Goal: Task Accomplishment & Management: Manage account settings

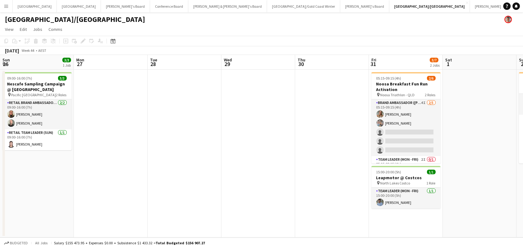
scroll to position [0, 209]
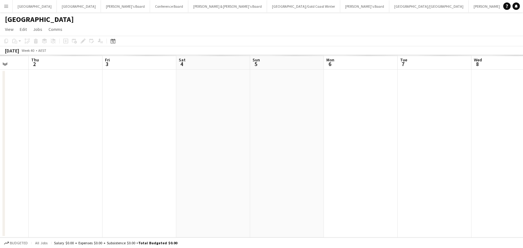
scroll to position [0, 231]
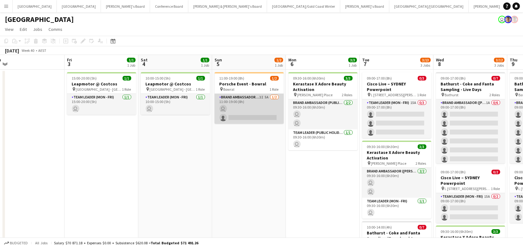
click at [257, 108] on app-card-role "Brand Ambassador (Sunday) 3I 5A 1/2 11:00-19:00 (8h) user single-neutral-actions" at bounding box center [249, 109] width 69 height 30
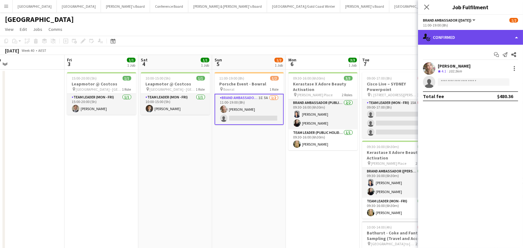
click at [451, 41] on div "single-neutral-actions-check-2 Confirmed" at bounding box center [470, 37] width 105 height 15
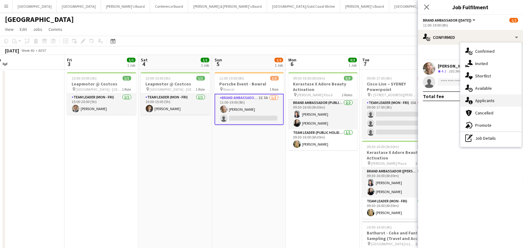
click at [474, 100] on div "single-neutral-actions-information Applicants" at bounding box center [491, 101] width 61 height 12
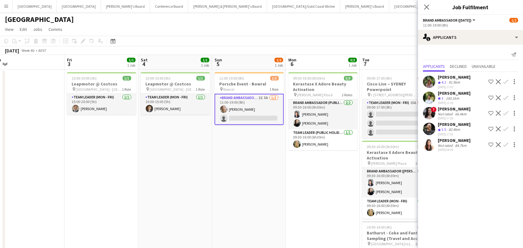
click at [504, 83] on app-icon "Confirm" at bounding box center [506, 81] width 5 height 5
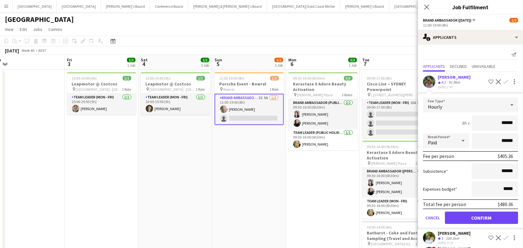
click at [482, 222] on button "Confirm" at bounding box center [481, 218] width 73 height 12
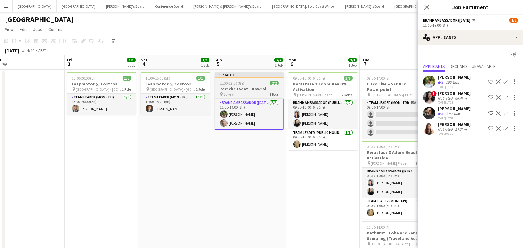
click at [232, 85] on span "11:00-19:00 (8h)" at bounding box center [232, 83] width 25 height 5
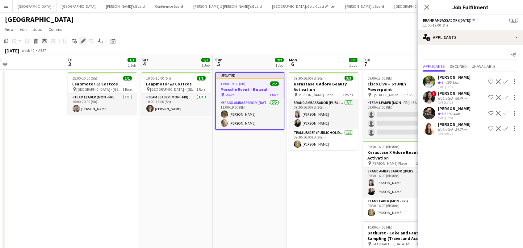
click at [84, 42] on icon "Edit" at bounding box center [83, 41] width 5 height 5
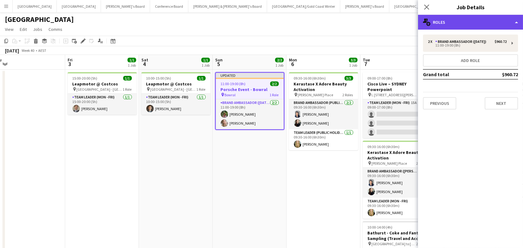
click at [468, 26] on div "multiple-users-add Roles" at bounding box center [470, 22] width 105 height 15
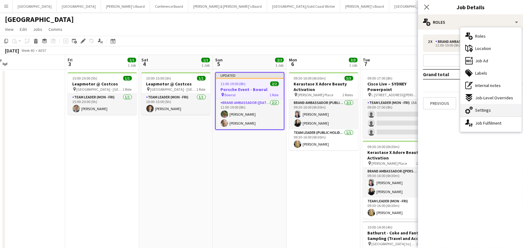
click at [485, 113] on div "cog-double-3 Settings" at bounding box center [491, 110] width 61 height 12
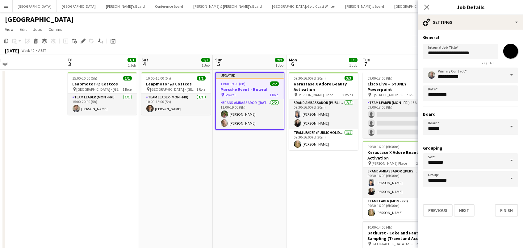
click at [512, 48] on input "*******" at bounding box center [511, 51] width 22 height 22
type input "*******"
click at [362, 21] on div "Sydney user" at bounding box center [261, 18] width 523 height 12
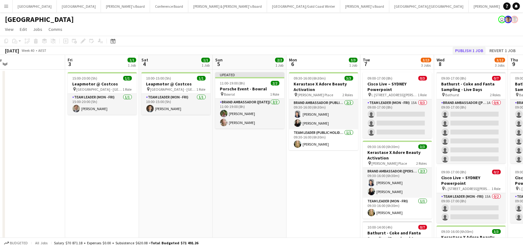
click at [473, 50] on button "Publish 1 job" at bounding box center [469, 51] width 33 height 8
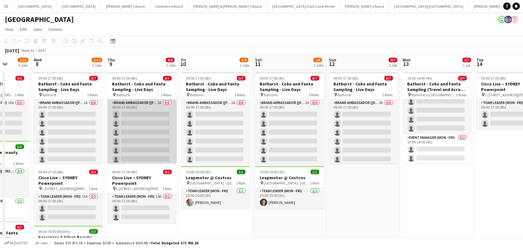
scroll to position [0, 124]
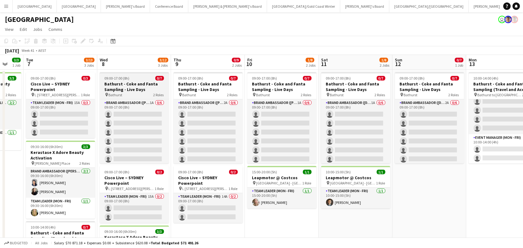
click at [118, 83] on h3 "Bathurst - Coke and Fanta Sampling - Live Days" at bounding box center [134, 86] width 69 height 11
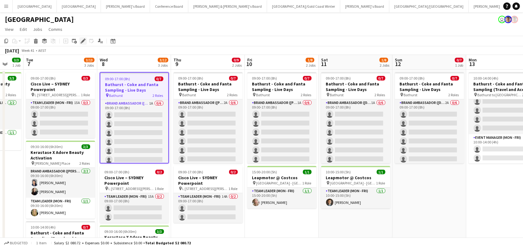
click at [83, 40] on icon at bounding box center [82, 41] width 3 height 3
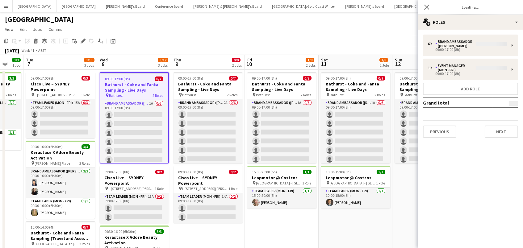
type input "**********"
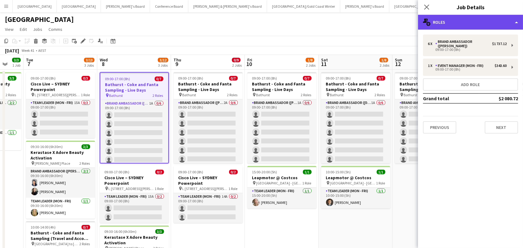
click at [461, 23] on div "multiple-users-add Roles" at bounding box center [470, 22] width 105 height 15
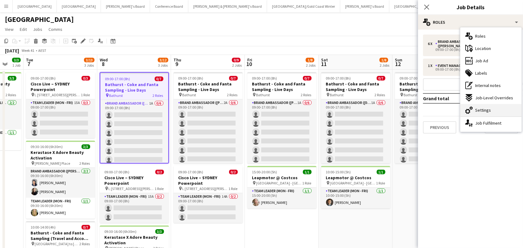
click at [485, 108] on span "Settings" at bounding box center [484, 111] width 16 height 6
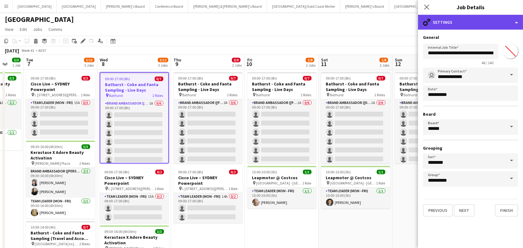
click at [460, 18] on div "cog-double-3 Settings" at bounding box center [470, 22] width 105 height 15
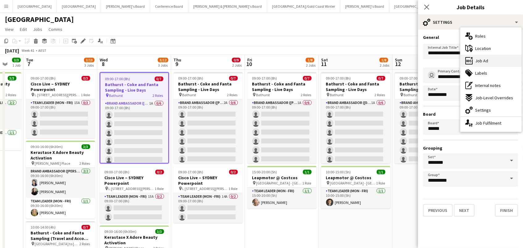
click at [479, 58] on span "Job Ad" at bounding box center [482, 61] width 13 height 6
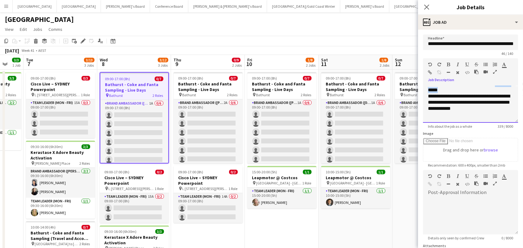
scroll to position [17, 0]
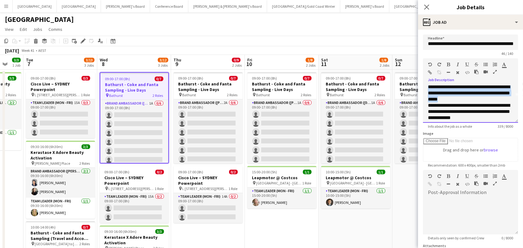
drag, startPoint x: 481, startPoint y: 90, endPoint x: 189, endPoint y: 69, distance: 292.2
click at [190, 69] on body "Menu Boards Boards Boards All jobs Status Workforce Workforce My Workforce Recr…" at bounding box center [261, 168] width 523 height 337
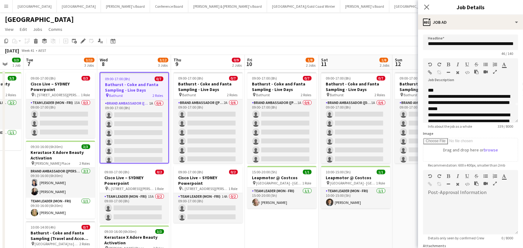
click at [188, 53] on div "October 2025 Week 41 • AEST" at bounding box center [261, 50] width 523 height 9
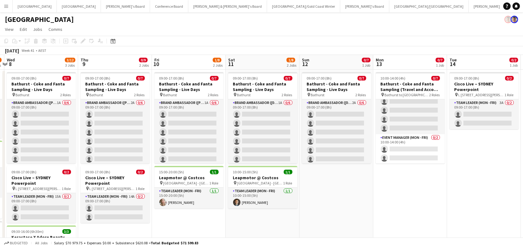
scroll to position [0, 195]
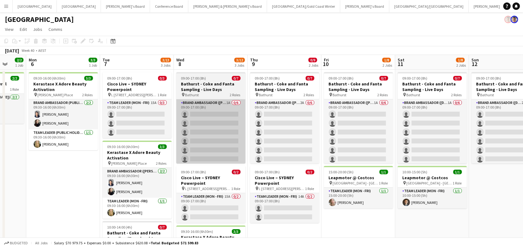
click at [208, 125] on app-card-role "Brand Ambassador (Mon - Fri) 1A 0/6 09:00-17:00 (8h) single-neutral-actions sin…" at bounding box center [210, 133] width 69 height 66
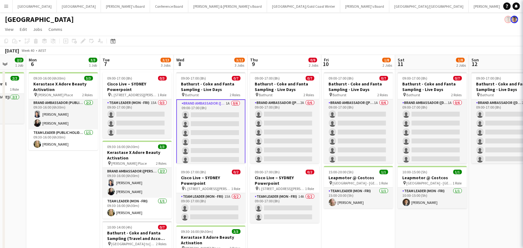
scroll to position [0, 195]
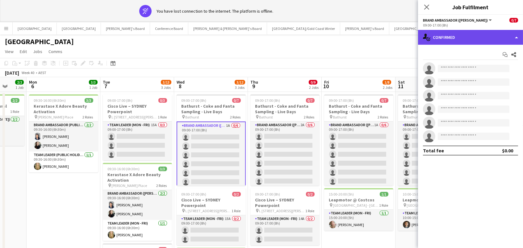
click at [435, 32] on div "single-neutral-actions-check-2 Confirmed" at bounding box center [470, 37] width 105 height 15
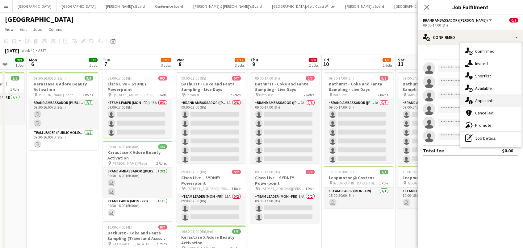
click at [473, 97] on icon "single-neutral-actions-information" at bounding box center [469, 100] width 7 height 7
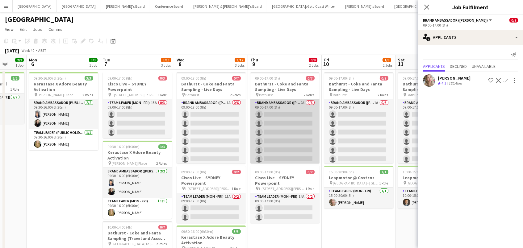
click at [287, 124] on app-card-role "Brand Ambassador (Mon - Fri) 2A 0/6 09:00-17:00 (8h) single-neutral-actions sin…" at bounding box center [285, 133] width 69 height 66
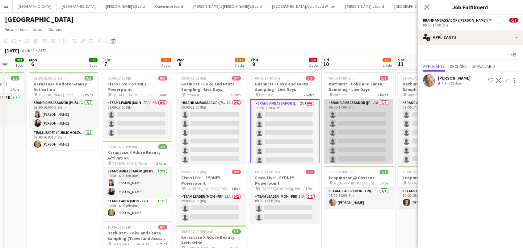
click at [362, 117] on app-card-role "Brand Ambassador (Mon - Fri) 1A 0/6 09:00-17:00 (8h) single-neutral-actions sin…" at bounding box center [358, 133] width 69 height 66
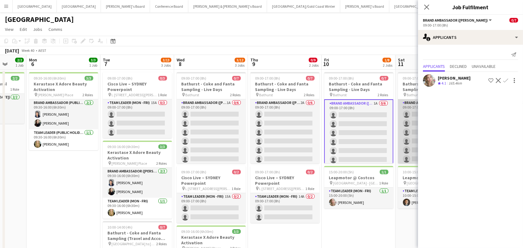
click at [406, 121] on app-card-role "Brand Ambassador (Saturday) 1A 0/6 09:00-17:00 (8h) single-neutral-actions sing…" at bounding box center [432, 133] width 69 height 66
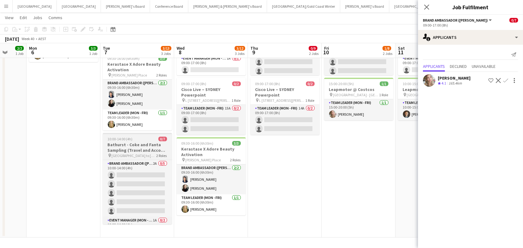
scroll to position [87, 0]
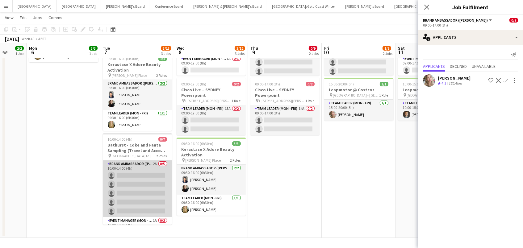
click at [158, 172] on app-card-role "Brand Ambassador (Mon - Fri) 2A 0/5 10:00-14:00 (4h) single-neutral-actions sin…" at bounding box center [137, 189] width 69 height 57
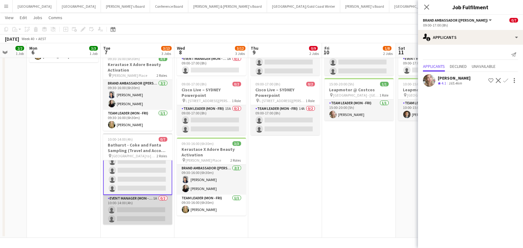
click at [148, 210] on app-card-role "Event Manager (Mon - Fri) 1A 0/2 10:00-14:00 (4h) single-neutral-actions single…" at bounding box center [137, 210] width 69 height 30
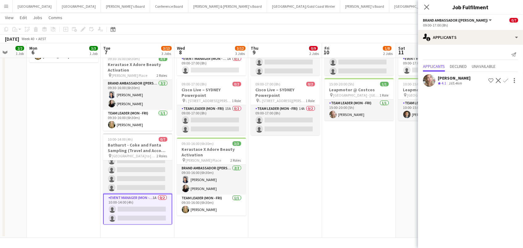
scroll to position [23, 0]
click at [473, 45] on div "Send notification Applicants Declined Unavailable Annie Anderson Crew rating 4.…" at bounding box center [470, 69] width 105 height 48
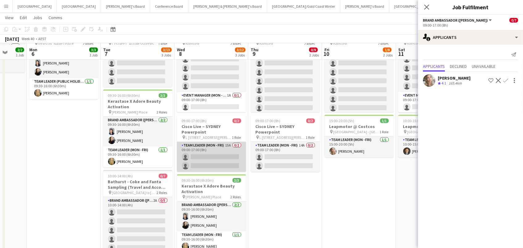
scroll to position [49, 0]
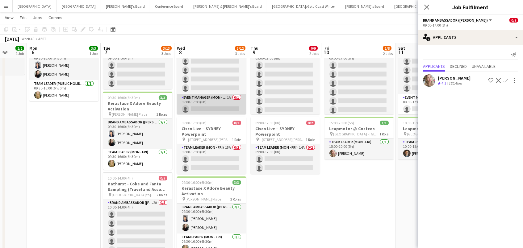
click at [207, 104] on app-card-role "Event Manager (Mon - Fri) 1A 0/1 09:00-17:00 (8h) single-neutral-actions" at bounding box center [211, 104] width 69 height 21
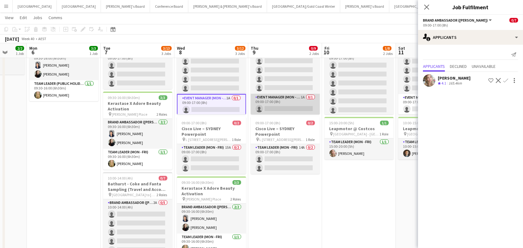
scroll to position [22, 0]
click at [280, 109] on app-card-role "Event Manager (Mon - Fri) 1A 0/1 09:00-17:00 (8h) single-neutral-actions" at bounding box center [285, 104] width 69 height 21
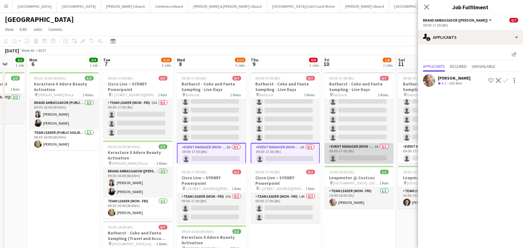
click at [358, 154] on app-card-role "Event Manager (Mon - Fri) 1A 0/1 09:00-17:00 (8h) single-neutral-actions" at bounding box center [359, 153] width 69 height 21
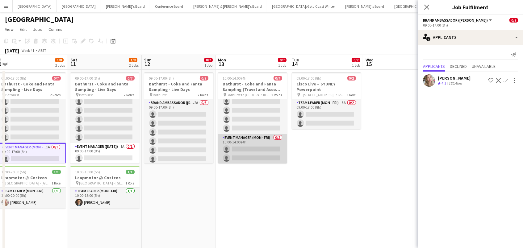
click at [247, 151] on app-card-role "Event Manager (Mon - Fri) 0/2 10:00-14:00 (4h) single-neutral-actions single-ne…" at bounding box center [252, 149] width 69 height 30
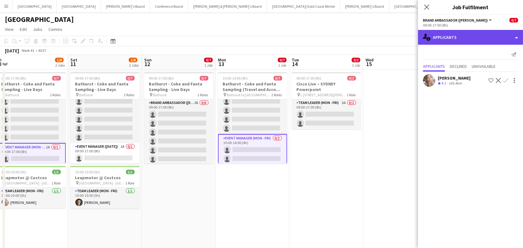
click at [450, 34] on div "single-neutral-actions-information Applicants" at bounding box center [470, 37] width 105 height 15
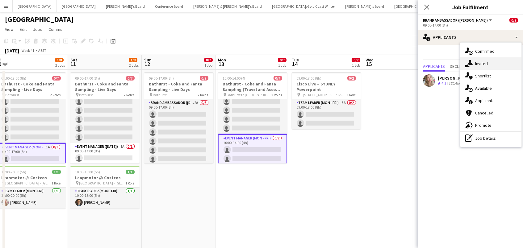
click at [480, 63] on span "Invited" at bounding box center [482, 64] width 13 height 6
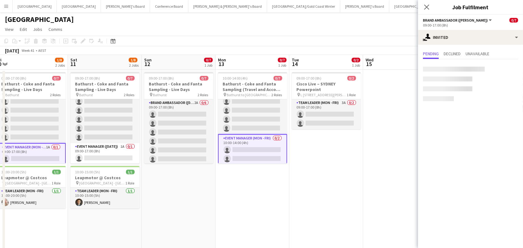
click at [447, 70] on div at bounding box center [454, 69] width 62 height 5
click at [436, 67] on input "text" at bounding box center [470, 69] width 95 height 15
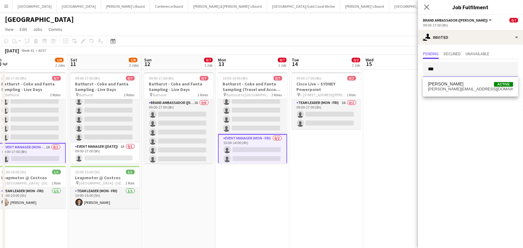
type input "***"
click at [439, 84] on span "[PERSON_NAME]" at bounding box center [446, 84] width 36 height 5
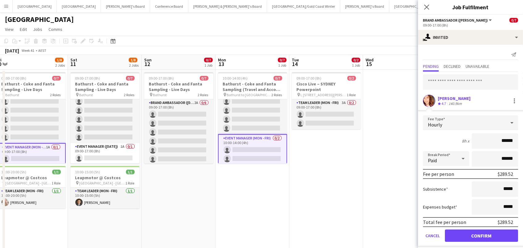
click at [482, 235] on button "Confirm" at bounding box center [481, 236] width 73 height 12
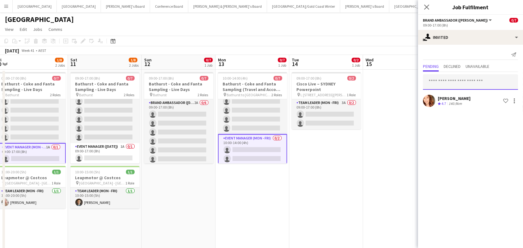
click at [431, 77] on input "text" at bounding box center [470, 81] width 95 height 15
type input "****"
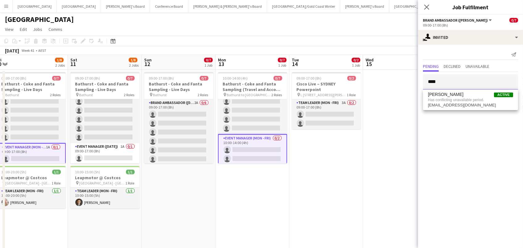
drag, startPoint x: 440, startPoint y: 81, endPoint x: 367, endPoint y: 81, distance: 72.6
click at [367, 81] on body "Menu Boards Boards Boards All jobs Status Workforce Workforce My Workforce Recr…" at bounding box center [261, 168] width 523 height 337
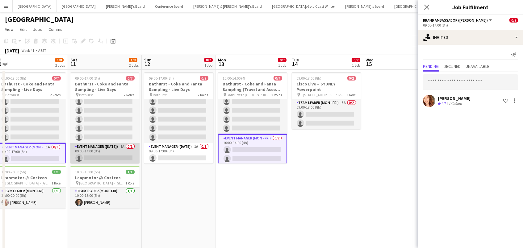
click at [117, 154] on app-card-role "Event Manager (Saturday) 1A 0/1 09:00-17:00 (8h) single-neutral-actions" at bounding box center [104, 153] width 69 height 21
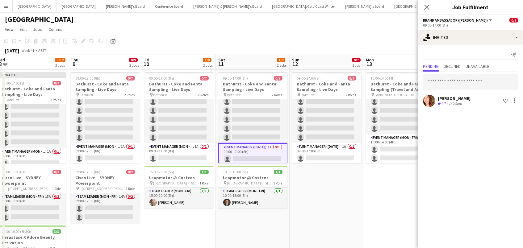
scroll to position [0, 0]
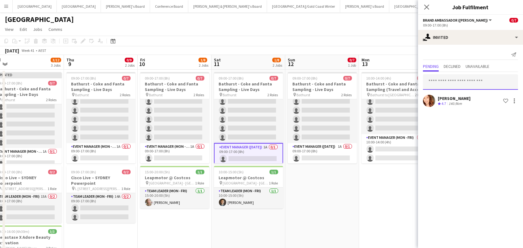
click at [445, 83] on input "text" at bounding box center [470, 81] width 95 height 15
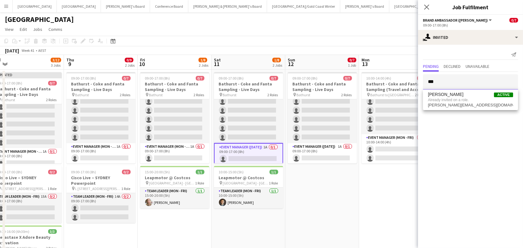
type input "***"
click at [450, 100] on span "Already invited on a role." at bounding box center [470, 100] width 85 height 6
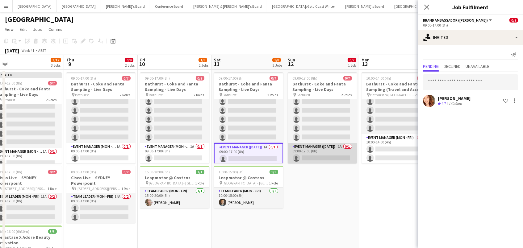
click at [323, 152] on app-card-role "Event Manager (Sunday) 1A 0/1 09:00-17:00 (8h) single-neutral-actions" at bounding box center [322, 153] width 69 height 21
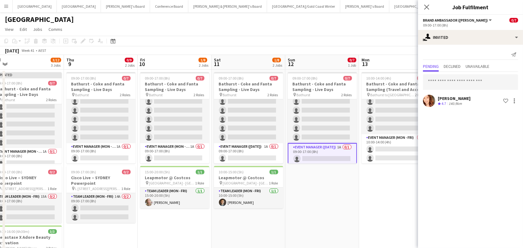
scroll to position [0, 157]
click at [437, 82] on input "text" at bounding box center [470, 81] width 95 height 15
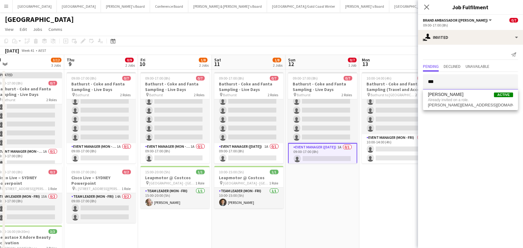
type input "***"
click at [389, 53] on div "October 2025 Week 41 • AEST Publish 1 job Revert 1 job" at bounding box center [261, 50] width 523 height 9
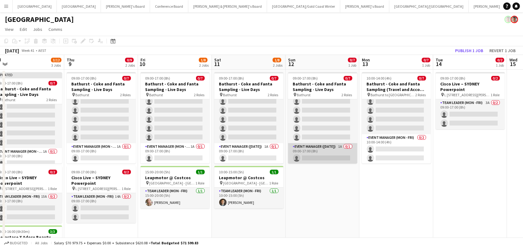
scroll to position [0, 157]
click at [341, 160] on app-card-role "Event Manager (Sunday) 1A 0/1 09:00-17:00 (8h) single-neutral-actions" at bounding box center [323, 153] width 69 height 21
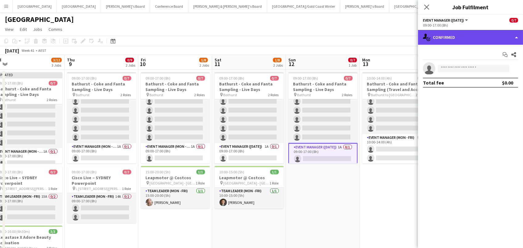
click at [455, 42] on div "single-neutral-actions-check-2 Confirmed" at bounding box center [470, 37] width 105 height 15
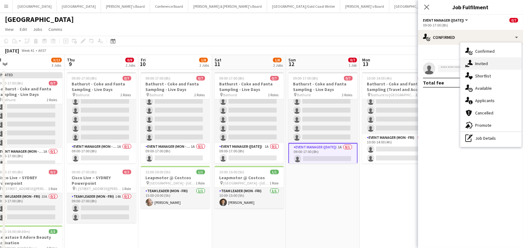
click at [472, 61] on icon "single-neutral-actions-share-1" at bounding box center [469, 63] width 7 height 7
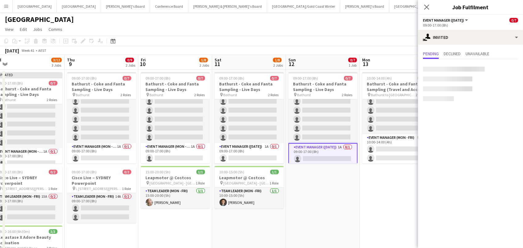
click at [460, 68] on div at bounding box center [454, 69] width 62 height 5
click at [440, 70] on input "text" at bounding box center [470, 69] width 95 height 15
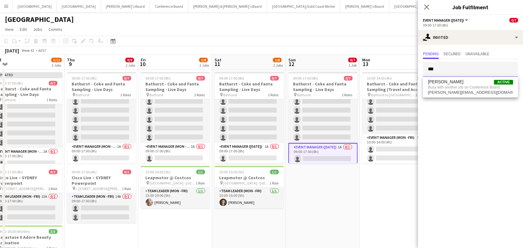
scroll to position [6, 0]
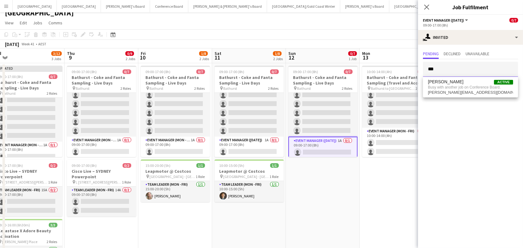
type input "***"
click at [283, 25] on app-page-menu "View Day view expanded Day view collapsed Month view Date picker Jump to [DATE]…" at bounding box center [261, 24] width 523 height 12
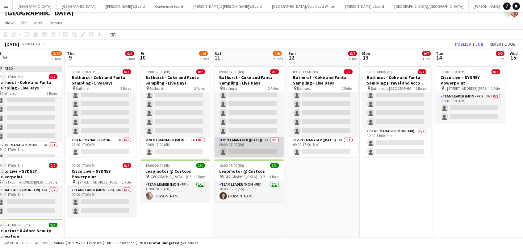
click at [241, 142] on app-card-role "Event Manager (Saturday) 1A 0/1 09:00-17:00 (8h) single-neutral-actions" at bounding box center [249, 147] width 69 height 21
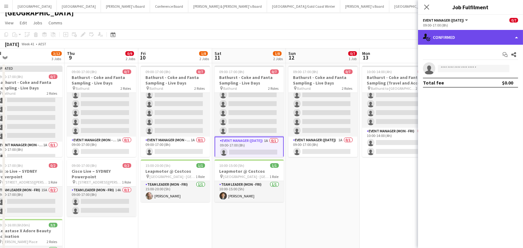
click at [466, 40] on div "single-neutral-actions-check-2 Confirmed" at bounding box center [470, 37] width 105 height 15
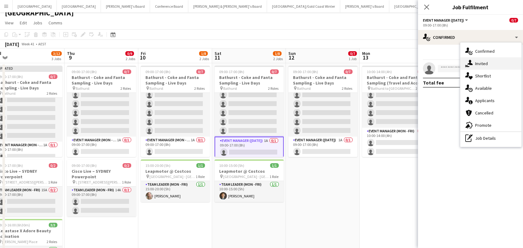
click at [473, 63] on icon "single-neutral-actions-share-1" at bounding box center [469, 63] width 7 height 7
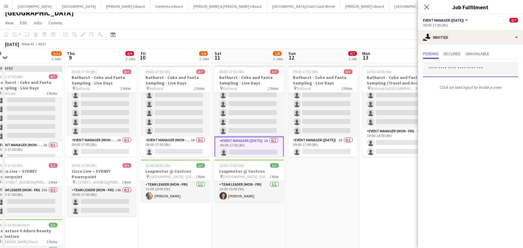
click at [438, 64] on input "text" at bounding box center [470, 69] width 95 height 15
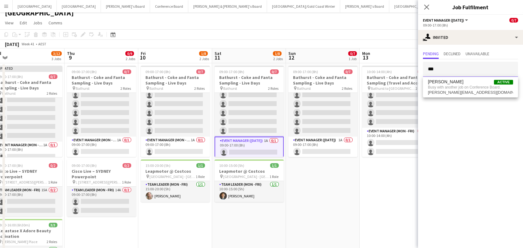
type input "***"
click at [359, 33] on app-toolbar "Copy Paste Paste Command V Paste with crew Command Shift V Paste linked Job [GE…" at bounding box center [261, 34] width 523 height 11
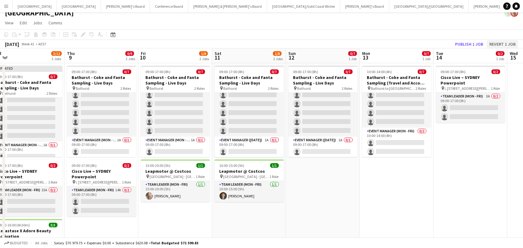
click at [505, 46] on button "Revert 1 job" at bounding box center [502, 44] width 31 height 8
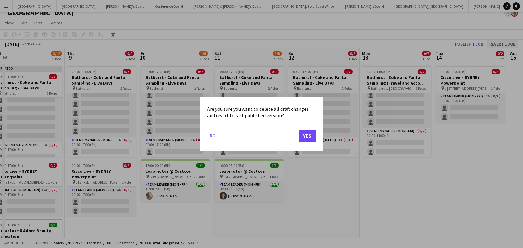
scroll to position [0, 0]
click at [304, 137] on button "Yes" at bounding box center [307, 136] width 17 height 12
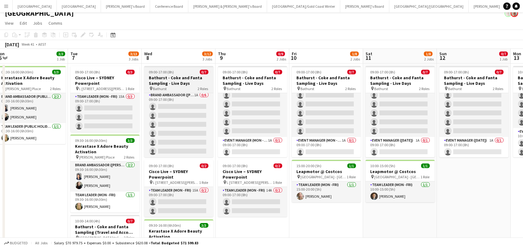
scroll to position [0, 153]
click at [180, 81] on h3 "Bathurst - Coke and Fanta Sampling - Live Days" at bounding box center [179, 80] width 69 height 11
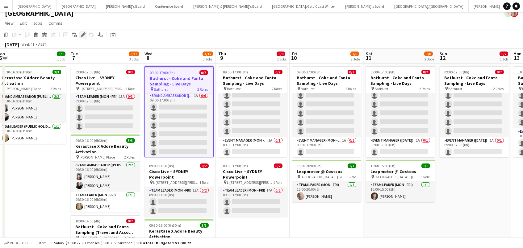
click at [83, 34] on icon at bounding box center [82, 34] width 3 height 3
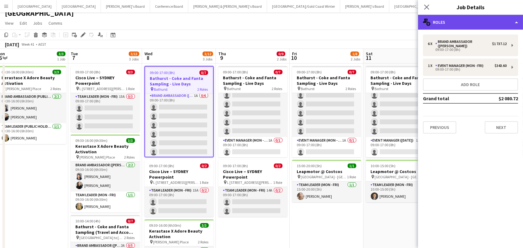
click at [440, 18] on div "multiple-users-add Roles" at bounding box center [470, 22] width 105 height 15
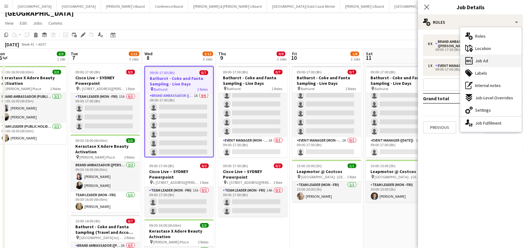
click at [464, 57] on div "ads-window Job Ad" at bounding box center [491, 61] width 61 height 12
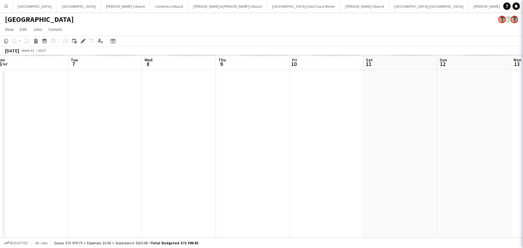
scroll to position [0, 0]
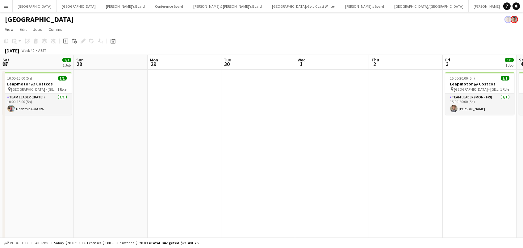
scroll to position [0, 193]
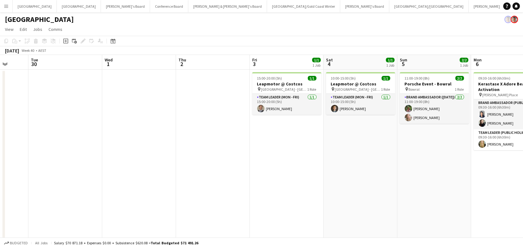
click at [6, 8] on app-icon "Menu" at bounding box center [6, 6] width 5 height 5
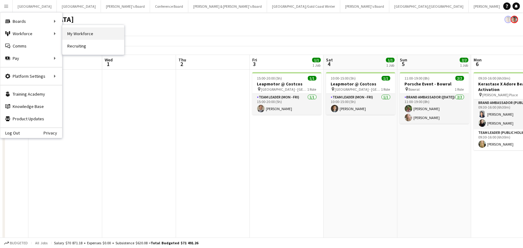
click at [100, 34] on link "My Workforce" at bounding box center [93, 34] width 62 height 12
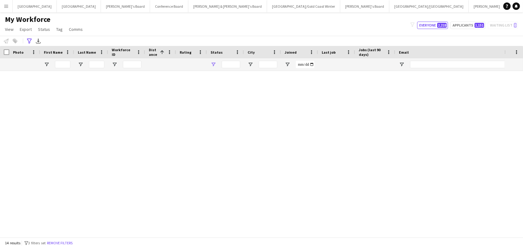
type input "**********"
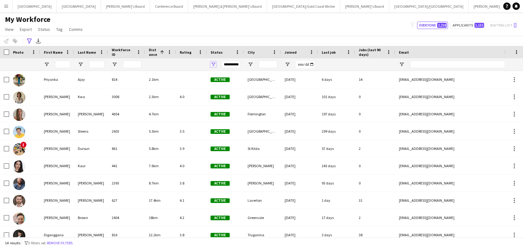
click at [214, 62] on span "Open Filter Menu" at bounding box center [214, 65] width 6 height 6
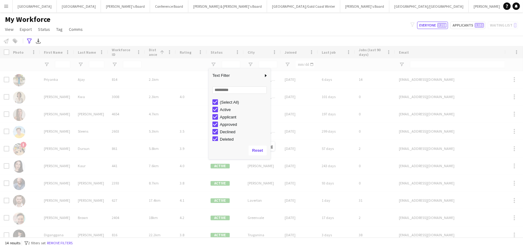
scroll to position [0, 1]
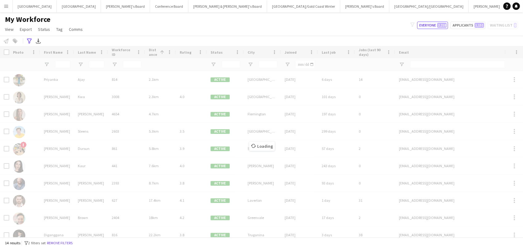
click at [200, 22] on div "My Workforce View Views Default view New view Update view Delete view Edit name…" at bounding box center [261, 25] width 523 height 21
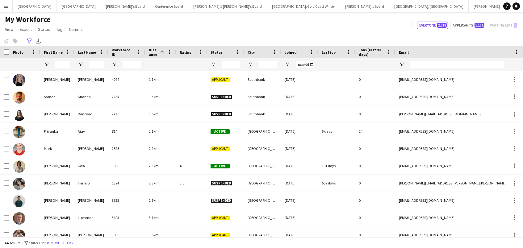
click at [211, 67] on div at bounding box center [225, 64] width 37 height 12
click at [91, 64] on input "Last Name Filter Input" at bounding box center [96, 64] width 15 height 7
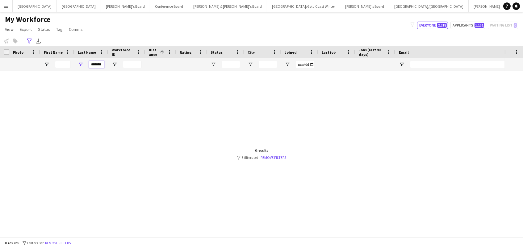
type input "*******"
drag, startPoint x: 91, startPoint y: 64, endPoint x: 267, endPoint y: 158, distance: 198.9
click at [267, 158] on link "Remove filters" at bounding box center [274, 157] width 26 height 5
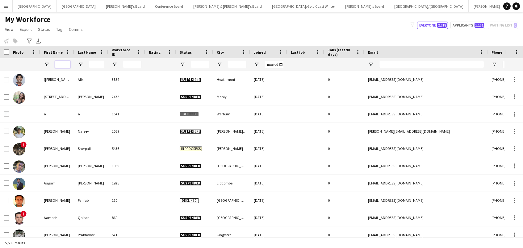
click at [60, 63] on input "First Name Filter Input" at bounding box center [62, 64] width 15 height 7
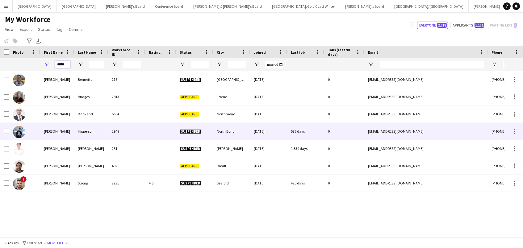
type input "*****"
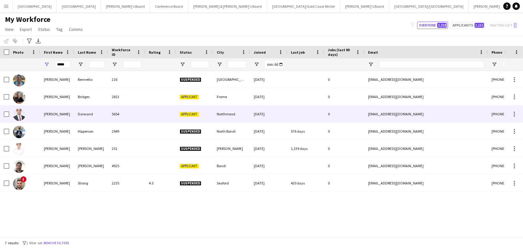
click at [57, 116] on div "Harry" at bounding box center [57, 114] width 34 height 17
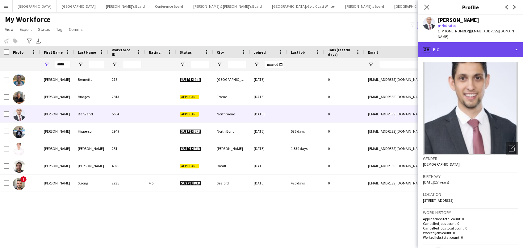
click at [471, 42] on div "profile Bio" at bounding box center [470, 49] width 105 height 15
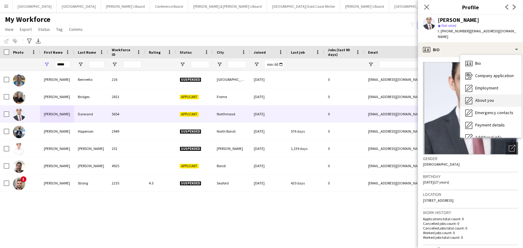
click at [488, 98] on span "About you" at bounding box center [485, 101] width 19 height 6
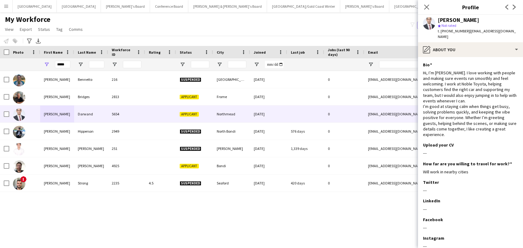
click at [466, 35] on div "Harry Darwand star Not rated t. +610466886498 | harrydarwand13@gmail.com" at bounding box center [470, 29] width 105 height 28
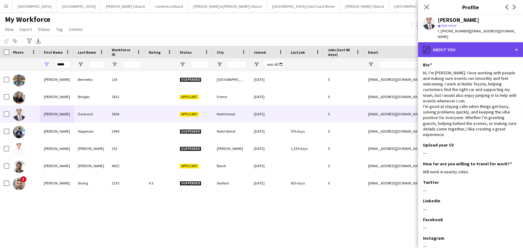
click at [466, 43] on div "pencil4 About you" at bounding box center [470, 49] width 105 height 15
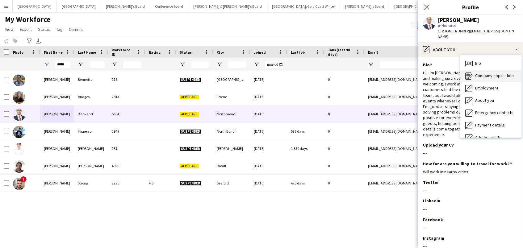
click at [487, 73] on span "Company application" at bounding box center [495, 76] width 39 height 6
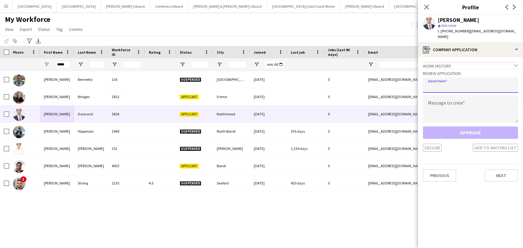
click at [443, 78] on input "email" at bounding box center [470, 85] width 95 height 15
type input "**********"
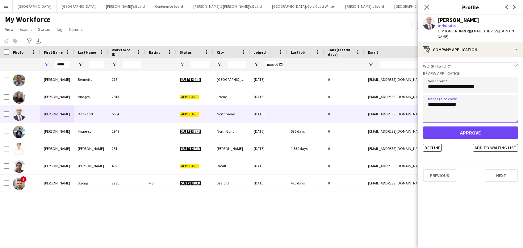
type textarea "**********"
click at [467, 128] on button "Approve" at bounding box center [470, 133] width 95 height 12
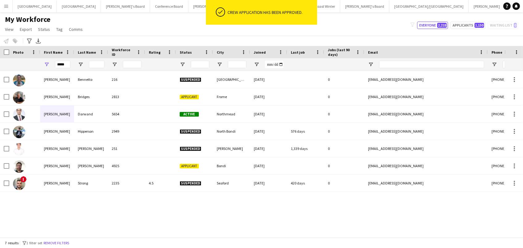
click at [134, 23] on div "My Workforce View Views Default view New view Update view Delete view Edit name…" at bounding box center [261, 25] width 523 height 21
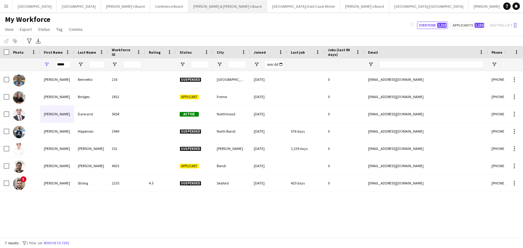
click at [189, 11] on button "Neil & Jenny's Board Close" at bounding box center [228, 6] width 79 height 12
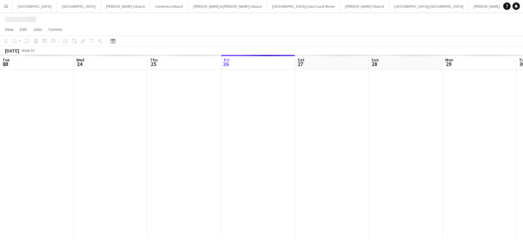
scroll to position [0, 147]
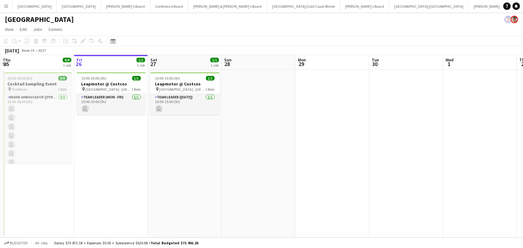
click at [57, 81] on h3 "Cocktail Sampling Event" at bounding box center [37, 84] width 69 height 6
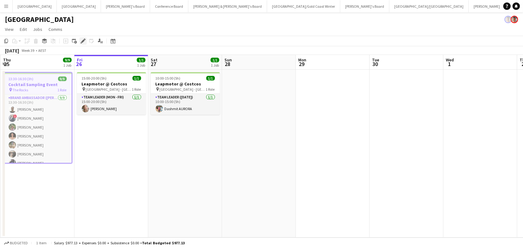
click at [81, 41] on icon at bounding box center [82, 41] width 3 height 3
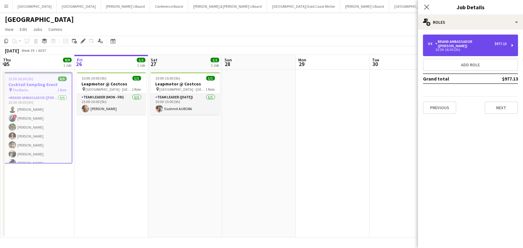
click at [436, 43] on div "Brand Ambassador (Mon - Fri)" at bounding box center [465, 44] width 59 height 9
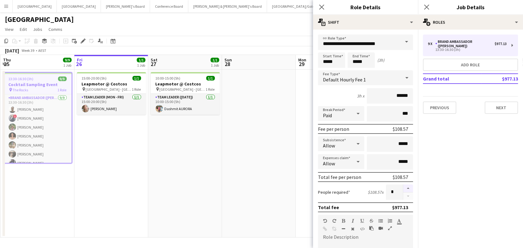
click at [411, 188] on button "button" at bounding box center [409, 189] width 10 height 8
type input "**"
click at [274, 186] on app-date-cell at bounding box center [259, 154] width 74 height 168
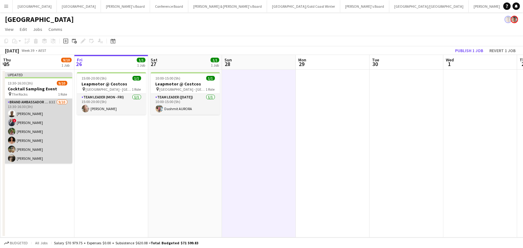
click at [40, 137] on app-card-role "Brand Ambassador (Mon - Fri) 83I 9/10 13:30-16:30 (3h) Rhia Fraser ! Marcy Lyud…" at bounding box center [37, 150] width 69 height 102
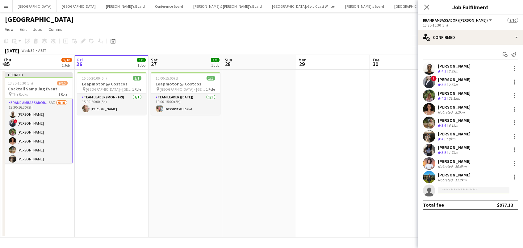
click at [446, 194] on input at bounding box center [474, 190] width 72 height 7
type input "*********"
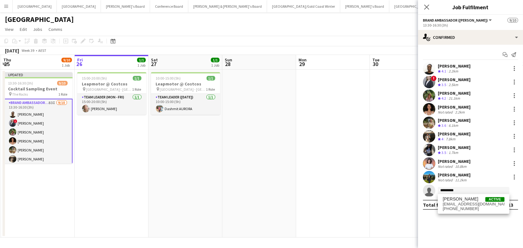
click at [465, 213] on div "Harry Darwand Active harrydarwand13@gmail.com +610466886498" at bounding box center [474, 204] width 72 height 20
click at [464, 203] on span "harrydarwand13@gmail.com" at bounding box center [474, 204] width 62 height 5
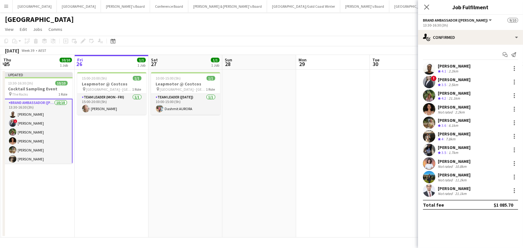
click at [379, 166] on app-date-cell at bounding box center [407, 154] width 74 height 168
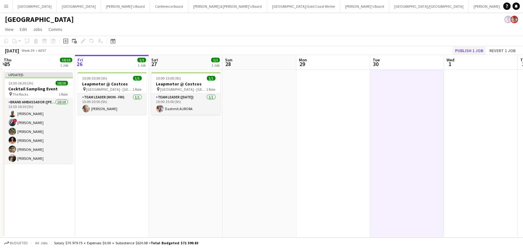
click at [470, 48] on button "Publish 1 job" at bounding box center [469, 51] width 33 height 8
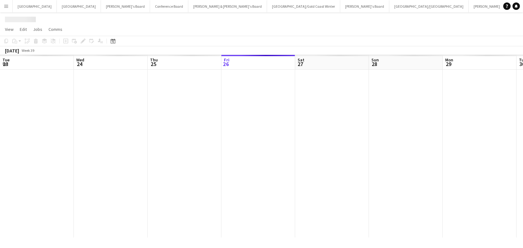
scroll to position [0, 147]
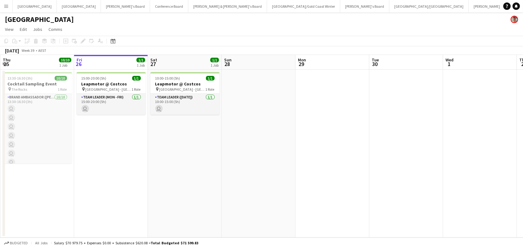
click at [142, 123] on app-date-cell "15:00-20:00 (5h) 1/1 Leapmotor @ Costcos pin [GEOGRAPHIC_DATA] - NSW 1 Role Tea…" at bounding box center [111, 154] width 74 height 168
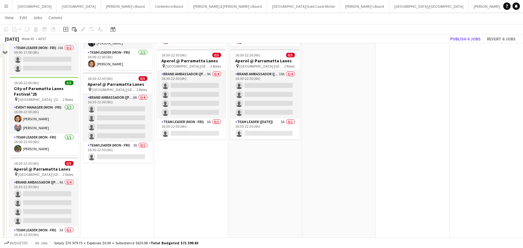
scroll to position [172, 0]
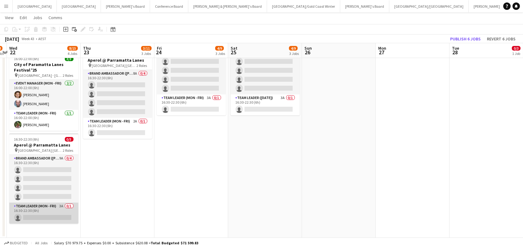
click at [40, 212] on app-card-role "Team Leader (Mon - Fri) 3A 0/1 16:30-22:30 (6h) single-neutral-actions" at bounding box center [43, 213] width 69 height 21
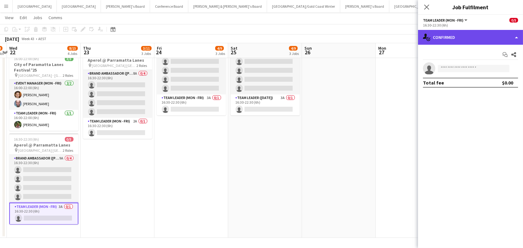
click at [458, 38] on div "single-neutral-actions-check-2 Confirmed" at bounding box center [470, 37] width 105 height 15
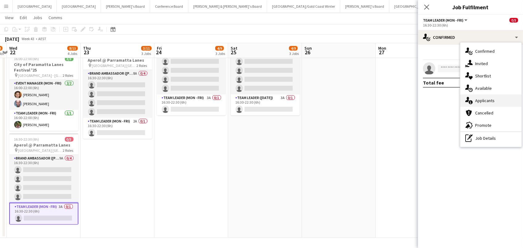
click at [475, 95] on div "single-neutral-actions-information Applicants" at bounding box center [491, 101] width 61 height 12
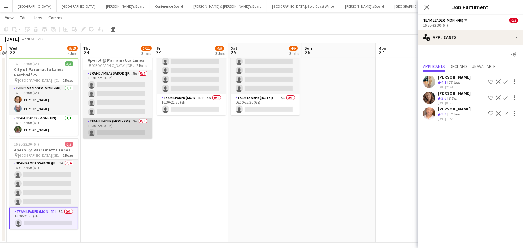
click at [130, 118] on app-card-role "Team Leader (Mon - Fri) 2A 0/1 16:30-22:30 (6h) single-neutral-actions" at bounding box center [117, 128] width 69 height 21
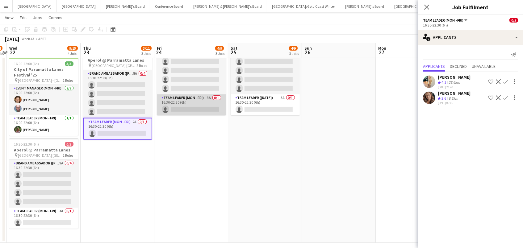
click at [203, 100] on app-card-role "Team Leader (Mon - Fri) 3A 0/1 16:30-22:30 (6h) single-neutral-actions" at bounding box center [191, 105] width 69 height 21
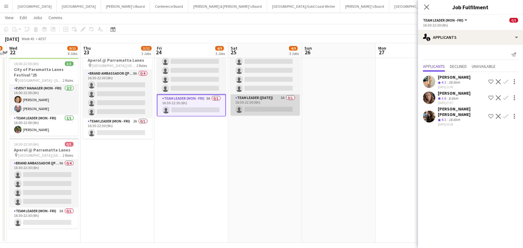
click at [269, 103] on app-card-role "Team Leader ([DATE]) 3A 0/1 16:30-22:30 (6h) single-neutral-actions" at bounding box center [265, 105] width 69 height 21
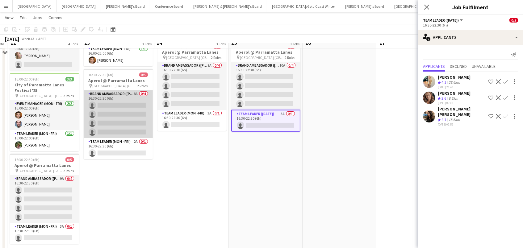
scroll to position [142, 0]
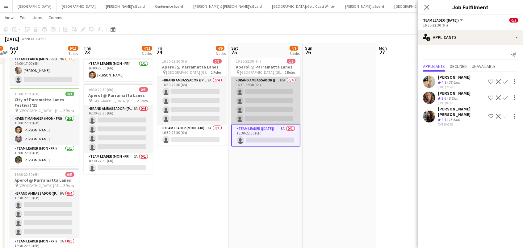
click at [272, 100] on app-card-role "Brand Ambassador ([DATE]) 10A 0/4 16:30-22:30 (6h) single-neutral-actions singl…" at bounding box center [265, 101] width 69 height 48
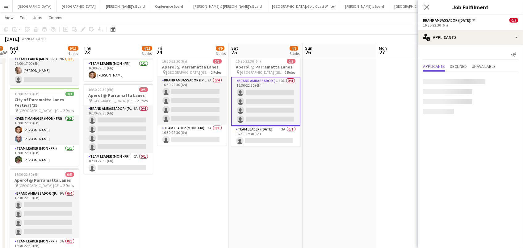
scroll to position [0, 288]
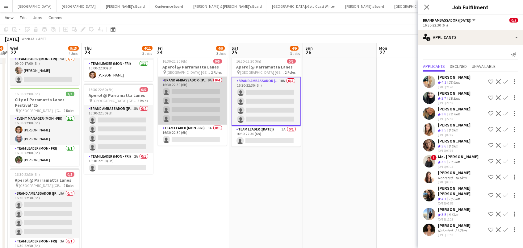
click at [218, 94] on app-card-role "Brand Ambassador (Mon - Fri) 9A 0/4 16:30-22:30 (6h) single-neutral-actions sin…" at bounding box center [192, 101] width 69 height 48
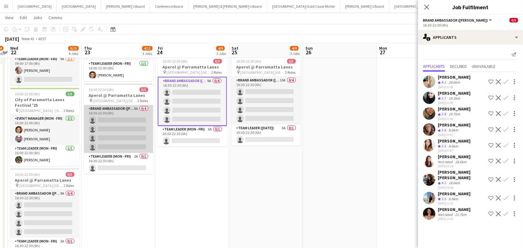
click at [135, 117] on app-card-role "Brand Ambassador (Mon - Fri) 8A 0/4 16:30-22:30 (6h) single-neutral-actions sin…" at bounding box center [118, 129] width 69 height 48
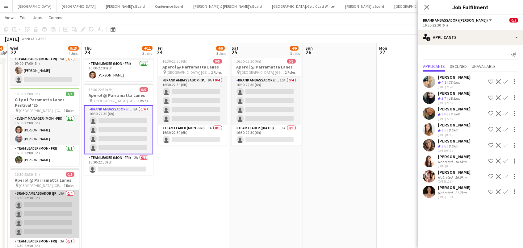
click at [34, 201] on app-card-role "Brand Ambassador (Mon - Fri) 9A 0/4 16:30-22:30 (6h) single-neutral-actions sin…" at bounding box center [44, 214] width 69 height 48
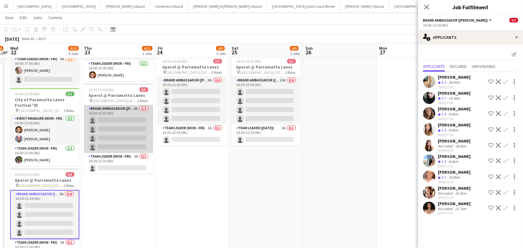
click at [138, 125] on app-card-role "Brand Ambassador (Mon - Fri) 8A 0/4 16:30-22:30 (6h) single-neutral-actions sin…" at bounding box center [118, 129] width 69 height 48
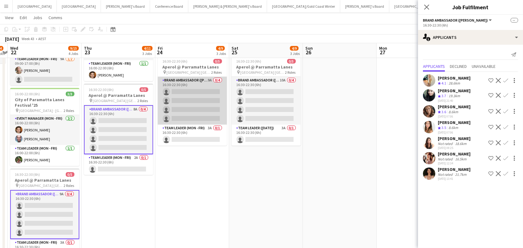
click at [193, 98] on app-card-role "Brand Ambassador (Mon - Fri) 9A 0/4 16:30-22:30 (6h) single-neutral-actions sin…" at bounding box center [192, 101] width 69 height 48
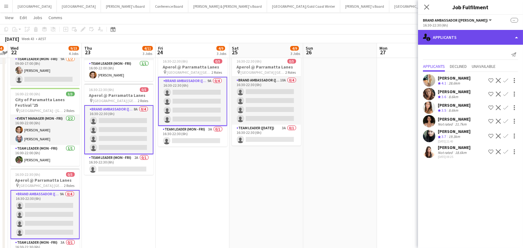
click at [454, 40] on div "single-neutral-actions-information Applicants" at bounding box center [470, 37] width 105 height 15
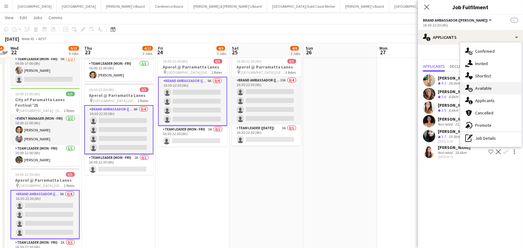
click at [489, 87] on span "Available" at bounding box center [484, 89] width 17 height 6
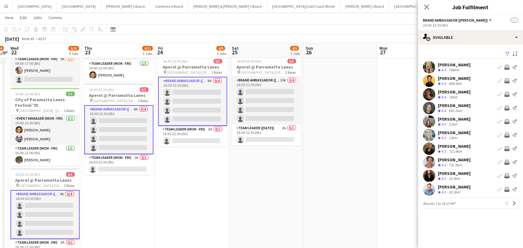
click at [508, 53] on app-icon "Filter" at bounding box center [508, 54] width 5 height 6
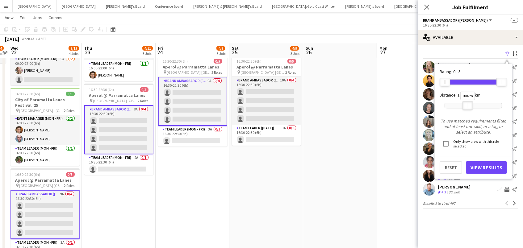
drag, startPoint x: 503, startPoint y: 106, endPoint x: 469, endPoint y: 108, distance: 33.7
click at [469, 108] on div at bounding box center [468, 106] width 10 height 8
click at [481, 165] on button "View Results" at bounding box center [486, 168] width 41 height 12
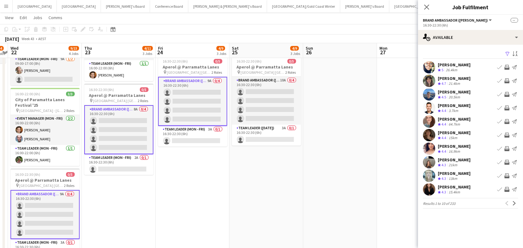
click at [507, 176] on app-icon "Invite crew" at bounding box center [507, 176] width 5 height 5
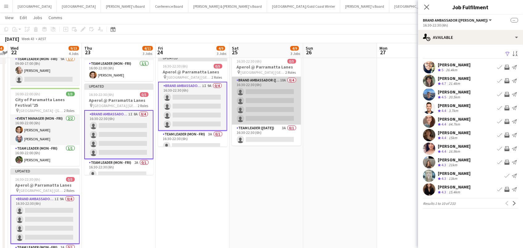
click at [265, 100] on app-card-role "Brand Ambassador (Saturday) 10A 0/4 16:30-22:30 (6h) single-neutral-actions sin…" at bounding box center [266, 101] width 69 height 48
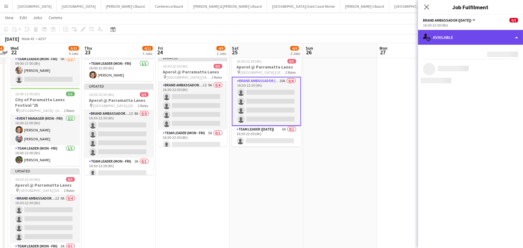
click at [479, 37] on div "single-neutral-actions-upload Available" at bounding box center [470, 37] width 105 height 15
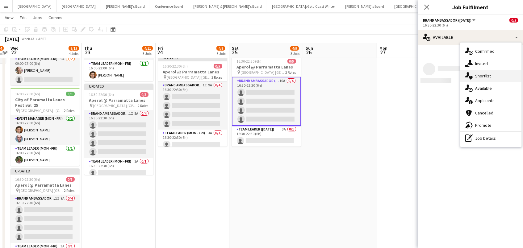
click at [479, 70] on div "single-neutral-actions-heart Shortlist" at bounding box center [491, 76] width 61 height 12
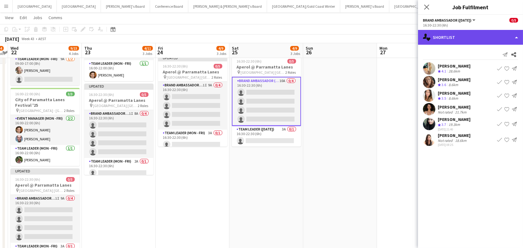
click at [456, 34] on div "single-neutral-actions-heart Shortlist" at bounding box center [470, 37] width 105 height 15
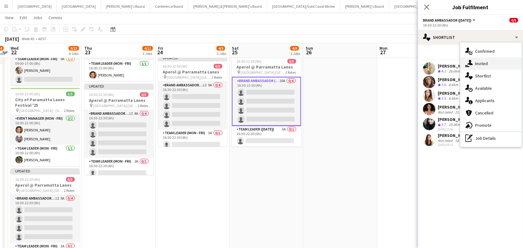
click at [474, 65] on div "single-neutral-actions-share-1 Invited" at bounding box center [491, 63] width 61 height 12
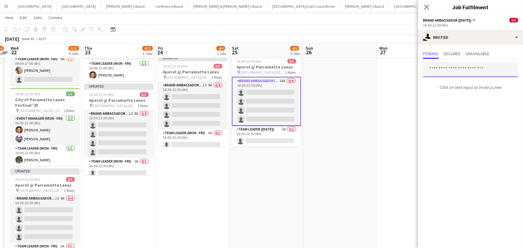
click at [436, 67] on input "text" at bounding box center [470, 69] width 95 height 15
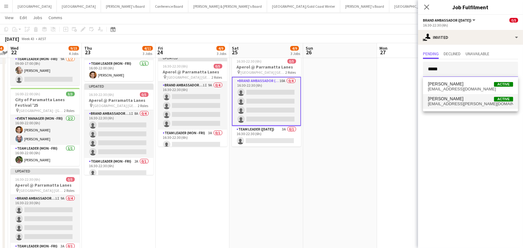
type input "*****"
click at [438, 98] on span "Brittany Smith" at bounding box center [446, 98] width 36 height 5
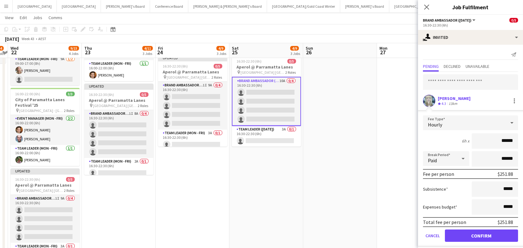
click at [482, 235] on button "Confirm" at bounding box center [481, 236] width 73 height 12
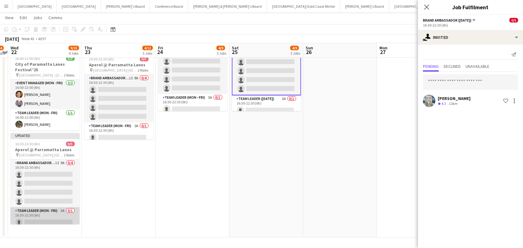
scroll to position [177, 0]
click at [60, 208] on app-card-role "Team Leader (Mon - Fri) 3A 0/1 16:30-22:30 (6h) single-neutral-actions" at bounding box center [45, 218] width 69 height 21
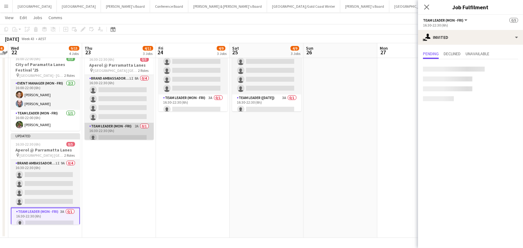
click at [122, 130] on app-card-role "Team Leader (Mon - Fri) 2A 0/1 16:30-22:30 (6h) single-neutral-actions" at bounding box center [119, 133] width 69 height 21
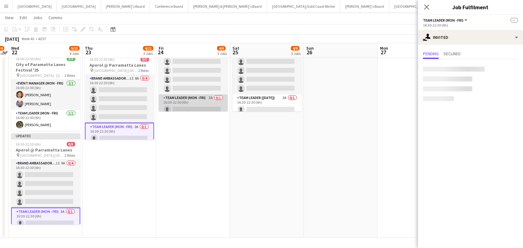
click at [187, 103] on app-card-role "Team Leader (Mon - Fri) 3A 0/1 16:30-22:30 (6h) single-neutral-actions" at bounding box center [193, 105] width 69 height 21
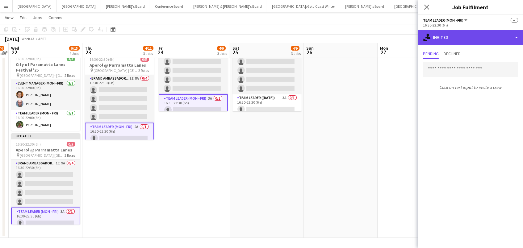
click at [436, 40] on div "single-neutral-actions-share-1 Invited" at bounding box center [470, 37] width 105 height 15
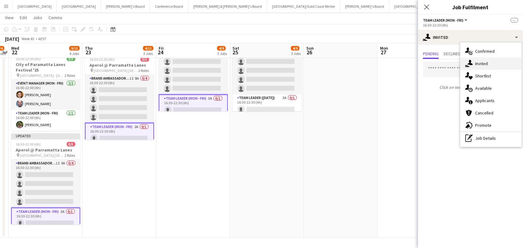
click at [476, 67] on div "single-neutral-actions-share-1 Invited" at bounding box center [491, 63] width 61 height 12
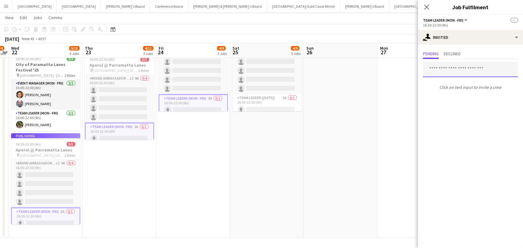
click at [446, 71] on input "text" at bounding box center [470, 69] width 95 height 15
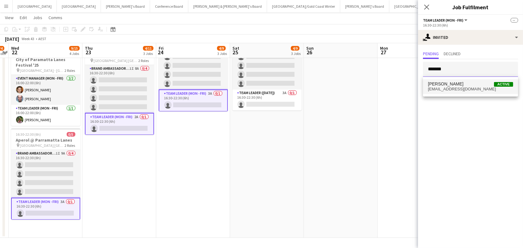
type input "*******"
click at [454, 91] on span "mandavaneldik@hotmail.com" at bounding box center [470, 89] width 85 height 5
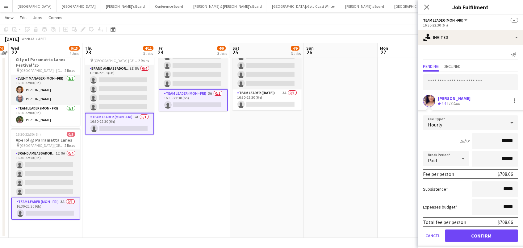
click at [482, 235] on button "Confirm" at bounding box center [481, 236] width 73 height 12
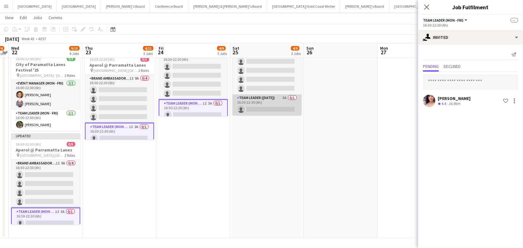
click at [273, 100] on app-card-role "Team Leader (Saturday) 3A 0/1 16:30-22:30 (6h) single-neutral-actions" at bounding box center [267, 105] width 69 height 21
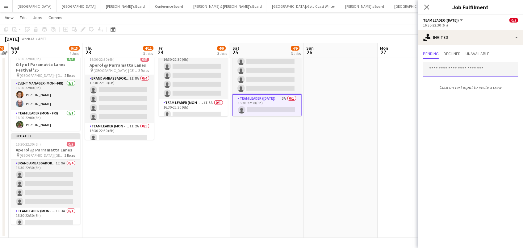
click at [437, 67] on input "text" at bounding box center [470, 69] width 95 height 15
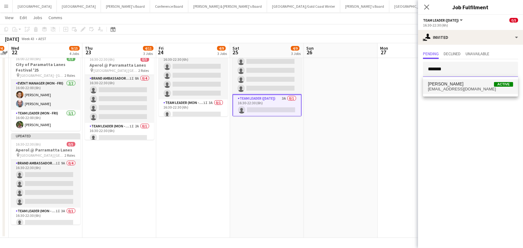
type input "*******"
click at [446, 83] on span "Amanda van Eldik" at bounding box center [446, 84] width 36 height 5
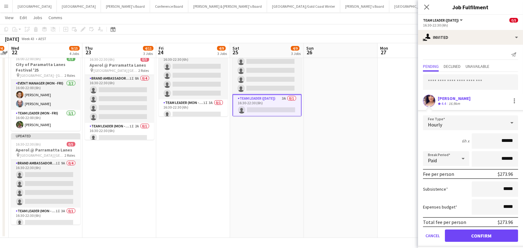
click at [482, 235] on button "Confirm" at bounding box center [481, 236] width 73 height 12
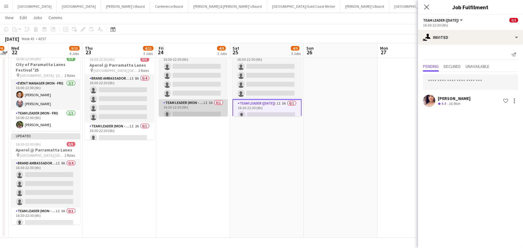
click at [213, 108] on app-card-role "Team Leader (Mon - Fri) 1I 3A 0/1 16:30-22:30 (6h) single-neutral-actions" at bounding box center [193, 110] width 69 height 21
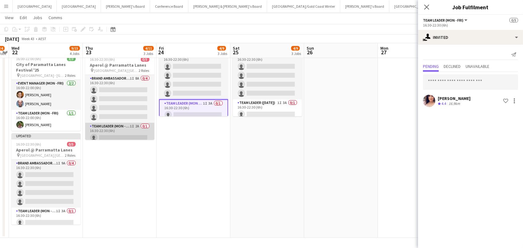
click at [109, 129] on app-card-role "Team Leader (Mon - Fri) 1I 2A 0/1 16:30-22:30 (6h) single-neutral-actions" at bounding box center [119, 133] width 69 height 21
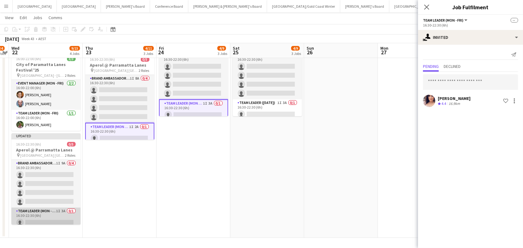
click at [61, 214] on app-card-role "Team Leader (Mon - Fri) 1I 3A 0/1 16:30-22:30 (6h) single-neutral-actions" at bounding box center [45, 218] width 69 height 21
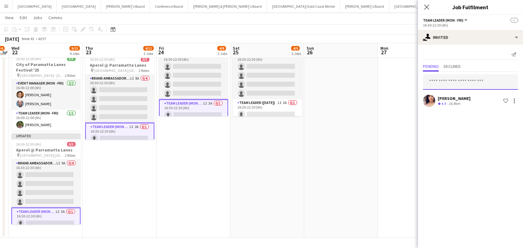
click at [434, 84] on input "text" at bounding box center [470, 81] width 95 height 15
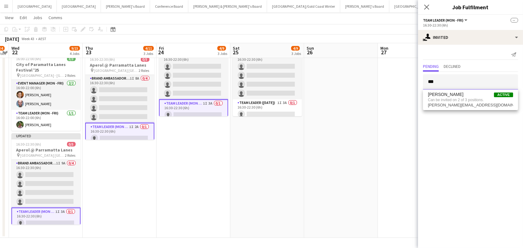
type input "***"
click at [373, 118] on app-date-cell at bounding box center [341, 67] width 74 height 341
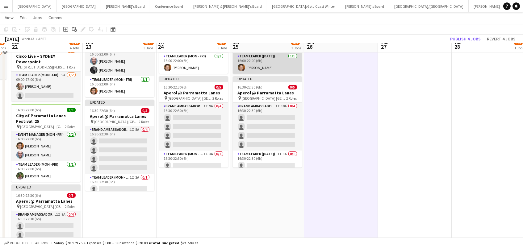
scroll to position [129, 0]
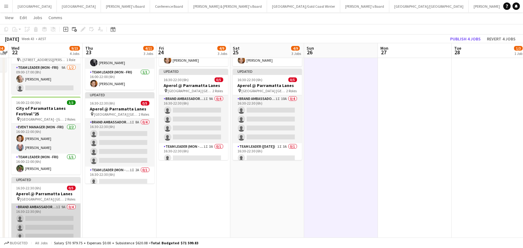
click at [38, 219] on app-card-role "Brand Ambassador (Mon - Fri) 1I 9A 0/4 16:30-22:30 (6h) single-neutral-actions …" at bounding box center [45, 228] width 69 height 48
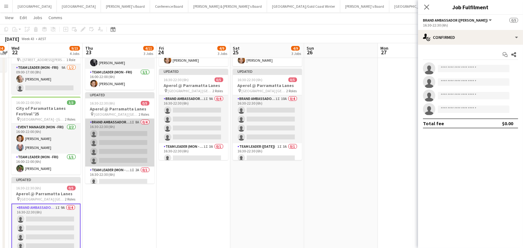
click at [126, 135] on app-card-role "Brand Ambassador (Mon - Fri) 1I 8A 0/4 16:30-22:30 (6h) single-neutral-actions …" at bounding box center [119, 143] width 69 height 48
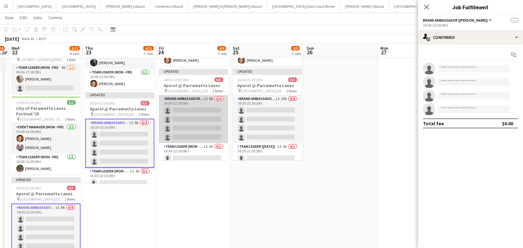
click at [202, 115] on app-card-role "Brand Ambassador (Mon - Fri) 1I 9A 0/4 16:30-22:30 (6h) single-neutral-actions …" at bounding box center [193, 119] width 69 height 48
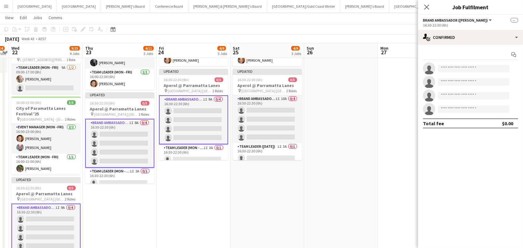
click at [478, 45] on div "Start chat single-neutral-actions single-neutral-actions single-neutral-actions…" at bounding box center [470, 89] width 105 height 89
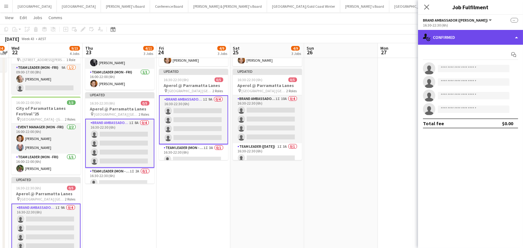
click at [477, 41] on div "single-neutral-actions-check-2 Confirmed" at bounding box center [470, 37] width 105 height 15
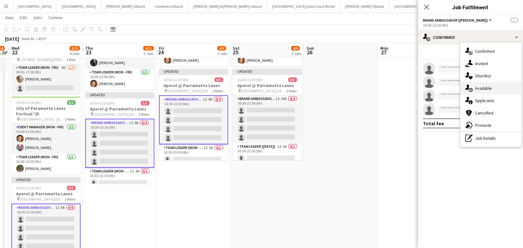
click at [495, 88] on div "single-neutral-actions-upload Available" at bounding box center [491, 88] width 61 height 12
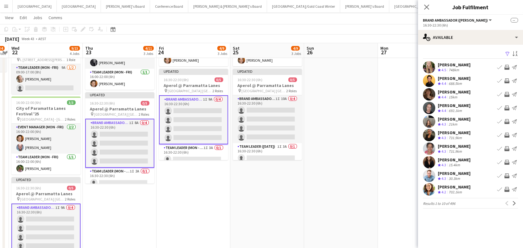
click at [509, 50] on button "Filter" at bounding box center [507, 53] width 7 height 7
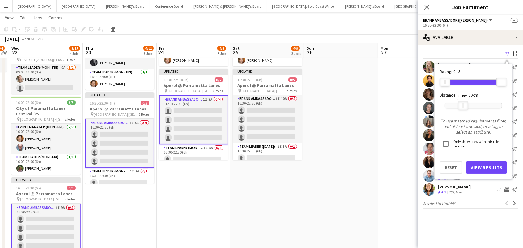
drag, startPoint x: 503, startPoint y: 106, endPoint x: 464, endPoint y: 104, distance: 38.7
click at [464, 104] on div at bounding box center [464, 106] width 10 height 8
click at [482, 162] on button "View Results" at bounding box center [486, 168] width 41 height 12
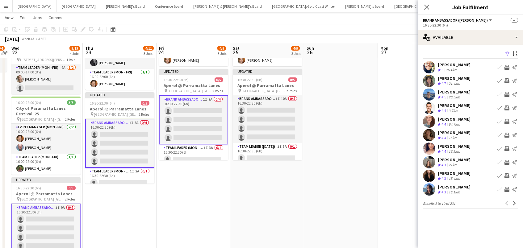
click at [508, 121] on app-icon "Invite crew" at bounding box center [507, 121] width 5 height 5
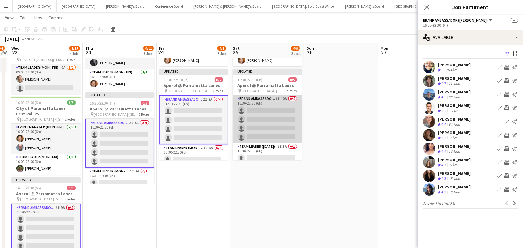
click at [258, 112] on app-card-role "Brand Ambassador (Saturday) 1I 10A 0/4 16:30-22:30 (6h) single-neutral-actions …" at bounding box center [267, 119] width 69 height 48
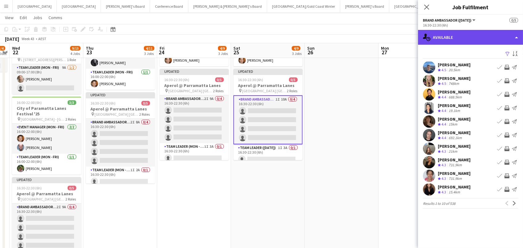
click at [446, 39] on div "single-neutral-actions-upload Available" at bounding box center [470, 37] width 105 height 15
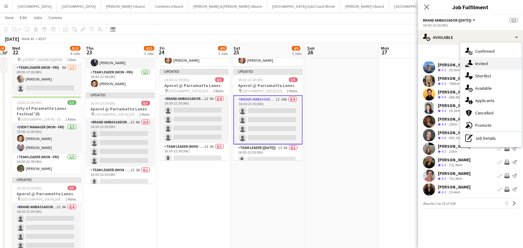
click at [471, 65] on icon at bounding box center [470, 62] width 5 height 5
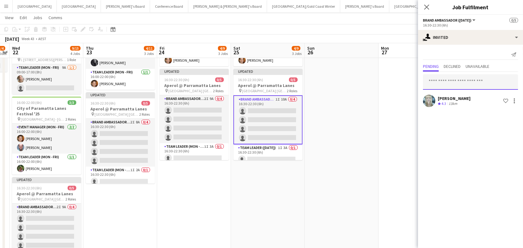
click at [433, 83] on input "text" at bounding box center [470, 81] width 95 height 15
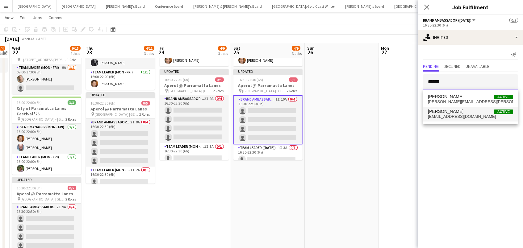
type input "******"
click at [440, 111] on span "Danielle Winsor" at bounding box center [446, 111] width 36 height 5
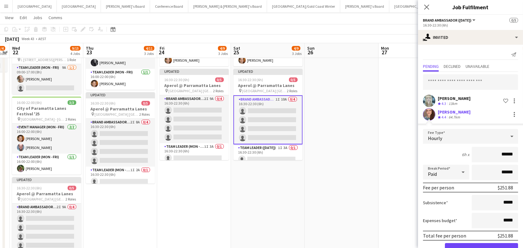
click at [482, 248] on button "Confirm" at bounding box center [481, 250] width 73 height 12
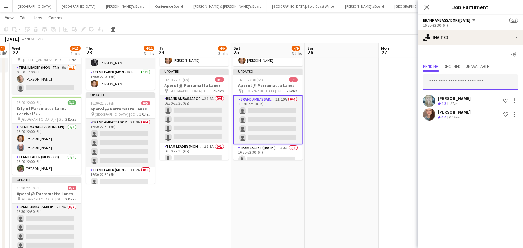
click at [444, 80] on input "text" at bounding box center [470, 81] width 95 height 15
type input "*****"
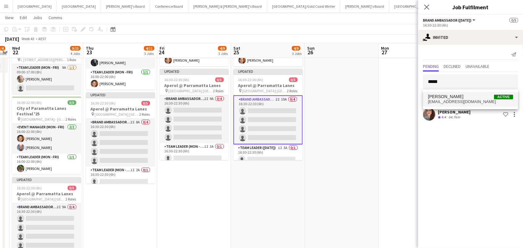
drag, startPoint x: 451, startPoint y: 92, endPoint x: 451, endPoint y: 100, distance: 7.5
click at [451, 100] on span "blakefeltis1@hotmail.com" at bounding box center [470, 102] width 85 height 5
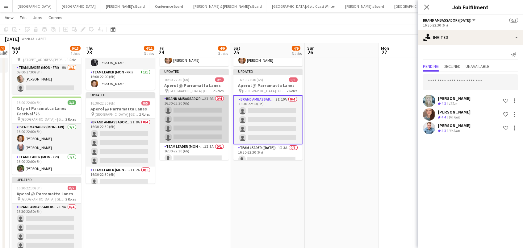
click at [221, 130] on app-card-role "Brand Ambassador (Mon - Fri) 2I 9A 0/4 16:30-22:30 (6h) single-neutral-actions …" at bounding box center [194, 119] width 69 height 48
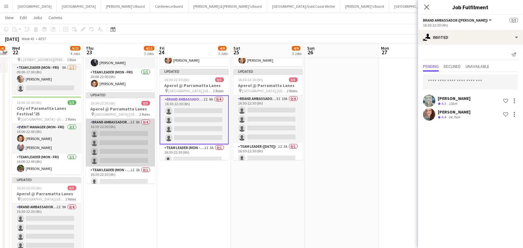
click at [118, 143] on app-card-role "Brand Ambassador (Mon - Fri) 2I 8A 0/4 16:30-22:30 (6h) single-neutral-actions …" at bounding box center [120, 143] width 69 height 48
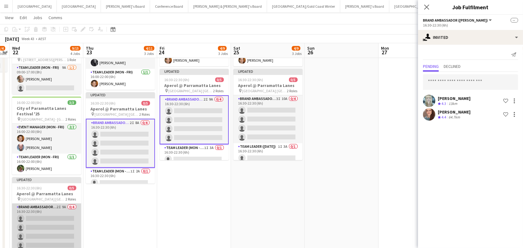
click at [46, 222] on app-card-role "Brand Ambassador (Mon - Fri) 2I 9A 0/4 16:30-22:30 (6h) single-neutral-actions …" at bounding box center [46, 228] width 69 height 48
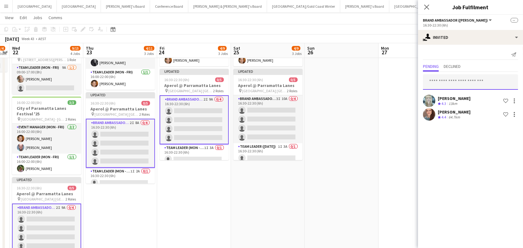
click at [463, 84] on input "text" at bounding box center [470, 81] width 95 height 15
type input "*****"
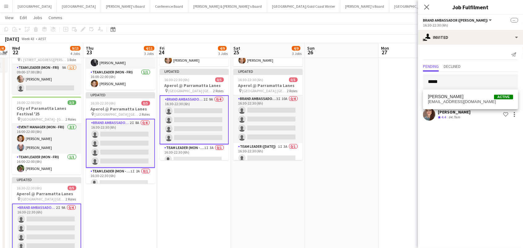
click at [467, 101] on span "blakefeltis1@hotmail.com" at bounding box center [470, 102] width 85 height 5
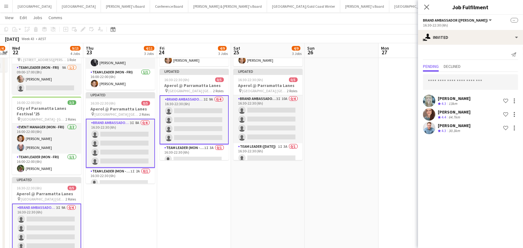
click at [349, 106] on app-date-cell at bounding box center [342, 111] width 74 height 341
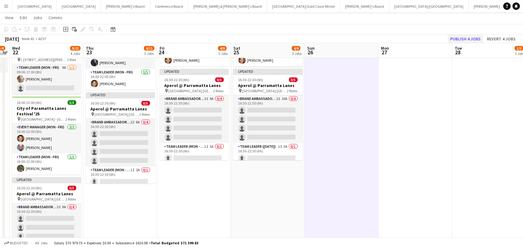
click at [474, 39] on button "Publish 4 jobs" at bounding box center [466, 39] width 36 height 8
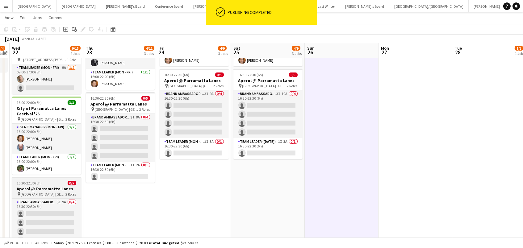
click at [55, 188] on h3 "Aperol @ Parramatta Lanes" at bounding box center [46, 189] width 69 height 6
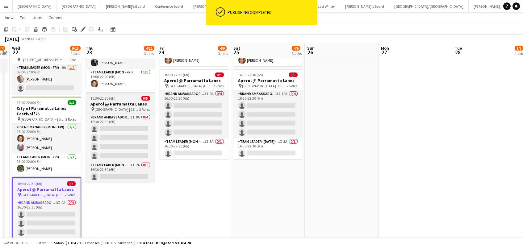
click at [118, 100] on div "16:30-22:30 (6h) 0/5" at bounding box center [120, 98] width 69 height 5
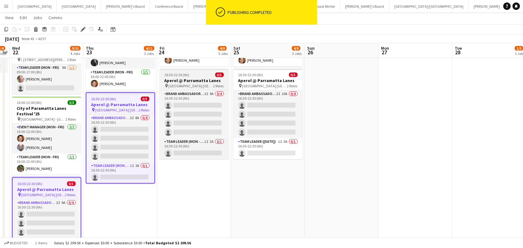
click at [197, 78] on h3 "Aperol @ Parramatta Lanes" at bounding box center [194, 81] width 69 height 6
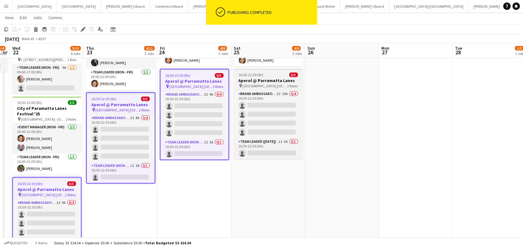
click at [252, 78] on h3 "Aperol @ Parramatta Lanes" at bounding box center [268, 81] width 69 height 6
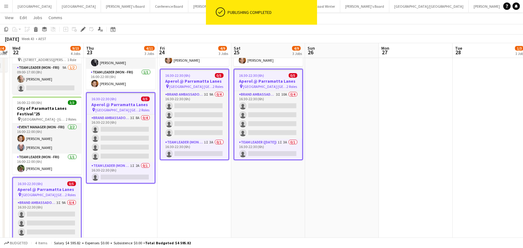
scroll to position [0, 285]
click at [82, 32] on div "Edit" at bounding box center [82, 29] width 7 height 7
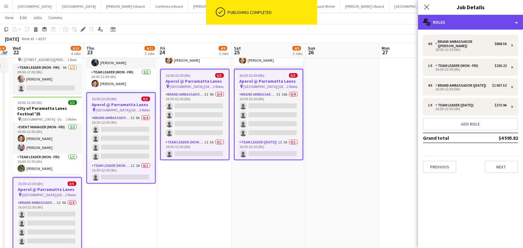
click at [457, 26] on div "multiple-users-add Roles" at bounding box center [470, 22] width 105 height 15
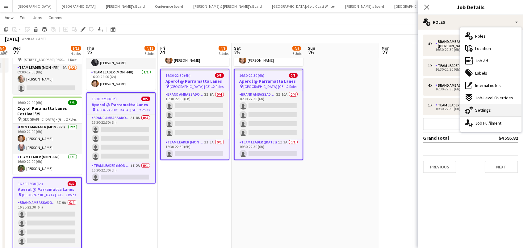
click at [469, 108] on icon "cog-double-3" at bounding box center [469, 110] width 7 height 7
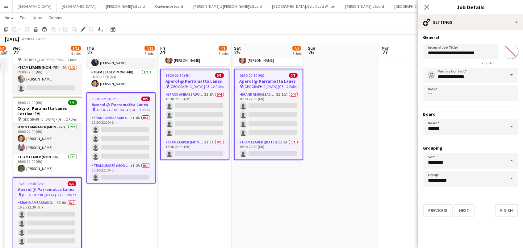
click at [512, 50] on input "*******" at bounding box center [511, 51] width 22 height 22
type input "*******"
click at [374, 138] on app-date-cell at bounding box center [343, 111] width 74 height 341
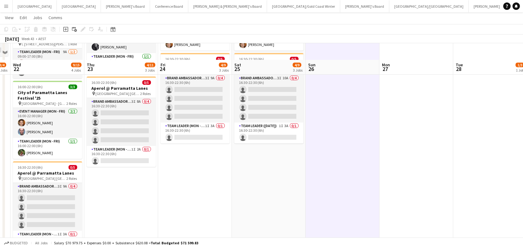
scroll to position [130, 0]
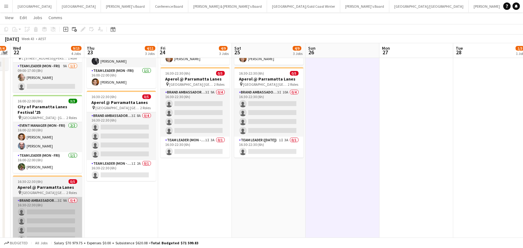
click at [70, 197] on app-card-role "Brand Ambassador (Mon - Fri) 3I 9A 0/4 16:30-22:30 (6h) single-neutral-actions …" at bounding box center [47, 221] width 69 height 48
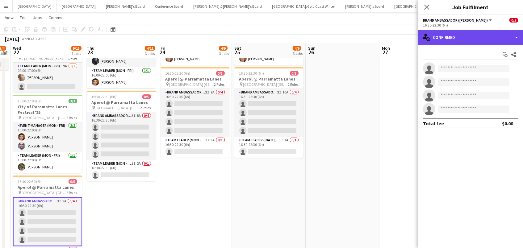
click at [460, 32] on div "single-neutral-actions-check-2 Confirmed" at bounding box center [470, 37] width 105 height 15
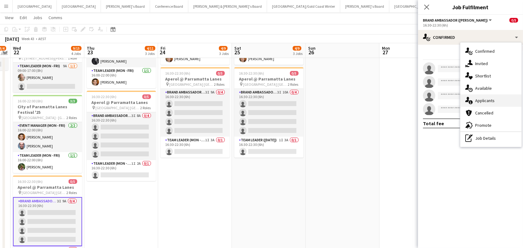
click at [485, 102] on span "Applicants" at bounding box center [485, 101] width 19 height 6
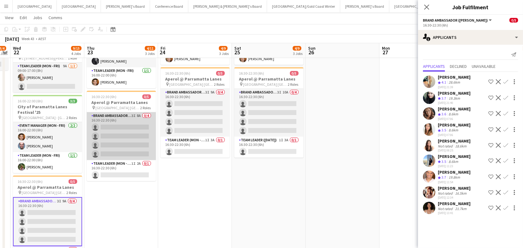
click at [135, 133] on app-card-role "Brand Ambassador (Mon - Fri) 3I 8A 0/4 16:30-22:30 (6h) single-neutral-actions …" at bounding box center [121, 136] width 69 height 48
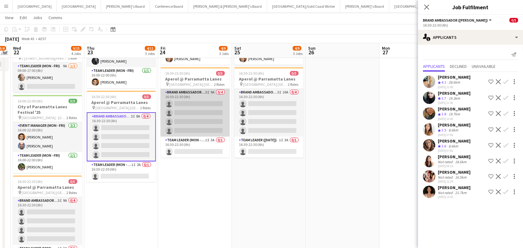
click at [173, 118] on app-card-role "Brand Ambassador (Mon - Fri) 3I 9A 0/4 16:30-22:30 (6h) single-neutral-actions …" at bounding box center [195, 113] width 69 height 48
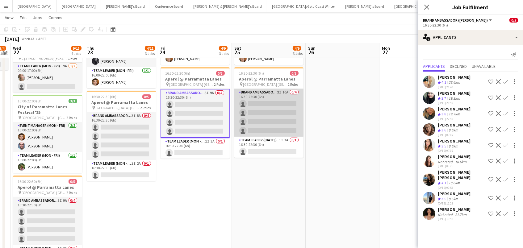
click at [261, 104] on app-card-role "Brand Ambassador (Saturday) 3I 10A 0/4 16:30-22:30 (6h) single-neutral-actions …" at bounding box center [269, 113] width 69 height 48
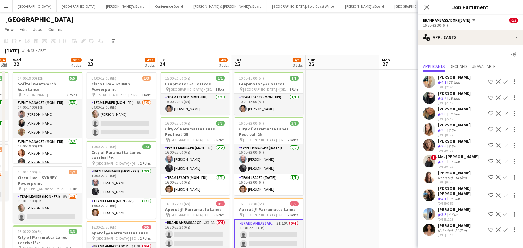
scroll to position [0, 0]
click at [426, 7] on icon "Close pop-in" at bounding box center [427, 7] width 6 height 6
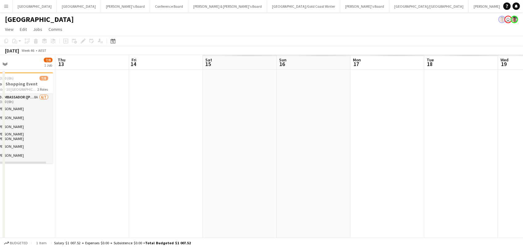
scroll to position [0, 190]
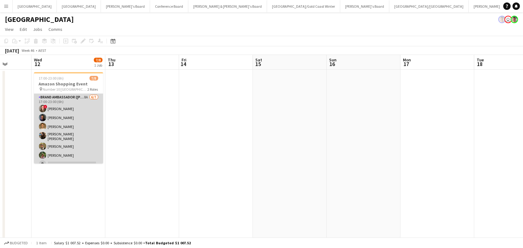
click at [77, 120] on app-card-role "Brand Ambassador (Mon - Fri) 8A 6/7 17:00-23:00 (6h) ! Bonnie Renwick Mariane L…" at bounding box center [68, 132] width 69 height 77
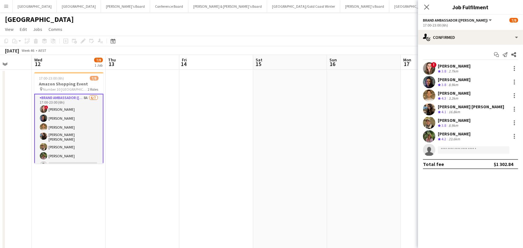
click at [452, 29] on app-options-switcher "Brand Ambassador (Mon - Fri) All roles Brand Ambassador (Mon - Fri) 7/8 17:00-2…" at bounding box center [470, 22] width 105 height 15
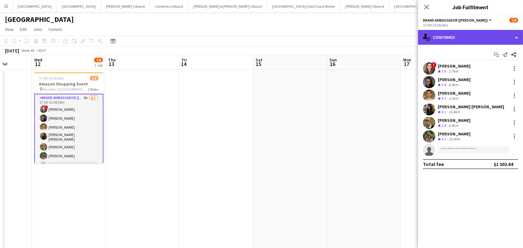
click at [455, 39] on div "single-neutral-actions-check-2 Confirmed" at bounding box center [470, 37] width 105 height 15
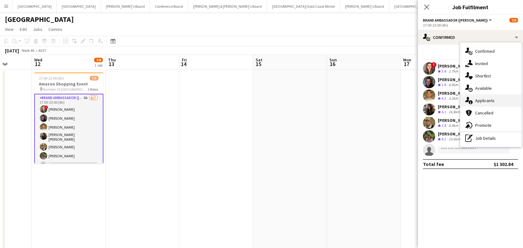
click at [486, 103] on span "Applicants" at bounding box center [485, 101] width 19 height 6
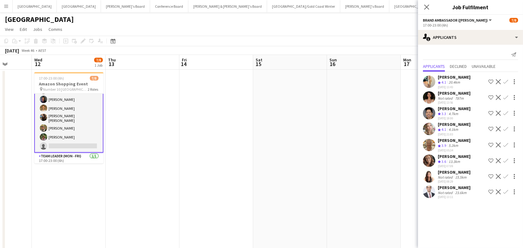
scroll to position [15, 0]
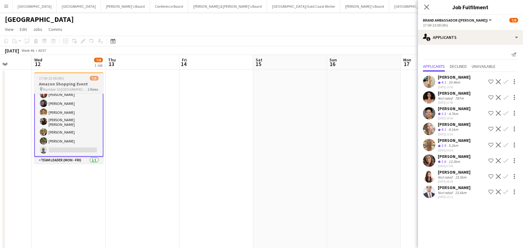
click at [65, 81] on h3 "Amazon Shopping Event" at bounding box center [68, 84] width 69 height 6
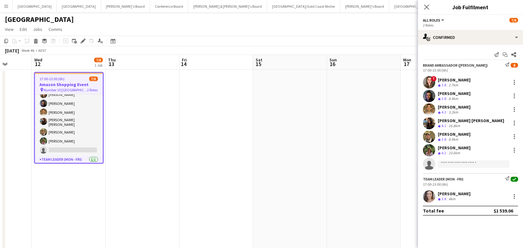
scroll to position [0, 189]
click at [85, 40] on icon "Edit" at bounding box center [83, 41] width 5 height 5
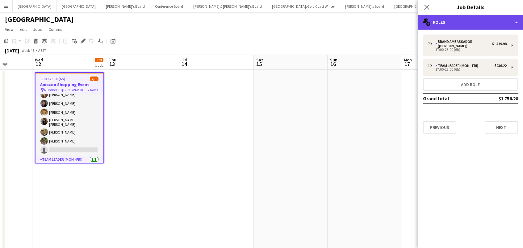
click at [479, 21] on div "multiple-users-add Roles" at bounding box center [470, 22] width 105 height 15
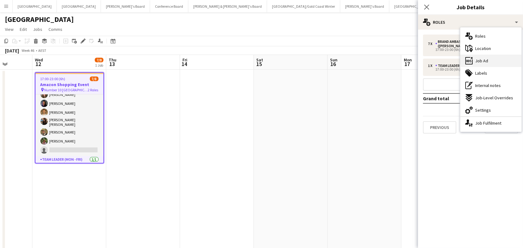
click at [489, 59] on div "ads-window Job Ad" at bounding box center [491, 61] width 61 height 12
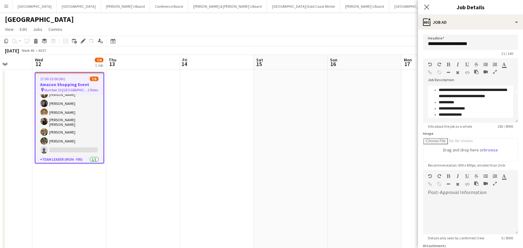
scroll to position [29, 0]
click at [287, 158] on app-date-cell at bounding box center [291, 240] width 74 height 341
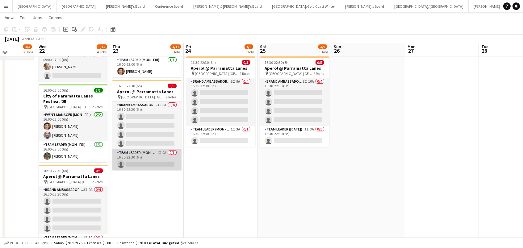
scroll to position [148, 0]
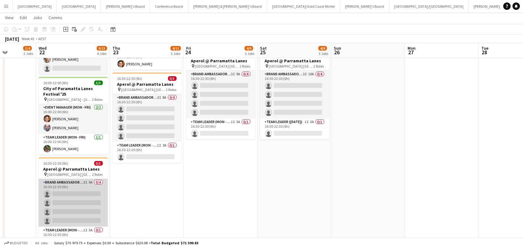
click at [76, 202] on app-card-role "Brand Ambassador (Mon - Fri) 3I 9A 0/4 16:30-22:30 (6h) single-neutral-actions …" at bounding box center [73, 203] width 69 height 48
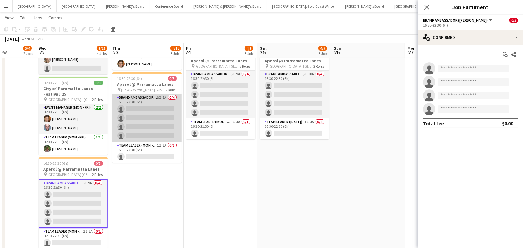
click at [141, 127] on app-card-role "Brand Ambassador (Mon - Fri) 3I 8A 0/4 16:30-22:30 (6h) single-neutral-actions …" at bounding box center [146, 118] width 69 height 48
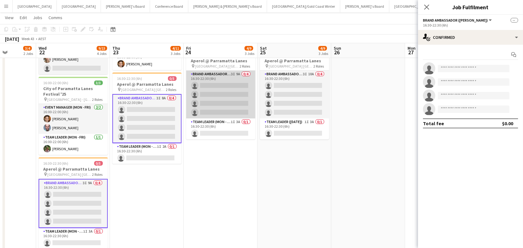
click at [224, 111] on app-card-role "Brand Ambassador (Mon - Fri) 3I 9A 0/4 16:30-22:30 (6h) single-neutral-actions …" at bounding box center [220, 95] width 69 height 48
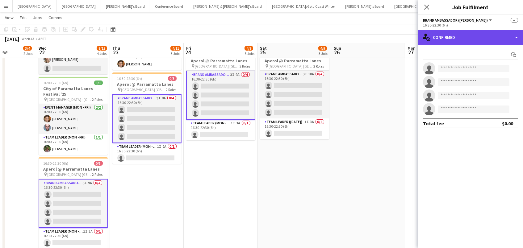
click at [468, 30] on div "single-neutral-actions-check-2 Confirmed" at bounding box center [470, 37] width 105 height 15
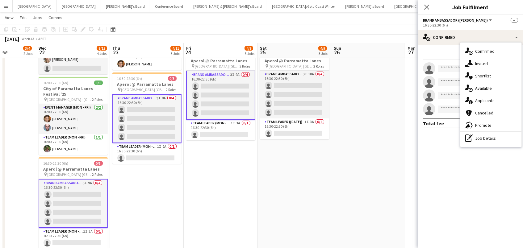
click at [341, 102] on app-date-cell at bounding box center [369, 91] width 74 height 341
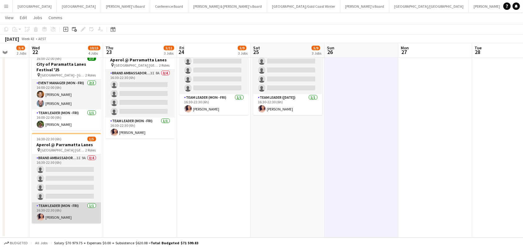
scroll to position [172, 0]
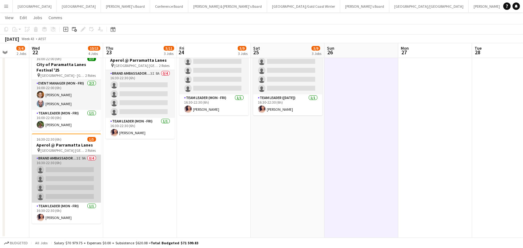
click at [71, 174] on app-card-role "Brand Ambassador (Mon - Fri) 3I 9A 0/4 16:30-22:30 (6h) single-neutral-actions …" at bounding box center [66, 179] width 69 height 48
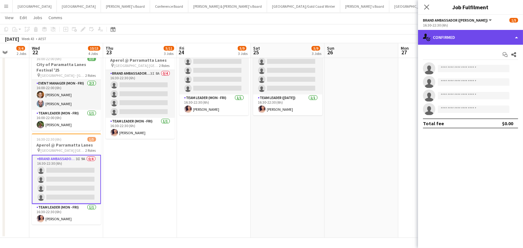
click at [440, 41] on div "single-neutral-actions-check-2 Confirmed" at bounding box center [470, 37] width 105 height 15
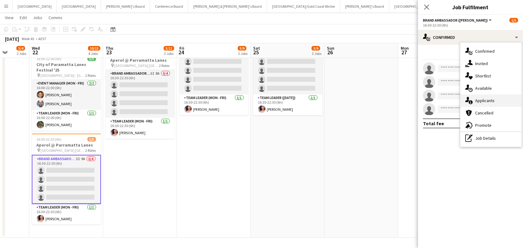
click at [493, 101] on span "Applicants" at bounding box center [485, 101] width 19 height 6
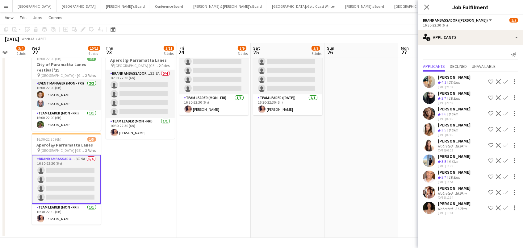
click at [450, 80] on div "28.6km" at bounding box center [455, 82] width 14 height 5
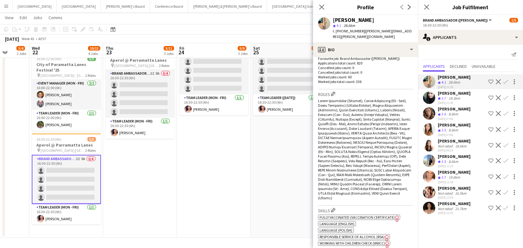
scroll to position [172, 0]
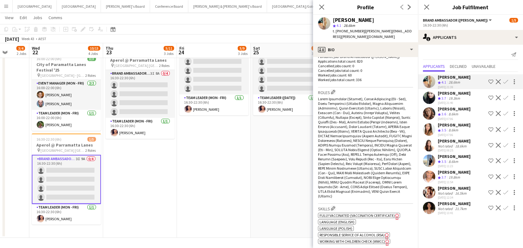
click at [506, 80] on app-icon "Confirm" at bounding box center [506, 81] width 5 height 5
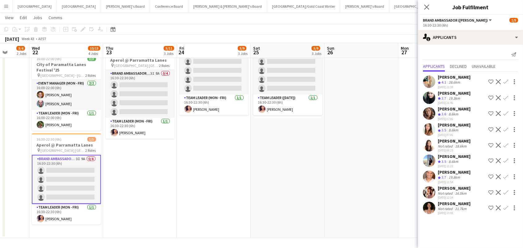
click at [506, 80] on app-icon "Confirm" at bounding box center [506, 81] width 5 height 5
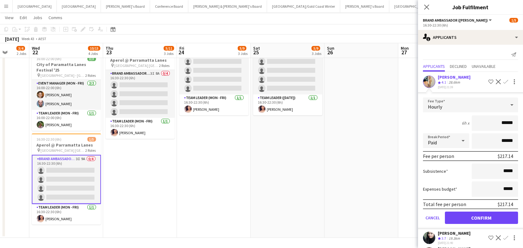
click at [482, 216] on button "Confirm" at bounding box center [481, 218] width 73 height 12
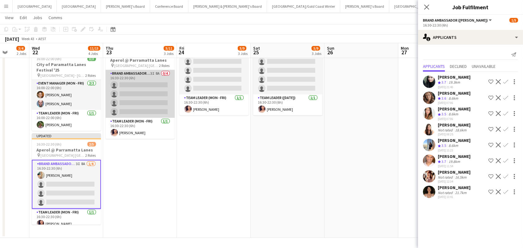
scroll to position [0, 192]
click at [158, 93] on app-card-role "Brand Ambassador (Mon - Fri) 3I 8A 0/4 16:30-22:30 (6h) single-neutral-actions …" at bounding box center [140, 94] width 69 height 48
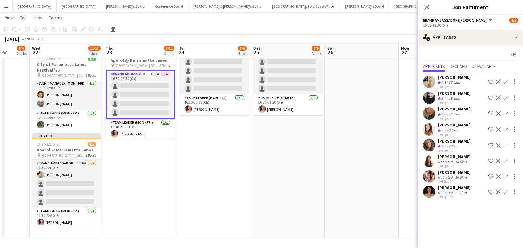
click at [504, 79] on app-icon "Confirm" at bounding box center [506, 81] width 5 height 5
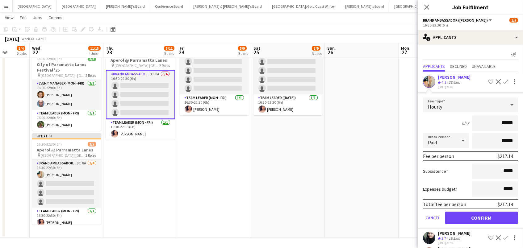
click at [482, 216] on button "Confirm" at bounding box center [481, 218] width 73 height 12
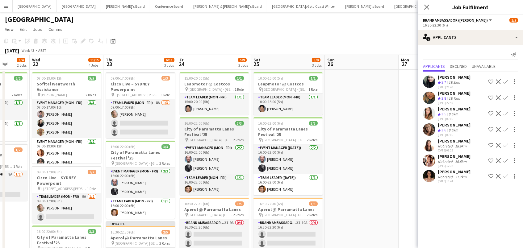
scroll to position [89, 0]
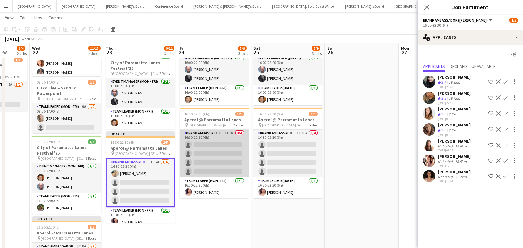
click at [223, 145] on app-card-role "Brand Ambassador (Mon - Fri) 3I 9A 0/4 16:30-22:30 (6h) single-neutral-actions …" at bounding box center [214, 154] width 69 height 48
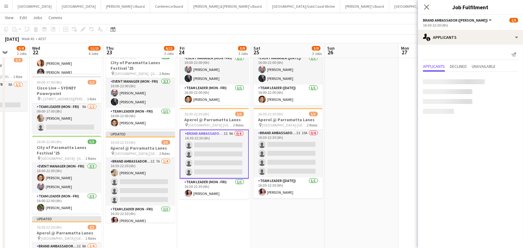
scroll to position [0, 192]
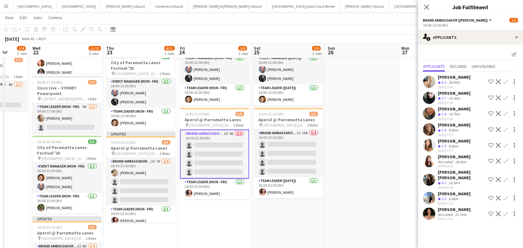
click at [506, 81] on app-icon "Confirm" at bounding box center [506, 81] width 5 height 5
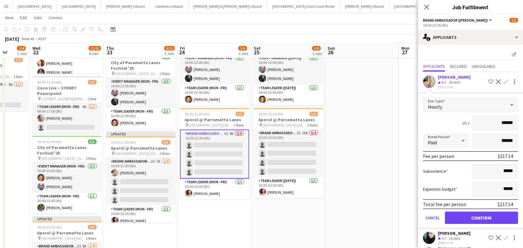
click at [482, 216] on button "Confirm" at bounding box center [481, 218] width 73 height 12
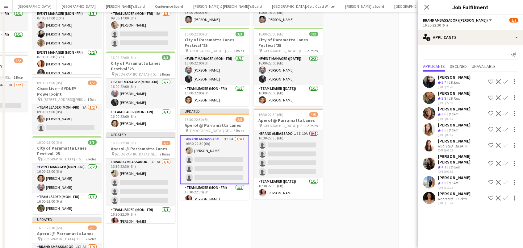
scroll to position [0, 0]
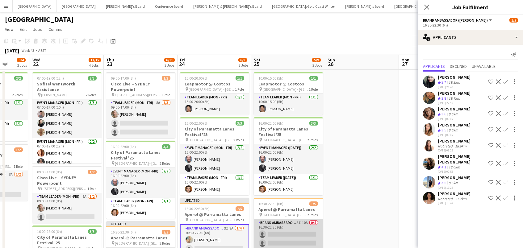
click at [269, 235] on app-card-role "Brand Ambassador (Saturday) 3I 10A 0/4 16:30-22:30 (6h) single-neutral-actions …" at bounding box center [288, 244] width 69 height 48
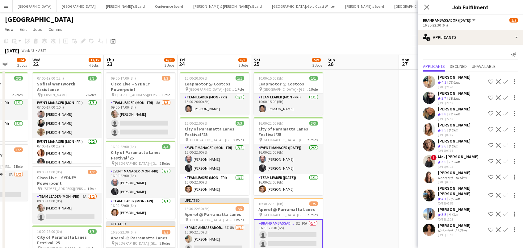
click at [506, 81] on app-icon "Confirm" at bounding box center [506, 81] width 5 height 5
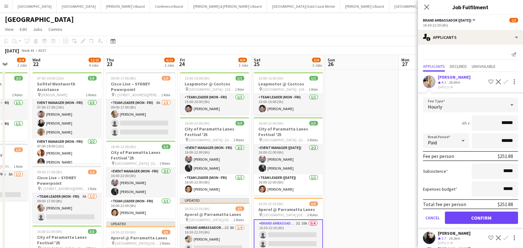
click at [482, 216] on button "Confirm" at bounding box center [481, 218] width 73 height 12
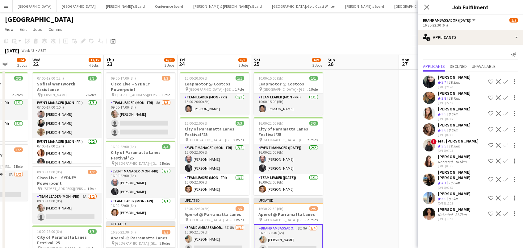
click at [393, 118] on app-date-cell at bounding box center [362, 240] width 74 height 341
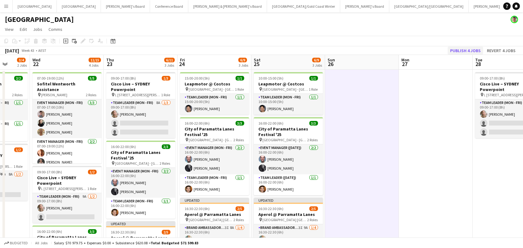
click at [470, 49] on button "Publish 4 jobs" at bounding box center [466, 51] width 36 height 8
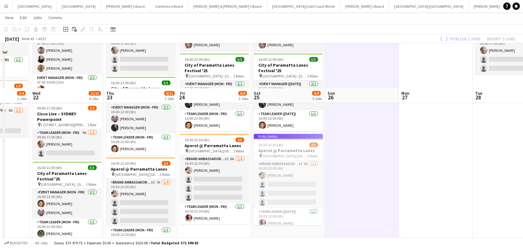
scroll to position [136, 0]
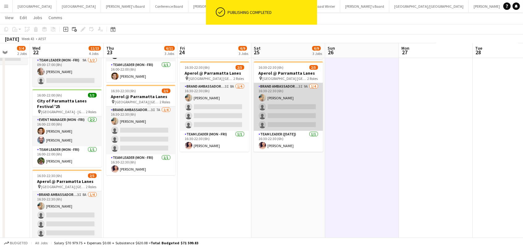
click at [279, 102] on app-card-role "Brand Ambassador (Saturday) 3I 9A 1/4 16:30-22:30 (6h) Alicja Sermak single-neu…" at bounding box center [288, 107] width 69 height 48
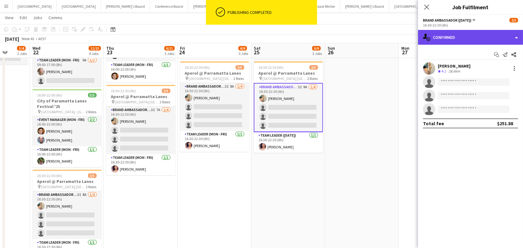
click at [445, 37] on div "single-neutral-actions-check-2 Confirmed" at bounding box center [470, 37] width 105 height 15
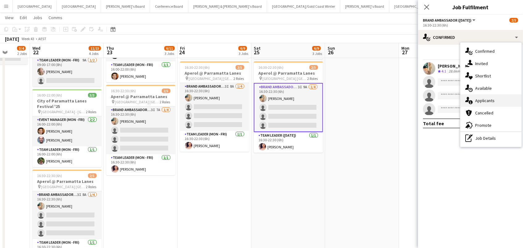
click at [501, 99] on div "single-neutral-actions-information Applicants" at bounding box center [491, 101] width 61 height 12
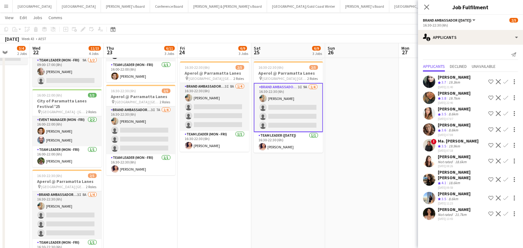
click at [445, 117] on span "3.5" at bounding box center [444, 114] width 5 height 5
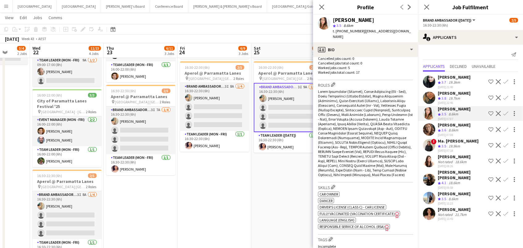
scroll to position [212, 0]
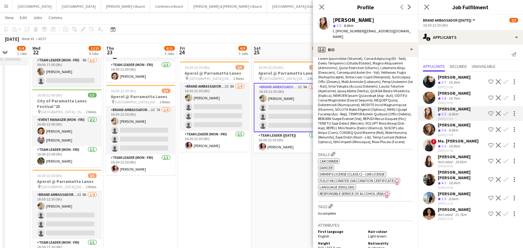
click at [451, 128] on div "Rachel Zappia" at bounding box center [454, 125] width 33 height 6
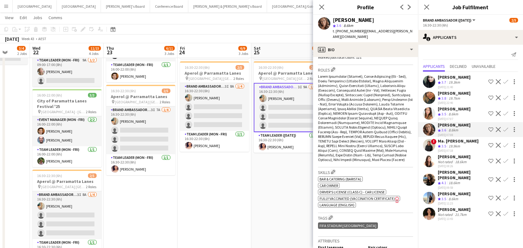
scroll to position [230, 0]
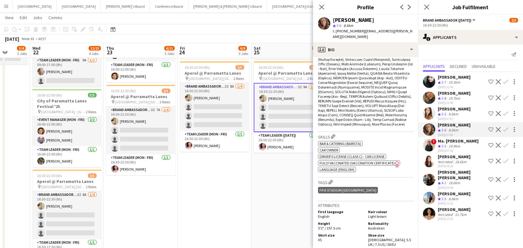
click at [439, 128] on div "Rachel Zappia" at bounding box center [454, 125] width 33 height 6
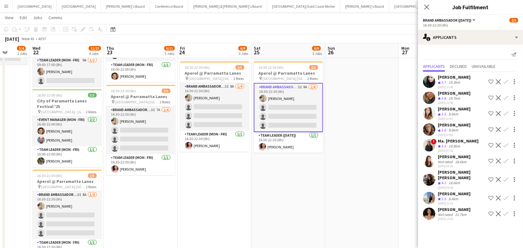
click at [439, 128] on div "Rachel Zappia" at bounding box center [454, 125] width 33 height 6
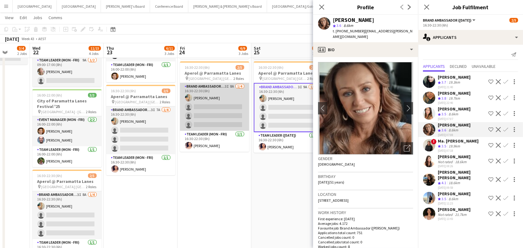
click at [225, 119] on app-card-role "Brand Ambassador (Mon - Fri) 3I 8A 1/4 16:30-22:30 (6h) Alicja Sermak single-ne…" at bounding box center [214, 107] width 69 height 48
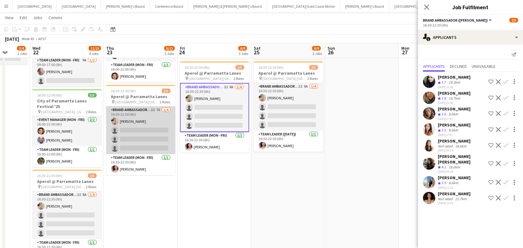
click at [134, 128] on app-card-role "Brand Ambassador (Mon - Fri) 3I 7A 1/4 16:30-22:30 (6h) Alicja Sermak single-ne…" at bounding box center [140, 131] width 69 height 48
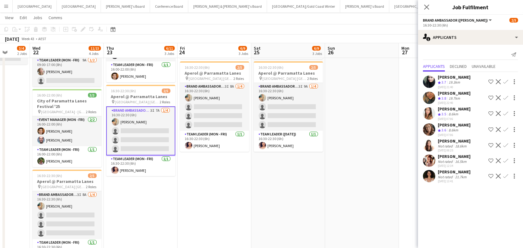
click at [435, 176] on app-user-avatar at bounding box center [429, 176] width 12 height 12
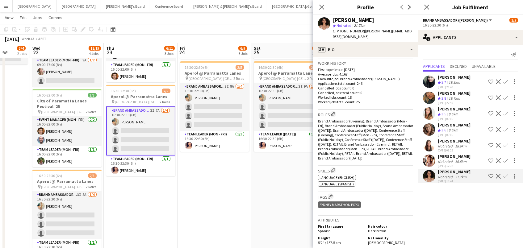
scroll to position [144, 0]
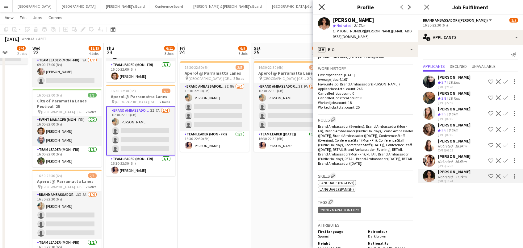
click at [320, 6] on icon "Close pop-in" at bounding box center [322, 7] width 6 height 6
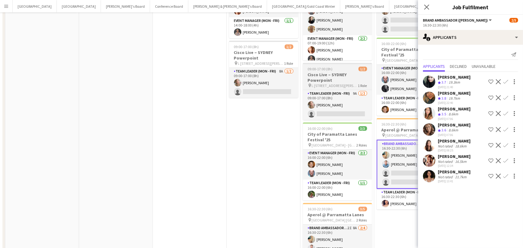
scroll to position [164, 0]
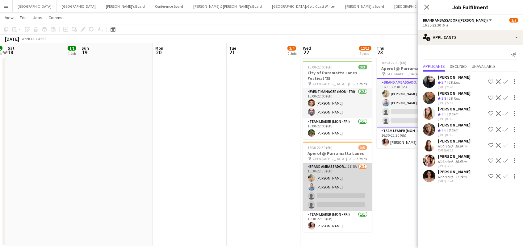
click at [344, 184] on app-card-role "Brand Ambassador (Mon - Fri) 2I 8A 2/4 16:30-22:30 (6h) Alicja Sermak Blake Fel…" at bounding box center [337, 187] width 69 height 48
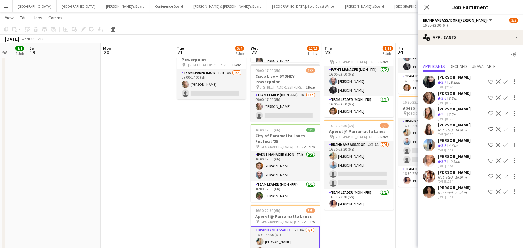
scroll to position [0, 193]
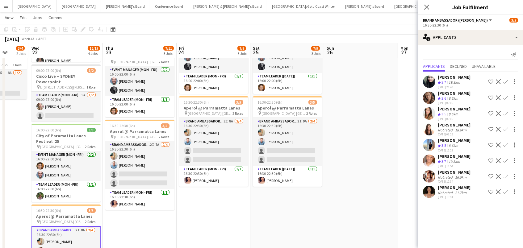
click at [506, 111] on app-icon "Confirm" at bounding box center [506, 113] width 5 height 5
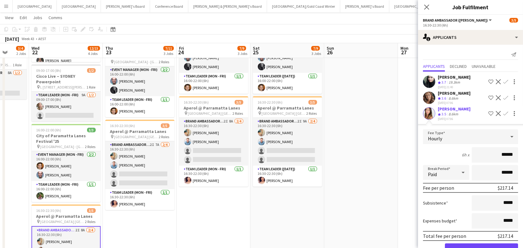
click at [482, 247] on button "Confirm" at bounding box center [481, 250] width 73 height 12
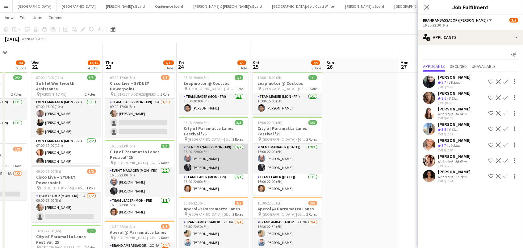
scroll to position [74, 0]
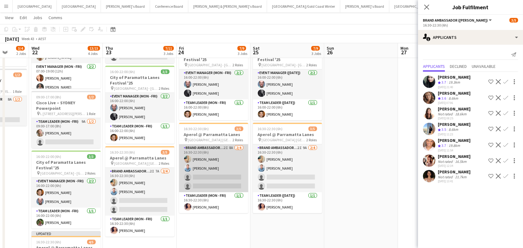
click at [215, 170] on app-card-role "Brand Ambassador (Mon - Fri) 2I 8A 2/4 16:30-22:30 (6h) Alicja Sermak Blake Fel…" at bounding box center [213, 169] width 69 height 48
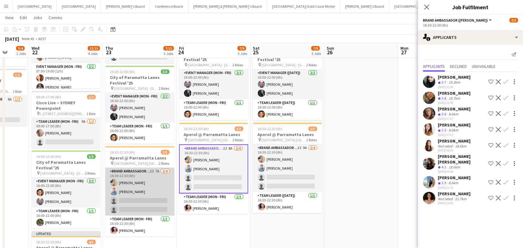
click at [149, 178] on app-card-role "Brand Ambassador (Mon - Fri) 2I 7A 2/4 16:30-22:30 (6h) Alicja Sermak Blake Fel…" at bounding box center [139, 192] width 69 height 48
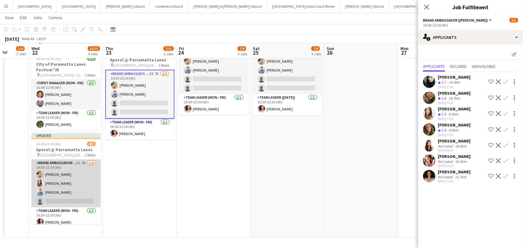
scroll to position [173, 0]
click at [45, 169] on app-card-role "Brand Ambassador (Mon - Fri) 2I 7A 3/4 16:30-22:30 (6h) Alicja Sermak Talia Zap…" at bounding box center [66, 184] width 69 height 48
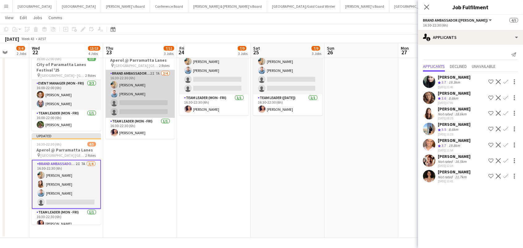
click at [142, 100] on app-card-role "Brand Ambassador (Mon - Fri) 2I 7A 2/4 16:30-22:30 (6h) Alicja Sermak Blake Fel…" at bounding box center [140, 94] width 69 height 48
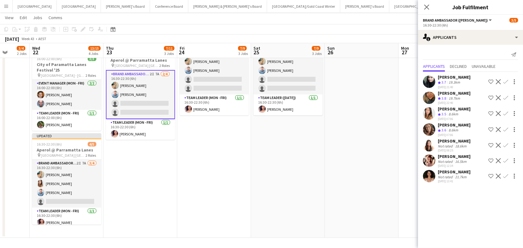
click at [506, 116] on app-icon "Confirm" at bounding box center [506, 113] width 5 height 5
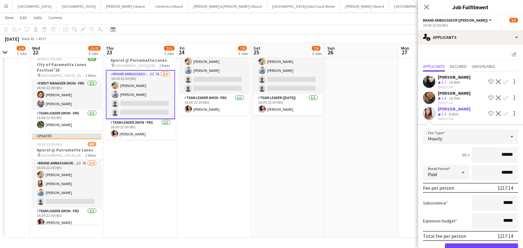
click at [482, 248] on button "Confirm" at bounding box center [481, 250] width 73 height 12
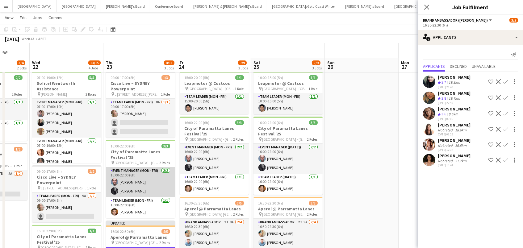
scroll to position [100, 0]
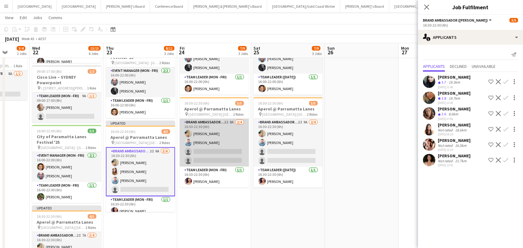
click at [235, 144] on app-card-role "Brand Ambassador (Mon - Fri) 2I 8A 2/4 16:30-22:30 (6h) Alicja Sermak Blake Fel…" at bounding box center [214, 143] width 69 height 48
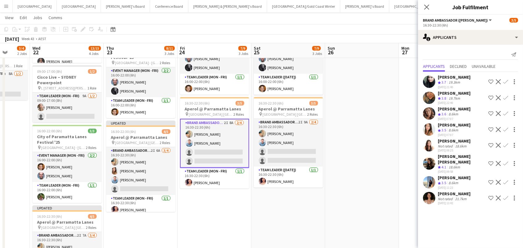
click at [505, 131] on app-icon "Confirm" at bounding box center [506, 129] width 5 height 5
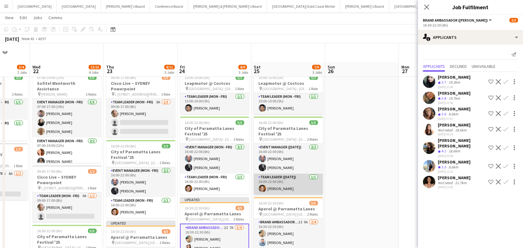
scroll to position [58, 0]
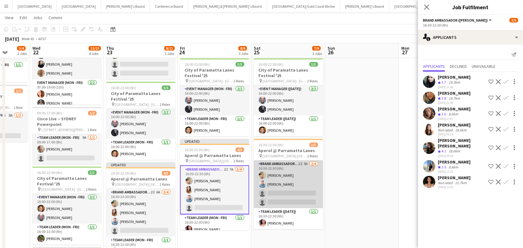
click at [280, 191] on app-card-role "Brand Ambassador (Saturday) 2I 9A 2/4 16:30-22:30 (6h) Alicja Sermak Blake Felt…" at bounding box center [288, 185] width 69 height 48
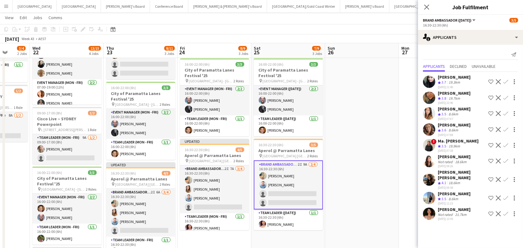
click at [507, 116] on app-icon "Confirm" at bounding box center [506, 113] width 5 height 5
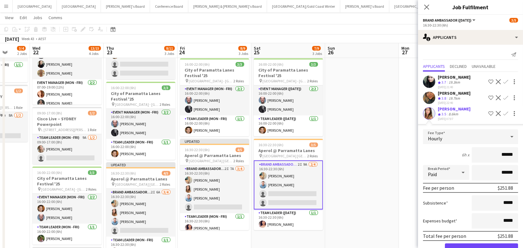
click at [482, 248] on button "Confirm" at bounding box center [481, 250] width 73 height 12
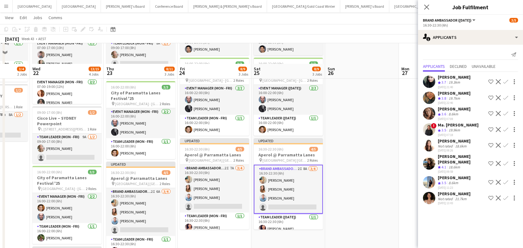
scroll to position [93, 0]
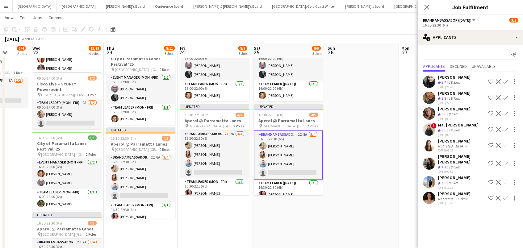
click at [288, 161] on app-card-role "Brand Ambassador (Saturday) 2I 8A 3/4 16:30-22:30 (6h) Alicja Sermak Talia Zapp…" at bounding box center [288, 155] width 69 height 49
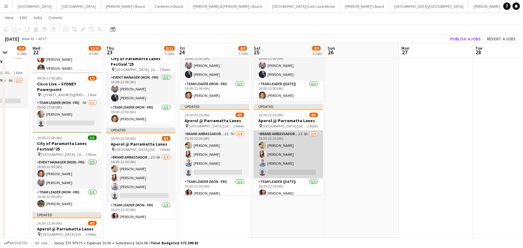
click at [288, 161] on app-card-role "Brand Ambassador (Saturday) 2I 8A 3/4 16:30-22:30 (6h) Alicja Sermak Talia Zapp…" at bounding box center [288, 155] width 69 height 48
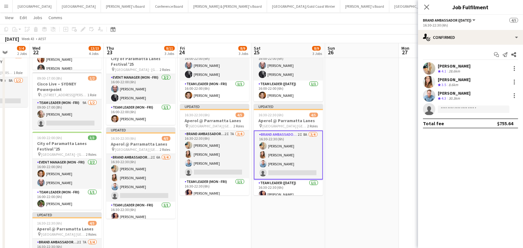
click at [456, 93] on div "Blake Feltis" at bounding box center [454, 94] width 33 height 6
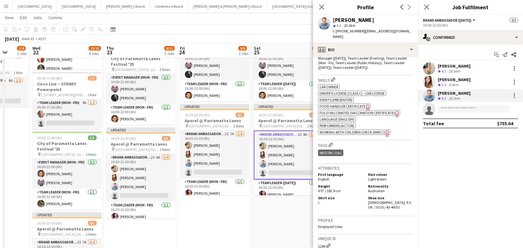
scroll to position [235, 0]
click at [321, 6] on icon at bounding box center [322, 7] width 6 height 6
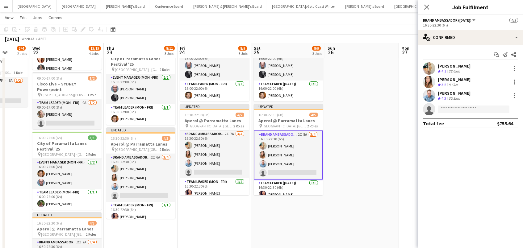
click at [405, 124] on app-date-cell at bounding box center [436, 146] width 74 height 341
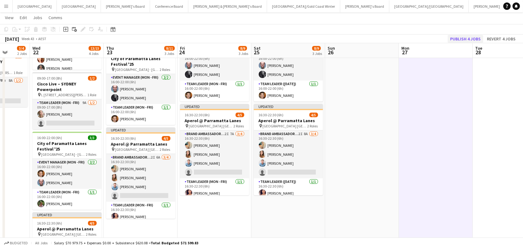
click at [452, 40] on button "Publish 4 jobs" at bounding box center [466, 39] width 36 height 8
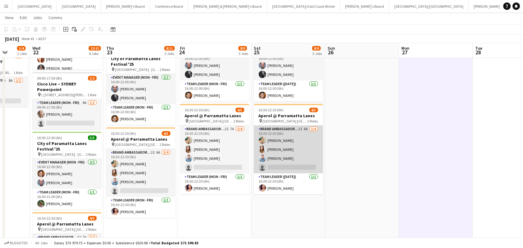
click at [301, 159] on app-card-role "Brand Ambassador (Saturday) 2I 8A 3/4 16:30-22:30 (6h) Alicja Sermak Talia Zapp…" at bounding box center [288, 150] width 69 height 48
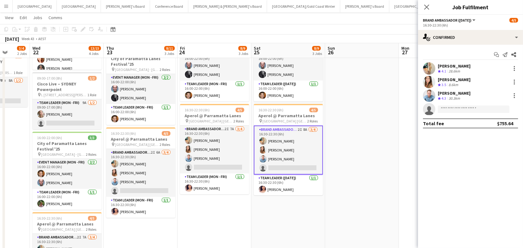
click at [482, 28] on app-options-switcher "Brand Ambassador (Saturday) All roles Brand Ambassador (Saturday) 4/5 16:30-22:…" at bounding box center [470, 22] width 105 height 15
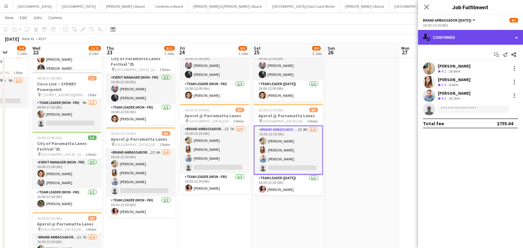
click at [481, 32] on div "single-neutral-actions-check-2 Confirmed" at bounding box center [470, 37] width 105 height 15
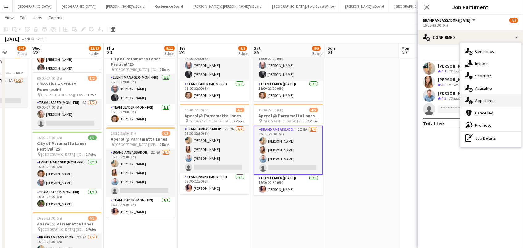
click at [501, 100] on div "single-neutral-actions-information Applicants" at bounding box center [491, 101] width 61 height 12
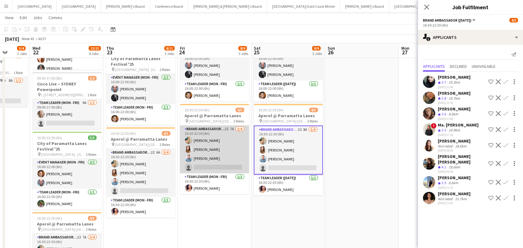
click at [244, 149] on app-card-role "Brand Ambassador (Mon - Fri) 2I 7A 3/4 16:30-22:30 (6h) Alicja Sermak Talia Zap…" at bounding box center [214, 150] width 69 height 48
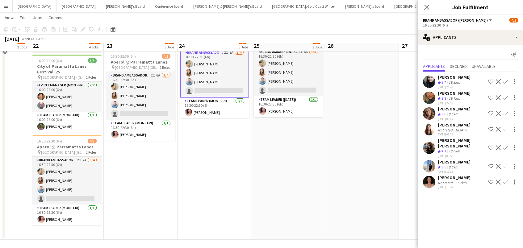
scroll to position [172, 0]
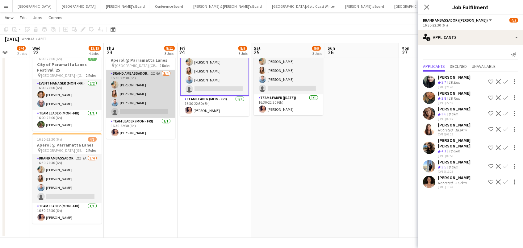
click at [147, 101] on app-card-role "Brand Ambassador (Mon - Fri) 2I 6A 3/4 16:30-22:30 (6h) Alicja Sermak Talia Zap…" at bounding box center [140, 94] width 69 height 48
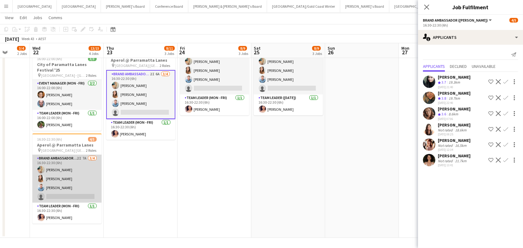
click at [59, 172] on app-card-role "Brand Ambassador (Mon - Fri) 2I 7A 3/4 16:30-22:30 (6h) Alicja Sermak Talia Zap…" at bounding box center [66, 179] width 69 height 48
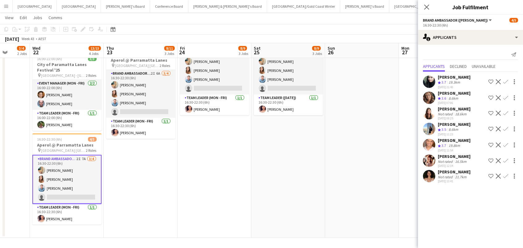
click at [435, 108] on div at bounding box center [429, 113] width 12 height 12
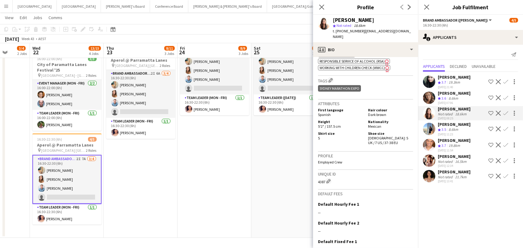
scroll to position [262, 0]
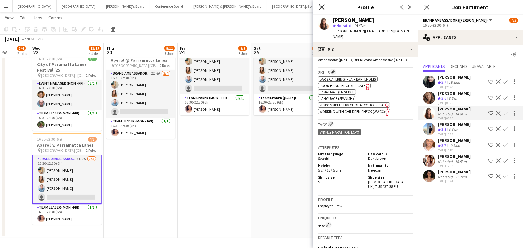
click at [320, 7] on icon "Close pop-in" at bounding box center [322, 7] width 6 height 6
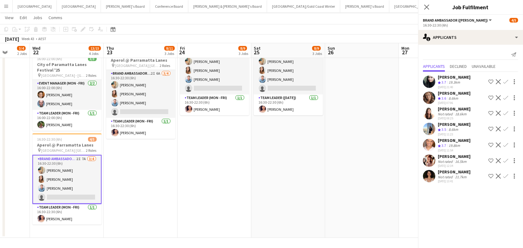
click at [281, 178] on app-date-cell "10:00-15:00 (5h) 1/1 Leapmotor @ Costcos pin Marsden Park - NSW 1 Role Team Lea…" at bounding box center [289, 67] width 74 height 341
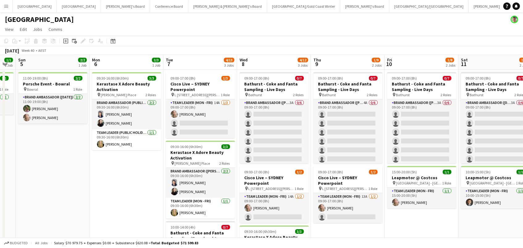
scroll to position [0, 0]
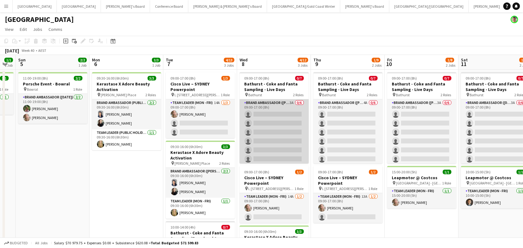
click at [279, 126] on app-card-role "Brand Ambassador (Mon - Fri) 3A 0/6 09:00-17:00 (8h) single-neutral-actions sin…" at bounding box center [274, 133] width 69 height 66
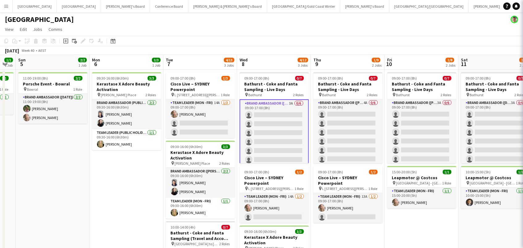
scroll to position [0, 131]
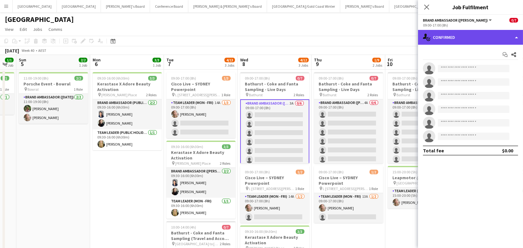
click at [494, 32] on div "single-neutral-actions-check-2 Confirmed" at bounding box center [470, 37] width 105 height 15
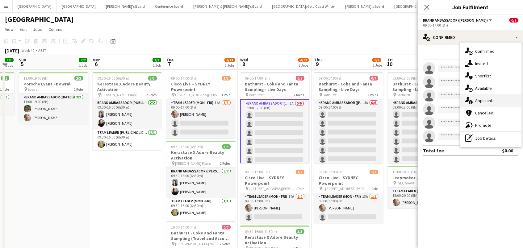
click at [504, 99] on div "single-neutral-actions-information Applicants" at bounding box center [491, 101] width 61 height 12
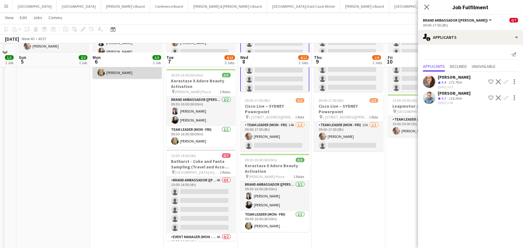
scroll to position [80, 0]
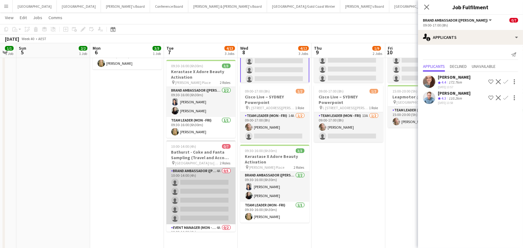
click at [194, 180] on app-card-role "Brand Ambassador (Mon - Fri) 4A 0/5 10:00-14:00 (4h) single-neutral-actions sin…" at bounding box center [201, 196] width 69 height 57
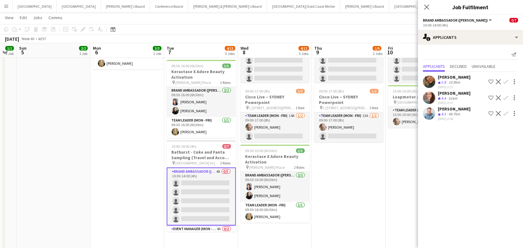
click at [505, 99] on app-icon "Confirm" at bounding box center [506, 97] width 5 height 5
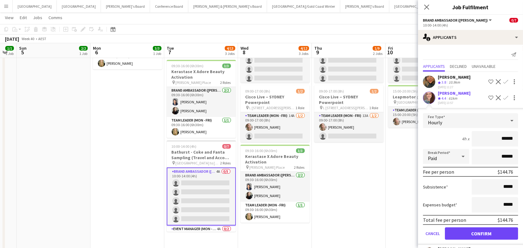
click at [482, 237] on button "Confirm" at bounding box center [481, 234] width 73 height 12
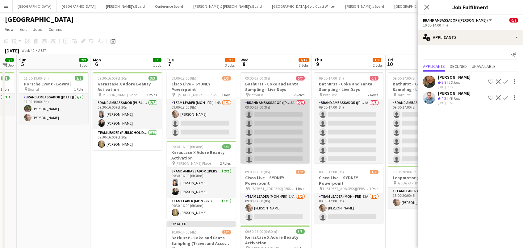
scroll to position [0, 0]
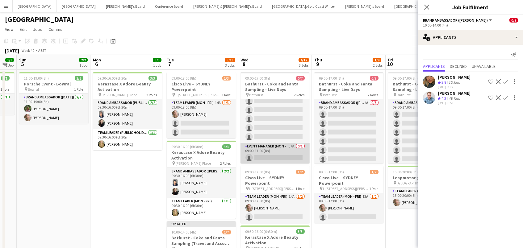
click at [271, 154] on app-card-role "Event Manager (Mon - Fri) 4A 0/1 09:00-17:00 (8h) single-neutral-actions" at bounding box center [275, 153] width 69 height 21
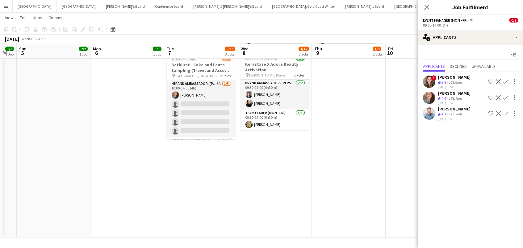
scroll to position [172, 0]
click at [343, 216] on app-date-cell "09:00-17:00 (8h) 0/7 Bathurst - Coke and Fanta Sampling - Live Days pin Bathurs…" at bounding box center [349, 67] width 74 height 341
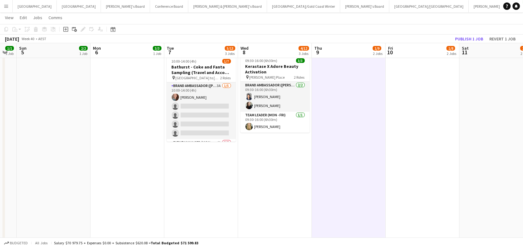
scroll to position [0, 0]
click at [501, 40] on button "Revert 1 job" at bounding box center [502, 39] width 31 height 8
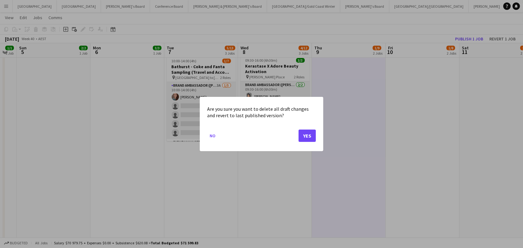
click at [303, 141] on button "Yes" at bounding box center [307, 136] width 17 height 12
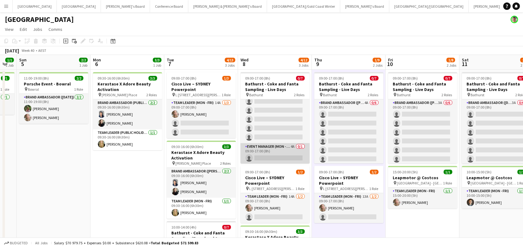
click at [274, 152] on app-card-role "Event Manager (Mon - Fri) 4A 0/1 09:00-17:00 (8h) single-neutral-actions" at bounding box center [275, 153] width 69 height 21
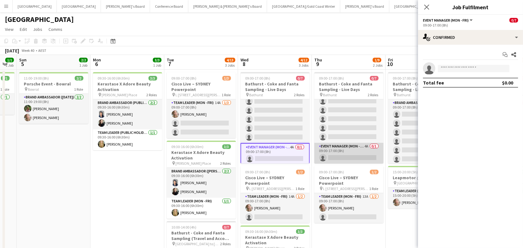
scroll to position [22, 0]
click at [357, 149] on app-card-role "Event Manager (Mon - Fri) 4A 0/1 09:00-17:00 (8h) single-neutral-actions" at bounding box center [349, 153] width 69 height 21
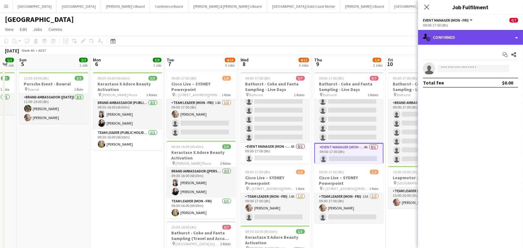
click at [471, 35] on div "single-neutral-actions-check-2 Confirmed" at bounding box center [470, 37] width 105 height 15
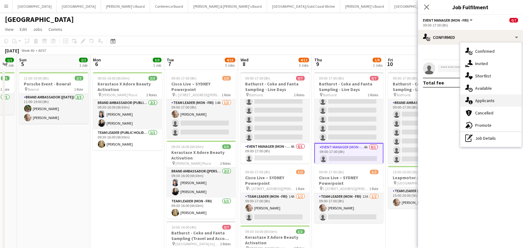
click at [487, 100] on span "Applicants" at bounding box center [485, 101] width 19 height 6
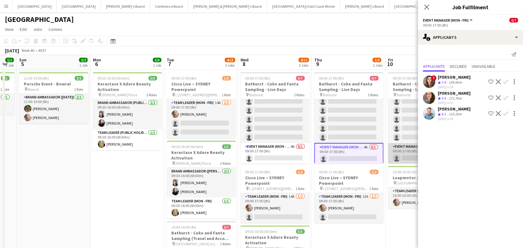
click at [400, 151] on app-card-role "Event Manager (Mon - Fri) 4A 0/1 09:00-17:00 (8h) single-neutral-actions" at bounding box center [422, 153] width 69 height 21
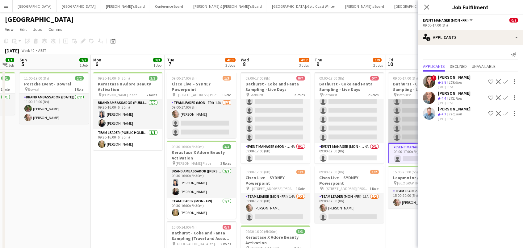
click at [406, 127] on app-card-role "Brand Ambassador (Mon - Fri) 3A 0/6 09:00-17:00 (8h) single-neutral-actions sin…" at bounding box center [423, 111] width 69 height 66
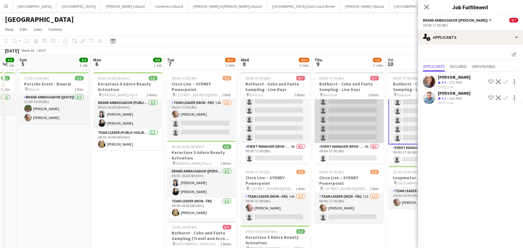
click at [352, 120] on app-card-role "Brand Ambassador (Mon - Fri) 4A 0/6 09:00-17:00 (8h) single-neutral-actions sin…" at bounding box center [349, 111] width 69 height 66
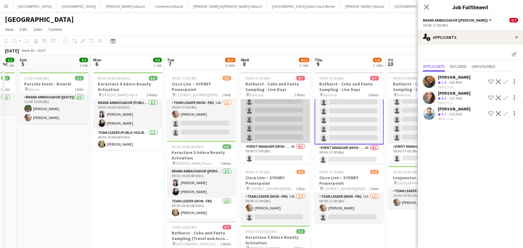
click at [279, 120] on app-card-role "Brand Ambassador (Mon - Fri) 3A 0/6 09:00-17:00 (8h) single-neutral-actions sin…" at bounding box center [275, 111] width 69 height 66
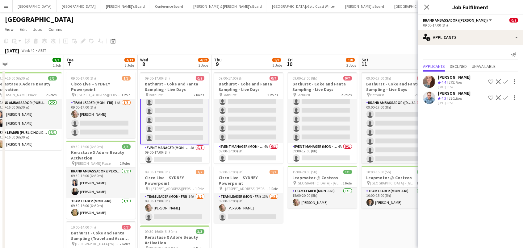
scroll to position [0, 270]
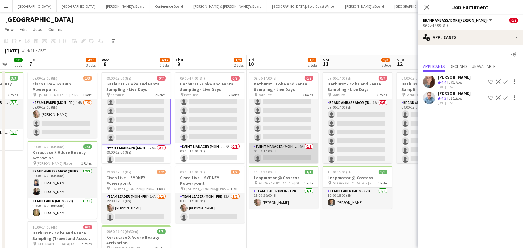
click at [288, 147] on app-card-role "Event Manager (Mon - Fri) 4A 0/1 09:00-17:00 (8h) single-neutral-actions" at bounding box center [283, 153] width 69 height 21
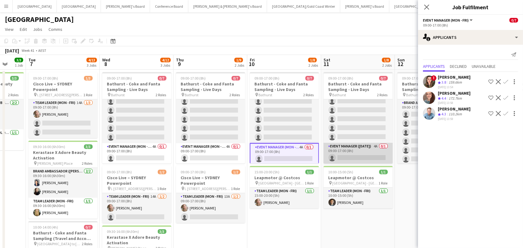
scroll to position [22, 0]
click at [354, 151] on app-card-role "Event Manager (Saturday) 4A 0/1 09:00-17:00 (8h) single-neutral-actions" at bounding box center [358, 153] width 69 height 21
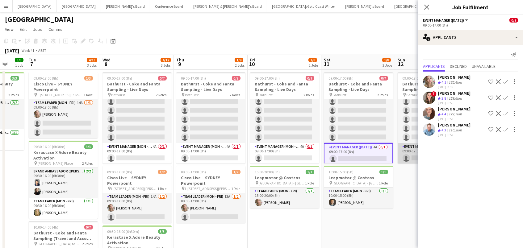
click at [413, 150] on app-card-role "Event Manager (Sunday) 4A 0/1 09:00-17:00 (8h) single-neutral-actions" at bounding box center [432, 153] width 69 height 21
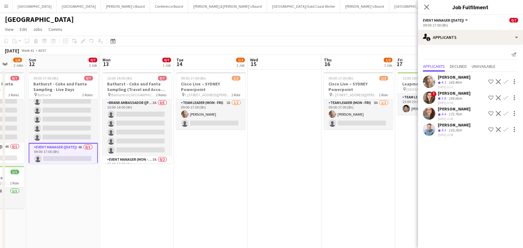
scroll to position [0, 300]
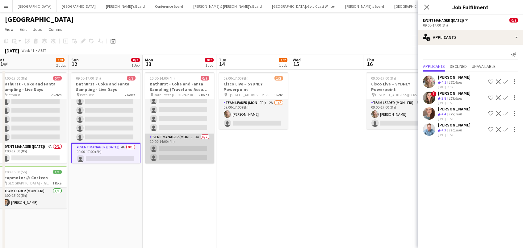
click at [178, 138] on app-card-role "Event Manager (Mon - Fri) 3A 0/2 10:00-14:00 (4h) single-neutral-actions single…" at bounding box center [179, 149] width 69 height 30
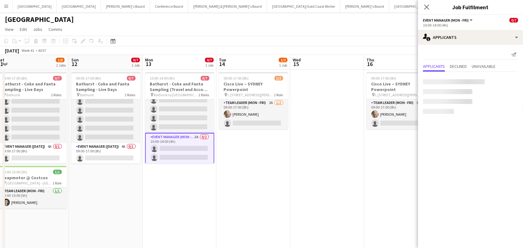
scroll to position [23, 0]
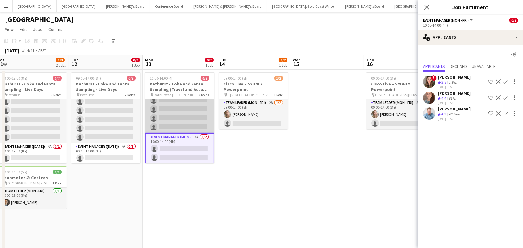
click at [176, 109] on app-card-role "Brand Ambassador (Mon - Fri) 3A 0/5 10:00-14:00 (4h) single-neutral-actions sin…" at bounding box center [179, 104] width 69 height 57
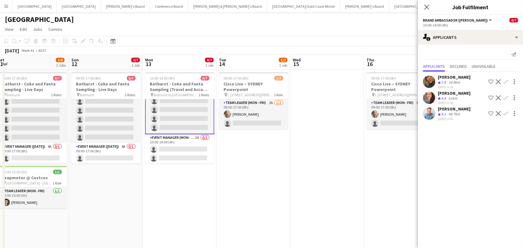
click at [506, 116] on app-icon "Confirm" at bounding box center [506, 113] width 5 height 5
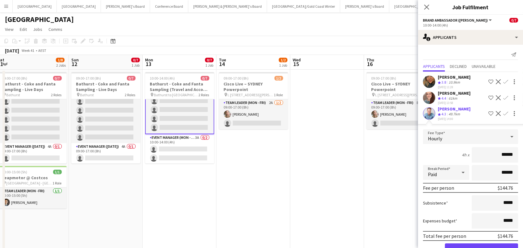
click at [482, 248] on button "Confirm" at bounding box center [481, 250] width 73 height 12
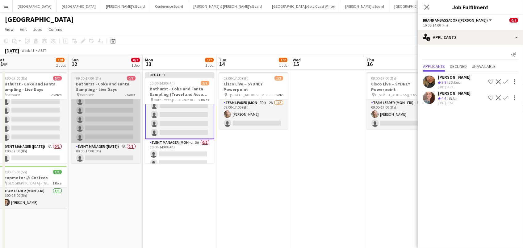
click at [114, 120] on app-card-role "Brand Ambassador (Sunday) 4A 0/6 09:00-17:00 (8h) single-neutral-actions single…" at bounding box center [105, 111] width 69 height 66
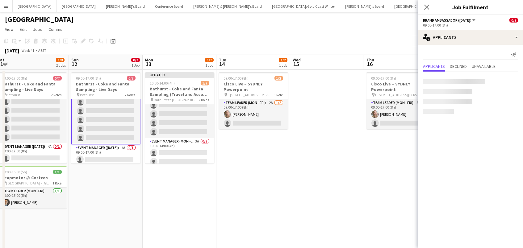
scroll to position [0, 300]
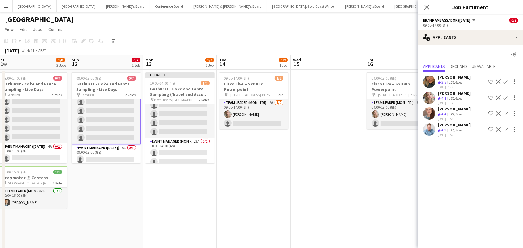
click at [504, 132] on app-icon "Confirm" at bounding box center [506, 129] width 5 height 5
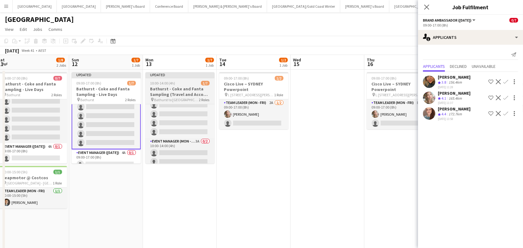
click at [168, 81] on span "10:00-14:00 (4h)" at bounding box center [162, 83] width 25 height 5
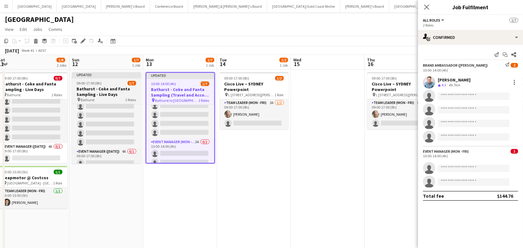
click at [129, 87] on h3 "Bathurst - Coke and Fanta Sampling - Live Days" at bounding box center [106, 91] width 69 height 11
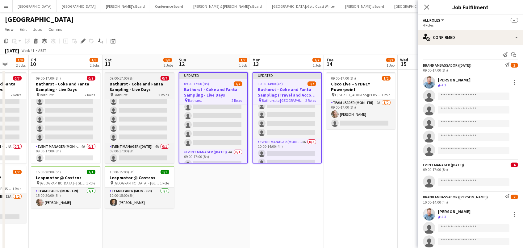
click at [150, 86] on h3 "Bathurst - Coke and Fanta Sampling - Live Days" at bounding box center [139, 86] width 69 height 11
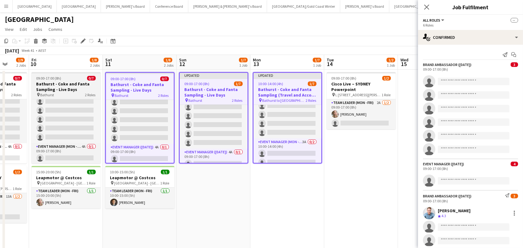
click at [75, 84] on h3 "Bathurst - Coke and Fanta Sampling - Live Days" at bounding box center [66, 86] width 69 height 11
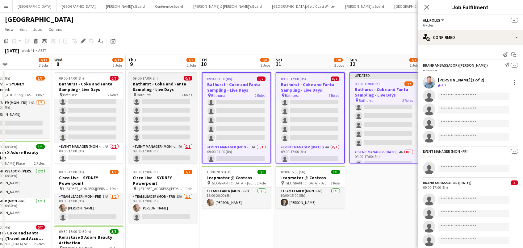
click at [147, 82] on h3 "Bathurst - Coke and Fanta Sampling - Live Days" at bounding box center [162, 86] width 69 height 11
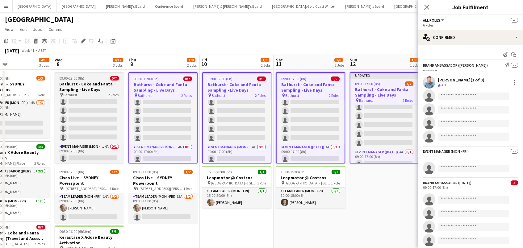
click at [96, 81] on app-job-card "09:00-17:00 (8h) 0/7 Bathurst - Coke and Fanta Sampling - Live Days pin Bathurs…" at bounding box center [89, 117] width 69 height 91
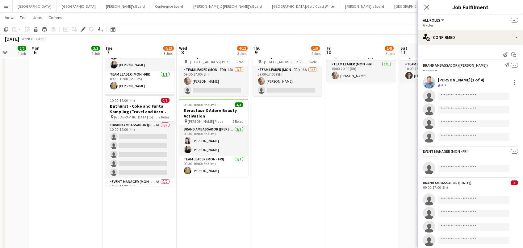
scroll to position [130, 0]
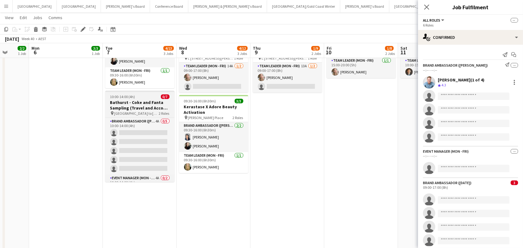
click at [120, 112] on span "Sydney to Bathurst" at bounding box center [136, 113] width 45 height 5
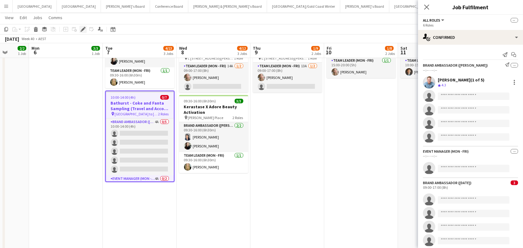
click at [82, 31] on icon "Edit" at bounding box center [83, 29] width 5 height 5
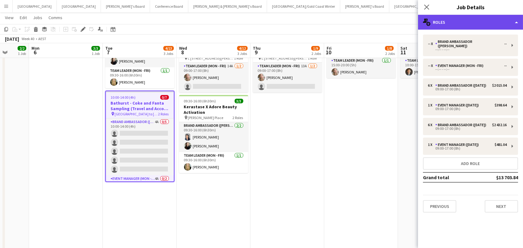
click at [455, 22] on div "multiple-users-add Roles" at bounding box center [470, 22] width 105 height 15
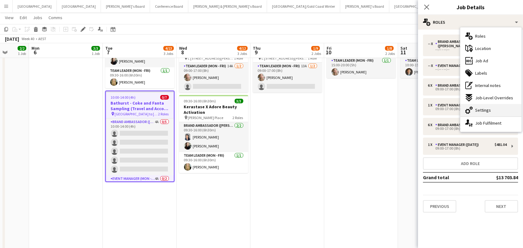
click at [481, 110] on span "Settings" at bounding box center [484, 111] width 16 height 6
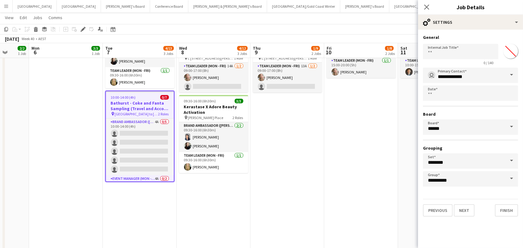
click at [510, 51] on input "*******" at bounding box center [511, 51] width 22 height 22
type input "*******"
click at [369, 142] on app-date-cell "09:00-17:00 (8h) 0/7 Bathurst - Coke and Fanta Sampling - Live Days pin Bathurs…" at bounding box center [361, 109] width 74 height 341
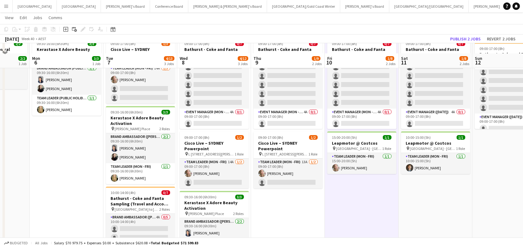
scroll to position [11, 0]
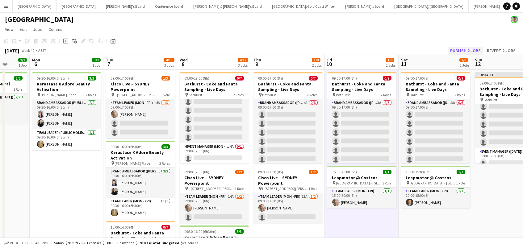
click at [463, 49] on button "Publish 2 jobs" at bounding box center [466, 51] width 36 height 8
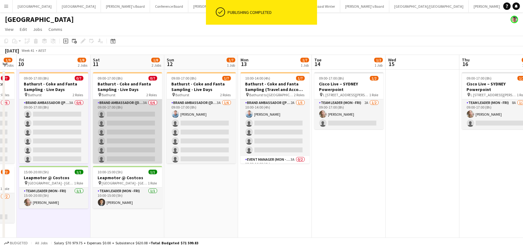
click at [129, 139] on app-card-role "Brand Ambassador (Saturday) 3A 0/6 09:00-17:00 (8h) single-neutral-actions sing…" at bounding box center [127, 133] width 69 height 66
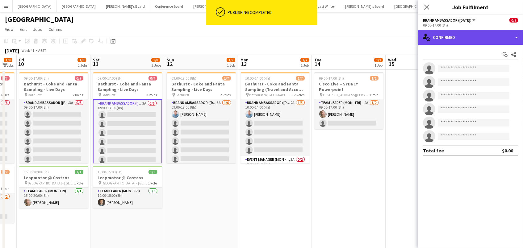
click at [494, 39] on div "single-neutral-actions-check-2 Confirmed" at bounding box center [470, 37] width 105 height 15
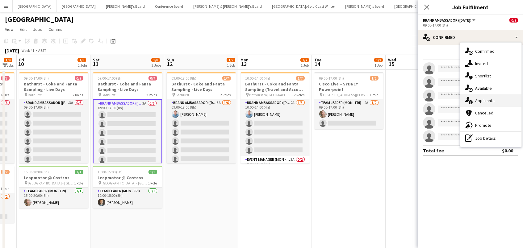
click at [490, 98] on span "Applicants" at bounding box center [485, 101] width 19 height 6
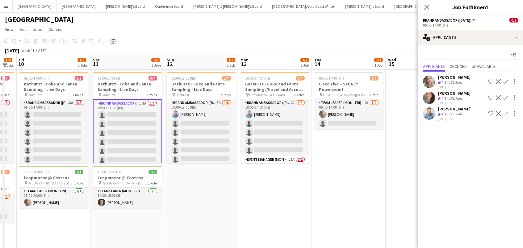
click at [506, 112] on app-icon "Confirm" at bounding box center [506, 113] width 5 height 5
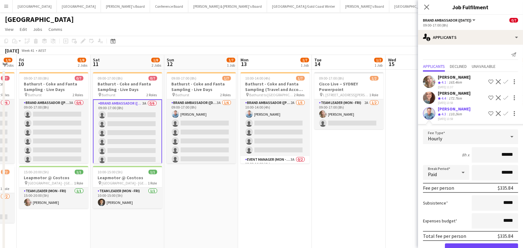
click at [482, 247] on button "Confirm" at bounding box center [481, 250] width 73 height 12
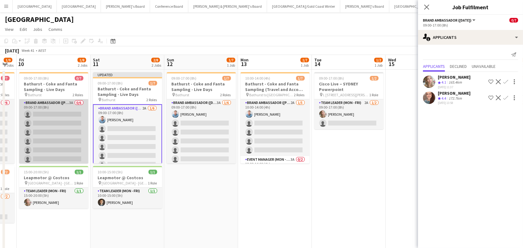
click at [36, 123] on app-card-role "Brand Ambassador (Mon - Fri) 3A 0/6 09:00-17:00 (8h) single-neutral-actions sin…" at bounding box center [53, 133] width 69 height 66
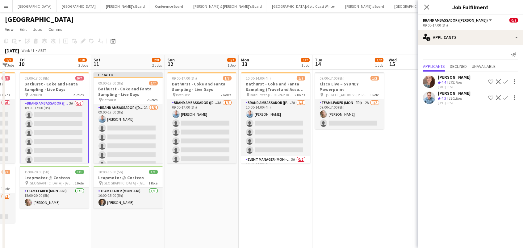
click at [506, 97] on app-icon "Confirm" at bounding box center [506, 97] width 5 height 5
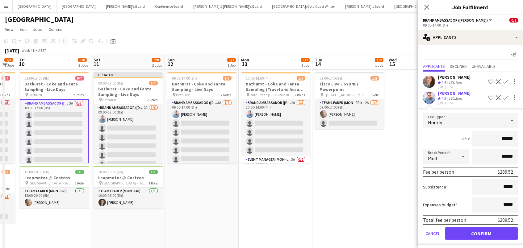
click at [482, 232] on button "Confirm" at bounding box center [481, 234] width 73 height 12
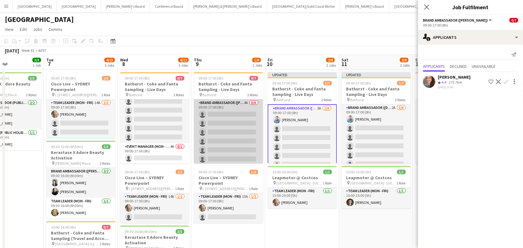
click at [234, 128] on app-card-role "Brand Ambassador (Mon - Fri) 4A 0/6 09:00-17:00 (8h) single-neutral-actions sin…" at bounding box center [228, 133] width 69 height 66
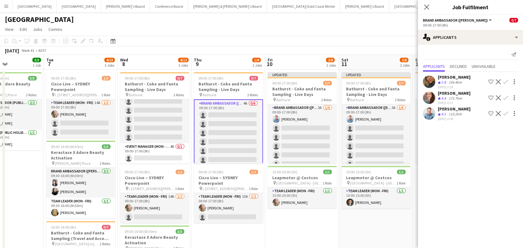
click at [506, 115] on app-icon "Confirm" at bounding box center [506, 113] width 5 height 5
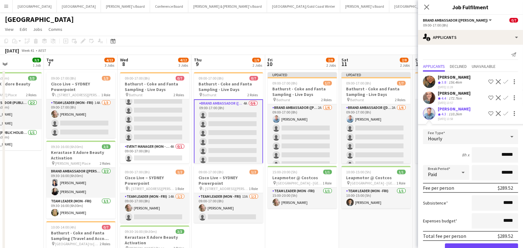
click at [482, 248] on button "Confirm" at bounding box center [481, 250] width 73 height 12
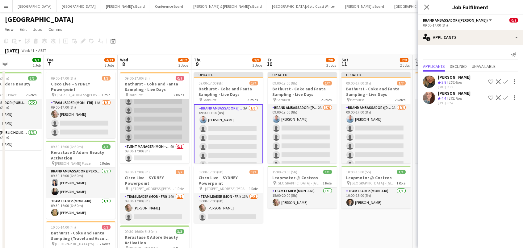
click at [138, 122] on app-card-role "Brand Ambassador (Mon - Fri) 3A 0/6 09:00-17:00 (8h) single-neutral-actions sin…" at bounding box center [154, 111] width 69 height 66
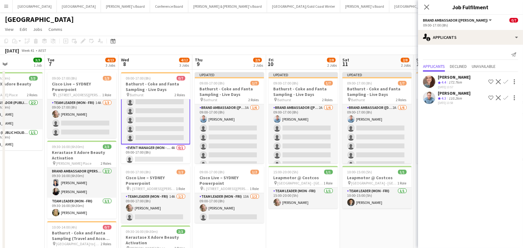
click at [507, 95] on app-icon "Confirm" at bounding box center [506, 97] width 5 height 5
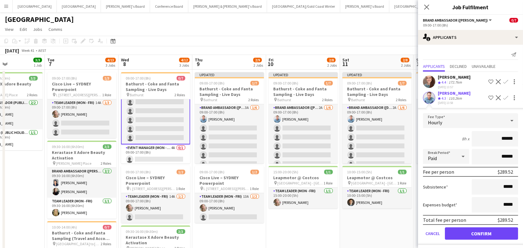
click at [482, 232] on button "Confirm" at bounding box center [481, 234] width 73 height 12
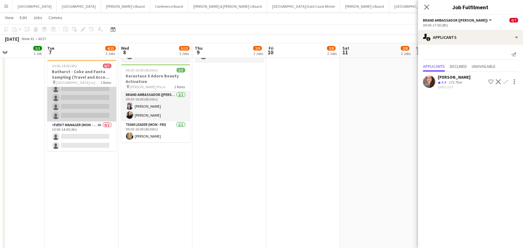
click at [82, 139] on app-card-role "Event Manager (Mon - Fri) 4A 0/2 10:00-14:00 (4h) single-neutral-actions single…" at bounding box center [81, 137] width 69 height 30
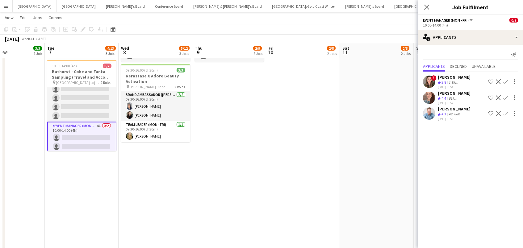
click at [506, 95] on app-icon "Confirm" at bounding box center [506, 97] width 5 height 5
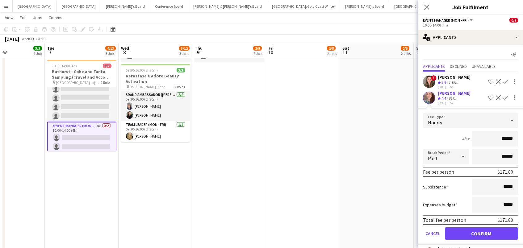
click at [482, 232] on button "Confirm" at bounding box center [481, 234] width 73 height 12
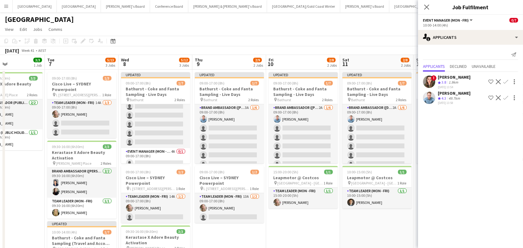
click at [506, 95] on app-icon "Confirm" at bounding box center [506, 97] width 5 height 5
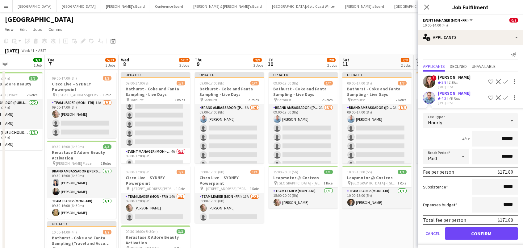
click at [482, 232] on button "Confirm" at bounding box center [481, 234] width 73 height 12
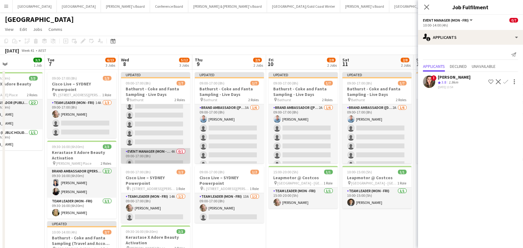
click at [142, 160] on app-card-role "Event Manager (Mon - Fri) 4A 0/1 09:00-17:00 (8h) single-neutral-actions" at bounding box center [155, 158] width 69 height 21
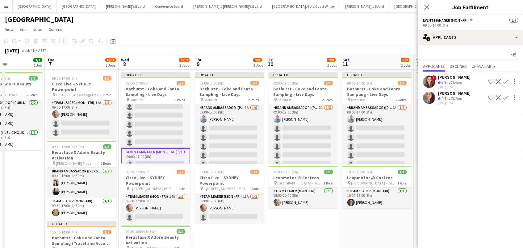
click at [506, 98] on app-icon "Confirm" at bounding box center [506, 97] width 5 height 5
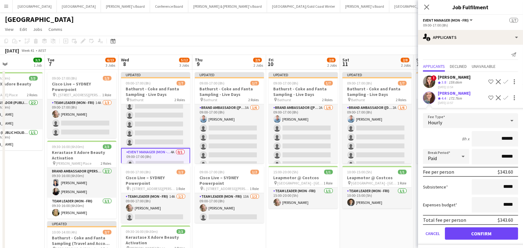
click at [482, 232] on button "Confirm" at bounding box center [481, 234] width 73 height 12
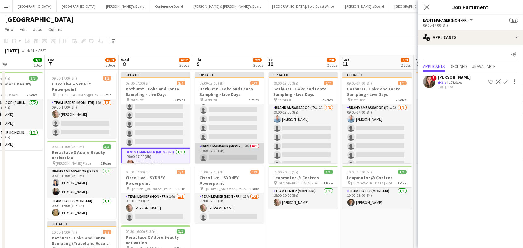
click at [245, 150] on app-card-role "Event Manager (Mon - Fri) 4A 0/1 09:00-17:00 (8h) single-neutral-actions" at bounding box center [229, 153] width 69 height 21
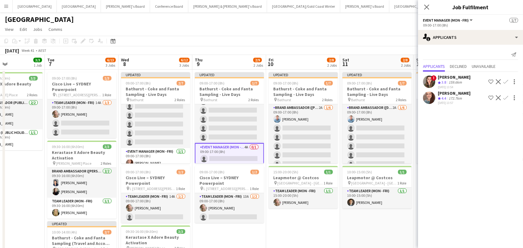
click at [505, 95] on app-icon "Confirm" at bounding box center [506, 97] width 5 height 5
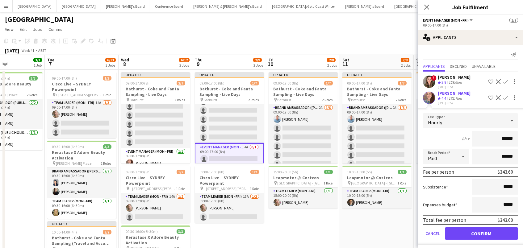
click at [482, 232] on button "Confirm" at bounding box center [481, 234] width 73 height 12
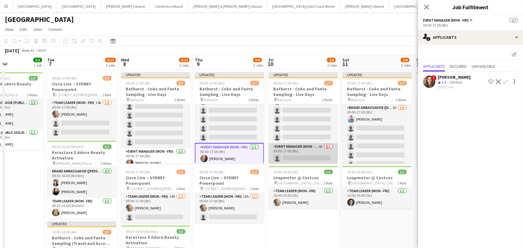
click at [310, 150] on app-card-role "Event Manager (Mon - Fri) 4A 0/1 09:00-17:00 (8h) single-neutral-actions" at bounding box center [303, 153] width 69 height 21
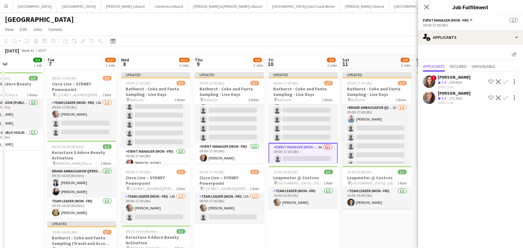
click at [509, 95] on button "Confirm" at bounding box center [505, 97] width 7 height 7
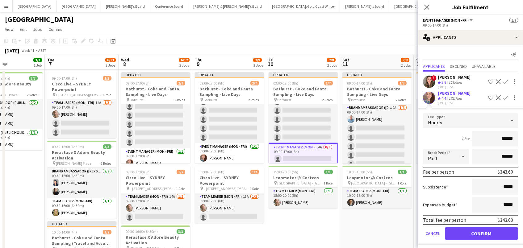
click at [482, 232] on button "Confirm" at bounding box center [481, 234] width 73 height 12
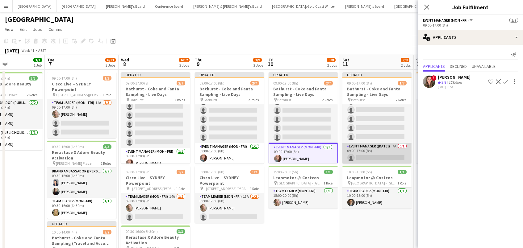
click at [366, 156] on app-card-role "Event Manager (Saturday) 4A 0/1 09:00-17:00 (8h) single-neutral-actions" at bounding box center [377, 153] width 69 height 21
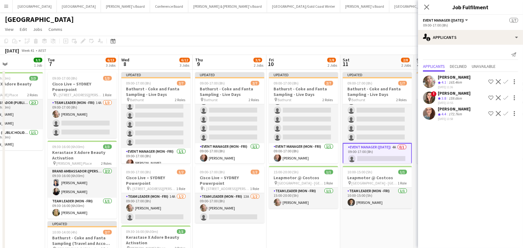
click at [506, 111] on app-icon "Confirm" at bounding box center [506, 113] width 5 height 5
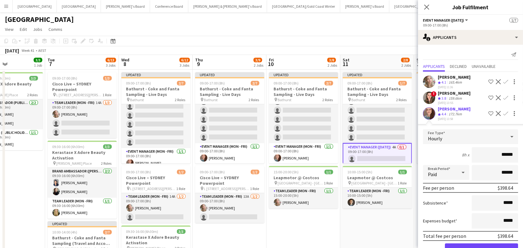
click at [482, 247] on button "Confirm" at bounding box center [481, 250] width 73 height 12
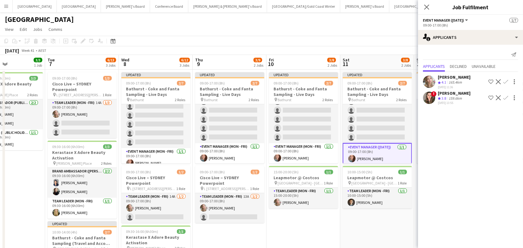
click at [323, 37] on app-toolbar "Copy Paste Paste Command V Paste with crew Command Shift V Paste linked Job Del…" at bounding box center [261, 41] width 523 height 11
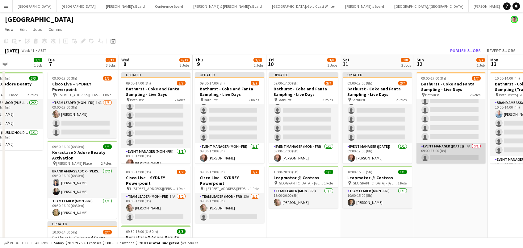
click at [446, 151] on app-card-role "Event Manager (Sunday) 4A 0/1 09:00-17:00 (8h) single-neutral-actions" at bounding box center [451, 153] width 69 height 21
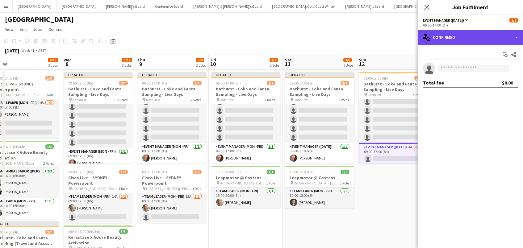
click at [469, 38] on div "single-neutral-actions-check-2 Confirmed" at bounding box center [470, 37] width 105 height 15
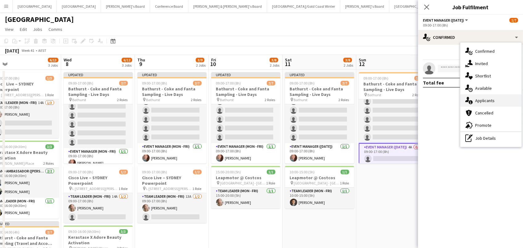
click at [482, 102] on span "Applicants" at bounding box center [485, 101] width 19 height 6
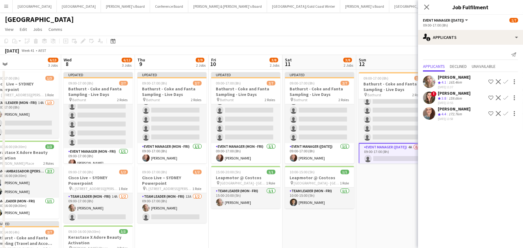
click at [505, 111] on app-icon "Confirm" at bounding box center [506, 113] width 5 height 5
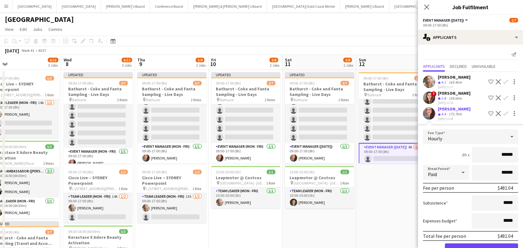
click at [482, 247] on button "Confirm" at bounding box center [481, 250] width 73 height 12
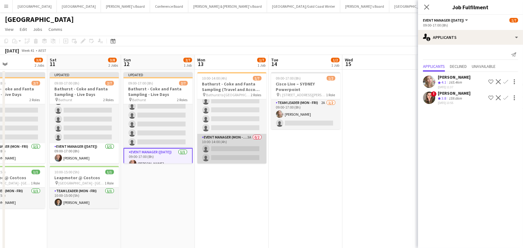
click at [245, 150] on app-card-role "Event Manager (Mon - Fri) 3A 0/2 10:00-14:00 (4h) single-neutral-actions single…" at bounding box center [231, 149] width 69 height 30
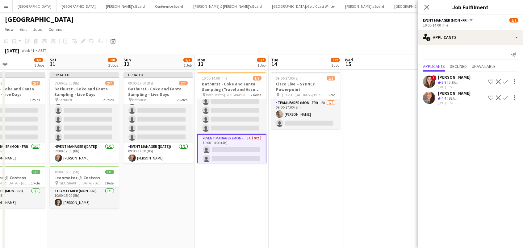
click at [506, 96] on app-icon "Confirm" at bounding box center [506, 97] width 5 height 5
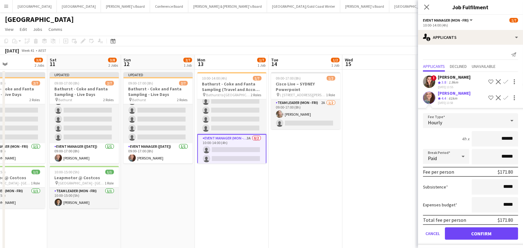
click at [482, 232] on button "Confirm" at bounding box center [481, 234] width 73 height 12
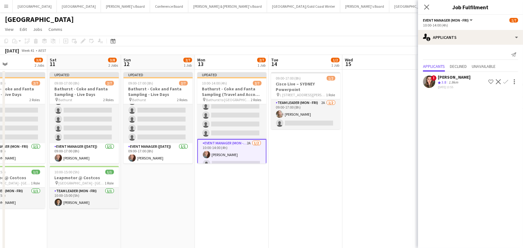
click at [316, 186] on app-date-cell "09:00-17:00 (8h) 1/2 Cisco Live – SYDNEY Powerpoint pin L 7, 99 Walker Street, …" at bounding box center [306, 240] width 74 height 341
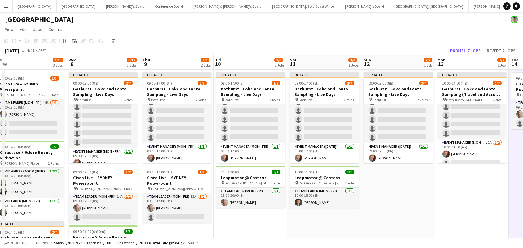
scroll to position [0, 154]
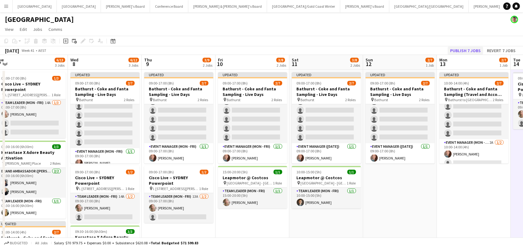
click at [462, 53] on button "Publish 7 jobs" at bounding box center [466, 51] width 36 height 8
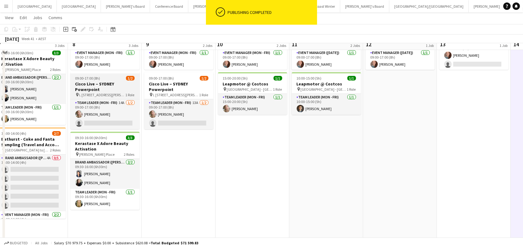
scroll to position [138, 0]
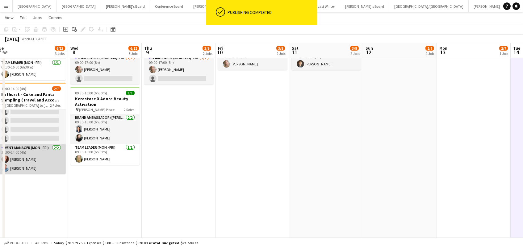
click at [41, 160] on app-card-role "Event Manager (Mon - Fri) 2/2 10:00-14:00 (4h) Danielle Winsor Blake Feltis" at bounding box center [31, 160] width 69 height 30
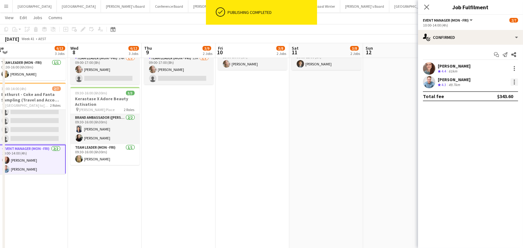
click at [514, 82] on div at bounding box center [514, 82] width 1 height 1
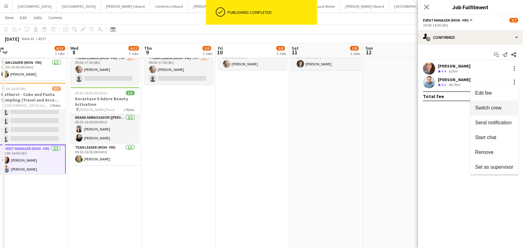
click at [495, 105] on span "Switch crew" at bounding box center [489, 107] width 26 height 5
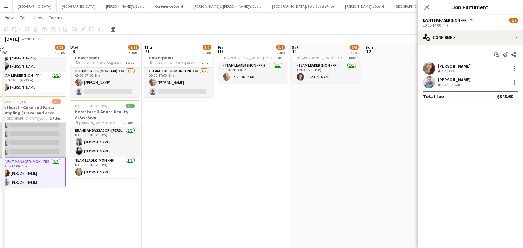
scroll to position [0, 153]
click at [58, 129] on app-card-role "Brand Ambassador (Mon - Fri) 4A 0/5 10:00-14:00 (4h) single-neutral-actions sin…" at bounding box center [31, 129] width 69 height 57
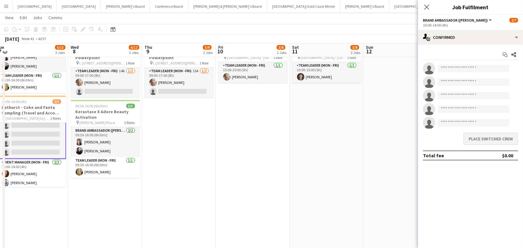
click at [506, 142] on button "Place switched crew" at bounding box center [491, 139] width 55 height 12
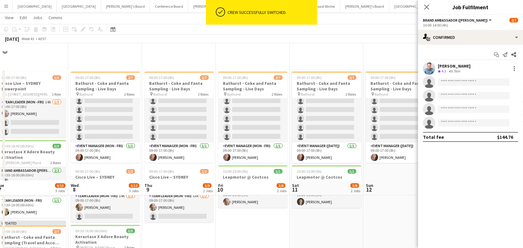
scroll to position [138, 0]
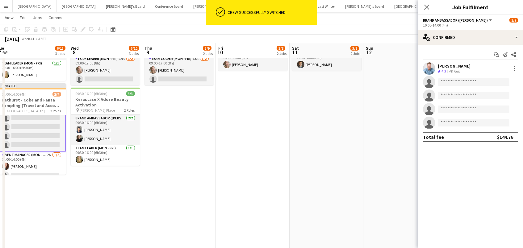
click at [279, 123] on app-date-cell "09:00-17:00 (8h) 2/7 Bathurst - Coke and Fanta Sampling - Live Days pin Bathurs…" at bounding box center [253, 102] width 74 height 341
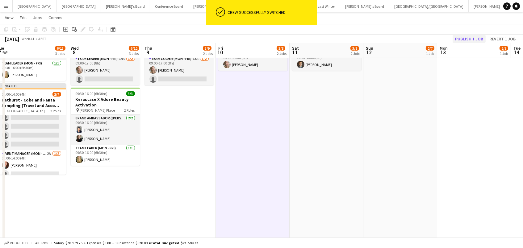
click at [461, 42] on button "Publish 1 job" at bounding box center [469, 39] width 33 height 8
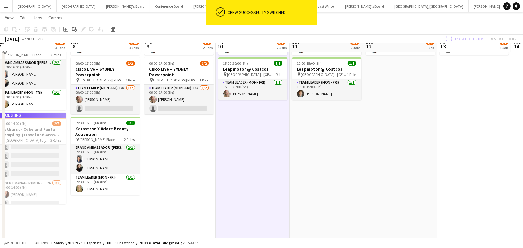
scroll to position [100, 0]
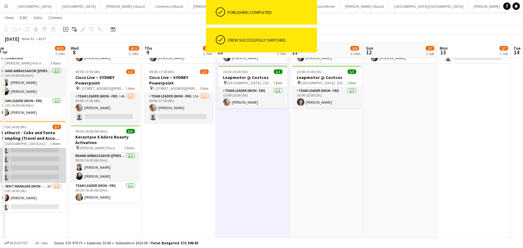
click at [46, 160] on app-card-role "Brand Ambassador (Mon - Fri) 3A 1/5 10:00-14:00 (4h) Blake Feltis single-neutra…" at bounding box center [31, 154] width 69 height 57
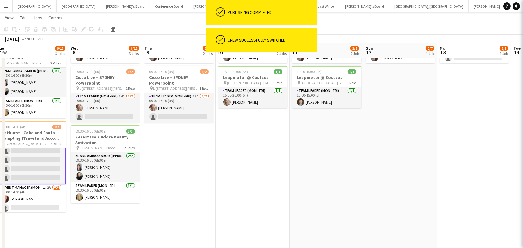
scroll to position [0, 153]
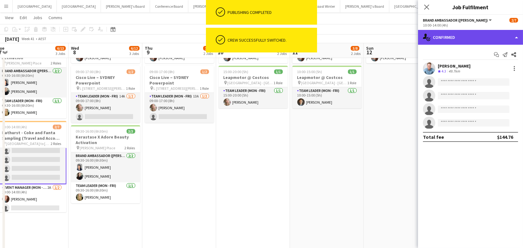
click at [451, 38] on div "single-neutral-actions-check-2 Confirmed" at bounding box center [470, 37] width 105 height 15
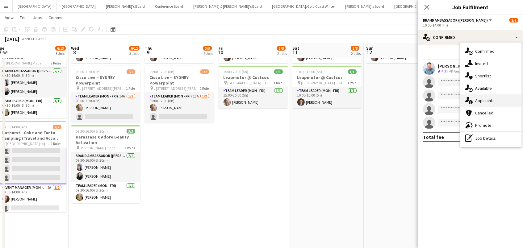
click at [498, 102] on div "single-neutral-actions-information Applicants" at bounding box center [491, 101] width 61 height 12
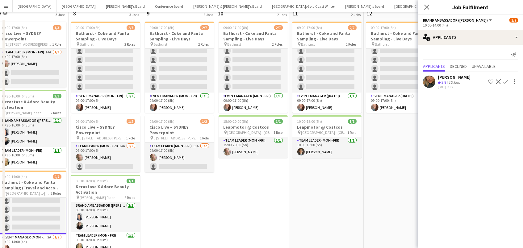
scroll to position [3, 0]
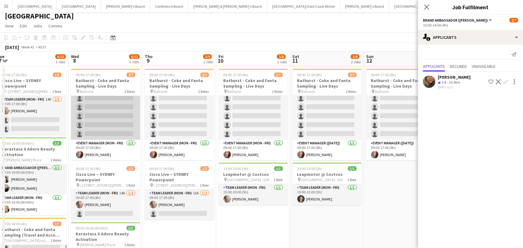
click at [94, 111] on app-card-role "Brand Ambassador (Mon - Fri) 2A 1/6 09:00-17:00 (8h) Blake Feltis single-neutra…" at bounding box center [105, 107] width 69 height 66
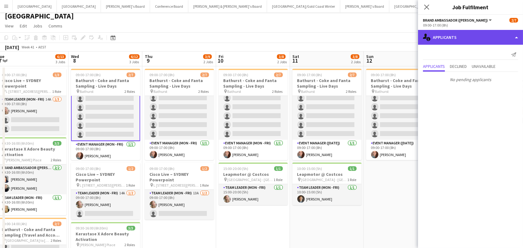
click at [444, 38] on div "single-neutral-actions-information Applicants" at bounding box center [470, 37] width 105 height 15
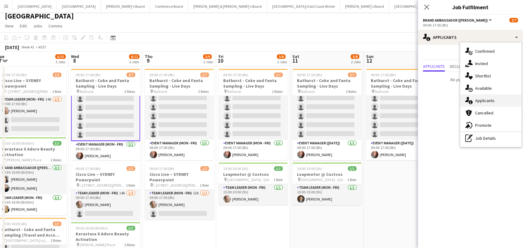
click at [492, 104] on div "single-neutral-actions-information Applicants" at bounding box center [491, 101] width 61 height 12
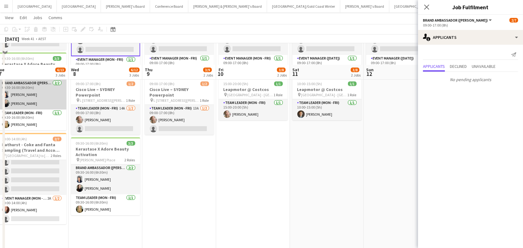
scroll to position [109, 0]
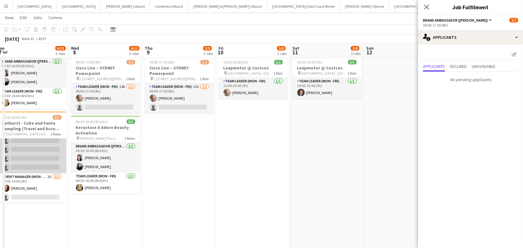
click at [35, 154] on app-card-role "Brand Ambassador (Mon - Fri) 3A 1/5 10:00-14:00 (4h) Blake Feltis single-neutra…" at bounding box center [31, 145] width 69 height 57
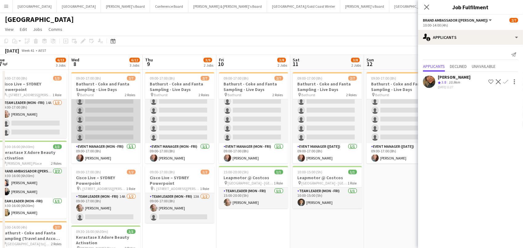
click at [125, 108] on app-card-role "Brand Ambassador (Mon - Fri) 2A 1/6 09:00-17:00 (8h) Blake Feltis single-neutra…" at bounding box center [105, 111] width 69 height 66
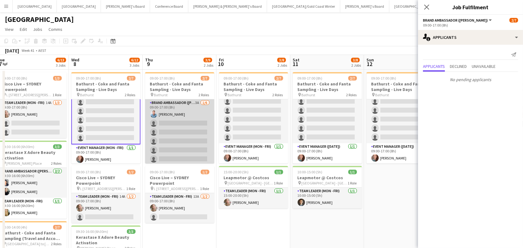
click at [177, 126] on app-card-role "Brand Ambassador (Mon - Fri) 3A 1/6 09:00-17:00 (8h) Blake Feltis single-neutra…" at bounding box center [179, 133] width 69 height 66
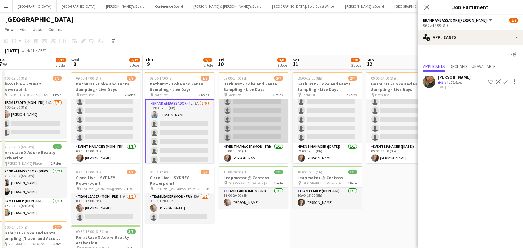
click at [248, 122] on app-card-role "Brand Ambassador (Mon - Fri) 2A 1/6 09:00-17:00 (8h) Blake Feltis single-neutra…" at bounding box center [253, 111] width 69 height 66
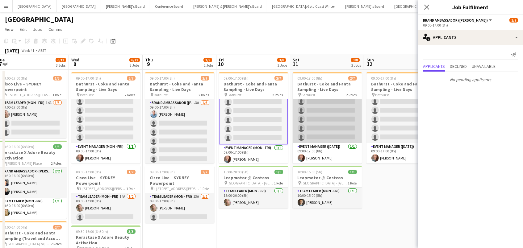
click at [315, 119] on app-card-role "Brand Ambassador (Saturday) 2A 1/6 09:00-17:00 (8h) Blake Feltis single-neutral…" at bounding box center [327, 111] width 69 height 66
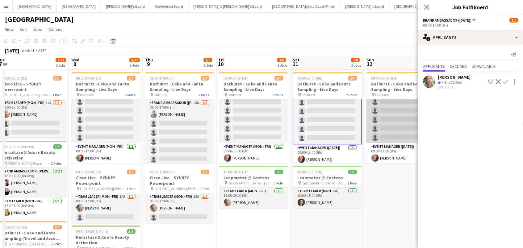
click at [390, 120] on app-card-role "Brand Ambassador (Sunday) 3A 1/6 09:00-17:00 (8h) Blake Feltis single-neutral-a…" at bounding box center [401, 111] width 69 height 66
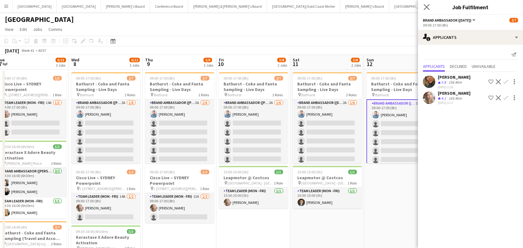
click at [423, 7] on app-icon "Close pop-in" at bounding box center [427, 7] width 9 height 9
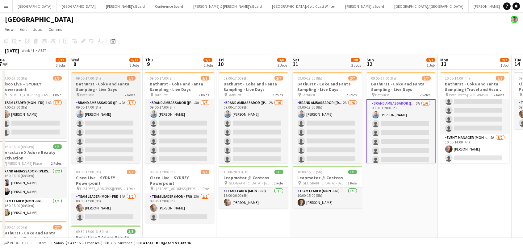
click at [97, 83] on h3 "Bathurst - Coke and Fanta Sampling - Live Days" at bounding box center [105, 86] width 69 height 11
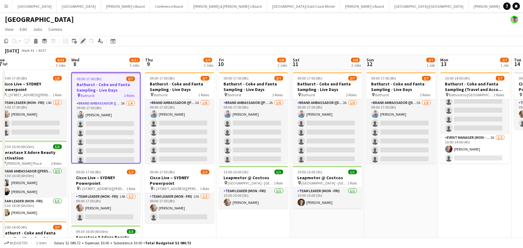
click at [82, 42] on icon "Edit" at bounding box center [83, 41] width 5 height 5
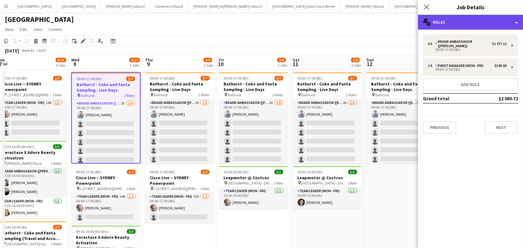
click at [479, 21] on div "multiple-users-add Roles" at bounding box center [470, 22] width 105 height 15
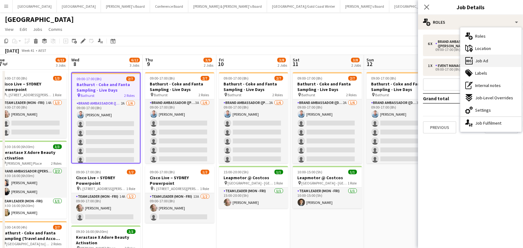
click at [497, 61] on div "ads-window Job Ad" at bounding box center [491, 61] width 61 height 12
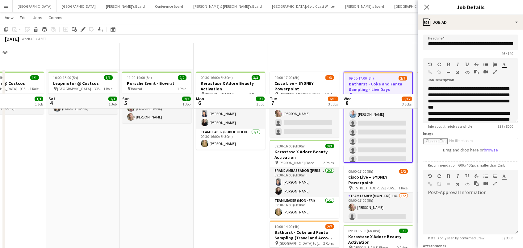
scroll to position [104, 0]
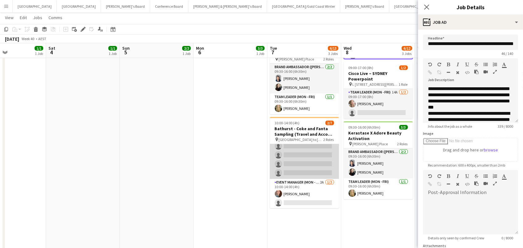
click at [294, 160] on app-card-role "Brand Ambassador (Mon - Fri) 3A 1/5 10:00-14:00 (4h) Blake Feltis single-neutra…" at bounding box center [304, 150] width 69 height 57
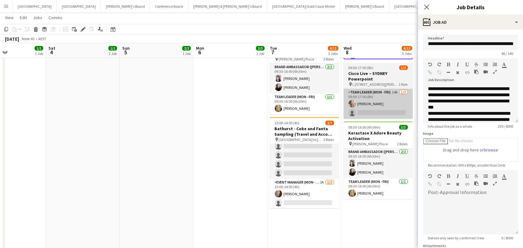
scroll to position [0, 175]
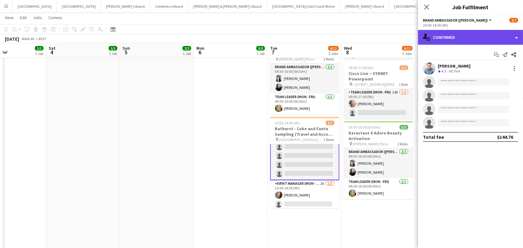
click at [451, 39] on div "single-neutral-actions-check-2 Confirmed" at bounding box center [470, 37] width 105 height 15
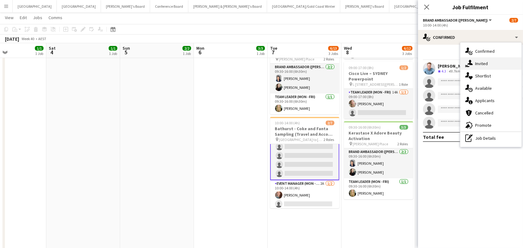
click at [480, 61] on span "Invited" at bounding box center [482, 64] width 13 height 6
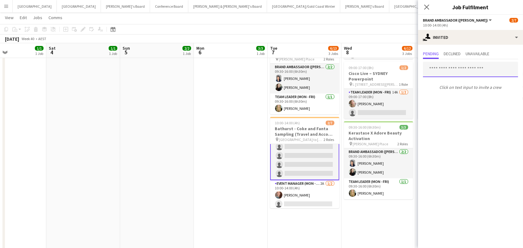
click at [430, 67] on input "text" at bounding box center [470, 69] width 95 height 15
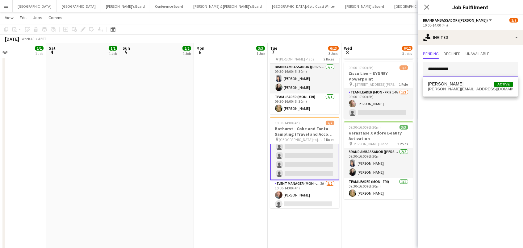
type input "**********"
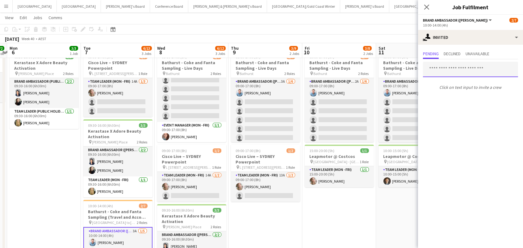
scroll to position [0, 140]
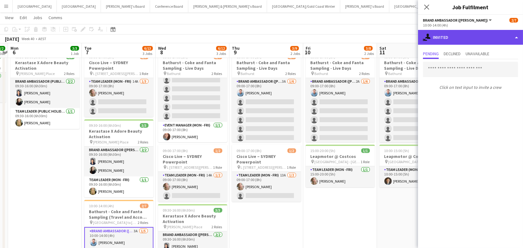
click at [444, 41] on div "single-neutral-actions-share-1 Invited" at bounding box center [470, 37] width 105 height 15
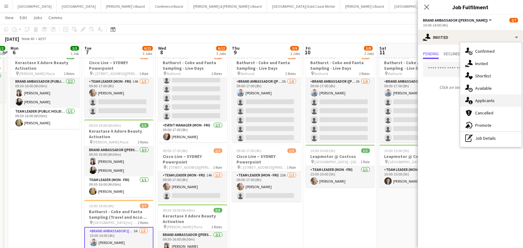
click at [473, 100] on icon "single-neutral-actions-information" at bounding box center [469, 100] width 7 height 7
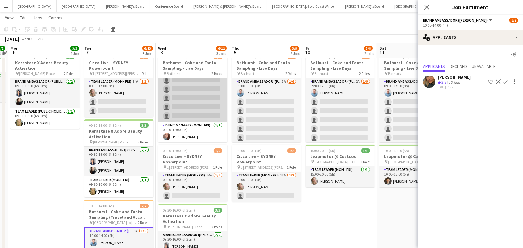
click at [180, 94] on app-card-role "Brand Ambassador (Mon - Fri) 2A 1/6 09:00-17:00 (8h) Blake Feltis single-neutra…" at bounding box center [192, 89] width 69 height 66
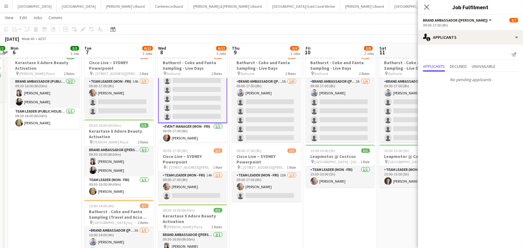
drag, startPoint x: 15, startPoint y: 185, endPoint x: 81, endPoint y: 144, distance: 77.4
click at [34, 176] on app-calendar-viewport "Sat 4 1/1 1 Job Sun 5 2/2 1 Job Mon 6 3/3 1 Job Tue 7 6/13 3 Jobs Wed 8 6/12 3 …" at bounding box center [261, 196] width 523 height 387
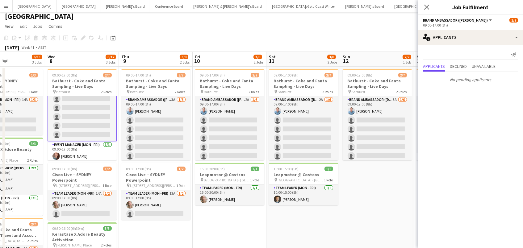
scroll to position [0, 250]
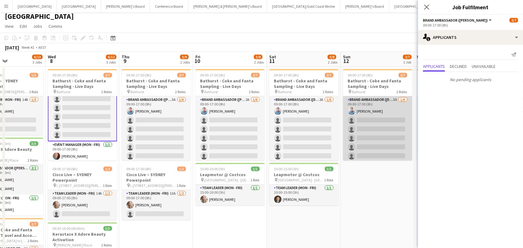
click at [368, 130] on app-card-role "Brand Ambassador (Sunday) 3A 1/6 09:00-17:00 (8h) Blake Feltis single-neutral-a…" at bounding box center [377, 129] width 69 height 66
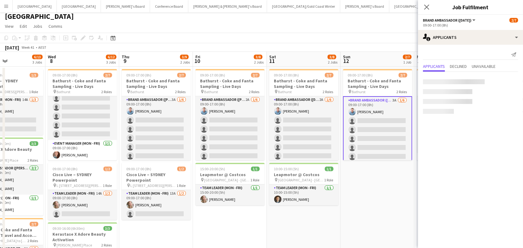
scroll to position [0, 250]
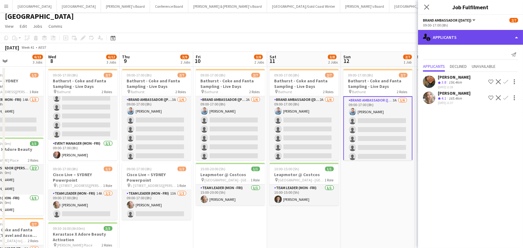
click at [475, 39] on div "single-neutral-actions-information Applicants" at bounding box center [470, 37] width 105 height 15
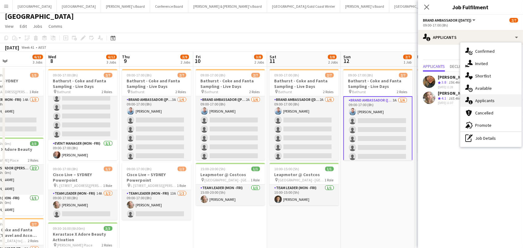
click at [489, 102] on span "Applicants" at bounding box center [485, 101] width 19 height 6
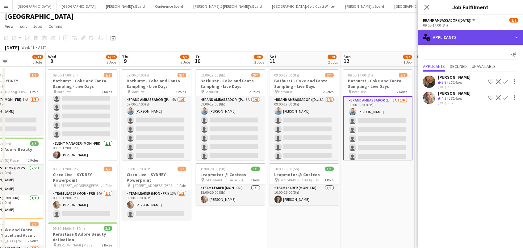
click at [444, 35] on div "single-neutral-actions-information Applicants" at bounding box center [470, 37] width 105 height 15
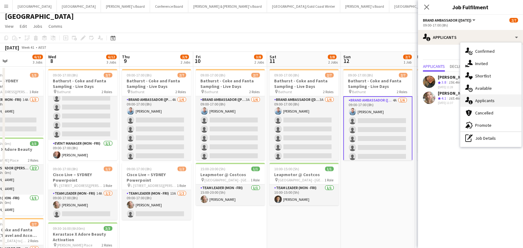
click at [485, 105] on div "single-neutral-actions-information Applicants" at bounding box center [491, 101] width 61 height 12
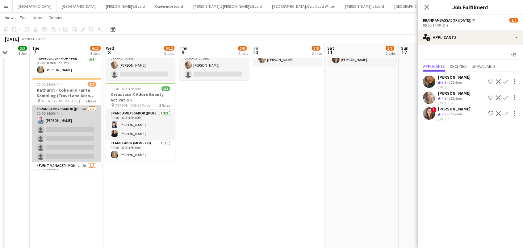
scroll to position [0, 0]
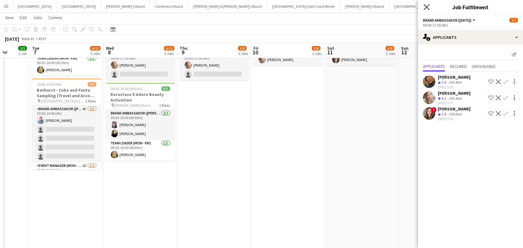
click at [427, 7] on icon at bounding box center [427, 7] width 6 height 6
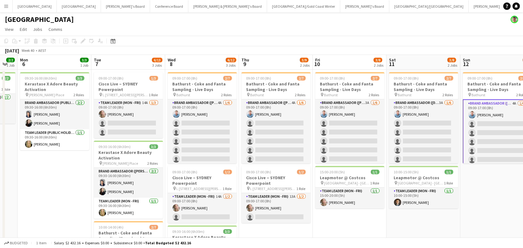
scroll to position [0, 228]
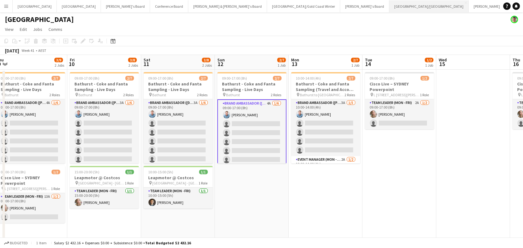
click at [390, 6] on button "Brisbane/Gold Coast Close" at bounding box center [429, 6] width 79 height 12
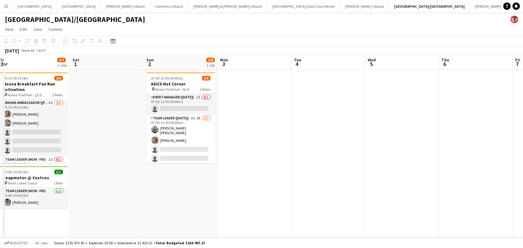
scroll to position [0, 193]
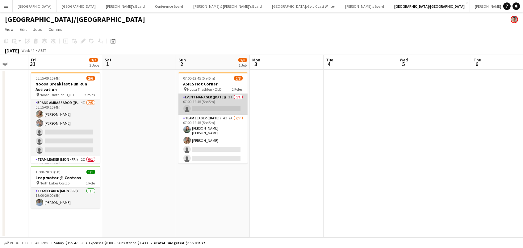
click at [207, 99] on app-card-role "Event Manager (Sunday) 1I 0/1 07:00-12:45 (5h45m) single-neutral-actions" at bounding box center [213, 104] width 69 height 21
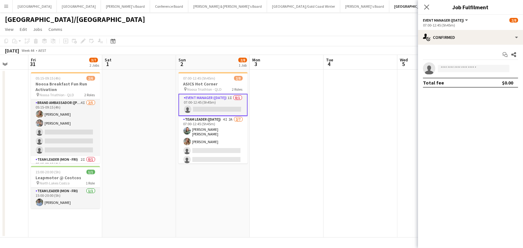
click at [136, 131] on app-date-cell at bounding box center [139, 154] width 74 height 168
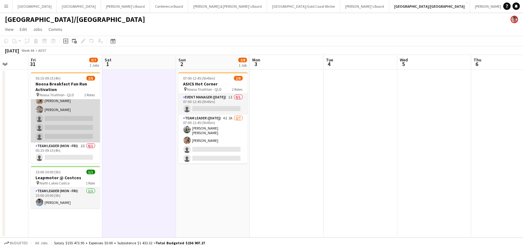
scroll to position [13, 0]
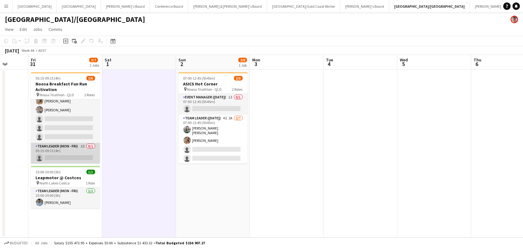
click at [64, 146] on app-card-role "Team Leader (Mon - Fri) 2I 0/1 05:15-09:15 (4h) single-neutral-actions" at bounding box center [65, 153] width 69 height 21
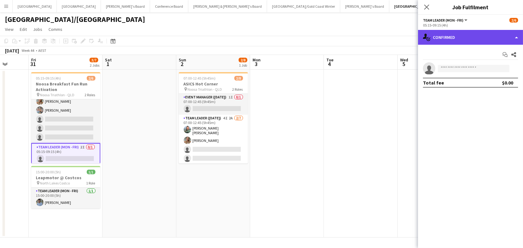
click at [455, 36] on div "single-neutral-actions-check-2 Confirmed" at bounding box center [470, 37] width 105 height 15
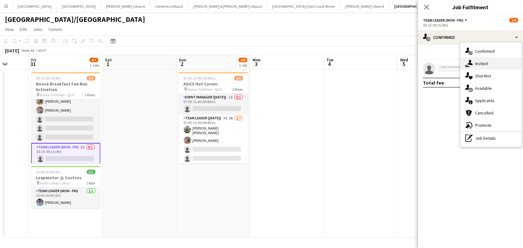
click at [471, 63] on icon at bounding box center [470, 62] width 5 height 5
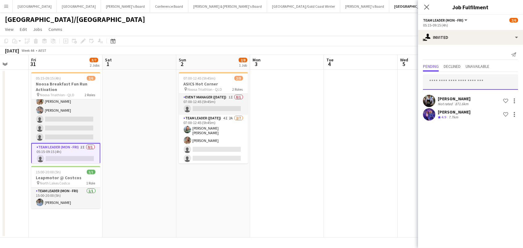
click at [442, 82] on input "text" at bounding box center [470, 81] width 95 height 15
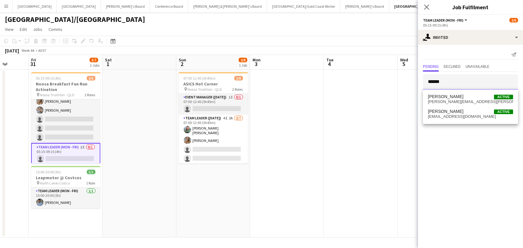
type input "******"
click at [445, 98] on span "Samantha Winsor" at bounding box center [446, 96] width 36 height 5
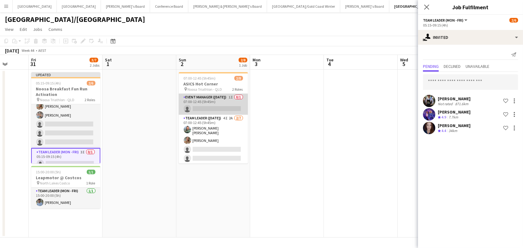
click at [231, 111] on app-card-role "Event Manager (Sunday) 1I 0/1 07:00-12:45 (5h45m) single-neutral-actions" at bounding box center [213, 104] width 69 height 21
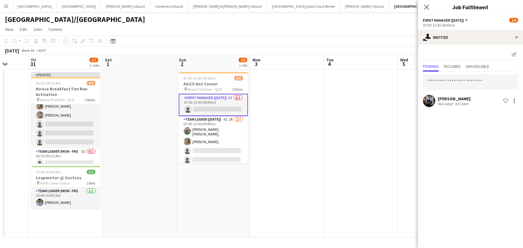
click at [343, 115] on app-date-cell at bounding box center [361, 154] width 74 height 168
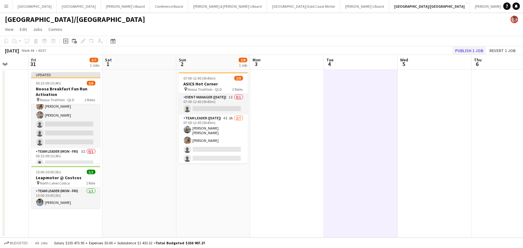
click at [475, 49] on button "Publish 1 job" at bounding box center [469, 51] width 33 height 8
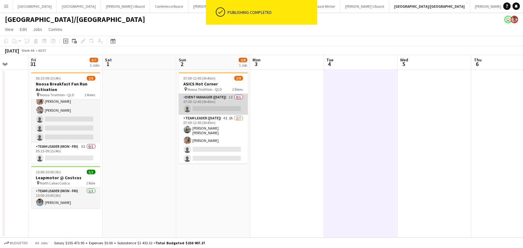
click at [223, 102] on app-card-role "Event Manager (Sunday) 1I 0/1 07:00-12:45 (5h45m) single-neutral-actions" at bounding box center [213, 104] width 69 height 21
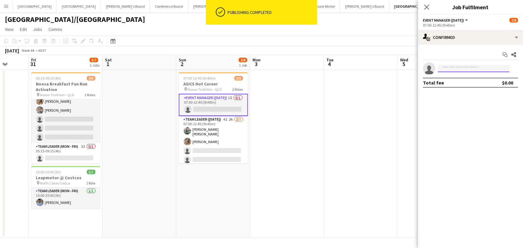
click at [448, 68] on input at bounding box center [474, 68] width 72 height 7
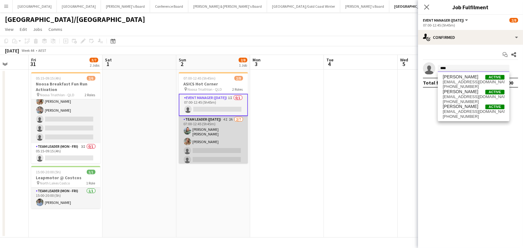
type input "****"
click at [218, 153] on app-card-role "Team Leader (Sunday) 4I 2A 2/7 07:00-12:45 (5h45m) Renee Sophie Glau Pippa Barl…" at bounding box center [213, 154] width 69 height 77
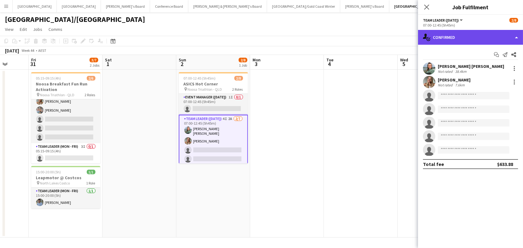
click at [454, 42] on div "single-neutral-actions-check-2 Confirmed" at bounding box center [470, 37] width 105 height 15
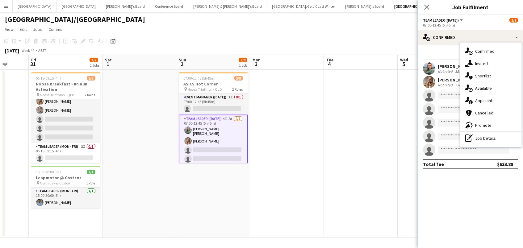
click at [477, 61] on span "Invited" at bounding box center [482, 64] width 13 height 6
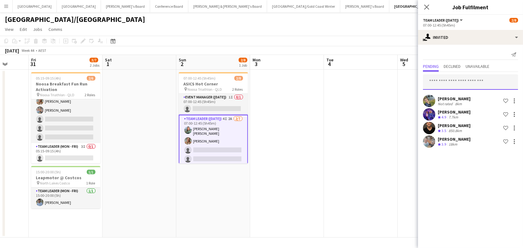
click at [452, 83] on input "text" at bounding box center [470, 81] width 95 height 15
type input "*"
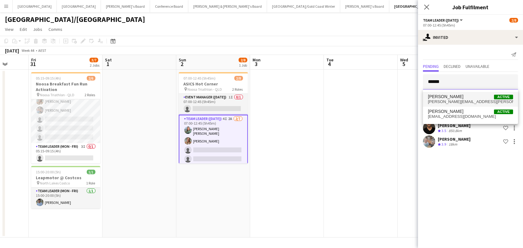
type input "******"
click at [451, 96] on span "Samantha Winsor" at bounding box center [446, 96] width 36 height 5
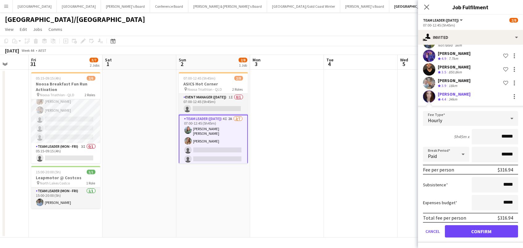
scroll to position [58, 0]
click at [474, 228] on button "Confirm" at bounding box center [481, 232] width 73 height 12
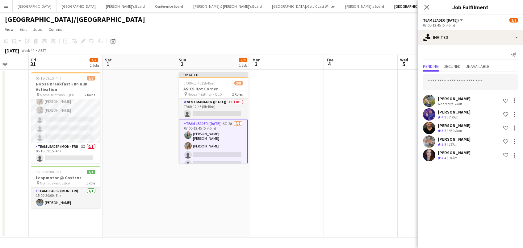
scroll to position [0, 0]
click at [299, 100] on app-date-cell at bounding box center [287, 154] width 74 height 168
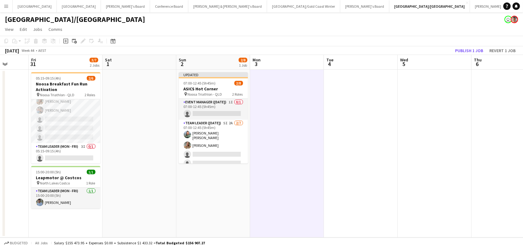
scroll to position [0, 192]
click at [469, 49] on button "Publish 1 job" at bounding box center [469, 51] width 33 height 8
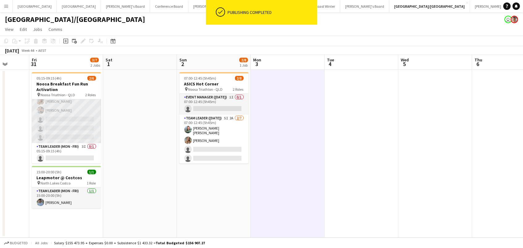
click at [57, 133] on app-card-role "Brand Ambassador (Mon - Fri) 4I 2/5 05:15-09:15 (4h) Pippa Barling Robert Stima…" at bounding box center [66, 115] width 69 height 57
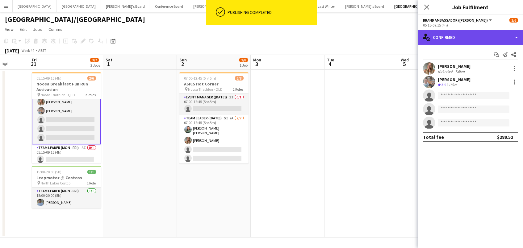
click at [439, 39] on div "single-neutral-actions-check-2 Confirmed" at bounding box center [470, 37] width 105 height 15
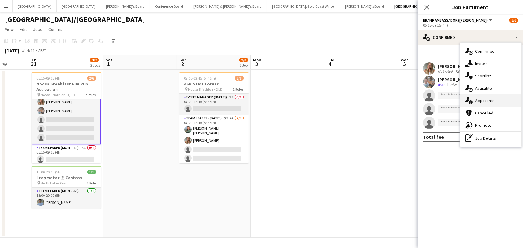
click at [479, 98] on span "Applicants" at bounding box center [485, 101] width 19 height 6
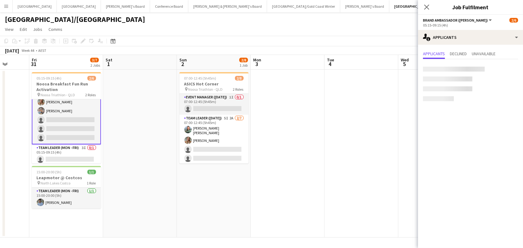
drag, startPoint x: 314, startPoint y: 19, endPoint x: 165, endPoint y: 118, distance: 178.6
click at [168, 114] on app-board "Brisbane/Gold Coast user View Day view expanded Day view collapsed Month view D…" at bounding box center [261, 130] width 523 height 236
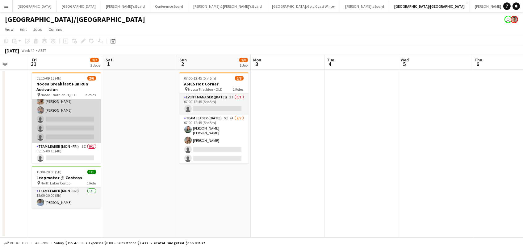
click at [51, 114] on app-card-role "Brand Ambassador (Mon - Fri) 4I 2/5 05:15-09:15 (4h) Pippa Barling Robert Stima…" at bounding box center [66, 115] width 69 height 57
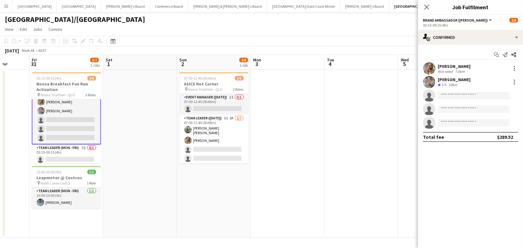
click at [450, 83] on div "18km" at bounding box center [453, 85] width 11 height 5
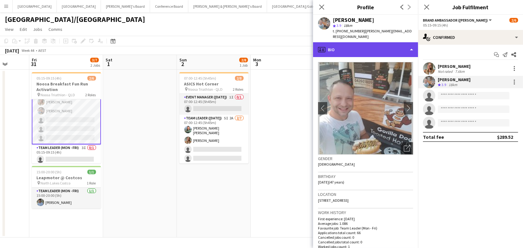
click at [348, 42] on div "profile Bio" at bounding box center [365, 49] width 105 height 15
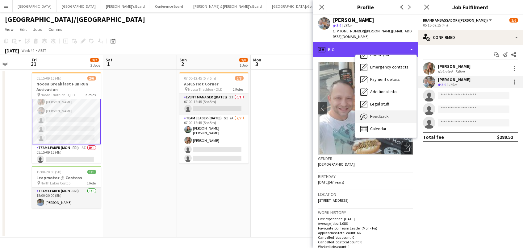
scroll to position [45, 0]
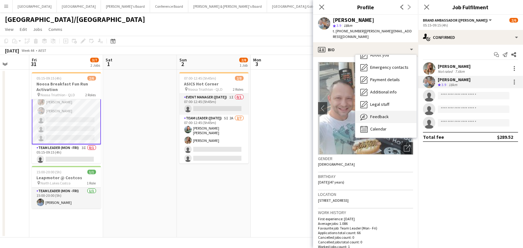
click at [383, 114] on span "Feedback" at bounding box center [380, 117] width 19 height 6
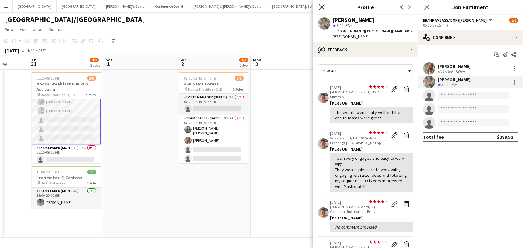
click at [320, 8] on icon "Close pop-in" at bounding box center [322, 7] width 6 height 6
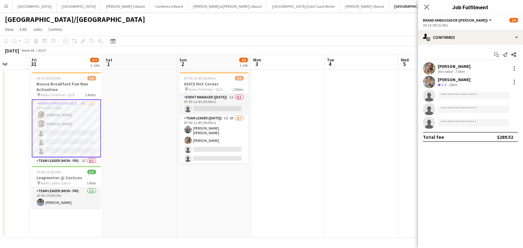
scroll to position [0, 0]
click at [68, 129] on app-card-role "Brand Ambassador (Mon - Fri) 4I 2/5 05:15-09:15 (4h) Pippa Barling Robert Stima…" at bounding box center [66, 129] width 69 height 58
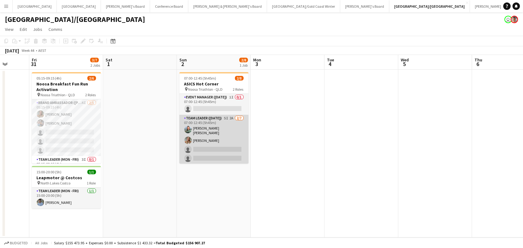
click at [189, 129] on app-user-avatar at bounding box center [187, 129] width 7 height 7
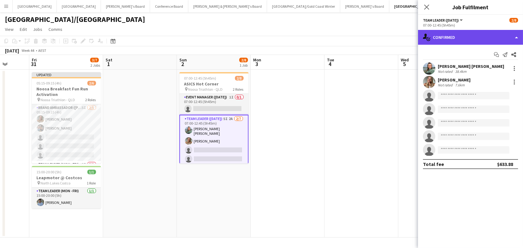
click at [449, 37] on div "single-neutral-actions-check-2 Confirmed" at bounding box center [470, 37] width 105 height 15
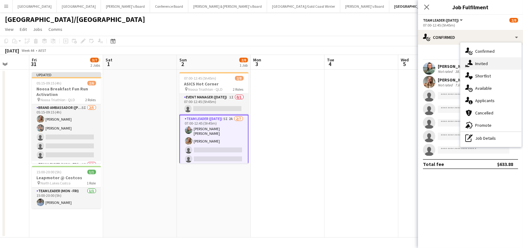
click at [488, 67] on div "single-neutral-actions-share-1 Invited" at bounding box center [491, 63] width 61 height 12
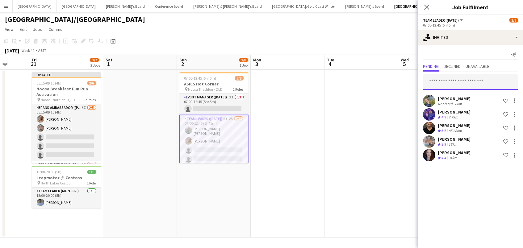
click at [434, 83] on input "text" at bounding box center [470, 81] width 95 height 15
type input "*****"
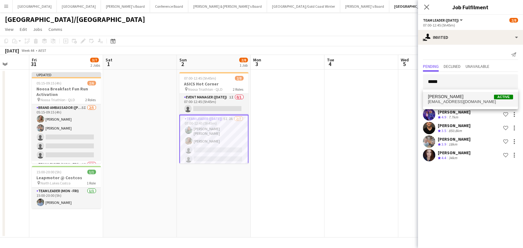
click at [451, 96] on span "Hannah Jarad" at bounding box center [446, 96] width 36 height 5
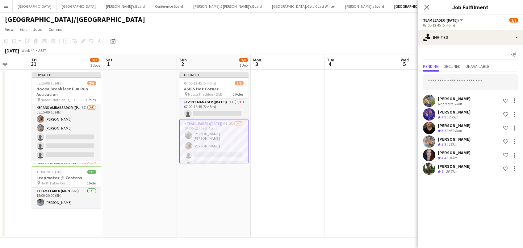
click at [331, 129] on app-date-cell at bounding box center [362, 154] width 74 height 168
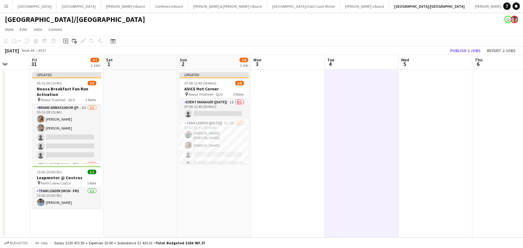
click at [469, 49] on button "Publish 2 jobs" at bounding box center [466, 51] width 36 height 8
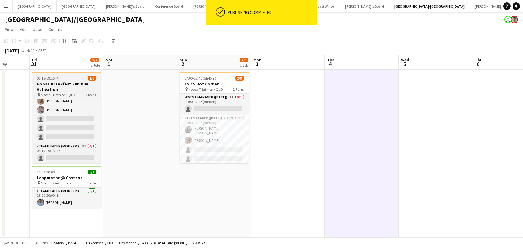
scroll to position [13, 0]
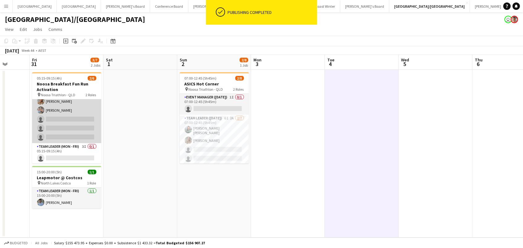
click at [78, 130] on app-card-role "Brand Ambassador (Mon - Fri) 5I 2/5 05:15-09:15 (4h) Pippa Barling Robert Stima…" at bounding box center [66, 115] width 69 height 57
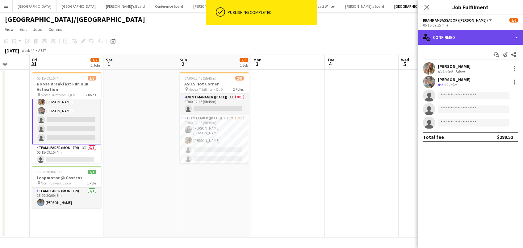
click at [451, 37] on div "single-neutral-actions-check-2 Confirmed" at bounding box center [470, 37] width 105 height 15
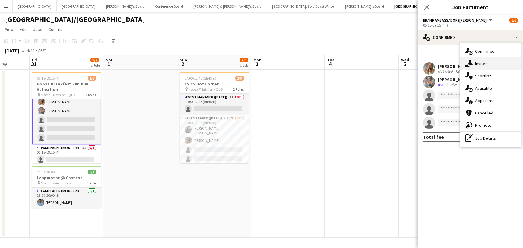
click at [488, 62] on div "single-neutral-actions-share-1 Invited" at bounding box center [491, 63] width 61 height 12
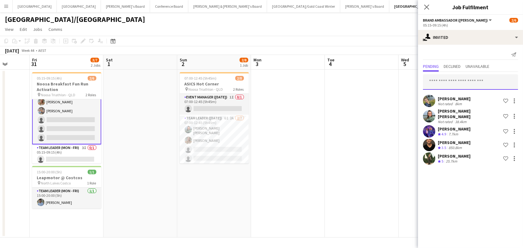
click at [438, 77] on input "text" at bounding box center [470, 81] width 95 height 15
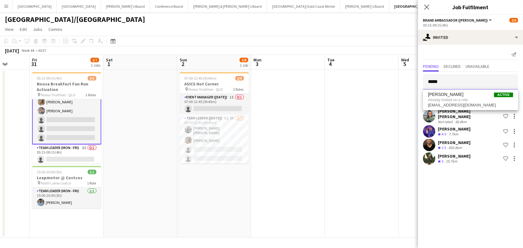
type input "*****"
click at [442, 96] on span "Hannah Jarad" at bounding box center [446, 94] width 36 height 5
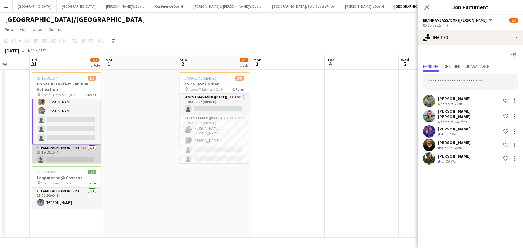
click at [83, 160] on app-card-role "Team Leader (Mon - Fri) 3I 0/1 05:15-09:15 (4h) single-neutral-actions" at bounding box center [66, 155] width 69 height 21
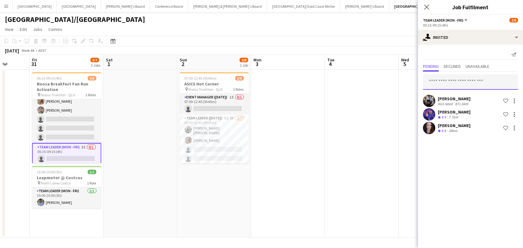
click at [442, 86] on input "text" at bounding box center [470, 81] width 95 height 15
type input "*****"
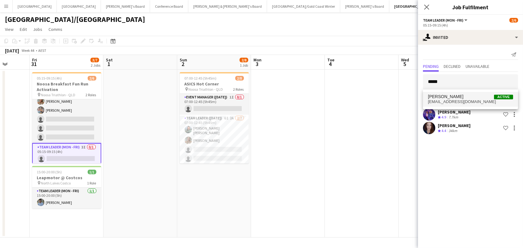
click at [445, 95] on span "Hannah Jarad" at bounding box center [446, 96] width 36 height 5
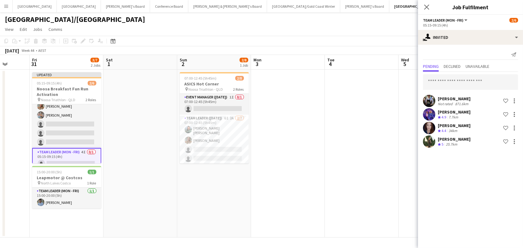
click at [321, 122] on app-date-cell at bounding box center [288, 154] width 74 height 168
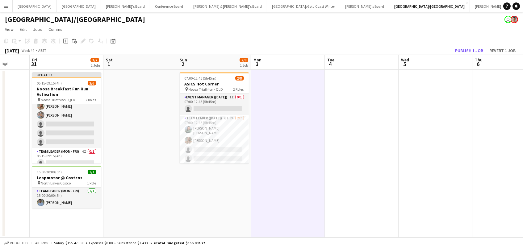
scroll to position [0, 192]
click at [466, 48] on button "Publish 1 job" at bounding box center [469, 51] width 33 height 8
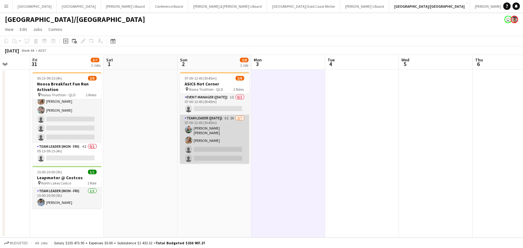
click at [217, 134] on app-card-role "Team Leader (Sunday) 6I 2A 2/7 07:00-12:45 (5h45m) Renee Sophie Glau Pippa Barl…" at bounding box center [214, 153] width 69 height 77
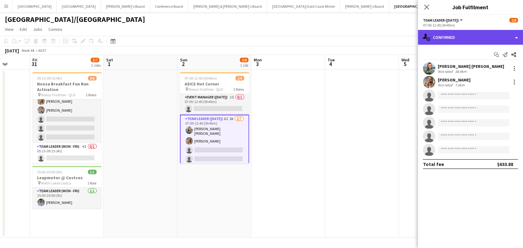
click at [465, 39] on div "single-neutral-actions-check-2 Confirmed" at bounding box center [470, 37] width 105 height 15
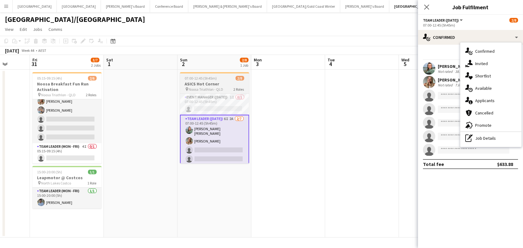
click at [194, 79] on span "07:00-12:45 (5h45m)" at bounding box center [201, 78] width 32 height 5
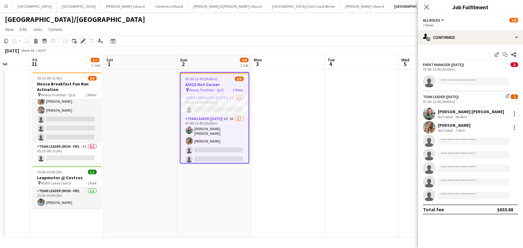
click at [83, 40] on icon at bounding box center [82, 41] width 3 height 3
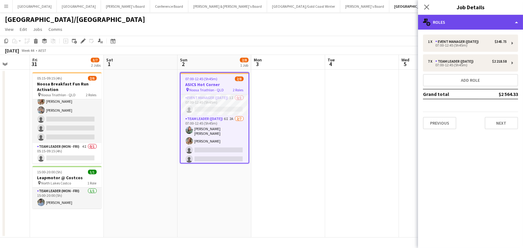
click at [439, 26] on div "multiple-users-add Roles" at bounding box center [470, 22] width 105 height 15
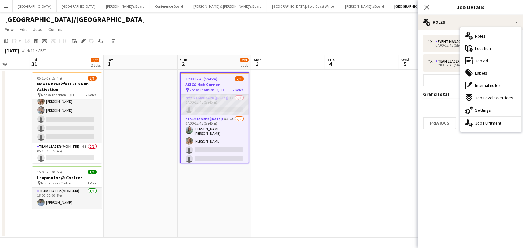
click at [196, 103] on app-card-role "Event Manager (Sunday) 1I 0/1 07:00-12:45 (5h45m) single-neutral-actions" at bounding box center [215, 105] width 68 height 21
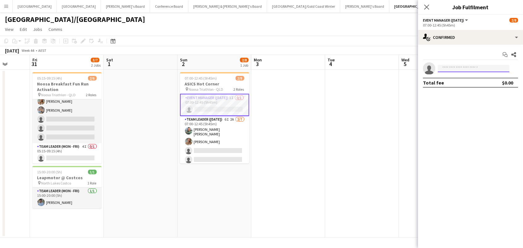
click at [460, 68] on input at bounding box center [474, 68] width 72 height 7
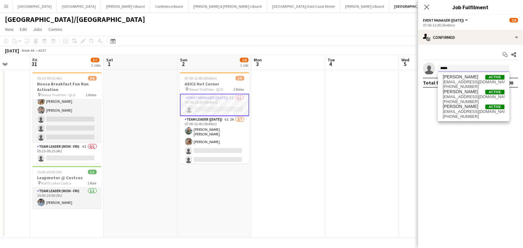
type input "*****"
drag, startPoint x: 462, startPoint y: 79, endPoint x: 463, endPoint y: 112, distance: 33.4
click at [463, 112] on span "b16jam2003@yahoo.co.uk" at bounding box center [474, 111] width 62 height 5
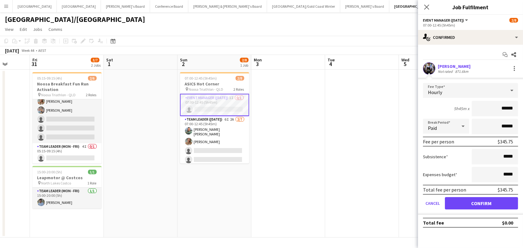
click at [482, 203] on button "Confirm" at bounding box center [481, 203] width 73 height 12
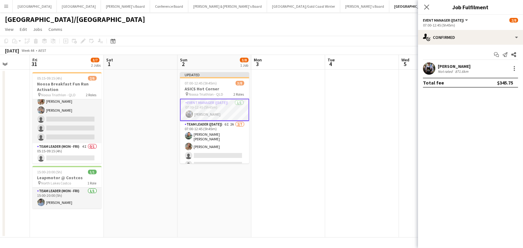
click at [352, 152] on app-date-cell at bounding box center [362, 154] width 74 height 168
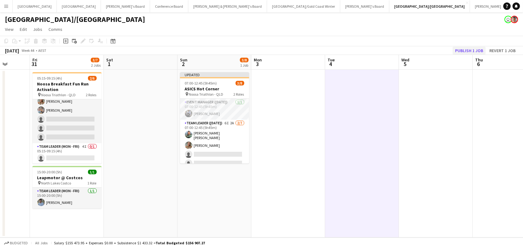
click at [461, 51] on button "Publish 1 job" at bounding box center [469, 51] width 33 height 8
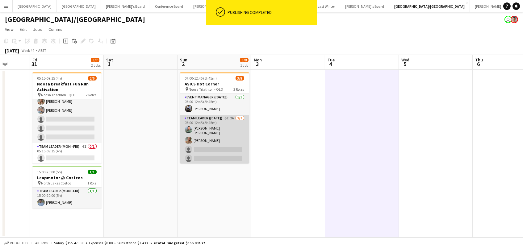
click at [226, 134] on app-card-role "Team Leader (Sunday) 6I 2A 2/7 07:00-12:45 (5h45m) Renee Sophie Glau Pippa Barl…" at bounding box center [214, 153] width 69 height 77
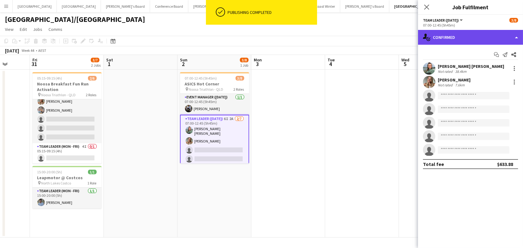
click at [438, 37] on div "single-neutral-actions-check-2 Confirmed" at bounding box center [470, 37] width 105 height 15
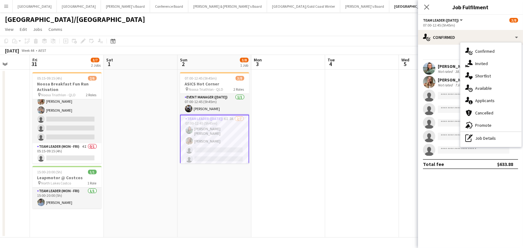
drag, startPoint x: 499, startPoint y: 102, endPoint x: 497, endPoint y: 98, distance: 4.2
click at [499, 100] on div "single-neutral-actions-information Applicants" at bounding box center [491, 101] width 61 height 12
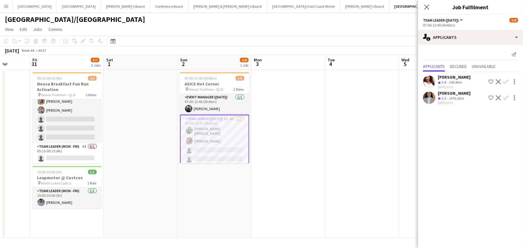
click at [460, 96] on div "1476.6km" at bounding box center [457, 98] width 18 height 5
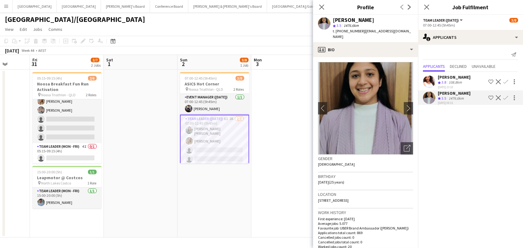
click at [349, 198] on span "800 Swanston Street, Carlton, 3053" at bounding box center [333, 200] width 31 height 5
click at [320, 6] on icon "Close pop-in" at bounding box center [322, 7] width 6 height 6
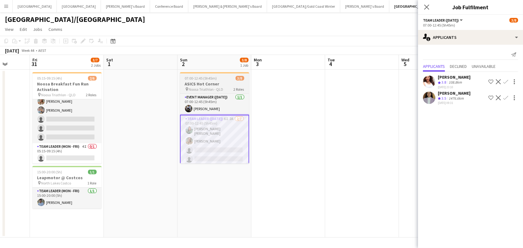
click at [220, 87] on span "Noosa Triathlon - QLD" at bounding box center [206, 89] width 35 height 5
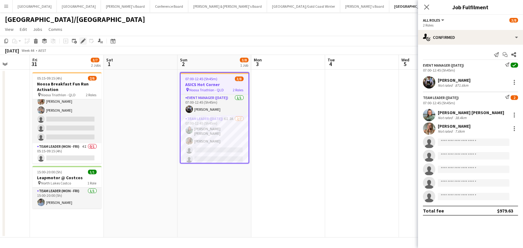
click at [84, 40] on icon "Edit" at bounding box center [83, 41] width 5 height 5
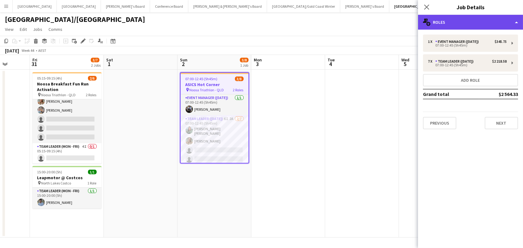
click at [446, 24] on div "multiple-users-add Roles" at bounding box center [470, 22] width 105 height 15
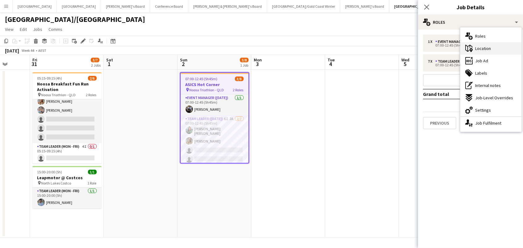
click at [478, 48] on span "Location" at bounding box center [484, 49] width 16 height 6
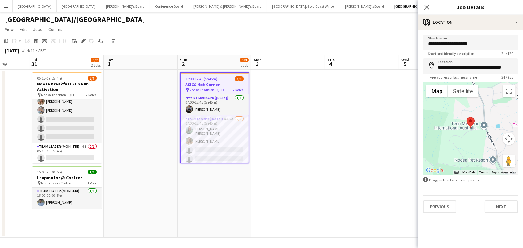
click at [165, 174] on app-date-cell at bounding box center [141, 154] width 74 height 168
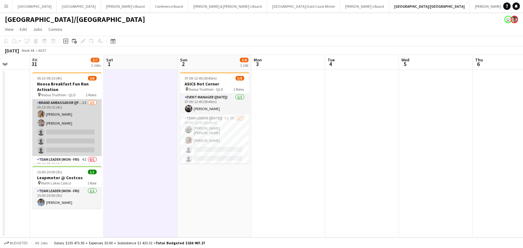
scroll to position [0, 0]
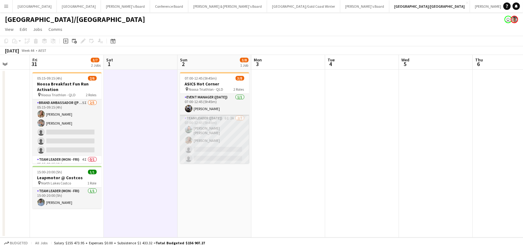
click at [225, 138] on app-card-role "Team Leader (Sunday) 6I 2A 2/7 07:00-12:45 (5h45m) Renee Sophie Glau Pippa Barl…" at bounding box center [214, 153] width 69 height 77
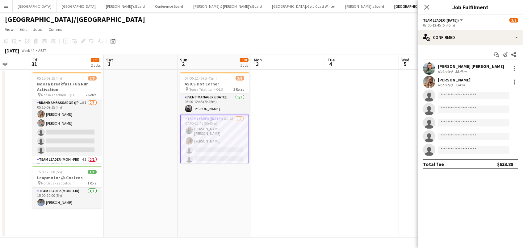
click at [456, 86] on div "7.6km" at bounding box center [460, 85] width 12 height 5
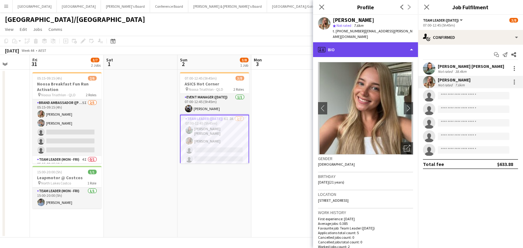
click at [374, 42] on div "profile Bio" at bounding box center [365, 49] width 105 height 15
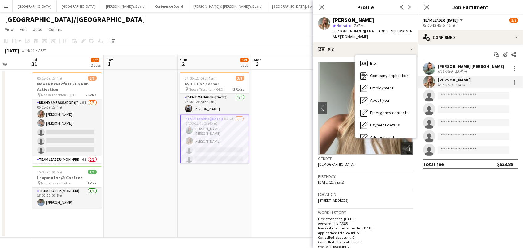
click at [449, 73] on div "Not rated" at bounding box center [446, 71] width 16 height 5
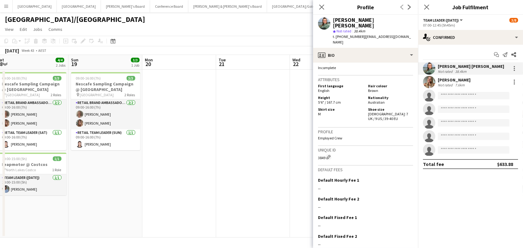
scroll to position [0, 156]
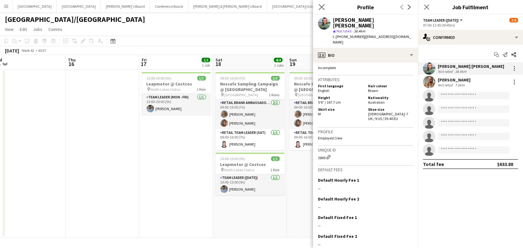
click at [325, 5] on app-icon "Close pop-in" at bounding box center [322, 7] width 9 height 9
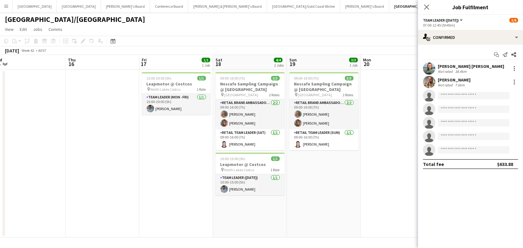
click at [470, 8] on button "James & Arrence's Board Close" at bounding box center [509, 6] width 79 height 12
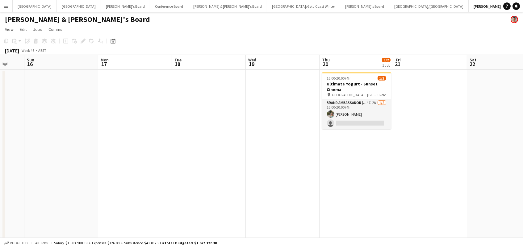
scroll to position [0, 271]
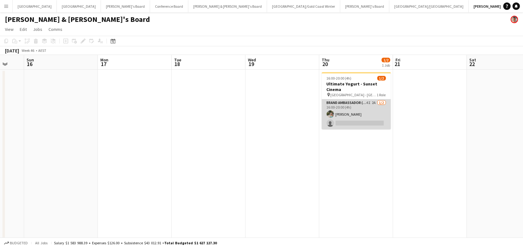
click at [354, 125] on app-card-role "Brand Ambassador (Mon - Fri) 4I 2A 1/2 16:00-20:00 (4h) Alexandra Mansell singl…" at bounding box center [356, 115] width 69 height 30
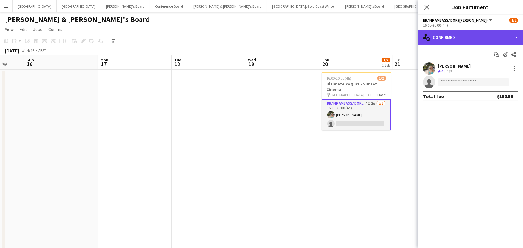
click at [488, 42] on div "single-neutral-actions-check-2 Confirmed" at bounding box center [470, 37] width 105 height 15
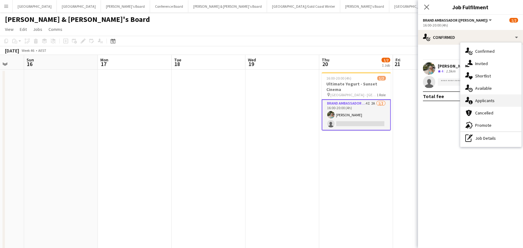
click at [471, 105] on div "single-neutral-actions-information Applicants" at bounding box center [491, 101] width 61 height 12
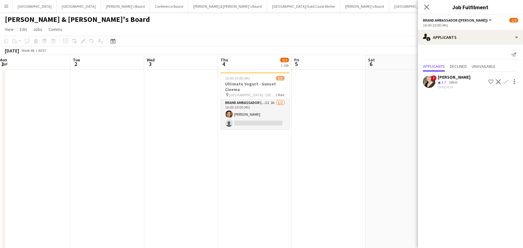
scroll to position [0, 170]
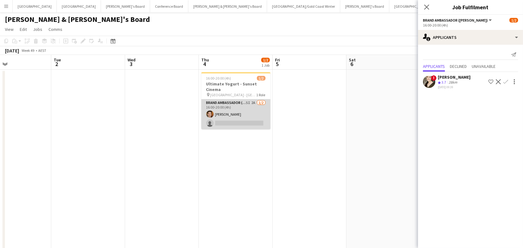
click at [231, 109] on app-card-role "Brand Ambassador (Mon - Fri) 5I 2A 1/2 16:00-20:00 (4h) Juan Montes single-neut…" at bounding box center [235, 115] width 69 height 30
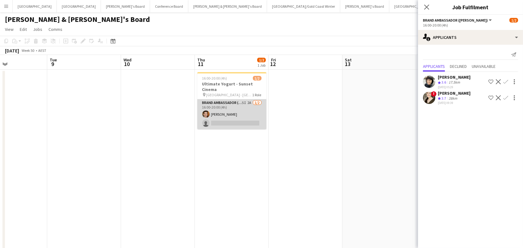
scroll to position [0, 248]
click at [222, 128] on app-card-role "Brand Ambassador (Mon - Fri) 5I 2A 1/2 16:00-20:00 (4h) Juan Montes single-neut…" at bounding box center [232, 115] width 69 height 30
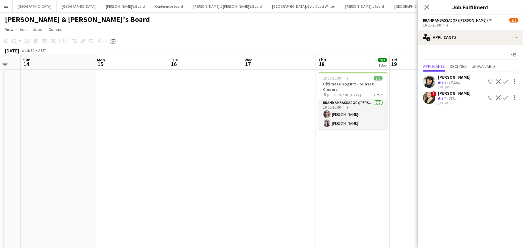
scroll to position [0, 201]
click at [424, 6] on app-icon "Close pop-in" at bounding box center [427, 7] width 9 height 9
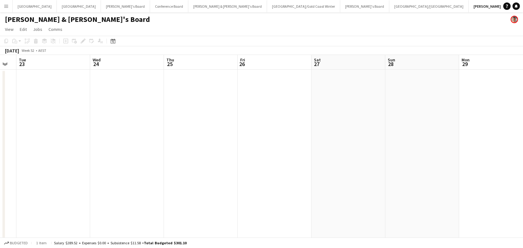
scroll to position [0, 280]
click at [111, 43] on icon at bounding box center [113, 41] width 5 height 5
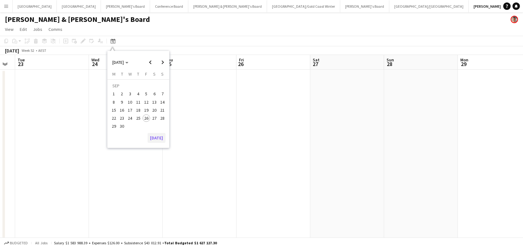
click at [156, 140] on button "Today" at bounding box center [157, 138] width 18 height 10
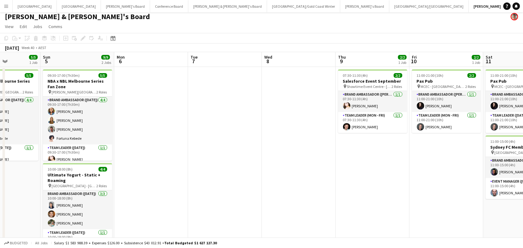
scroll to position [0, 256]
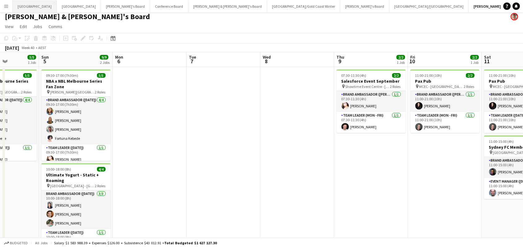
click at [25, 5] on button "Perth Close" at bounding box center [35, 6] width 44 height 12
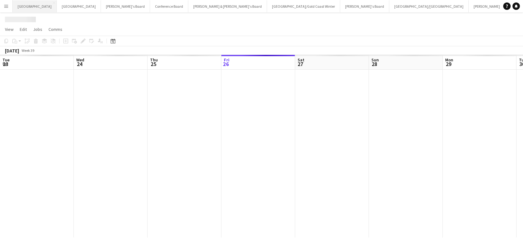
scroll to position [0, 147]
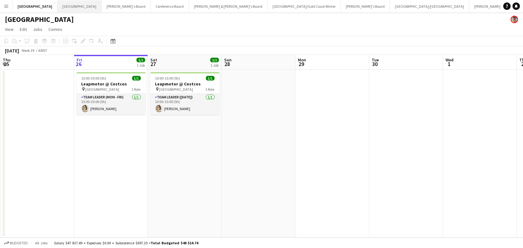
click at [57, 8] on button "Melbourne Close" at bounding box center [79, 6] width 44 height 12
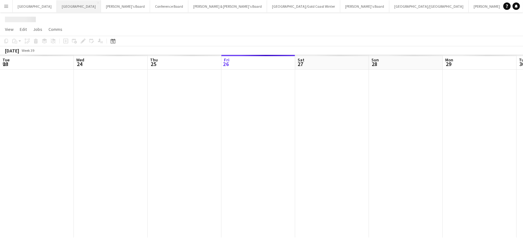
scroll to position [0, 147]
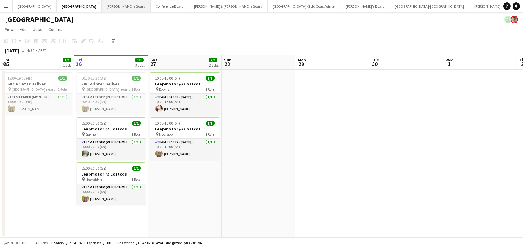
click at [102, 10] on button "Tennille's Board Close" at bounding box center [126, 6] width 49 height 12
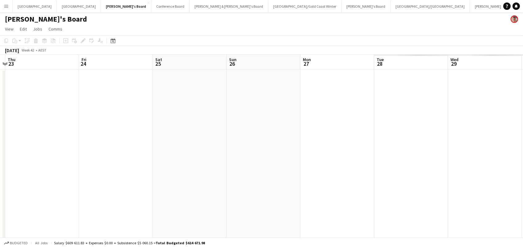
scroll to position [0, 176]
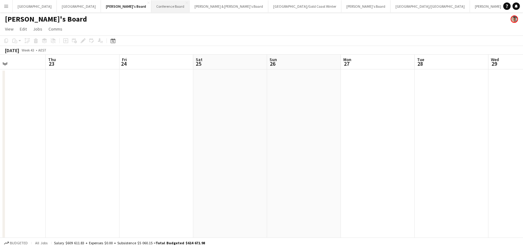
click at [151, 11] on button "Conference Board Close" at bounding box center [170, 6] width 38 height 12
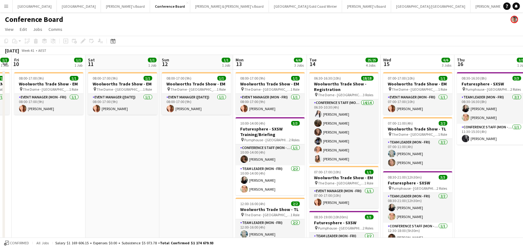
scroll to position [0, 135]
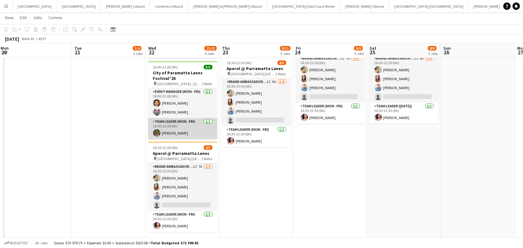
scroll to position [164, 0]
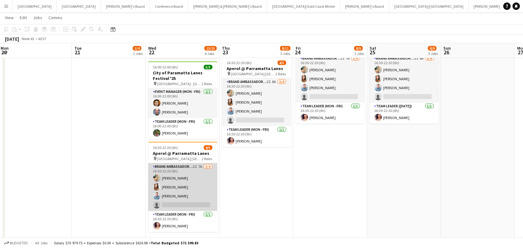
click at [185, 169] on app-card-role "Brand Ambassador (Mon - Fri) 2I 7A 3/4 16:30-22:30 (6h) Alicja Sermak Talia Zap…" at bounding box center [182, 187] width 69 height 48
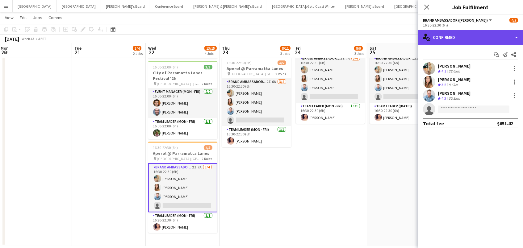
click at [495, 38] on div "single-neutral-actions-check-2 Confirmed" at bounding box center [470, 37] width 105 height 15
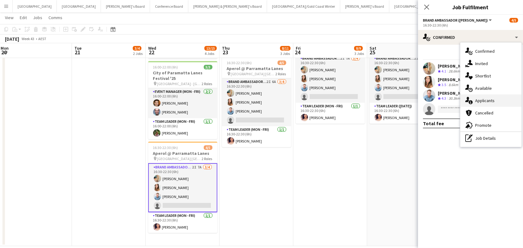
click at [493, 104] on div "single-neutral-actions-information Applicants" at bounding box center [491, 101] width 61 height 12
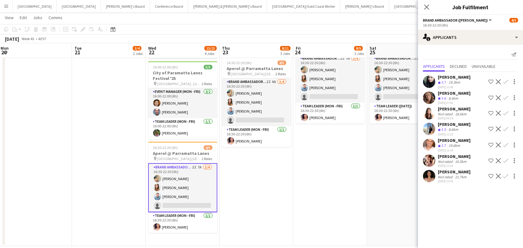
click at [304, 199] on app-date-cell "15:00-20:00 (5h) 1/1 Leapmotor @ Costcos pin Marsden Park - NSW 1 Role Team Lea…" at bounding box center [331, 75] width 74 height 341
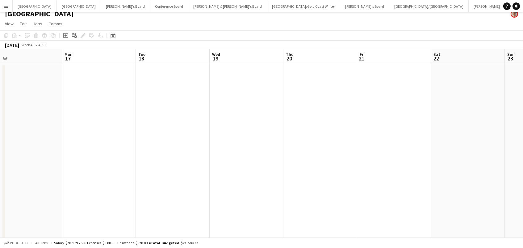
scroll to position [0, 147]
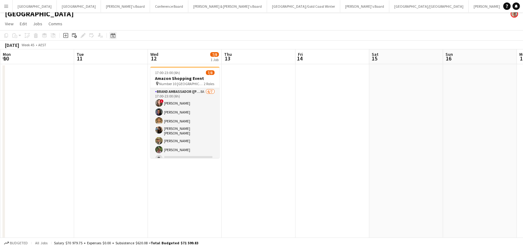
click at [113, 36] on icon at bounding box center [113, 36] width 2 height 2
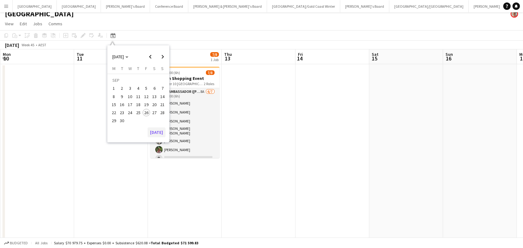
click at [160, 135] on button "Today" at bounding box center [157, 133] width 18 height 10
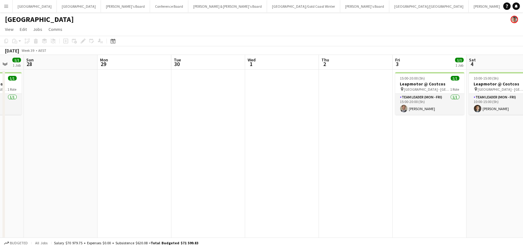
scroll to position [0, 198]
click at [189, 9] on button "Neil & Jenny's Board Close" at bounding box center [228, 6] width 79 height 12
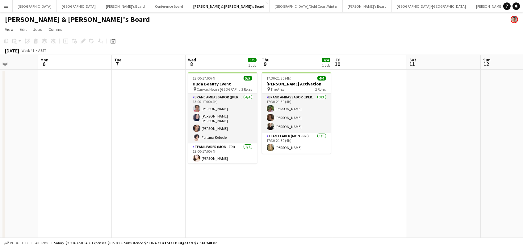
scroll to position [0, 178]
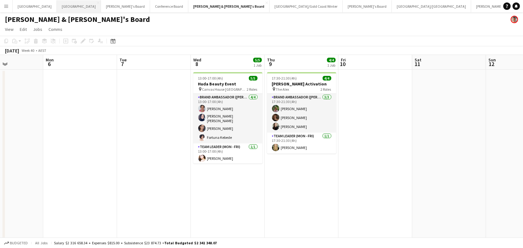
click at [57, 4] on button "Melbourne Close" at bounding box center [79, 6] width 44 height 12
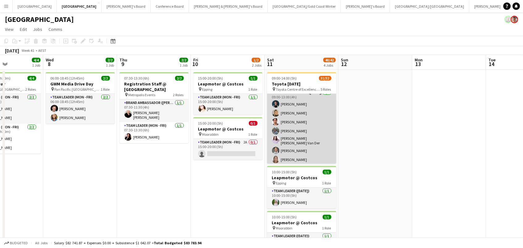
scroll to position [6, 0]
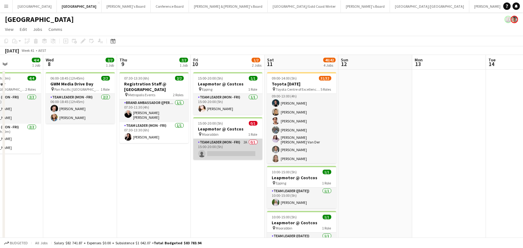
click at [246, 149] on app-card-role "Team Leader (Mon - Fri) 2A 0/1 15:00-20:00 (5h) single-neutral-actions" at bounding box center [227, 149] width 69 height 21
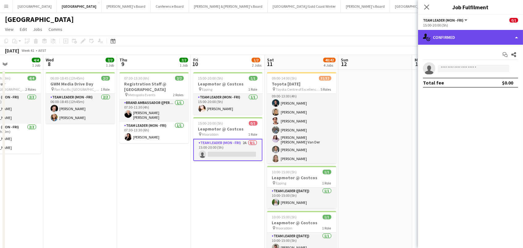
click at [446, 32] on div "single-neutral-actions-check-2 Confirmed" at bounding box center [470, 37] width 105 height 15
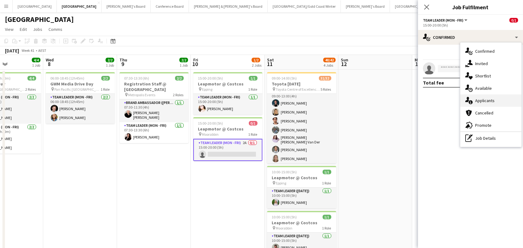
click at [489, 100] on span "Applicants" at bounding box center [485, 101] width 19 height 6
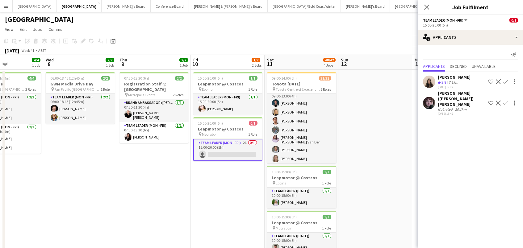
click at [506, 79] on app-icon "Confirm" at bounding box center [506, 81] width 5 height 5
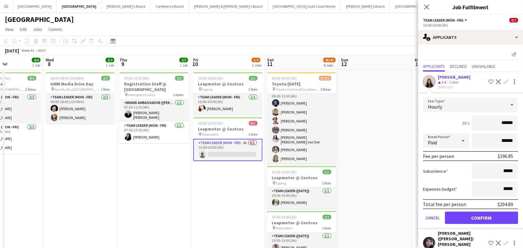
click at [482, 216] on button "Confirm" at bounding box center [481, 218] width 73 height 12
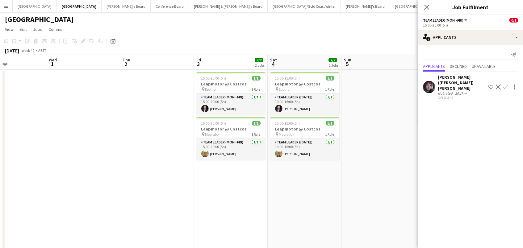
scroll to position [0, 176]
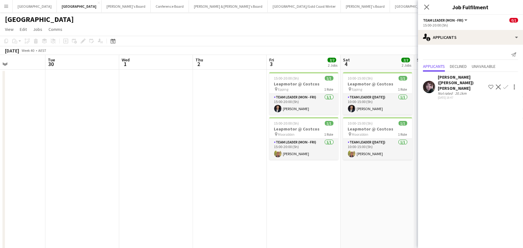
click at [318, 34] on app-page-menu "View Day view expanded Day view collapsed Month view Date picker Jump to today …" at bounding box center [261, 30] width 523 height 12
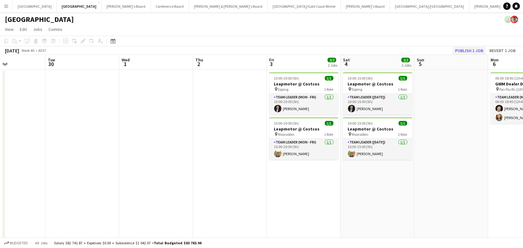
click at [482, 49] on button "Publish 1 job" at bounding box center [469, 51] width 33 height 8
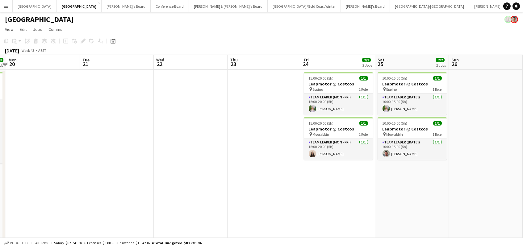
scroll to position [0, 147]
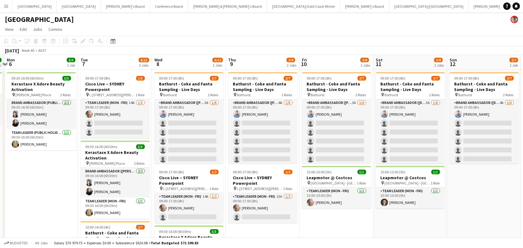
scroll to position [0, 218]
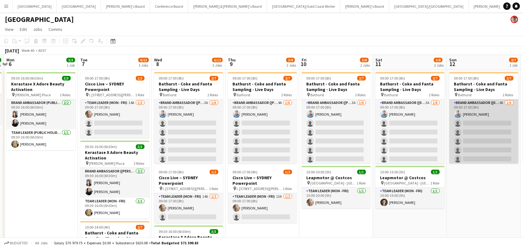
click at [482, 125] on app-card-role "Brand Ambassador (Sunday) 4A 1/6 09:00-17:00 (8h) Blake Feltis single-neutral-a…" at bounding box center [484, 133] width 69 height 66
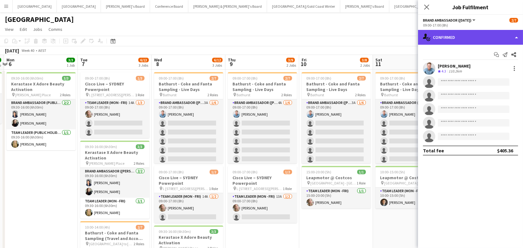
click at [447, 32] on div "single-neutral-actions-check-2 Confirmed" at bounding box center [470, 37] width 105 height 15
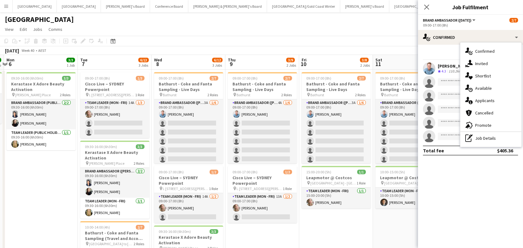
drag, startPoint x: 483, startPoint y: 105, endPoint x: 472, endPoint y: 105, distance: 10.8
click at [482, 105] on div "single-neutral-actions-information Applicants" at bounding box center [491, 101] width 61 height 12
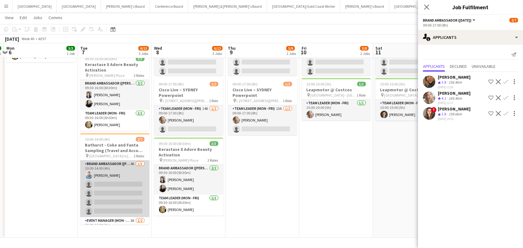
scroll to position [0, 217]
click at [116, 177] on app-card-role "Brand Ambassador (Mon - Fri) 4A 1/5 10:00-14:00 (4h) Blake Feltis single-neutra…" at bounding box center [115, 189] width 69 height 57
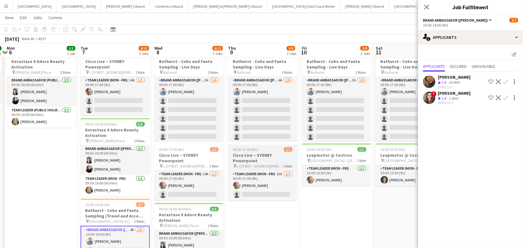
scroll to position [21, 0]
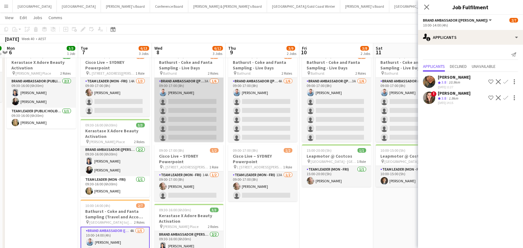
click at [194, 98] on app-card-role "Brand Ambassador (Mon - Fri) 3A 1/6 09:00-17:00 (8h) Blake Feltis single-neutra…" at bounding box center [189, 111] width 69 height 66
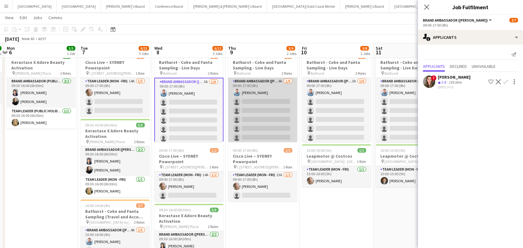
click at [243, 98] on app-card-role "Brand Ambassador (Mon - Fri) 4A 1/6 09:00-17:00 (8h) Blake Feltis single-neutra…" at bounding box center [262, 111] width 69 height 66
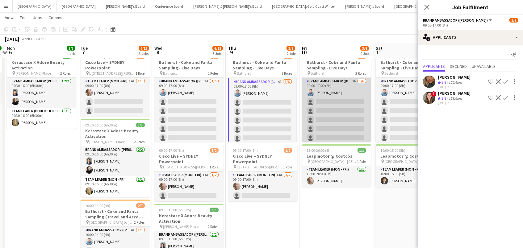
click at [337, 92] on app-card-role "Brand Ambassador (Mon - Fri) 3A 1/6 09:00-17:00 (8h) Blake Feltis single-neutra…" at bounding box center [336, 111] width 69 height 66
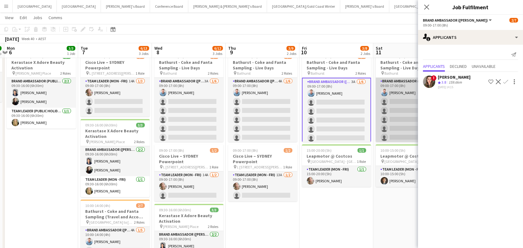
click at [410, 91] on app-card-role "Brand Ambassador (Saturday) 3A 1/6 09:00-17:00 (8h) Blake Feltis single-neutral…" at bounding box center [410, 111] width 69 height 66
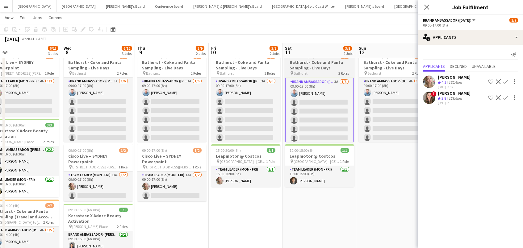
click at [410, 91] on app-card-role "Brand Ambassador (Sunday) 4A 1/6 09:00-17:00 (8h) Blake Feltis single-neutral-a…" at bounding box center [393, 111] width 69 height 66
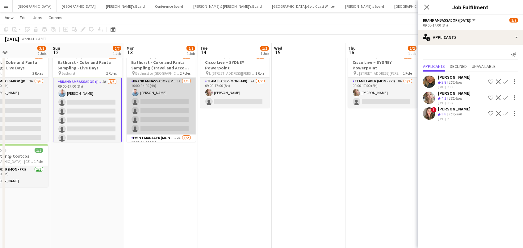
scroll to position [0, 171]
click at [152, 104] on app-card-role "Brand Ambassador (Mon - Fri) 3A 1/5 10:00-14:00 (4h) Blake Feltis single-neutra…" at bounding box center [161, 106] width 69 height 57
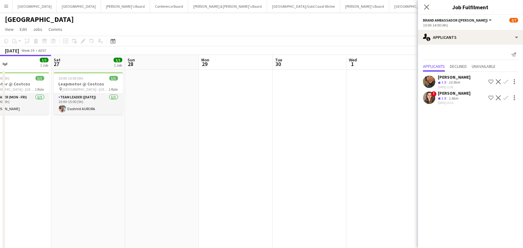
scroll to position [0, 0]
click at [426, 5] on icon "Close pop-in" at bounding box center [427, 7] width 6 height 6
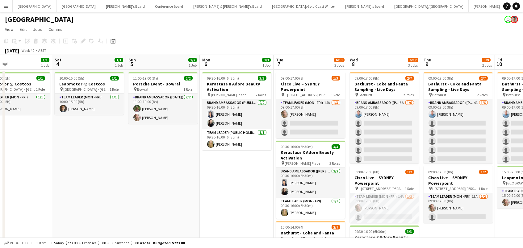
scroll to position [0, 244]
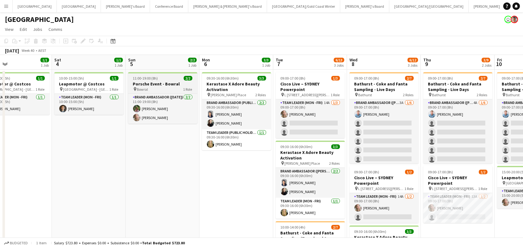
click at [172, 92] on app-job-card "11:00-19:00 (8h) 2/2 Porsche Event - Bowral pin Bowral 1 Role Brand Ambassador …" at bounding box center [162, 98] width 69 height 52
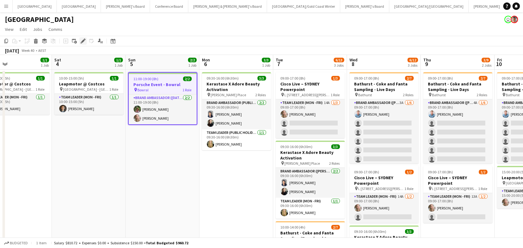
click at [85, 40] on div "Edit" at bounding box center [82, 40] width 7 height 7
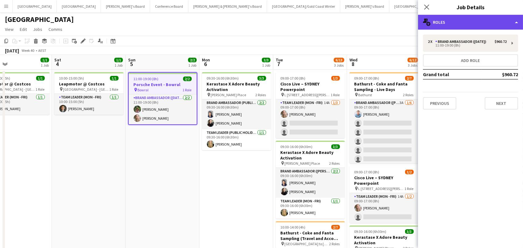
click at [438, 22] on div "multiple-users-add Roles" at bounding box center [470, 22] width 105 height 15
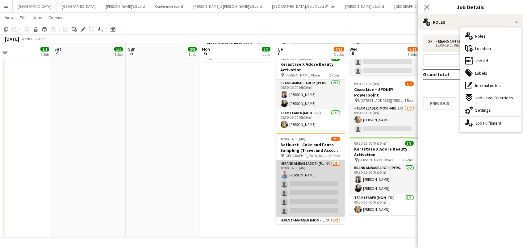
scroll to position [87, 0]
click at [307, 184] on app-card-role "Brand Ambassador (Mon - Fri) 4A 1/5 10:00-14:00 (4h) Blake Feltis single-neutra…" at bounding box center [310, 189] width 69 height 57
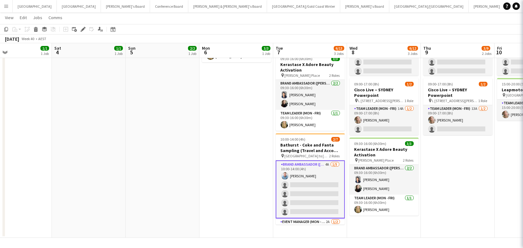
scroll to position [0, 243]
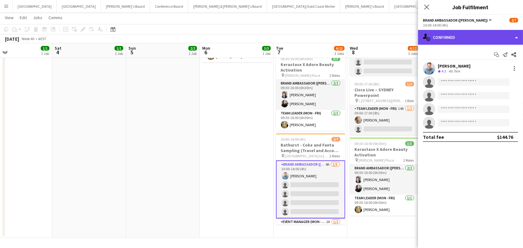
click at [493, 36] on div "single-neutral-actions-check-2 Confirmed" at bounding box center [470, 37] width 105 height 15
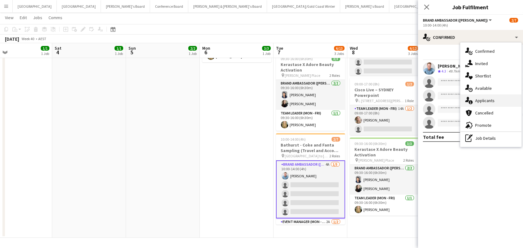
click at [502, 96] on div "single-neutral-actions-information Applicants" at bounding box center [491, 101] width 61 height 12
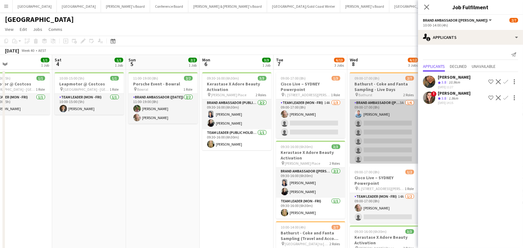
scroll to position [0, 0]
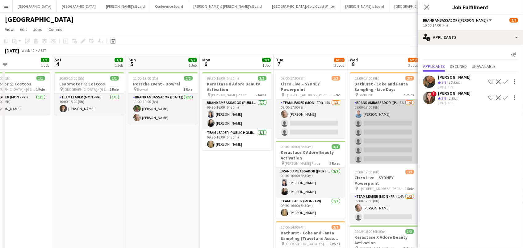
click at [359, 127] on app-card-role "Brand Ambassador (Mon - Fri) 3A 1/6 09:00-17:00 (8h) Blake Feltis single-neutra…" at bounding box center [384, 133] width 69 height 66
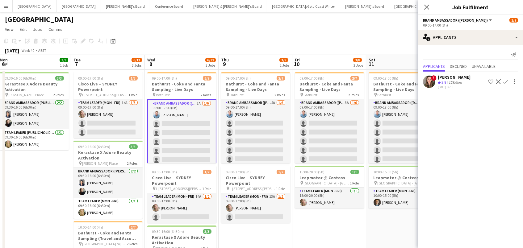
scroll to position [0, 178]
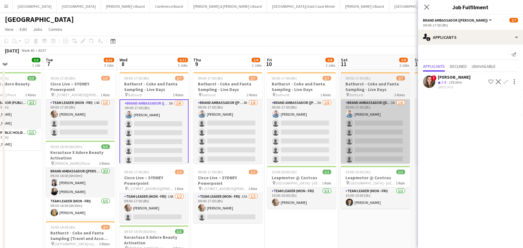
click at [359, 127] on app-card-role "Brand Ambassador (Saturday) 3A 1/6 09:00-17:00 (8h) Blake Feltis single-neutral…" at bounding box center [375, 133] width 69 height 66
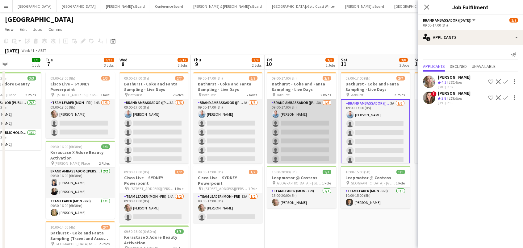
click at [308, 128] on app-card-role "Brand Ambassador (Mon - Fri) 3A 1/6 09:00-17:00 (8h) Blake Feltis single-neutra…" at bounding box center [301, 133] width 69 height 66
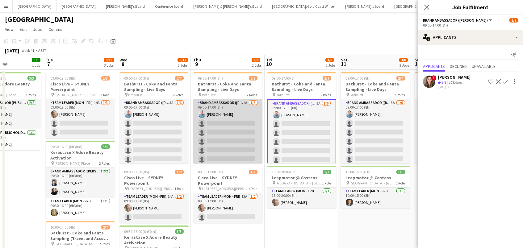
click at [235, 128] on app-card-role "Brand Ambassador (Mon - Fri) 4A 1/6 09:00-17:00 (8h) Blake Feltis single-neutra…" at bounding box center [227, 133] width 69 height 66
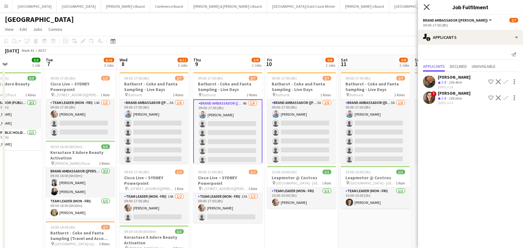
click at [425, 7] on icon "Close pop-in" at bounding box center [427, 7] width 6 height 6
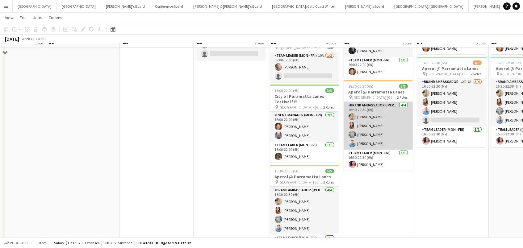
scroll to position [146, 0]
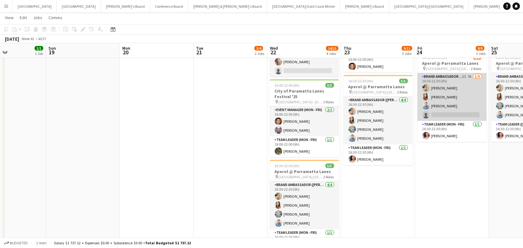
click at [447, 91] on app-card-role "Brand Ambassador (Mon - Fri) 2I 7A 3/4 16:30-22:30 (6h) Alicja Sermak Talia Zap…" at bounding box center [452, 97] width 69 height 48
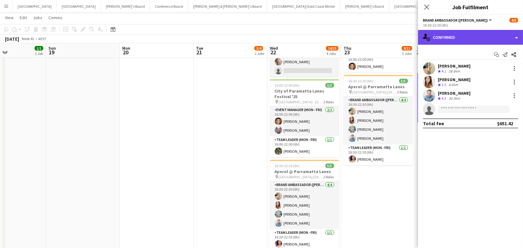
click at [462, 38] on div "single-neutral-actions-check-2 Confirmed" at bounding box center [470, 37] width 105 height 15
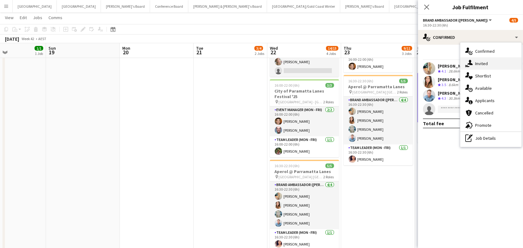
click at [481, 66] on div "single-neutral-actions-share-1 Invited" at bounding box center [491, 63] width 61 height 12
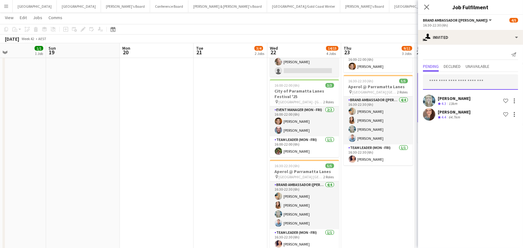
click at [455, 80] on input "text" at bounding box center [470, 81] width 95 height 15
click at [364, 32] on app-toolbar "Copy Paste Paste Command V Paste with crew Command Shift V Paste linked Job Del…" at bounding box center [261, 29] width 523 height 11
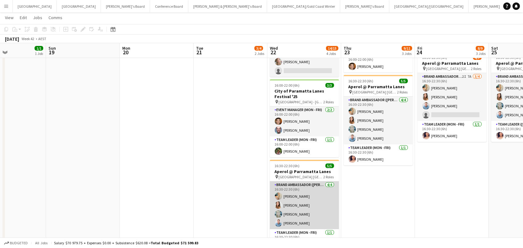
click at [305, 195] on app-card-role "Brand Ambassador (Mon - Fri) 4/4 16:30-22:30 (6h) Alicja Sermak Talia Zappia Br…" at bounding box center [304, 206] width 69 height 48
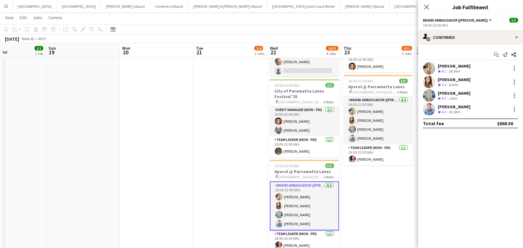
click at [451, 96] on div "13km" at bounding box center [453, 98] width 11 height 5
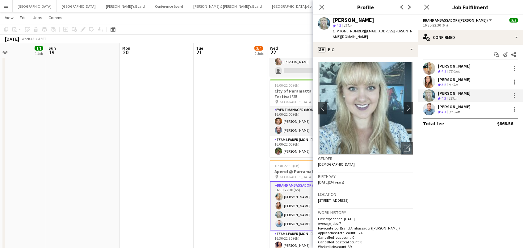
scroll to position [186, 0]
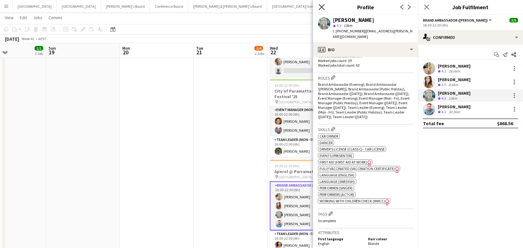
click at [322, 6] on icon "Close pop-in" at bounding box center [322, 7] width 6 height 6
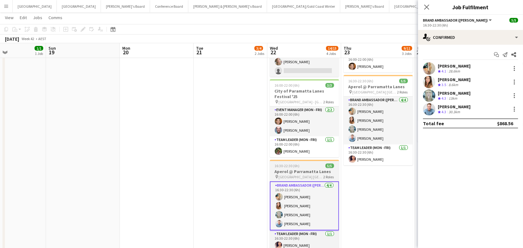
click at [292, 175] on span "Parramatta Town Hall Forecourt" at bounding box center [301, 177] width 45 height 5
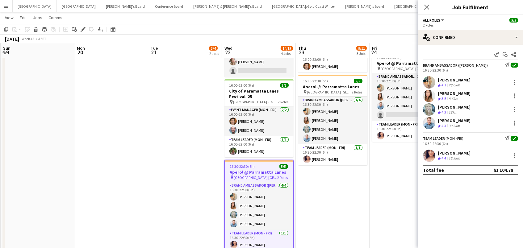
scroll to position [0, 184]
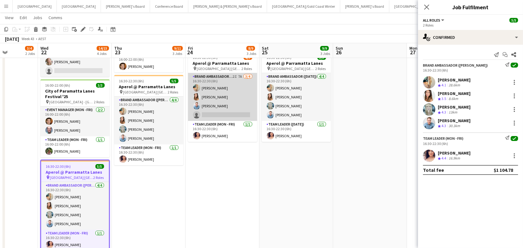
click at [209, 100] on app-card-role "Brand Ambassador (Mon - Fri) 2I 7A 3/4 16:30-22:30 (6h) Alicja Sermak Talia Zap…" at bounding box center [222, 97] width 69 height 48
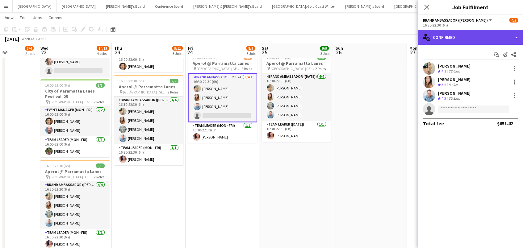
click at [458, 41] on div "single-neutral-actions-check-2 Confirmed" at bounding box center [470, 37] width 105 height 15
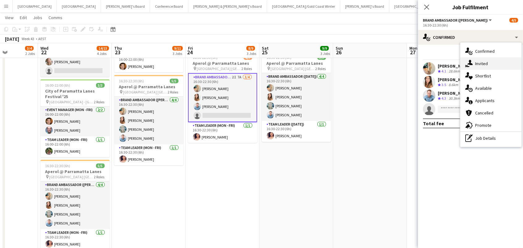
click at [477, 61] on span "Invited" at bounding box center [482, 64] width 13 height 6
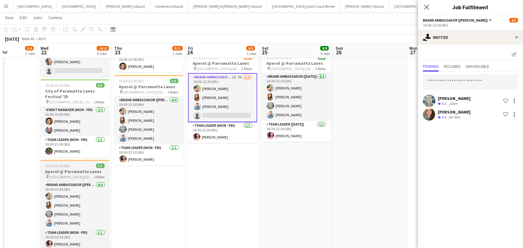
click at [62, 164] on span "16:30-22:30 (6h)" at bounding box center [57, 166] width 25 height 5
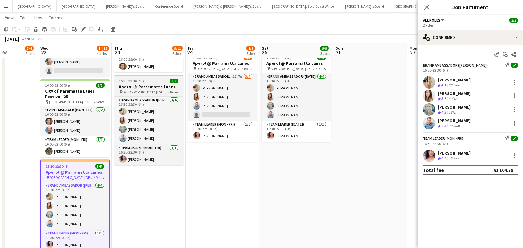
click at [137, 79] on span "16:30-22:30 (6h)" at bounding box center [131, 81] width 25 height 5
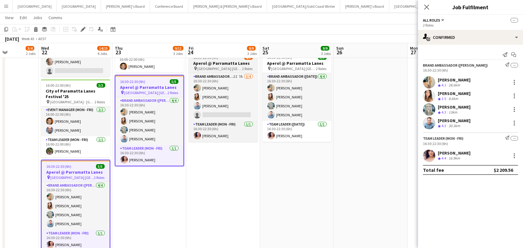
click at [208, 61] on h3 "Aperol @ Parramatta Lanes" at bounding box center [223, 64] width 69 height 6
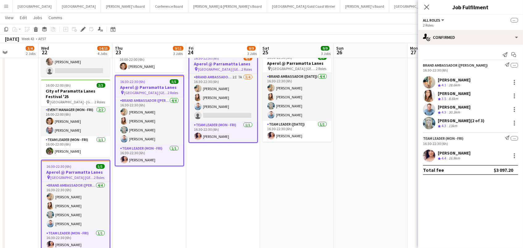
scroll to position [0, 183]
click at [84, 30] on icon "Edit" at bounding box center [83, 29] width 5 height 5
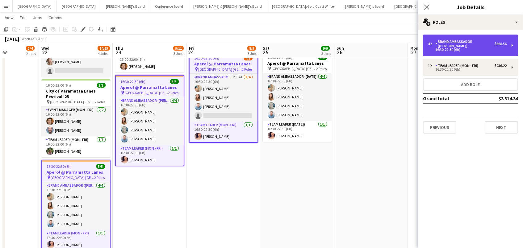
click at [439, 49] on div "4 x Brand Ambassador (Mon - Fri) $868.56 16:30-22:30 (6h)" at bounding box center [470, 46] width 95 height 22
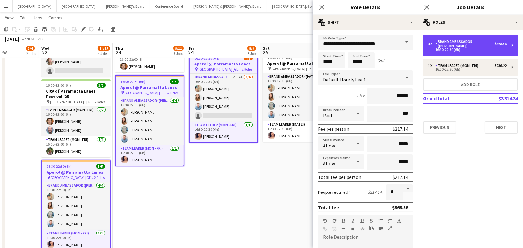
scroll to position [142, 0]
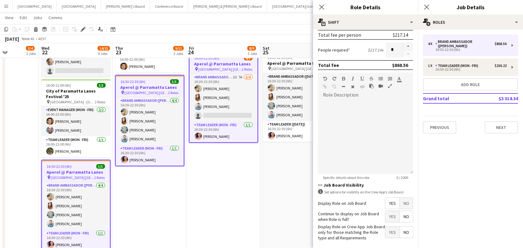
click at [388, 213] on span "Yes" at bounding box center [393, 216] width 14 height 11
click at [255, 210] on app-date-cell "15:00-20:00 (5h) 1/1 Leapmotor @ Costcos pin Marsden Park - NSW 1 Role Team Lea…" at bounding box center [224, 93] width 74 height 341
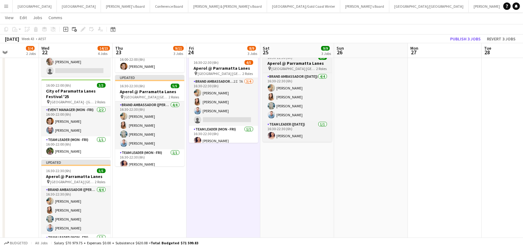
click at [274, 69] on span "Parramatta Town Hall Forecourt" at bounding box center [294, 68] width 45 height 5
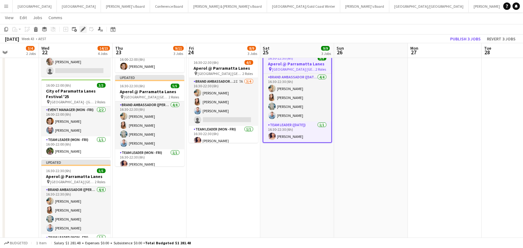
click at [82, 30] on icon at bounding box center [82, 29] width 3 height 3
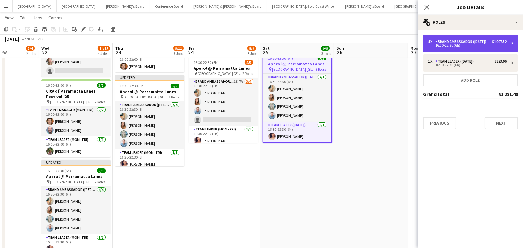
click at [471, 47] on div "16:30-22:30 (6h)" at bounding box center [467, 45] width 79 height 3
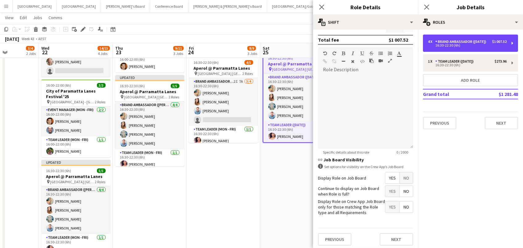
scroll to position [167, 0]
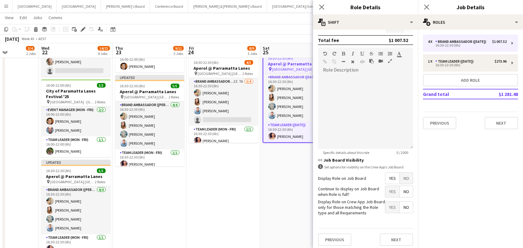
click at [393, 188] on span "Yes" at bounding box center [393, 191] width 14 height 11
click at [256, 193] on app-date-cell "15:00-20:00 (5h) 1/1 Leapmotor @ Costcos pin Marsden Park - NSW 1 Role Team Lea…" at bounding box center [224, 93] width 74 height 341
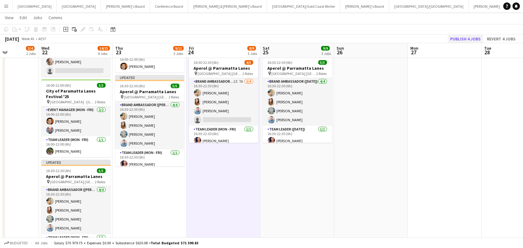
click at [460, 36] on button "Publish 4 jobs" at bounding box center [466, 39] width 36 height 8
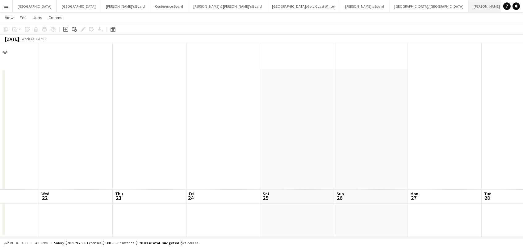
scroll to position [0, 0]
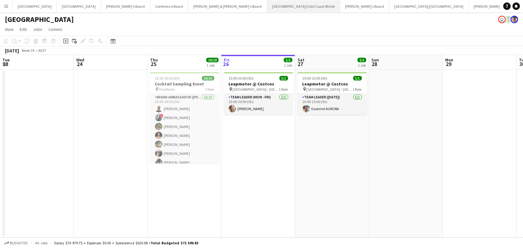
scroll to position [0, 146]
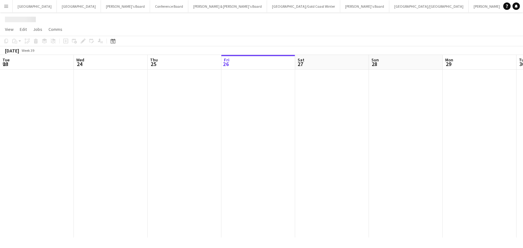
scroll to position [0, 147]
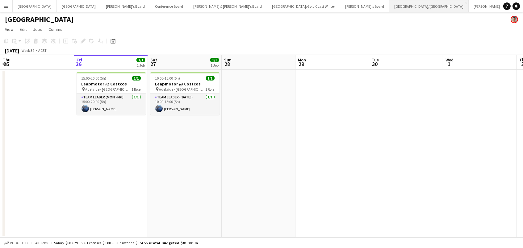
click at [390, 9] on button "[GEOGRAPHIC_DATA]/[GEOGRAPHIC_DATA] Close" at bounding box center [429, 6] width 79 height 12
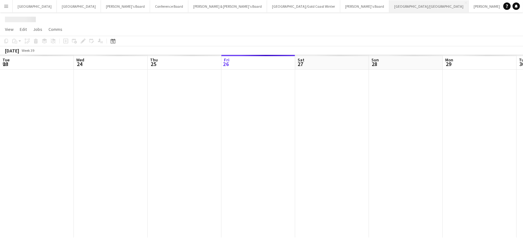
scroll to position [0, 147]
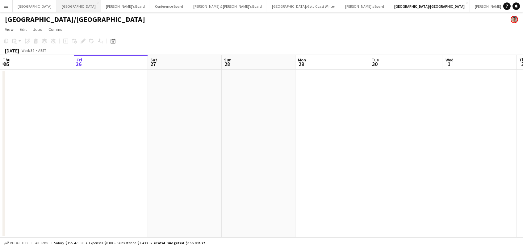
click at [57, 4] on button "Melbourne Close" at bounding box center [79, 6] width 44 height 12
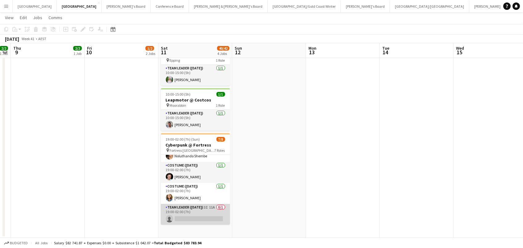
scroll to position [85, 0]
click at [201, 209] on app-card-role "Team Leader (Saturday) 3I 11A 0/1 19:00-02:00 (7h) single-neutral-actions" at bounding box center [195, 215] width 69 height 21
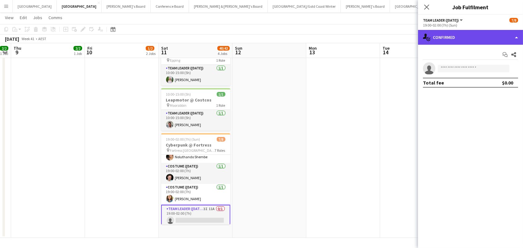
click at [440, 32] on div "single-neutral-actions-check-2 Confirmed" at bounding box center [470, 37] width 105 height 15
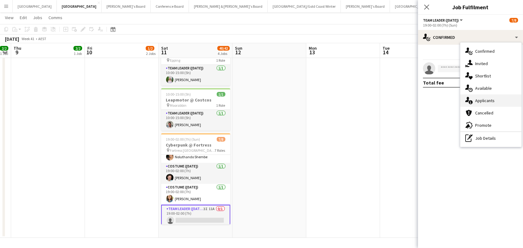
click at [491, 104] on div "single-neutral-actions-information Applicants" at bounding box center [491, 101] width 61 height 12
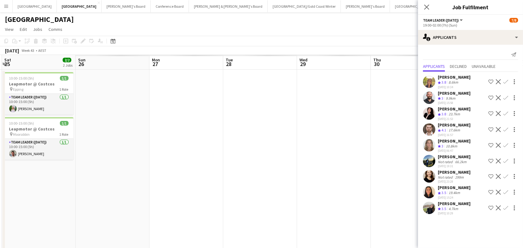
scroll to position [0, 172]
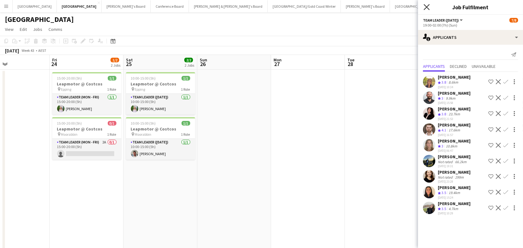
click at [426, 5] on icon "Close pop-in" at bounding box center [427, 7] width 6 height 6
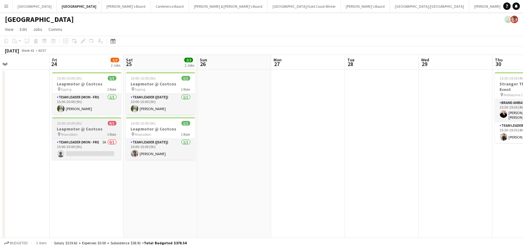
click at [71, 121] on span "15:00-20:00 (5h)" at bounding box center [69, 123] width 25 height 5
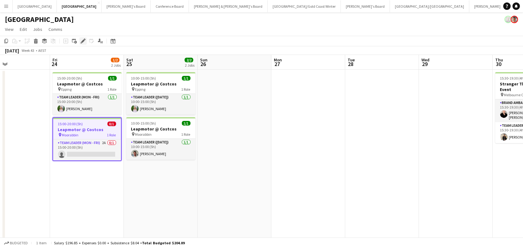
click at [83, 39] on icon "Edit" at bounding box center [83, 41] width 5 height 5
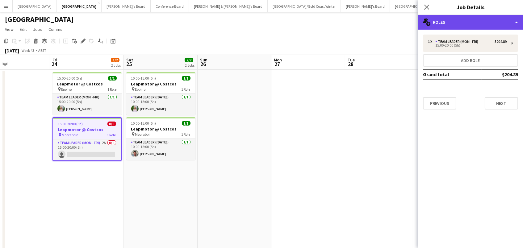
click at [501, 22] on div "multiple-users-add Roles" at bounding box center [470, 22] width 105 height 15
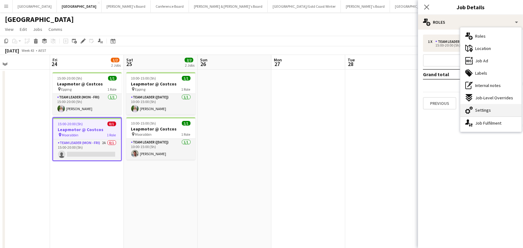
click at [501, 108] on div "cog-double-3 Settings" at bounding box center [491, 110] width 61 height 12
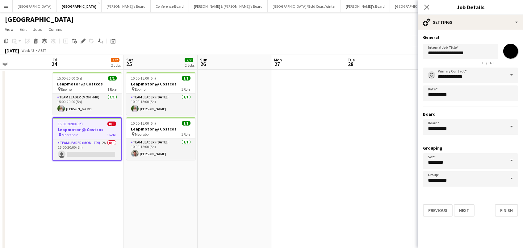
click at [506, 49] on input "*******" at bounding box center [511, 51] width 22 height 22
type input "*******"
click at [256, 128] on app-calendar-viewport "Tue 21 Wed 22 Thu 23 Fri 24 1/2 2 Jobs Sat 25 2/2 2 Jobs Sun 26 Mon 27 Tue 28 W…" at bounding box center [261, 208] width 523 height 306
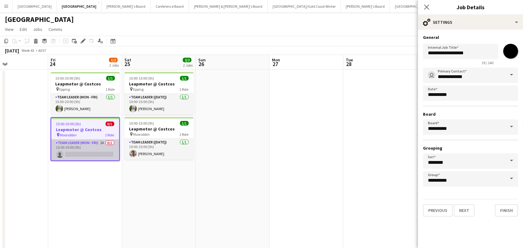
click at [86, 155] on app-card-role "Team Leader (Mon - Fri) 2A 0/1 15:00-20:00 (5h) single-neutral-actions" at bounding box center [85, 150] width 68 height 21
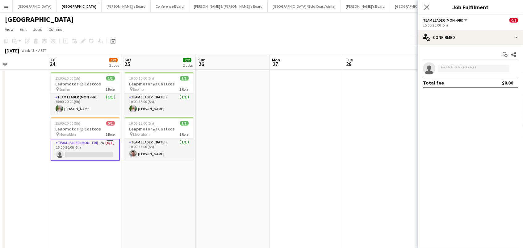
click at [493, 26] on div "15:00-20:00 (5h)" at bounding box center [470, 25] width 95 height 5
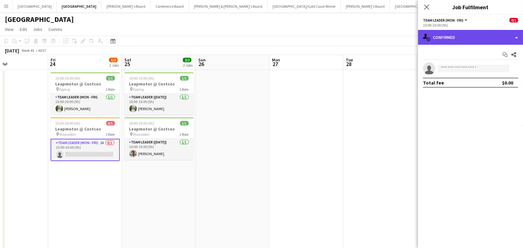
click at [486, 36] on div "single-neutral-actions-check-2 Confirmed" at bounding box center [470, 37] width 105 height 15
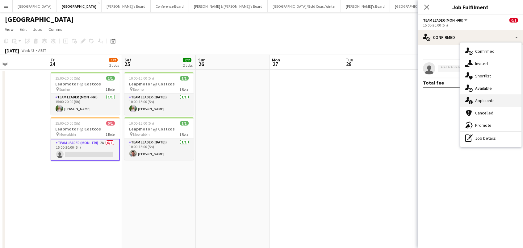
click at [495, 104] on div "single-neutral-actions-information Applicants" at bounding box center [491, 101] width 61 height 12
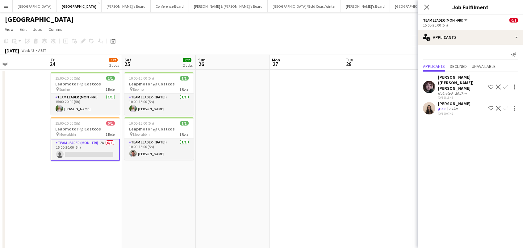
click at [504, 106] on app-icon "Confirm" at bounding box center [506, 108] width 5 height 5
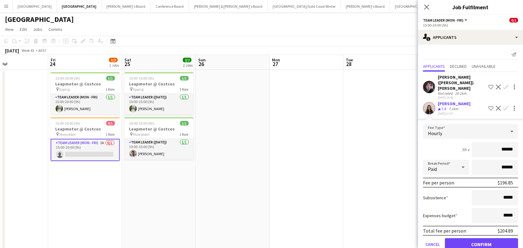
click at [482, 239] on button "Confirm" at bounding box center [481, 245] width 73 height 12
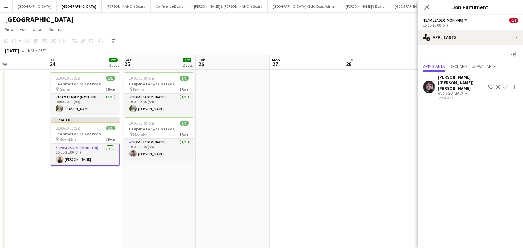
click at [370, 115] on app-date-cell at bounding box center [381, 215] width 74 height 291
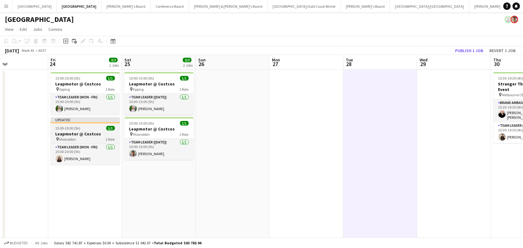
click at [107, 138] on span "1 Role" at bounding box center [110, 139] width 9 height 5
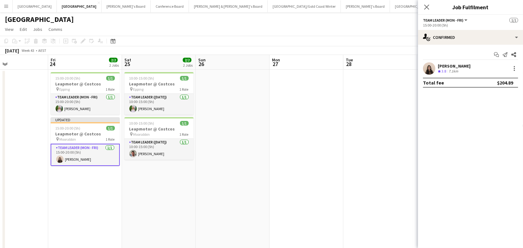
click at [84, 40] on div "Add job Add linked Job Edit Edit linked Job Applicants" at bounding box center [80, 40] width 47 height 7
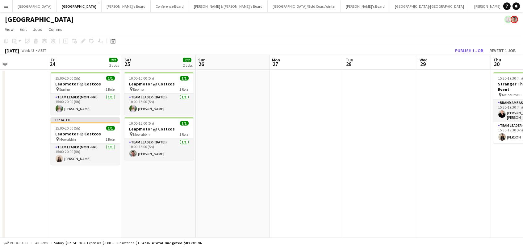
click at [81, 40] on div "Add job Add linked Job Edit Edit linked Job Applicants" at bounding box center [80, 40] width 47 height 7
click at [67, 131] on h3 "Leapmotor @ Costcos" at bounding box center [85, 134] width 69 height 6
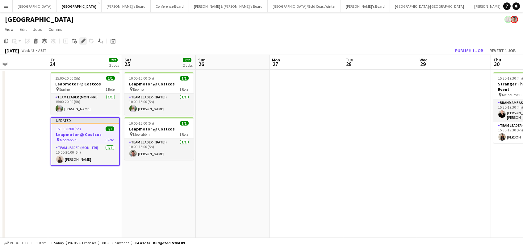
click at [83, 40] on icon at bounding box center [82, 41] width 3 height 3
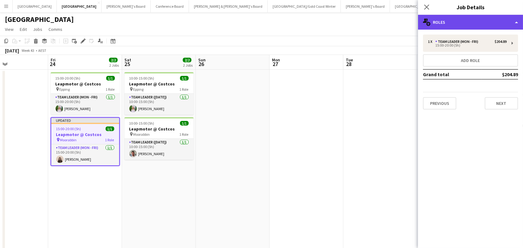
click at [471, 15] on div "multiple-users-add Roles" at bounding box center [470, 22] width 105 height 15
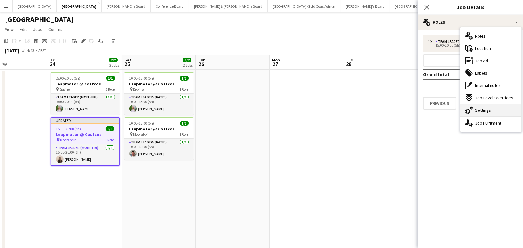
click at [481, 112] on span "Settings" at bounding box center [484, 111] width 16 height 6
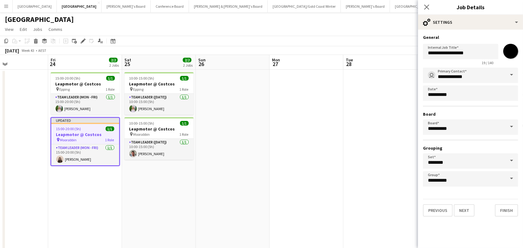
click at [509, 53] on input "*******" at bounding box center [511, 51] width 22 height 22
type input "*******"
click at [352, 132] on app-date-cell at bounding box center [381, 215] width 74 height 291
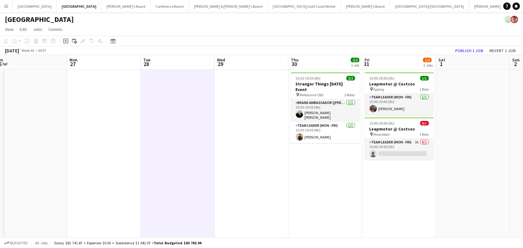
scroll to position [0, 227]
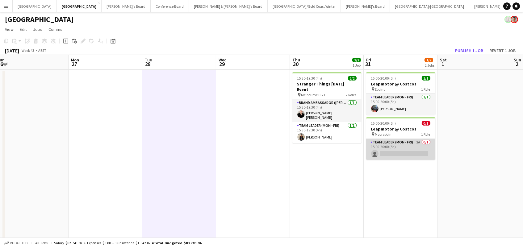
click at [413, 150] on app-card-role "Team Leader (Mon - Fri) 2A 0/1 15:00-20:00 (5h) single-neutral-actions" at bounding box center [400, 149] width 69 height 21
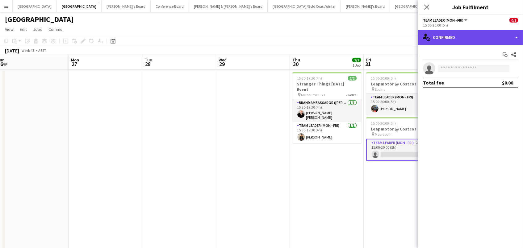
click at [446, 32] on div "single-neutral-actions-check-2 Confirmed" at bounding box center [470, 37] width 105 height 15
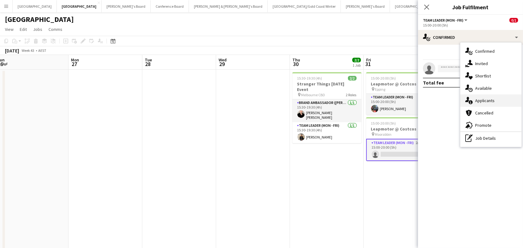
click at [483, 102] on span "Applicants" at bounding box center [485, 101] width 19 height 6
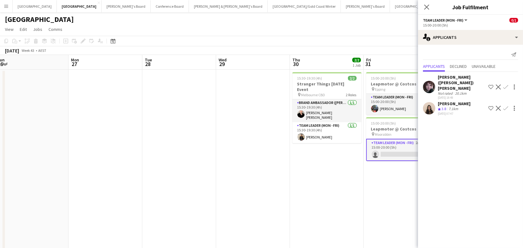
click at [506, 106] on app-icon "Confirm" at bounding box center [506, 108] width 5 height 5
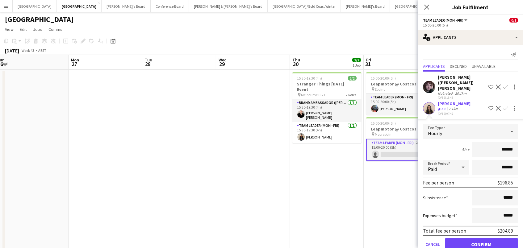
click at [482, 239] on button "Confirm" at bounding box center [481, 245] width 73 height 12
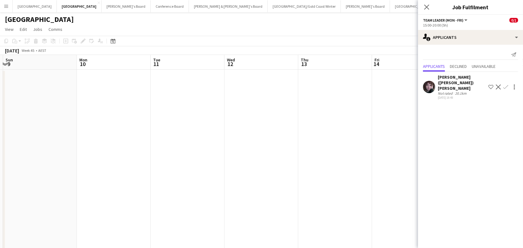
scroll to position [0, 218]
click at [298, 185] on div at bounding box center [262, 215] width 960 height 291
click at [426, 5] on icon "Close pop-in" at bounding box center [427, 7] width 6 height 6
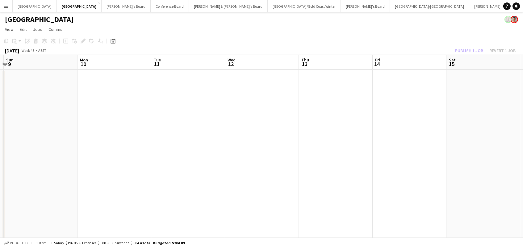
click at [466, 49] on div "Publish 1 job Revert 1 job" at bounding box center [485, 51] width 75 height 8
click at [466, 49] on button "Publish 2 jobs" at bounding box center [466, 51] width 36 height 8
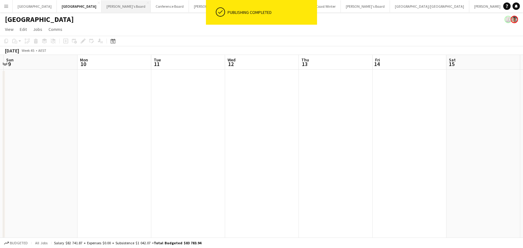
click at [102, 7] on button "Tennille's Board Close" at bounding box center [126, 6] width 49 height 12
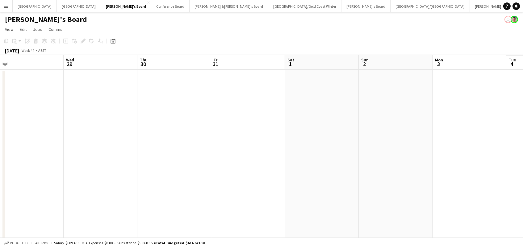
scroll to position [0, 229]
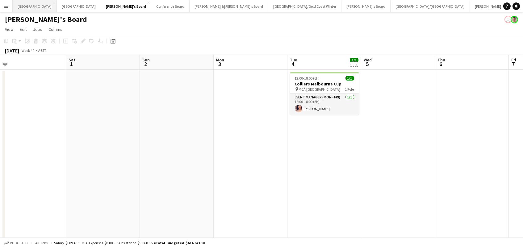
click at [21, 4] on button "Perth Close" at bounding box center [35, 6] width 44 height 12
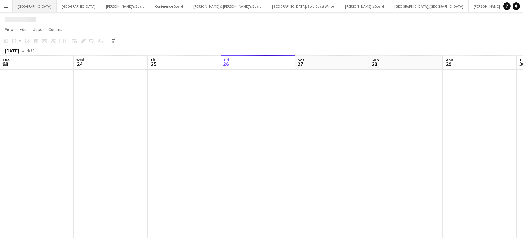
scroll to position [0, 147]
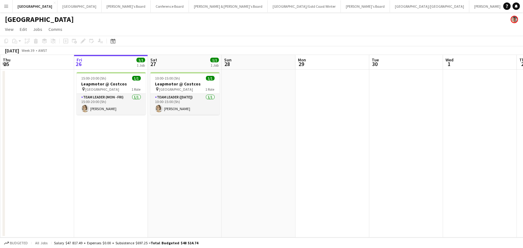
click at [7, 6] on app-icon "Menu" at bounding box center [6, 6] width 5 height 5
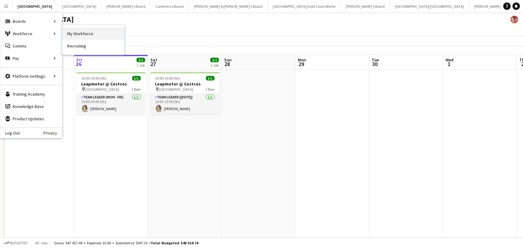
click at [74, 39] on link "My Workforce" at bounding box center [93, 34] width 62 height 12
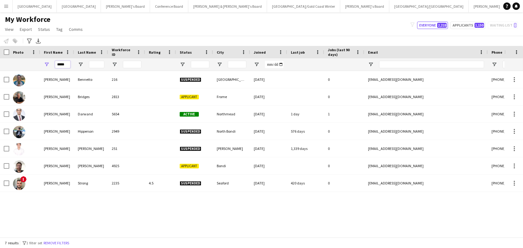
drag, startPoint x: 70, startPoint y: 65, endPoint x: 48, endPoint y: 64, distance: 21.9
click at [48, 64] on div "*****" at bounding box center [57, 64] width 34 height 12
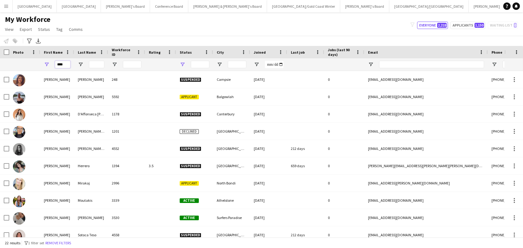
type input "****"
click at [182, 63] on span "Open Filter Menu" at bounding box center [183, 65] width 6 height 6
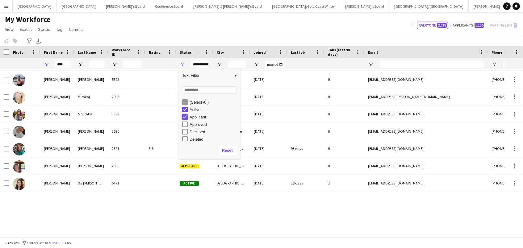
type input "**********"
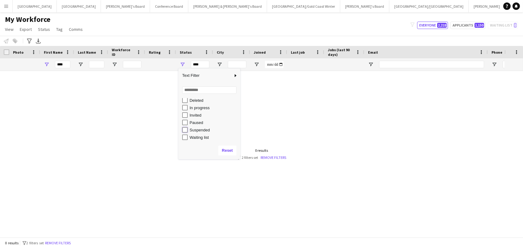
type input "**********"
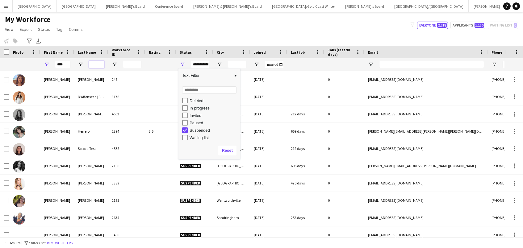
click at [96, 63] on input "Last Name Filter Input" at bounding box center [96, 64] width 15 height 7
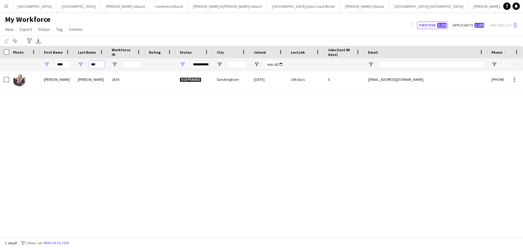
type input "***"
click at [117, 79] on div "2634" at bounding box center [126, 79] width 37 height 17
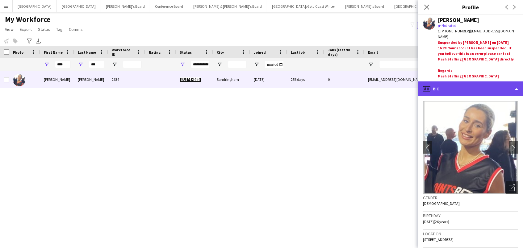
click at [450, 82] on div "profile Bio" at bounding box center [470, 89] width 105 height 15
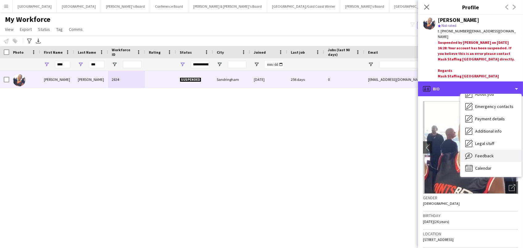
scroll to position [45, 0]
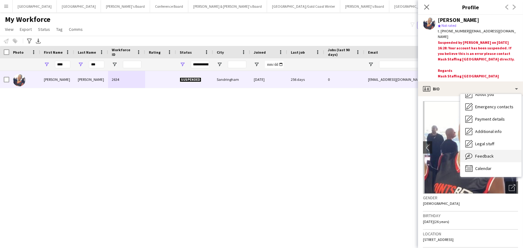
click at [488, 154] on span "Feedback" at bounding box center [485, 157] width 19 height 6
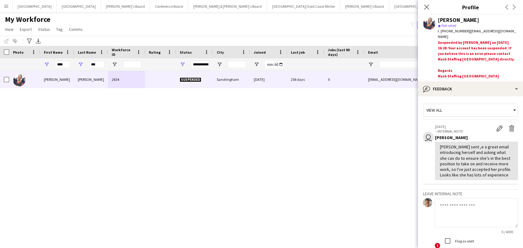
click at [454, 212] on textarea at bounding box center [476, 212] width 83 height 29
type textarea "****"
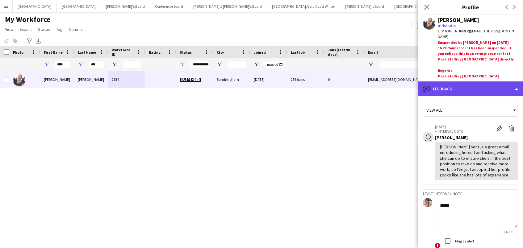
click at [475, 82] on div "bubble-pencil Feedback" at bounding box center [470, 89] width 105 height 15
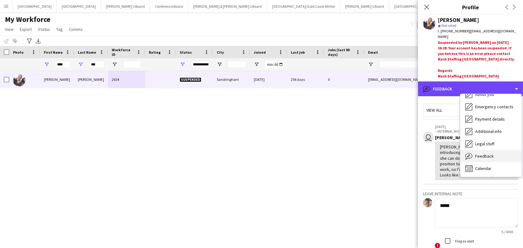
scroll to position [0, 0]
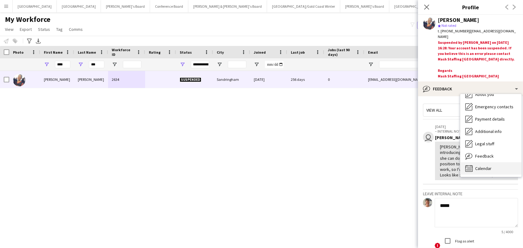
click at [479, 166] on span "Calendar" at bounding box center [484, 169] width 16 height 6
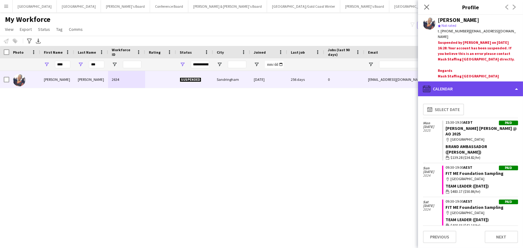
click at [455, 82] on div "calendar-full Calendar" at bounding box center [470, 89] width 105 height 15
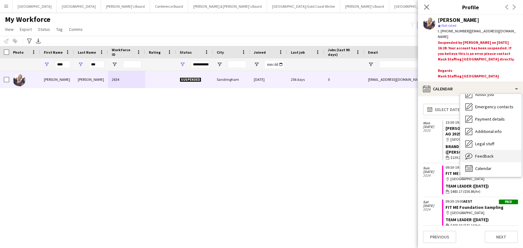
click at [481, 152] on div "Feedback Feedback" at bounding box center [491, 156] width 61 height 12
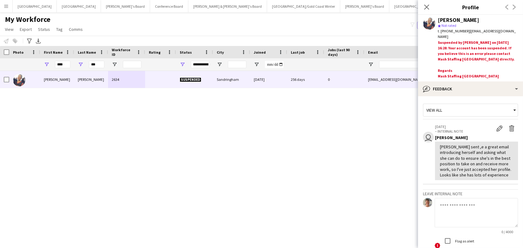
click at [459, 209] on textarea at bounding box center [476, 212] width 83 height 29
click at [440, 205] on textarea "**********" at bounding box center [476, 212] width 83 height 29
type textarea "**********"
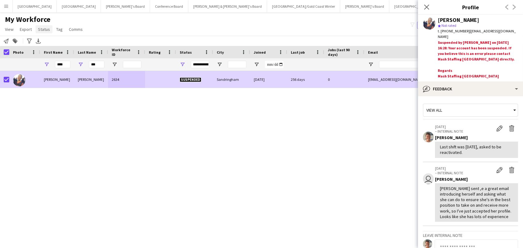
click at [49, 27] on span "Status" at bounding box center [44, 30] width 12 height 6
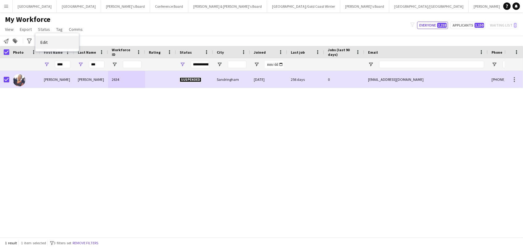
click at [53, 44] on link "Edit" at bounding box center [57, 42] width 43 height 13
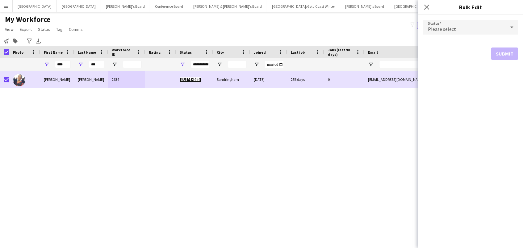
click at [450, 31] on span "Please select" at bounding box center [442, 29] width 28 height 6
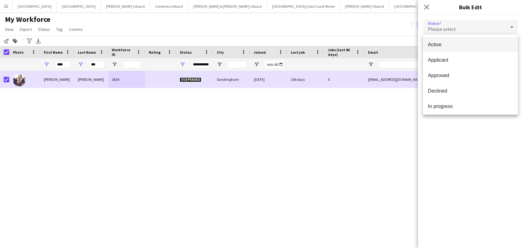
click at [460, 48] on span "Active" at bounding box center [470, 45] width 85 height 6
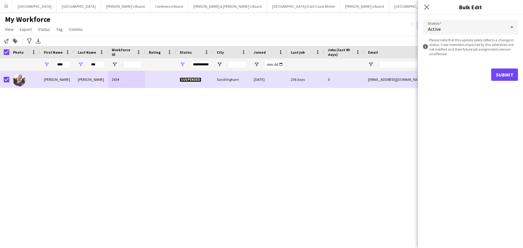
click at [501, 71] on button "Submit" at bounding box center [505, 75] width 27 height 12
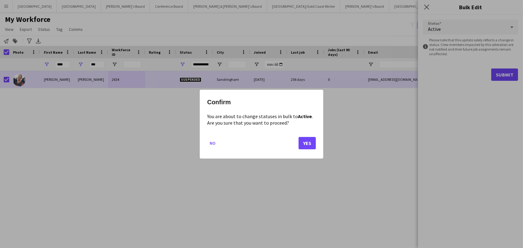
click at [314, 145] on button "Yes" at bounding box center [307, 143] width 17 height 12
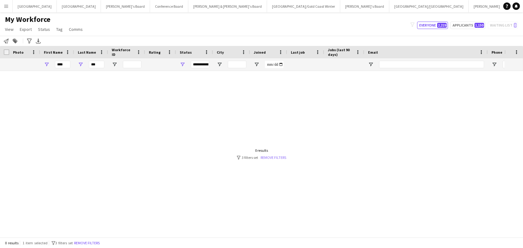
click at [275, 157] on link "Remove filters" at bounding box center [274, 157] width 26 height 5
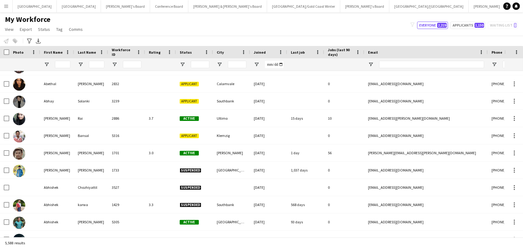
scroll to position [600, 0]
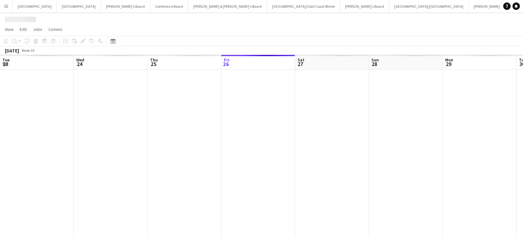
scroll to position [0, 147]
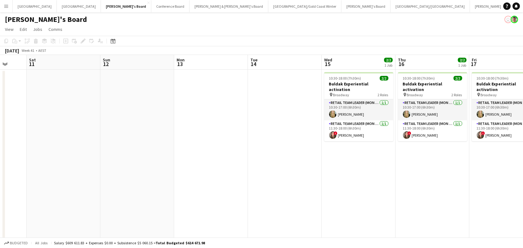
scroll to position [0, 215]
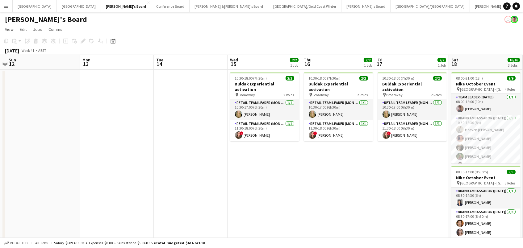
click at [6, 8] on app-icon "Menu" at bounding box center [6, 6] width 5 height 5
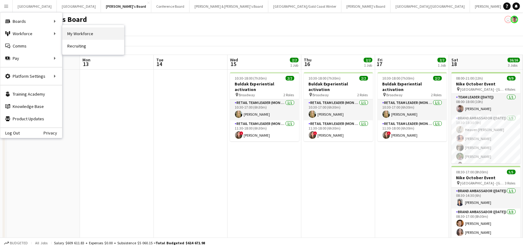
click at [88, 39] on link "My Workforce" at bounding box center [93, 34] width 62 height 12
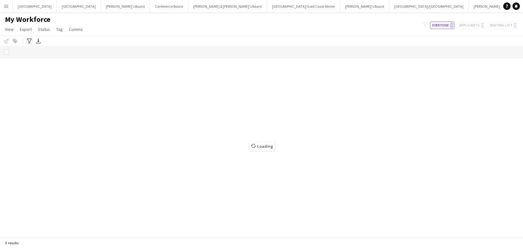
click at [28, 41] on icon at bounding box center [29, 41] width 5 height 5
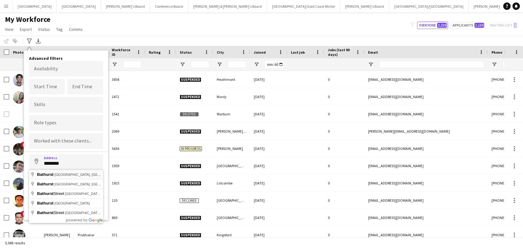
type input "**********"
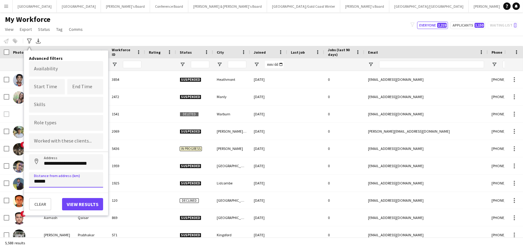
type input "******"
click at [72, 206] on button "View results" at bounding box center [82, 204] width 41 height 12
type input "**********"
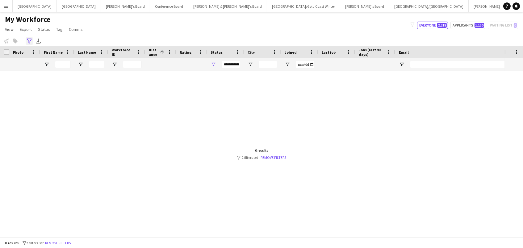
click at [27, 41] on icon "Advanced filters" at bounding box center [29, 41] width 5 height 5
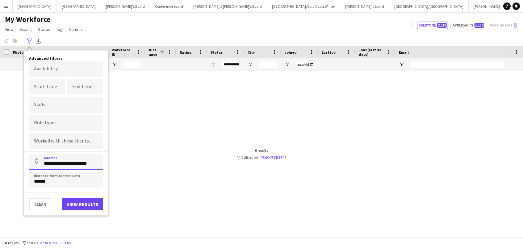
click at [50, 168] on input "**********" at bounding box center [66, 162] width 74 height 15
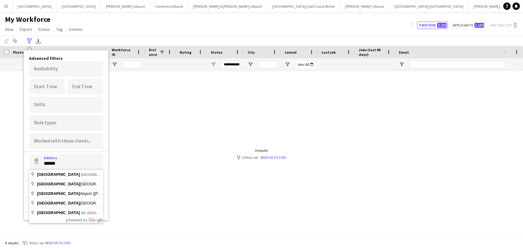
type input "**********"
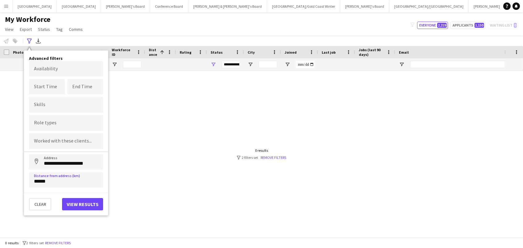
click at [78, 213] on div "**********" at bounding box center [66, 133] width 84 height 165
click at [75, 203] on button "View results" at bounding box center [82, 204] width 41 height 12
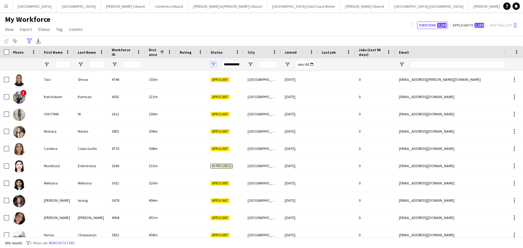
click at [212, 63] on span "Open Filter Menu" at bounding box center [214, 65] width 6 height 6
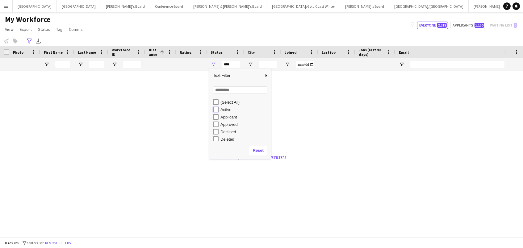
type input "**********"
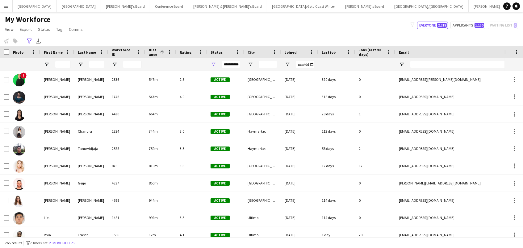
click at [183, 22] on div "My Workforce View Views Default view New view Update view Delete view Edit name…" at bounding box center [261, 25] width 523 height 21
click at [152, 54] on span "Distance" at bounding box center [153, 52] width 9 height 9
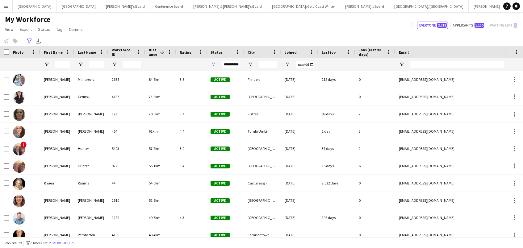
click at [152, 54] on span "Distance" at bounding box center [153, 52] width 9 height 9
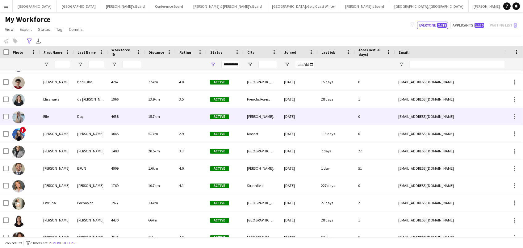
scroll to position [1058, 0]
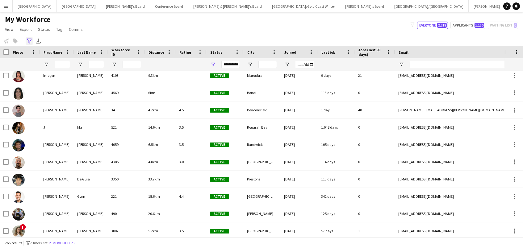
click at [27, 40] on icon "Advanced filters" at bounding box center [29, 41] width 5 height 5
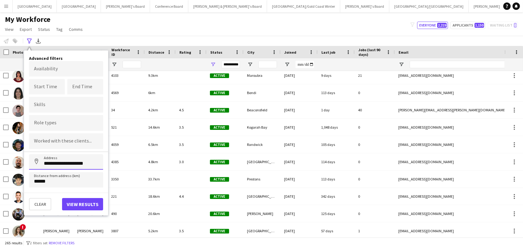
click at [53, 164] on input "**********" at bounding box center [66, 162] width 74 height 15
click at [70, 210] on button "View results" at bounding box center [82, 204] width 41 height 12
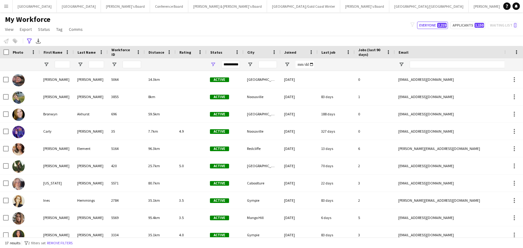
scroll to position [0, 0]
click at [30, 43] on icon "Advanced filters" at bounding box center [29, 41] width 5 height 5
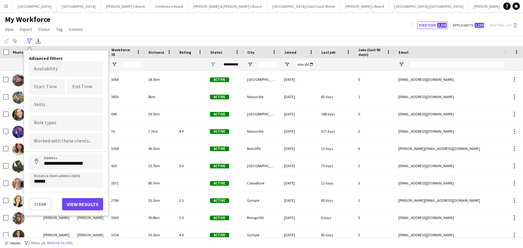
click at [83, 205] on button "View results" at bounding box center [82, 204] width 41 height 12
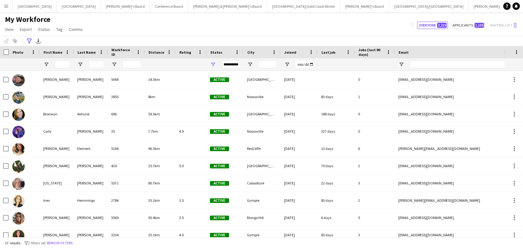
click at [184, 53] on span "Rating" at bounding box center [186, 52] width 12 height 5
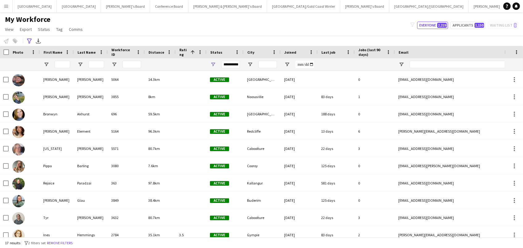
click at [184, 53] on span "Rating" at bounding box center [184, 52] width 9 height 9
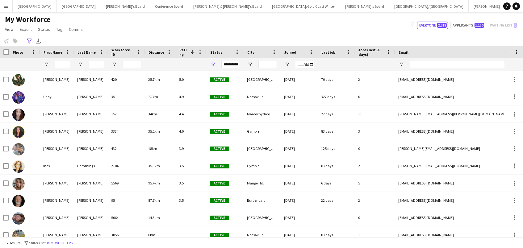
click at [324, 54] on div "Last job" at bounding box center [333, 52] width 22 height 9
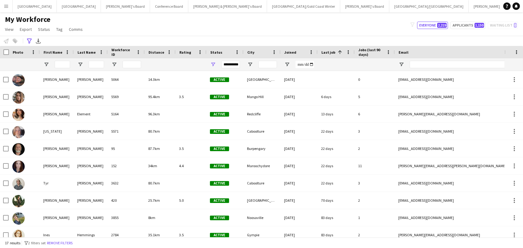
click at [324, 54] on div "Last job 1" at bounding box center [333, 52] width 22 height 9
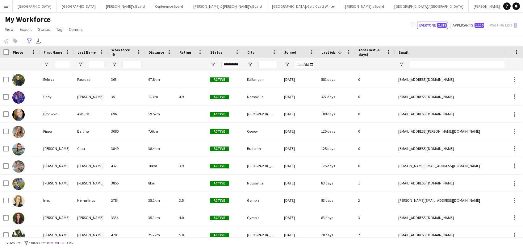
click at [153, 54] on span "Distance" at bounding box center [157, 52] width 16 height 5
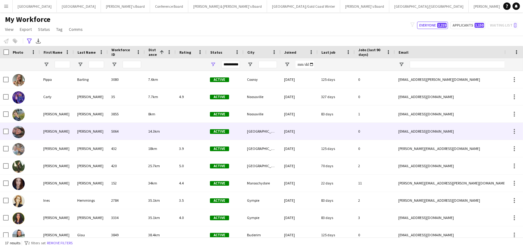
click at [66, 132] on div "AGUEDA" at bounding box center [57, 131] width 34 height 17
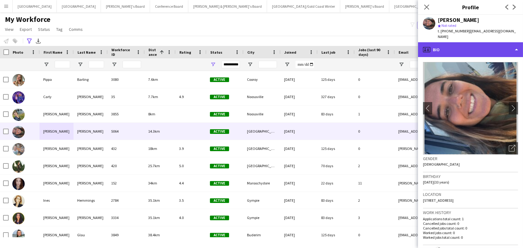
click at [460, 42] on div "profile Bio" at bounding box center [470, 49] width 105 height 15
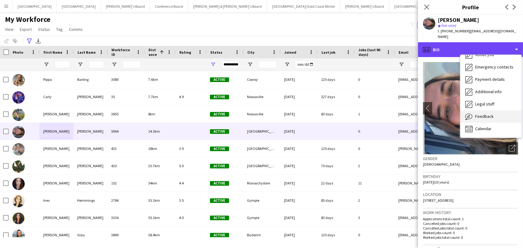
scroll to position [45, 0]
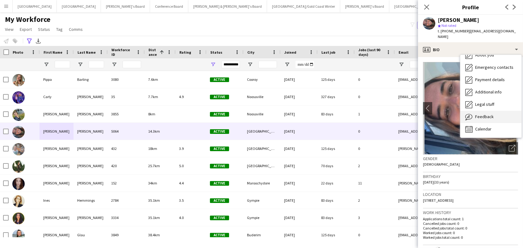
click at [486, 114] on div "Feedback Feedback" at bounding box center [491, 117] width 61 height 12
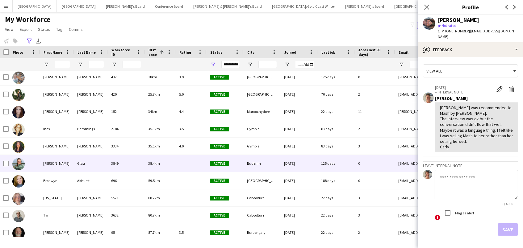
scroll to position [80, 0]
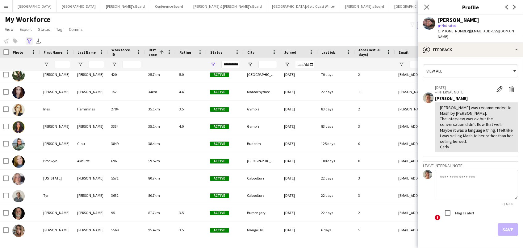
click at [29, 40] on icon "Advanced filters" at bounding box center [29, 41] width 5 height 5
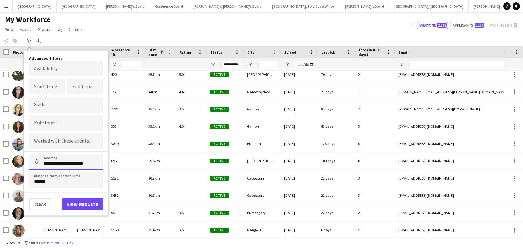
click at [56, 164] on input "**********" at bounding box center [66, 162] width 74 height 15
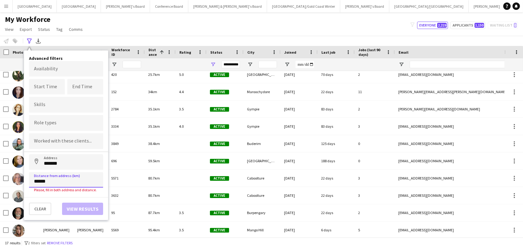
type input "**********"
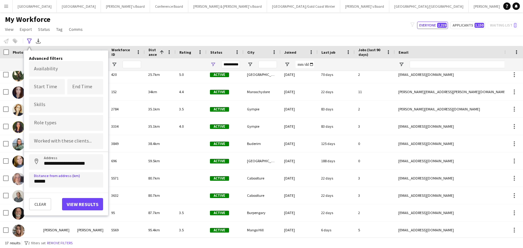
click at [77, 207] on button "View results" at bounding box center [82, 204] width 41 height 12
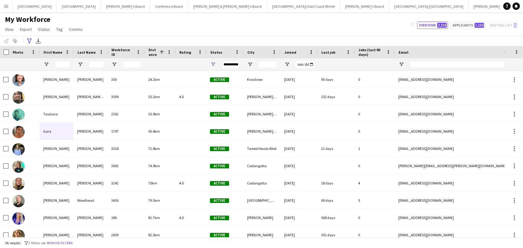
scroll to position [0, 0]
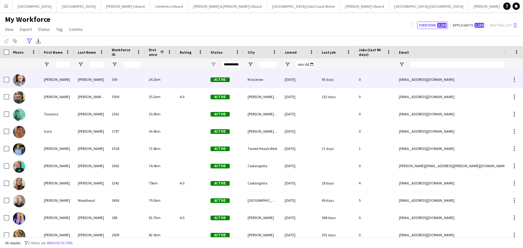
click at [252, 81] on div "Knockrow" at bounding box center [262, 79] width 37 height 17
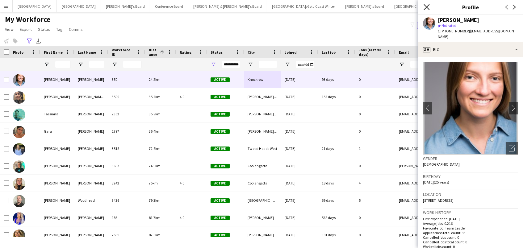
click at [426, 6] on icon at bounding box center [427, 7] width 6 height 6
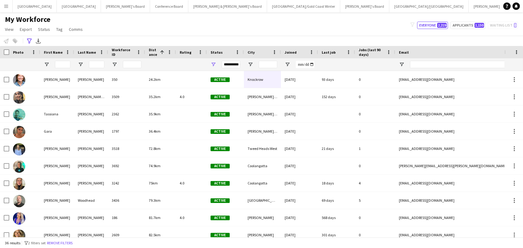
click at [157, 23] on div "My Workforce View Views Default view New view Update view Delete view Edit name…" at bounding box center [261, 25] width 523 height 21
click at [469, 5] on button "James & Arrence's Board Close" at bounding box center [508, 6] width 79 height 12
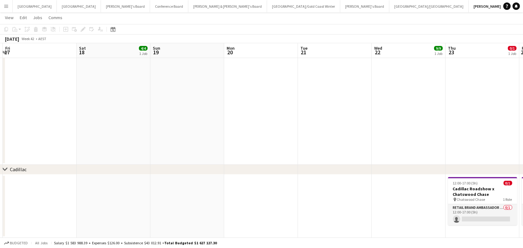
scroll to position [0, 167]
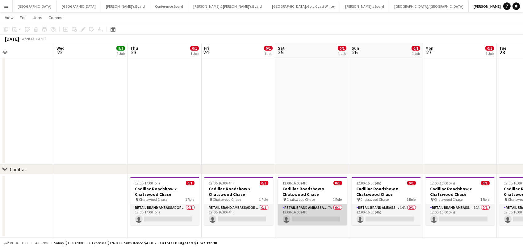
click at [321, 213] on app-card-role "RETAIL Brand Ambassador (Saturday) 7A 0/1 12:00-16:00 (4h) single-neutral-actio…" at bounding box center [312, 215] width 69 height 21
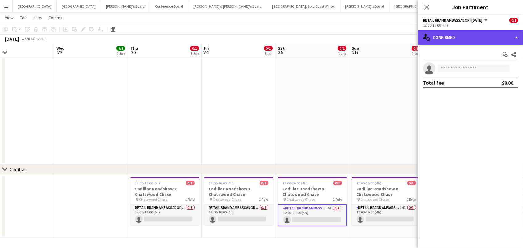
click at [459, 35] on div "single-neutral-actions-check-2 Confirmed" at bounding box center [470, 37] width 105 height 15
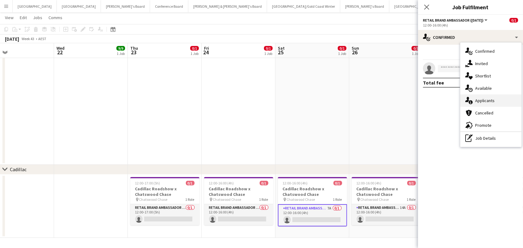
click at [499, 104] on div "single-neutral-actions-information Applicants" at bounding box center [491, 101] width 61 height 12
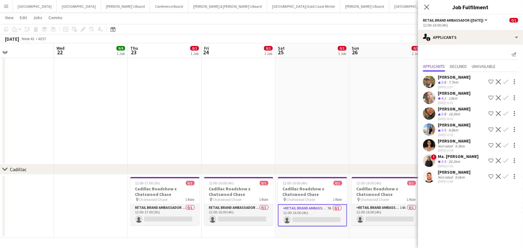
click at [505, 95] on app-icon "Confirm" at bounding box center [506, 97] width 5 height 5
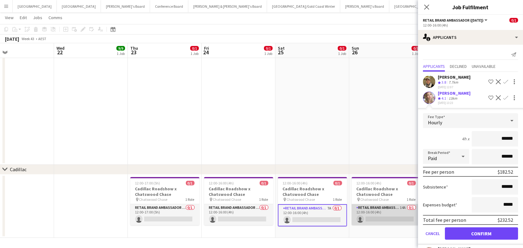
click at [397, 211] on app-card-role "RETAIL Brand Ambassador (Sunday) 14A 0/1 12:00-16:00 (4h) single-neutral-actions" at bounding box center [386, 215] width 69 height 21
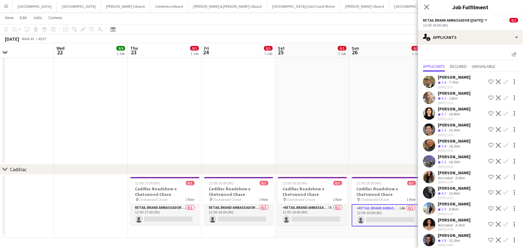
click at [506, 95] on app-icon "Confirm" at bounding box center [506, 97] width 5 height 5
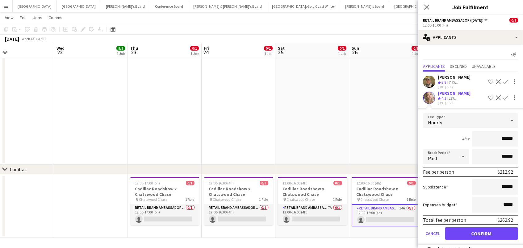
click at [482, 232] on button "Confirm" at bounding box center [481, 234] width 73 height 12
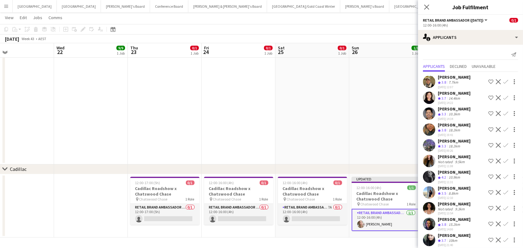
scroll to position [162, 0]
click at [311, 209] on app-card-role "RETAIL Brand Ambassador (Saturday) 7A 0/1 12:00-16:00 (4h) single-neutral-actio…" at bounding box center [312, 215] width 69 height 21
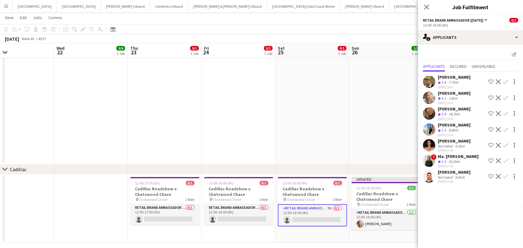
click at [505, 96] on app-icon "Confirm" at bounding box center [506, 97] width 5 height 5
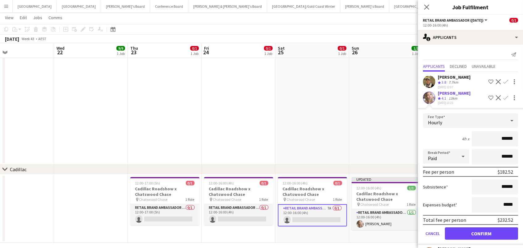
click at [482, 232] on button "Confirm" at bounding box center [481, 234] width 73 height 12
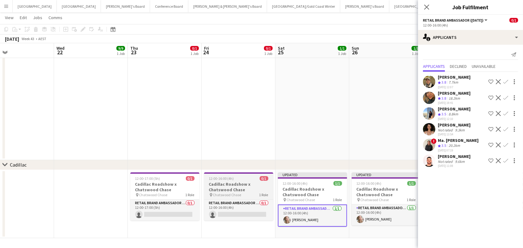
scroll to position [0, 291]
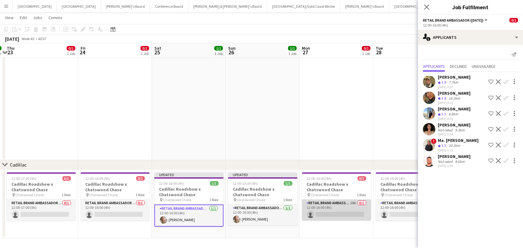
click at [333, 218] on app-card-role "RETAIL Brand Ambassador (Mon - Fri) 10A 0/1 12:00-16:00 (4h) single-neutral-act…" at bounding box center [336, 210] width 69 height 21
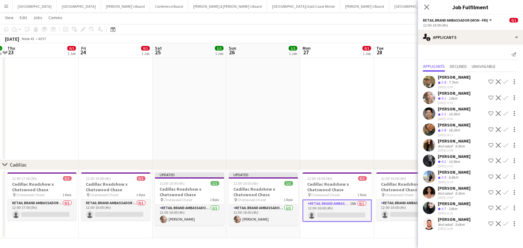
click at [507, 95] on app-icon "Confirm" at bounding box center [506, 97] width 5 height 5
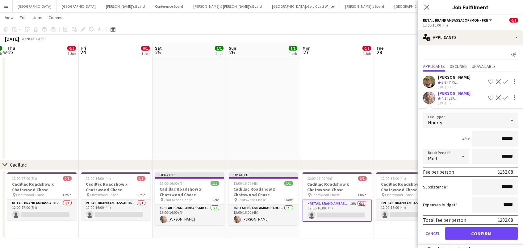
click at [482, 232] on button "Confirm" at bounding box center [481, 234] width 73 height 12
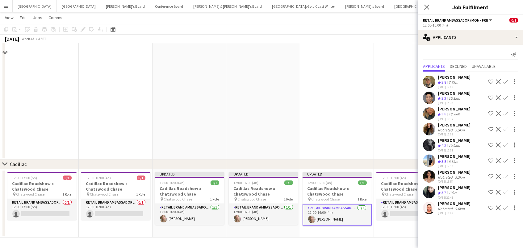
scroll to position [166, 0]
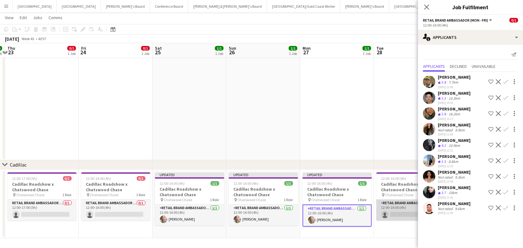
click at [395, 211] on app-card-role "RETAIL Brand Ambassador (Mon - Fri) 8A 0/1 12:00-16:00 (4h) single-neutral-acti…" at bounding box center [411, 210] width 69 height 21
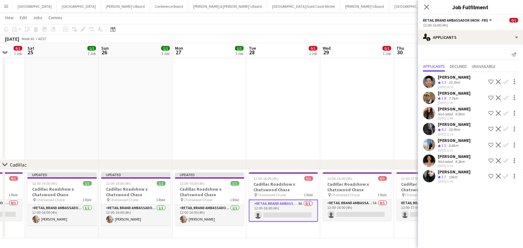
click at [281, 209] on app-card-role "RETAIL Brand Ambassador (Mon - Fri) 8A 0/1 12:00-16:00 (4h) single-neutral-acti…" at bounding box center [283, 211] width 69 height 22
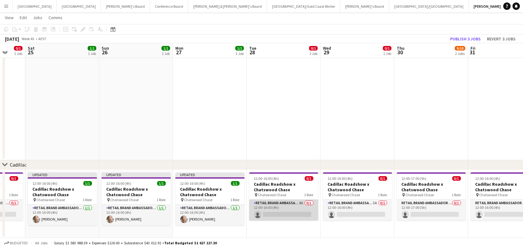
click at [281, 209] on app-card-role "RETAIL Brand Ambassador (Mon - Fri) 8A 0/1 12:00-16:00 (4h) single-neutral-acti…" at bounding box center [283, 210] width 69 height 21
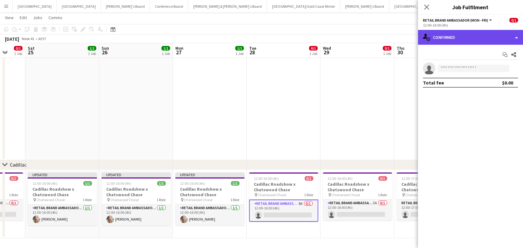
click at [462, 37] on div "single-neutral-actions-check-2 Confirmed" at bounding box center [470, 37] width 105 height 15
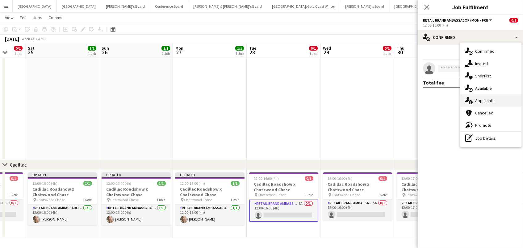
click at [504, 100] on div "single-neutral-actions-information Applicants" at bounding box center [491, 101] width 61 height 12
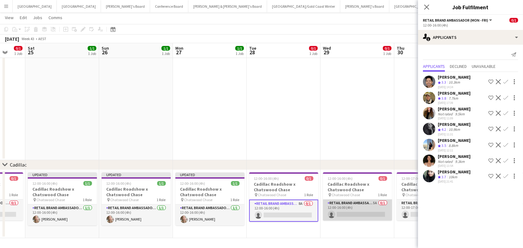
click at [357, 207] on app-card-role "RETAIL Brand Ambassador (Mon - Fri) 5A 0/1 12:00-16:00 (4h) single-neutral-acti…" at bounding box center [357, 210] width 69 height 21
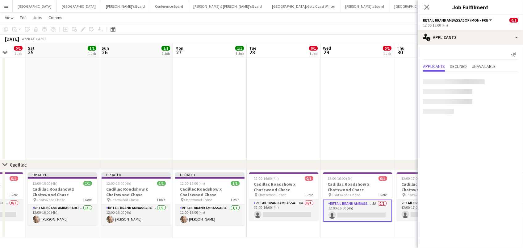
scroll to position [0, 269]
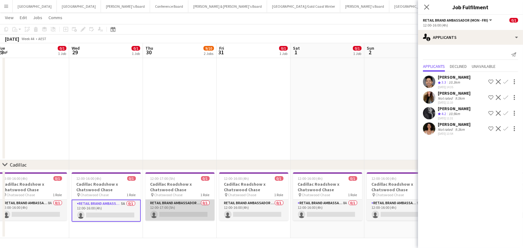
click at [172, 203] on app-card-role "RETAIL Brand Ambassador (Mon - Fri) 0/1 12:00-17:00 (5h) single-neutral-actions" at bounding box center [180, 210] width 69 height 21
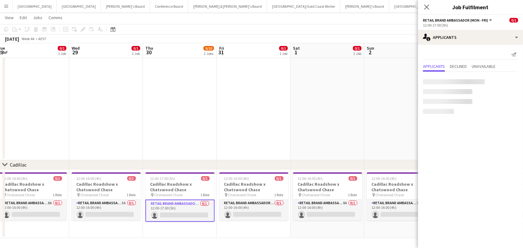
scroll to position [0, 226]
click at [259, 212] on app-card-role "RETAIL Brand Ambassador (Mon - Fri) 0/1 12:00-16:00 (4h) single-neutral-actions" at bounding box center [254, 210] width 69 height 21
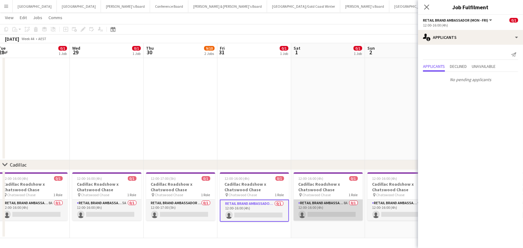
click at [347, 212] on app-card-role "RETAIL Brand Ambassador (Saturday) 8A 0/1 12:00-16:00 (4h) single-neutral-actio…" at bounding box center [328, 210] width 69 height 21
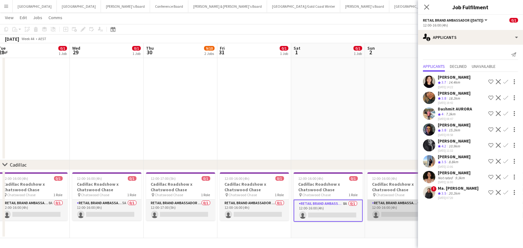
click at [411, 204] on app-card-role "RETAIL Brand Ambassador (Sunday) 9A 0/1 12:00-16:00 (4h) single-neutral-actions" at bounding box center [402, 210] width 69 height 21
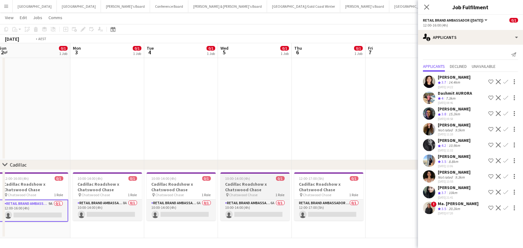
scroll to position [0, 246]
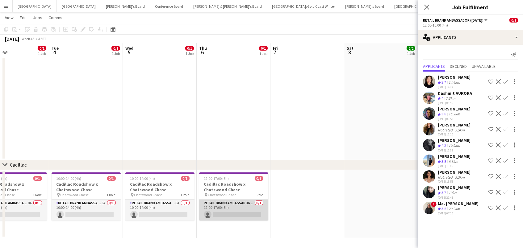
click at [228, 206] on app-card-role "RETAIL Brand Ambassador (Mon - Fri) 0/1 12:00-17:00 (5h) single-neutral-actions" at bounding box center [233, 210] width 69 height 21
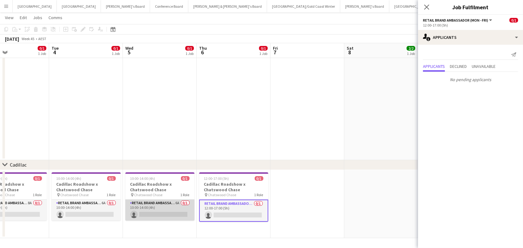
click at [189, 211] on app-card-role "RETAIL Brand Ambassador (Mon - Fri) 6A 0/1 10:00-14:00 (4h) single-neutral-acti…" at bounding box center [159, 210] width 69 height 21
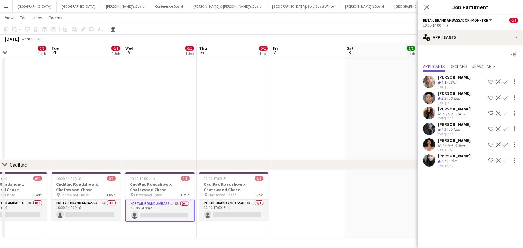
click at [507, 79] on app-icon "Confirm" at bounding box center [506, 81] width 5 height 5
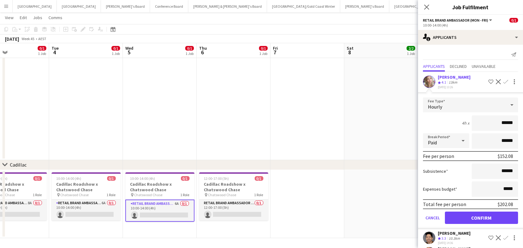
click at [482, 216] on button "Confirm" at bounding box center [481, 218] width 73 height 12
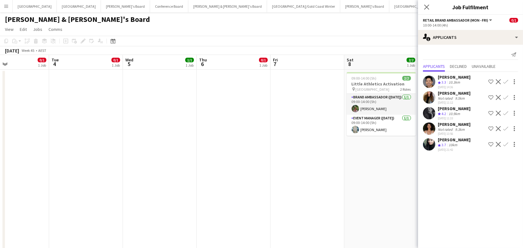
scroll to position [166, 0]
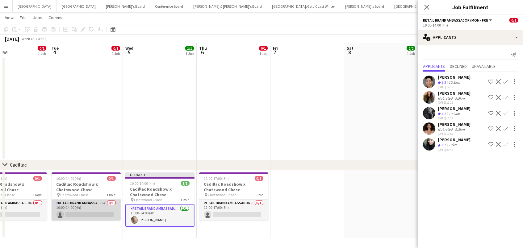
click at [100, 209] on app-card-role "RETAIL Brand Ambassador (Mon - Fri) 6A 0/1 10:00-14:00 (4h) single-neutral-acti…" at bounding box center [86, 210] width 69 height 21
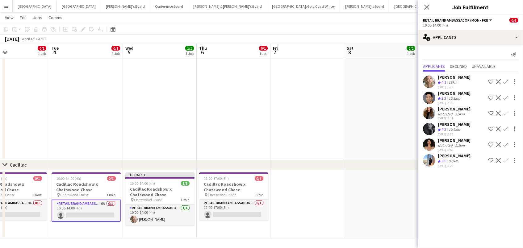
click at [504, 81] on app-icon "Confirm" at bounding box center [506, 81] width 5 height 5
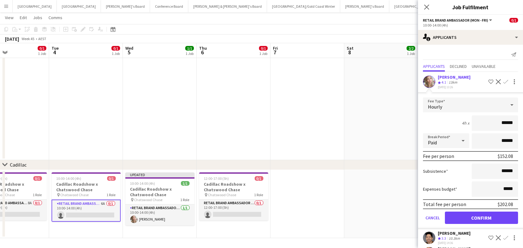
click at [482, 216] on button "Confirm" at bounding box center [481, 218] width 73 height 12
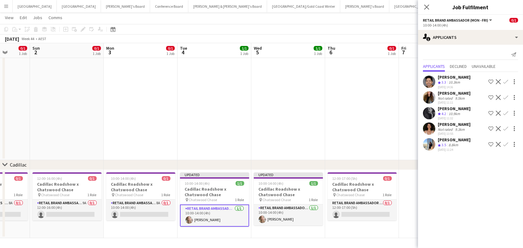
scroll to position [0, 183]
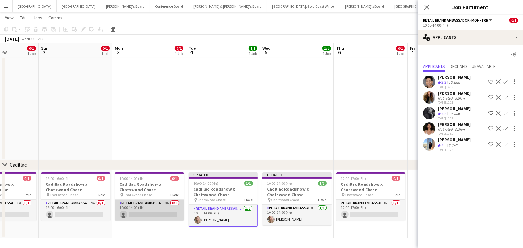
click at [159, 213] on app-card-role "RETAIL Brand Ambassador (Mon - Fri) 8A 0/1 10:00-14:00 (4h) single-neutral-acti…" at bounding box center [149, 210] width 69 height 21
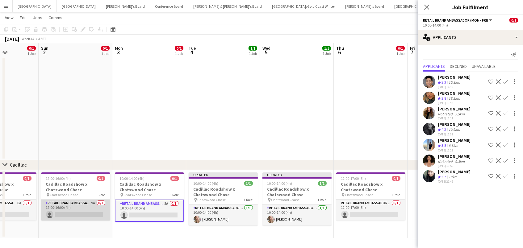
click at [83, 211] on app-card-role "RETAIL Brand Ambassador (Sunday) 9A 0/1 12:00-16:00 (4h) single-neutral-actions" at bounding box center [75, 210] width 69 height 21
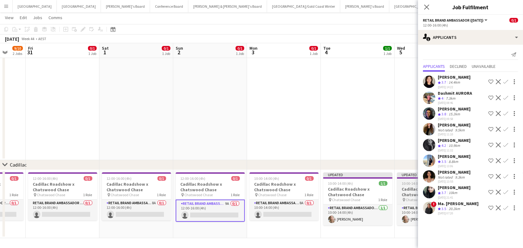
scroll to position [0, 196]
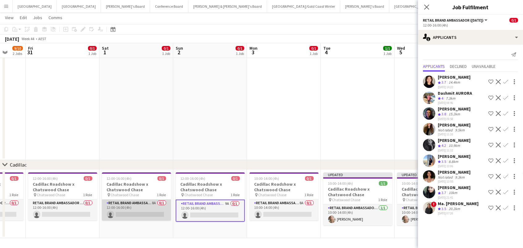
click at [147, 209] on app-card-role "RETAIL Brand Ambassador (Saturday) 8A 0/1 12:00-16:00 (4h) single-neutral-actio…" at bounding box center [136, 210] width 69 height 21
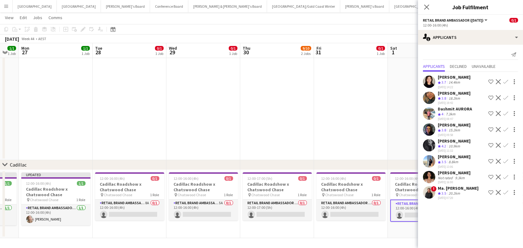
scroll to position [0, 181]
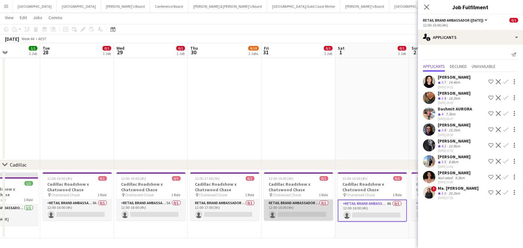
click at [304, 209] on app-card-role "RETAIL Brand Ambassador (Mon - Fri) 0/1 12:00-16:00 (4h) single-neutral-actions" at bounding box center [298, 210] width 69 height 21
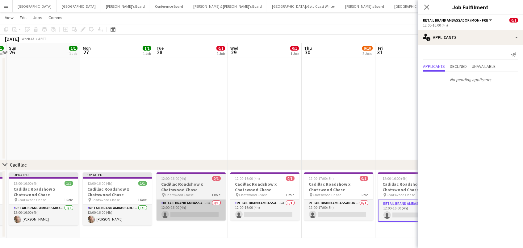
scroll to position [0, 226]
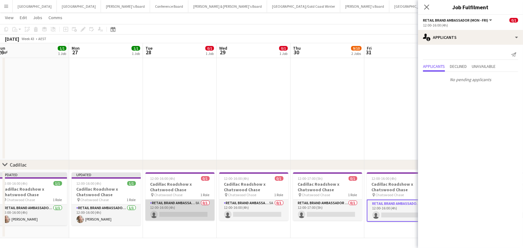
click at [176, 213] on app-card-role "RETAIL Brand Ambassador (Mon - Fri) 8A 0/1 12:00-16:00 (4h) single-neutral-acti…" at bounding box center [180, 210] width 69 height 21
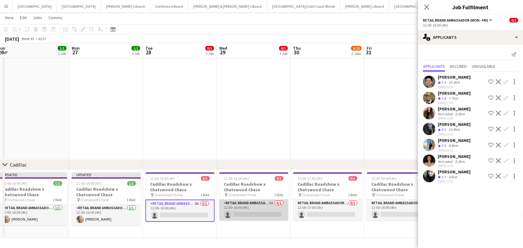
click at [262, 208] on app-card-role "RETAIL Brand Ambassador (Mon - Fri) 5A 0/1 12:00-16:00 (4h) single-neutral-acti…" at bounding box center [253, 210] width 69 height 21
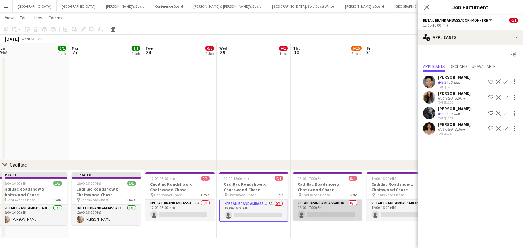
click at [320, 209] on app-card-role "RETAIL Brand Ambassador (Mon - Fri) 0/1 12:00-17:00 (5h) single-neutral-actions" at bounding box center [327, 210] width 69 height 21
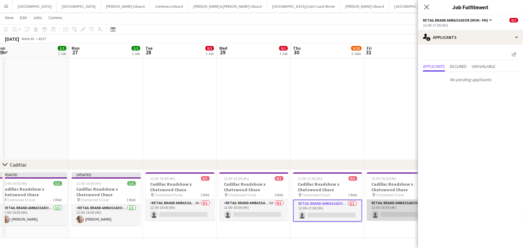
click at [384, 204] on app-card-role "RETAIL Brand Ambassador (Mon - Fri) 0/1 12:00-16:00 (4h) single-neutral-actions" at bounding box center [401, 210] width 69 height 21
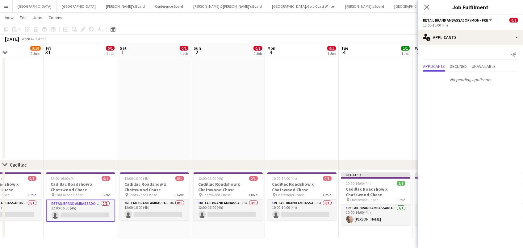
scroll to position [0, 272]
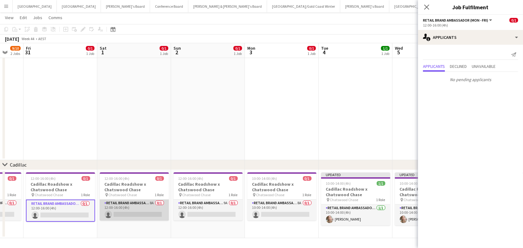
click at [157, 213] on app-card-role "RETAIL Brand Ambassador (Saturday) 8A 0/1 12:00-16:00 (4h) single-neutral-actio…" at bounding box center [134, 210] width 69 height 21
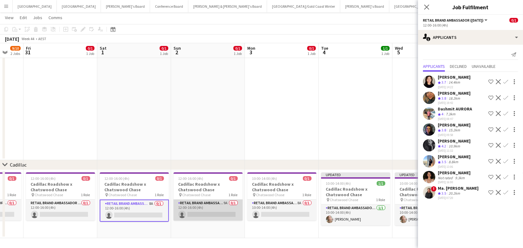
click at [185, 213] on app-card-role "RETAIL Brand Ambassador (Sunday) 9A 0/1 12:00-16:00 (4h) single-neutral-actions" at bounding box center [208, 210] width 69 height 21
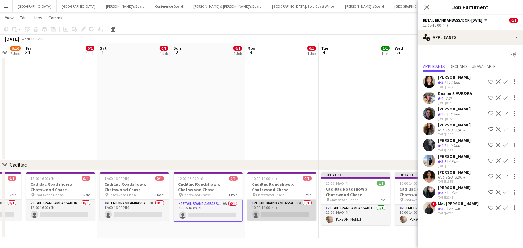
click at [264, 211] on app-card-role "RETAIL Brand Ambassador (Mon - Fri) 8A 0/1 10:00-14:00 (4h) single-neutral-acti…" at bounding box center [282, 210] width 69 height 21
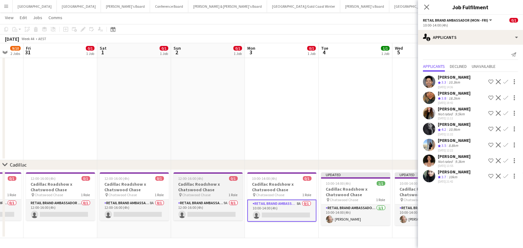
scroll to position [0, 265]
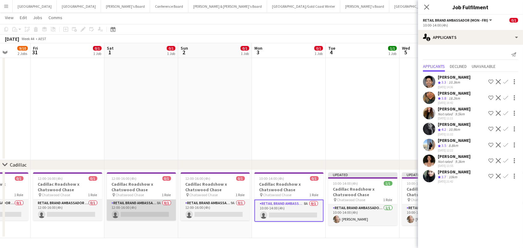
click at [151, 207] on app-card-role "RETAIL Brand Ambassador (Saturday) 8A 0/1 12:00-16:00 (4h) single-neutral-actio…" at bounding box center [141, 210] width 69 height 21
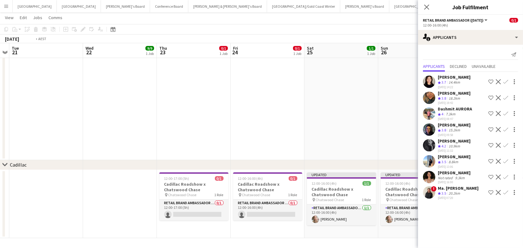
scroll to position [0, 144]
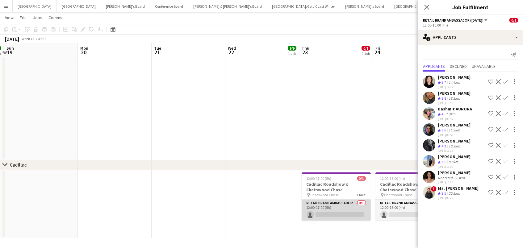
click at [337, 214] on app-card-role "RETAIL Brand Ambassador (Mon - Fri) 0/1 12:00-17:00 (5h) single-neutral-actions" at bounding box center [336, 210] width 69 height 21
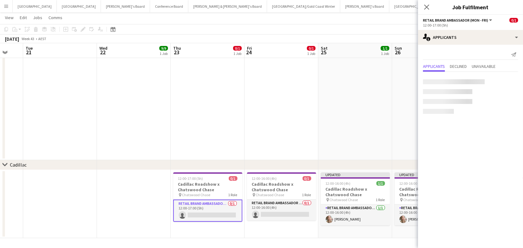
scroll to position [0, 312]
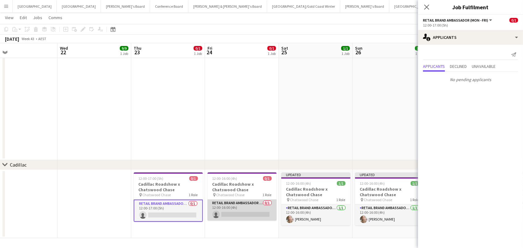
click at [232, 214] on app-card-role "RETAIL Brand Ambassador (Mon - Fri) 0/1 12:00-16:00 (4h) single-neutral-actions" at bounding box center [242, 210] width 69 height 21
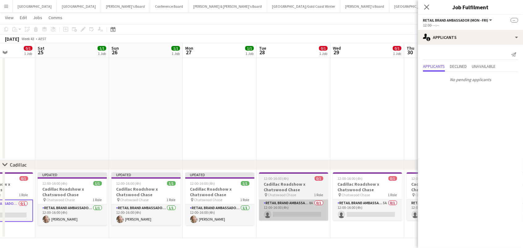
scroll to position [0, 261]
click at [300, 211] on app-card-role "RETAIL Brand Ambassador (Mon - Fri) 8A 0/1 12:00-16:00 (4h) single-neutral-acti…" at bounding box center [293, 210] width 69 height 21
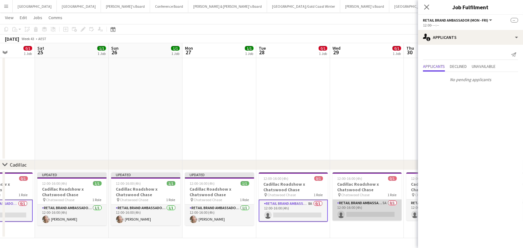
click at [354, 211] on app-card-role "RETAIL Brand Ambassador (Mon - Fri) 5A 0/1 12:00-16:00 (4h) single-neutral-acti…" at bounding box center [367, 210] width 69 height 21
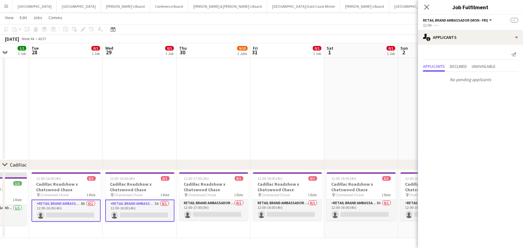
scroll to position [0, 195]
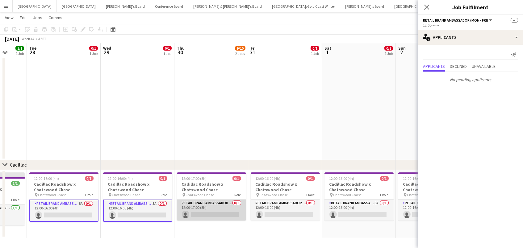
click at [201, 214] on app-card-role "RETAIL Brand Ambassador (Mon - Fri) 0/1 12:00-17:00 (5h) single-neutral-actions" at bounding box center [211, 210] width 69 height 21
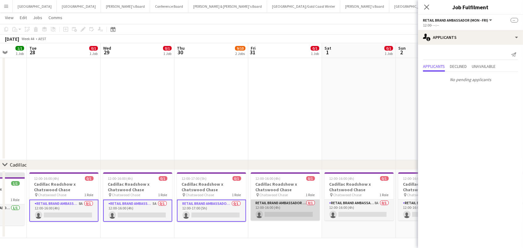
click at [276, 206] on app-card-role "RETAIL Brand Ambassador (Mon - Fri) 0/1 12:00-16:00 (4h) single-neutral-actions" at bounding box center [285, 210] width 69 height 21
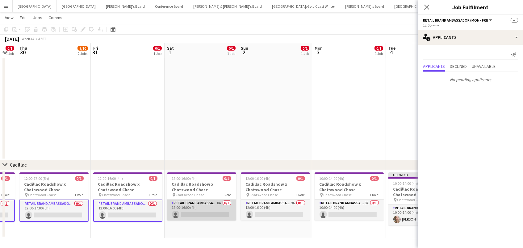
scroll to position [0, 211]
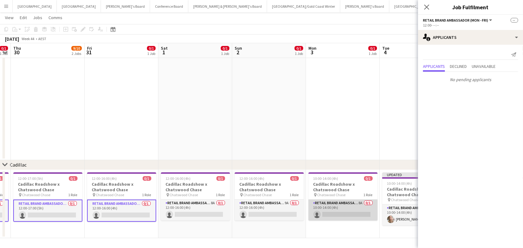
click at [324, 207] on app-card-role "RETAIL Brand Ambassador (Mon - Fri) 8A 0/1 10:00-14:00 (4h) single-neutral-acti…" at bounding box center [343, 210] width 69 height 21
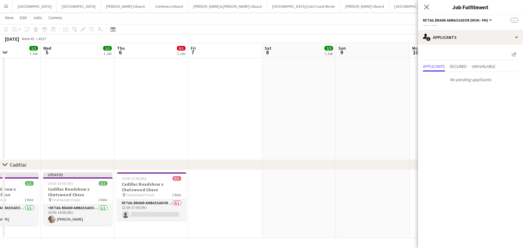
scroll to position [0, 173]
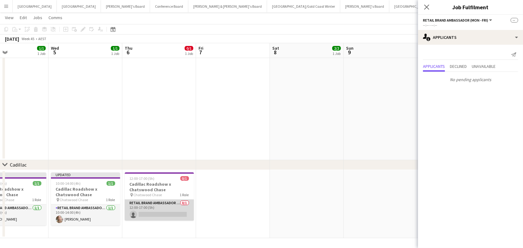
click at [176, 211] on app-card-role "RETAIL Brand Ambassador (Mon - Fri) 0/1 12:00-17:00 (5h) single-neutral-actions" at bounding box center [159, 210] width 69 height 21
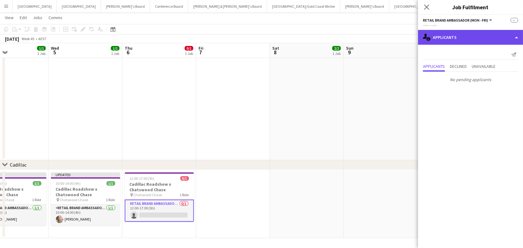
click at [438, 40] on div "single-neutral-actions-information Applicants" at bounding box center [470, 37] width 105 height 15
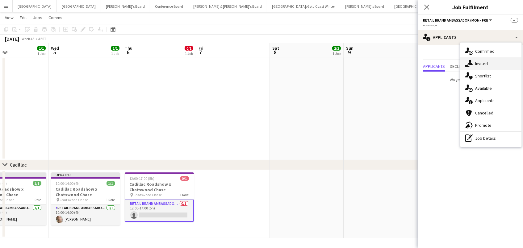
click at [478, 58] on div "single-neutral-actions-share-1 Invited" at bounding box center [491, 63] width 61 height 12
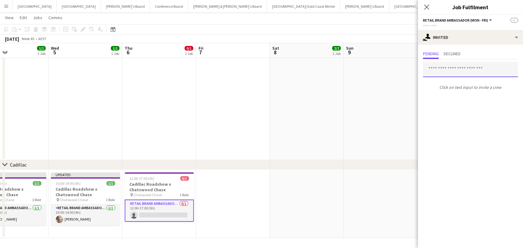
click at [444, 70] on input "text" at bounding box center [470, 69] width 95 height 15
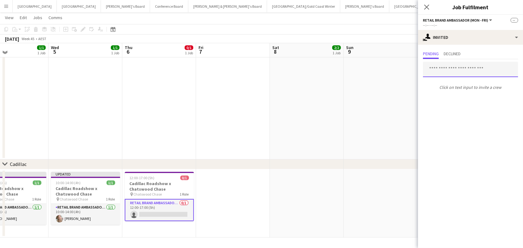
scroll to position [166, 0]
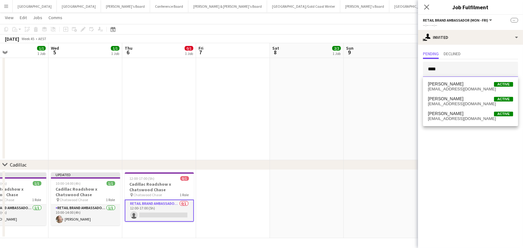
type input "****"
drag, startPoint x: 270, startPoint y: 123, endPoint x: 452, endPoint y: 102, distance: 183.5
click at [452, 102] on span "luke_reeves@live.com.au" at bounding box center [470, 104] width 85 height 5
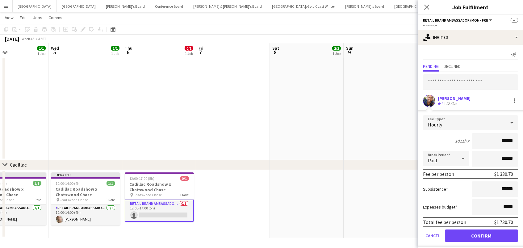
click at [482, 235] on button "Confirm" at bounding box center [481, 236] width 73 height 12
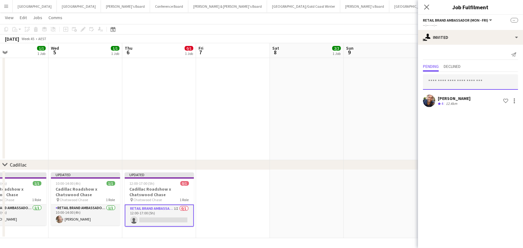
click at [448, 78] on input "text" at bounding box center [470, 81] width 95 height 15
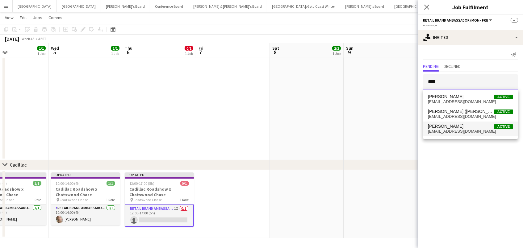
type input "****"
click at [448, 126] on span "Chen Qiu Active" at bounding box center [470, 126] width 85 height 5
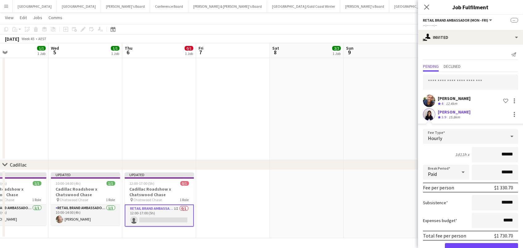
click at [476, 246] on button "Confirm" at bounding box center [481, 250] width 73 height 12
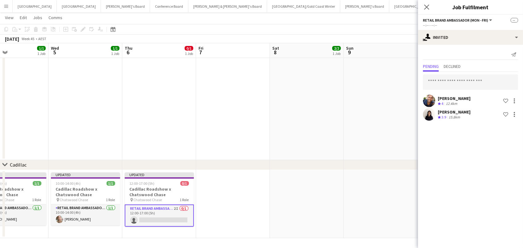
click at [357, 141] on app-date-cell at bounding box center [381, 31] width 74 height 257
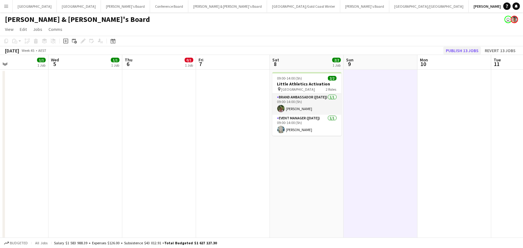
scroll to position [0, 0]
click at [469, 53] on button "Publish 13 jobs" at bounding box center [463, 51] width 38 height 8
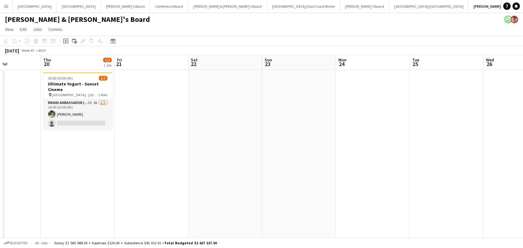
scroll to position [0, 236]
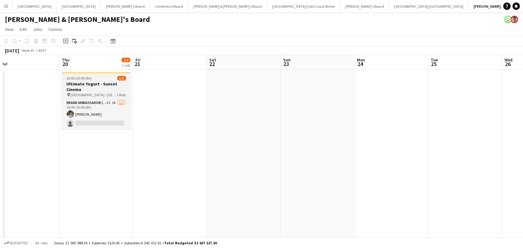
click at [84, 77] on span "16:00-20:00 (4h)" at bounding box center [79, 78] width 25 height 5
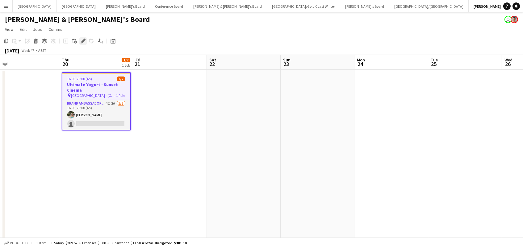
click at [81, 40] on icon "Edit" at bounding box center [83, 41] width 5 height 5
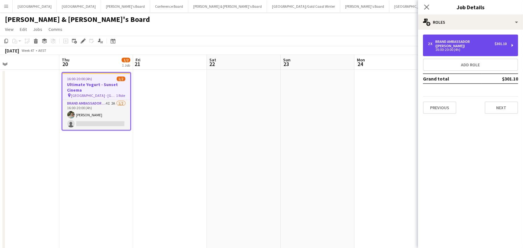
click at [441, 40] on div "Brand Ambassador (Mon - Fri)" at bounding box center [465, 44] width 59 height 9
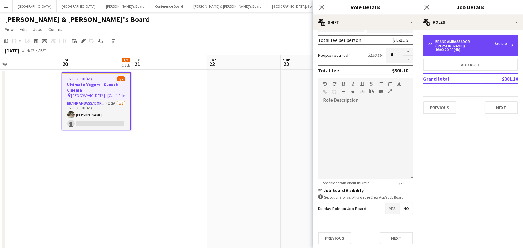
scroll to position [137, 0]
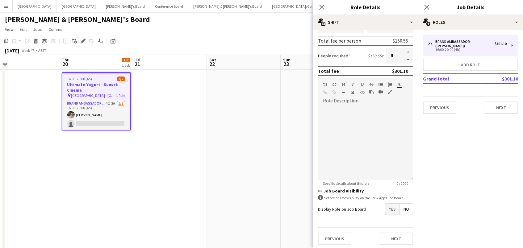
click at [409, 208] on span "No" at bounding box center [406, 209] width 13 height 11
click at [257, 188] on app-date-cell at bounding box center [244, 198] width 74 height 257
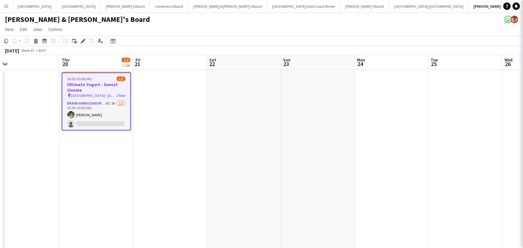
scroll to position [0, 236]
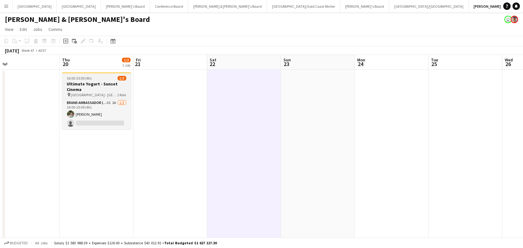
click at [117, 86] on h3 "Ultimate Yogurt - Sunset Cinema" at bounding box center [96, 86] width 69 height 11
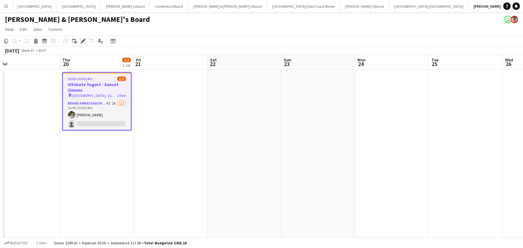
click at [79, 41] on div "Edit" at bounding box center [82, 40] width 7 height 7
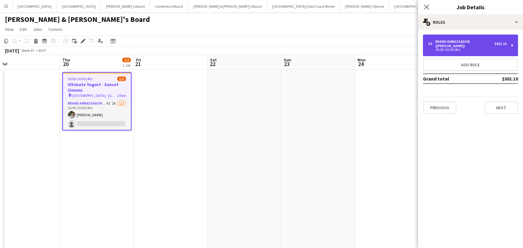
click at [438, 39] on div "2 x Brand Ambassador (Mon - Fri) $301.10 16:00-20:00 (4h)" at bounding box center [470, 46] width 95 height 22
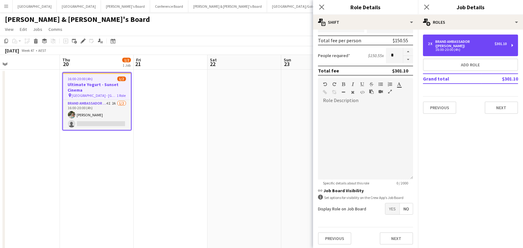
scroll to position [137, 0]
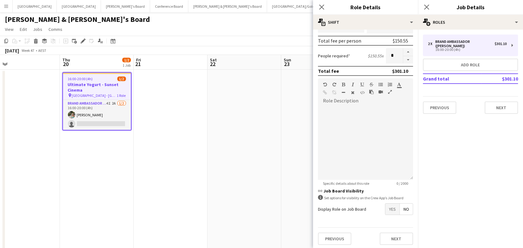
click at [390, 209] on span "Yes" at bounding box center [393, 209] width 14 height 11
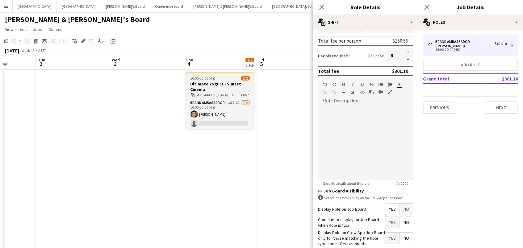
click at [200, 87] on h3 "Ultimate Yogurt - Sunset Cinema" at bounding box center [220, 86] width 69 height 11
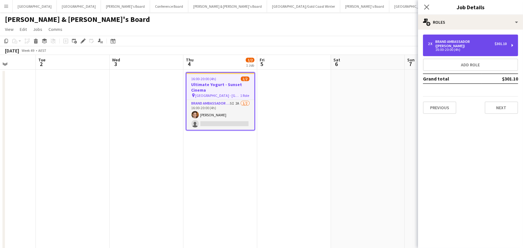
click at [447, 48] on div "2 x Brand Ambassador (Mon - Fri) $301.10 16:00-20:00 (4h)" at bounding box center [470, 46] width 95 height 22
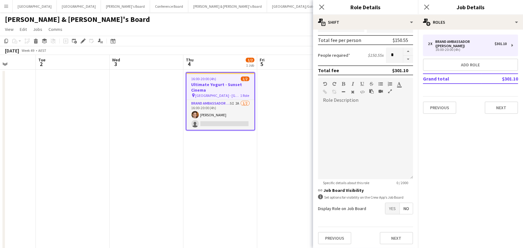
click at [394, 205] on span "Yes" at bounding box center [393, 208] width 14 height 11
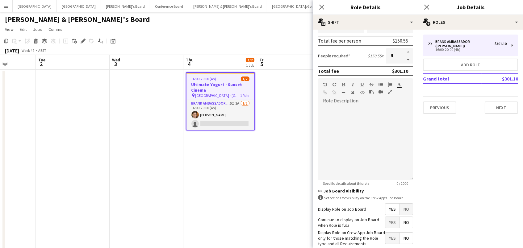
click at [286, 172] on app-date-cell at bounding box center [294, 198] width 74 height 257
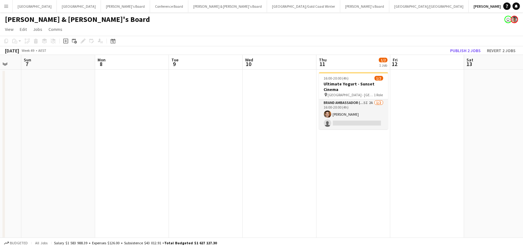
scroll to position [0, 311]
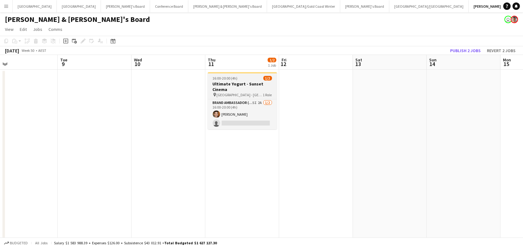
click at [245, 82] on h3 "Ultimate Yogurt - Sunset Cinema" at bounding box center [242, 86] width 69 height 11
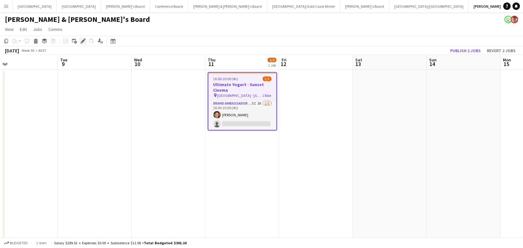
click at [83, 42] on icon "Edit" at bounding box center [83, 41] width 5 height 5
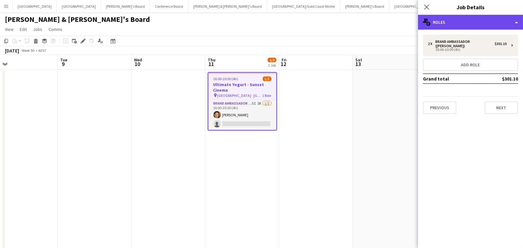
click at [477, 27] on div "multiple-users-add Roles" at bounding box center [470, 22] width 105 height 15
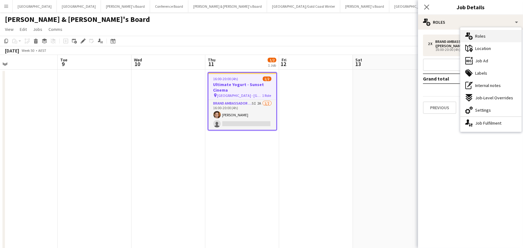
click at [480, 39] on span "Roles" at bounding box center [481, 36] width 11 height 6
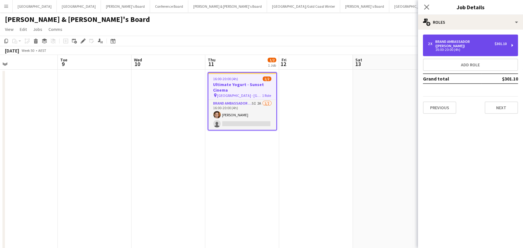
click at [465, 40] on div "Brand Ambassador (Mon - Fri)" at bounding box center [465, 44] width 59 height 9
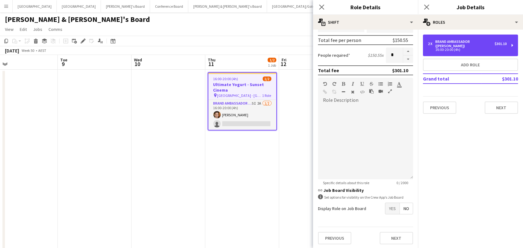
scroll to position [137, 0]
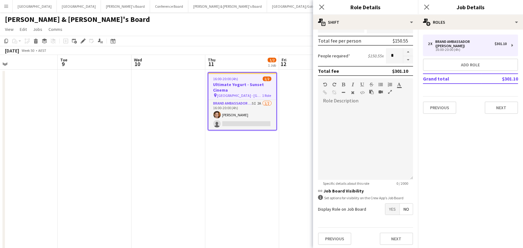
click at [394, 209] on span "Yes" at bounding box center [393, 209] width 14 height 11
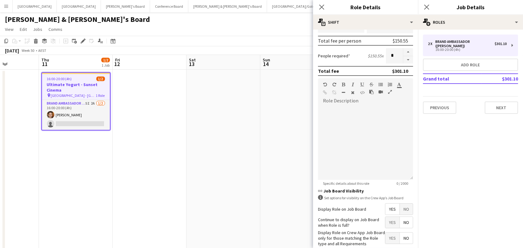
click at [239, 206] on app-date-cell at bounding box center [224, 198] width 74 height 257
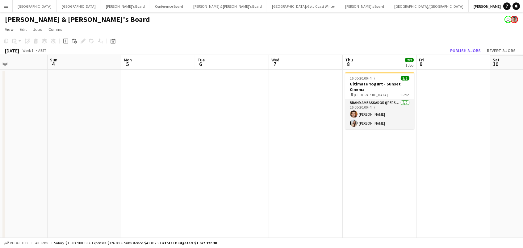
scroll to position [0, 0]
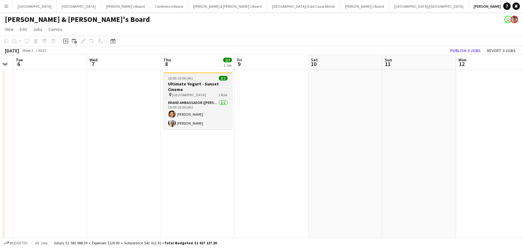
click at [185, 80] on span "16:00-20:00 (4h)" at bounding box center [180, 78] width 25 height 5
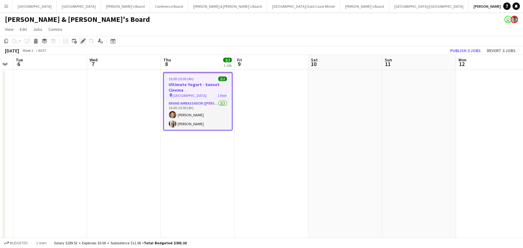
click at [81, 43] on icon at bounding box center [82, 43] width 2 height 2
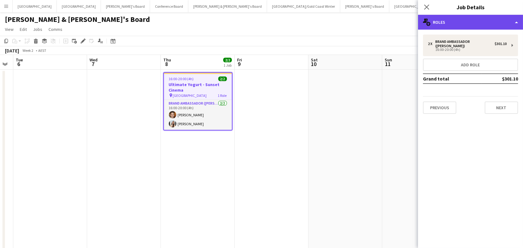
click at [453, 24] on div "multiple-users-add Roles" at bounding box center [470, 22] width 105 height 15
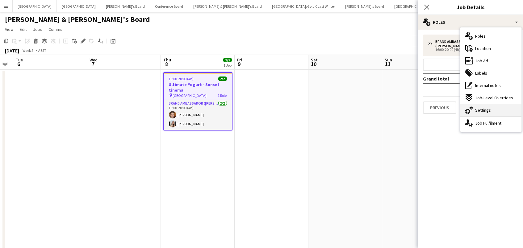
click at [493, 109] on div "cog-double-3 Settings" at bounding box center [491, 110] width 61 height 12
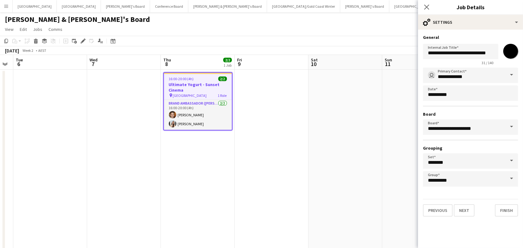
click at [509, 55] on input "*******" at bounding box center [511, 51] width 22 height 22
type input "*******"
click at [351, 111] on app-date-cell at bounding box center [346, 198] width 74 height 257
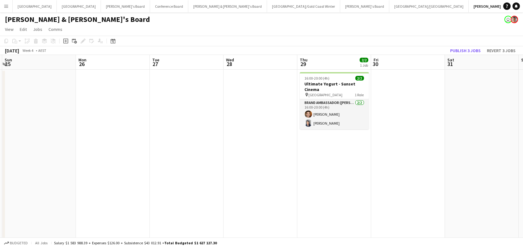
scroll to position [0, 0]
click at [460, 50] on button "Publish 3 jobs" at bounding box center [466, 51] width 36 height 8
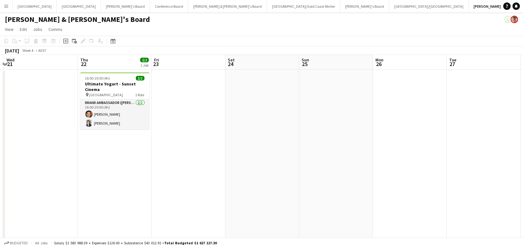
scroll to position [0, 143]
click at [111, 40] on icon at bounding box center [113, 41] width 5 height 5
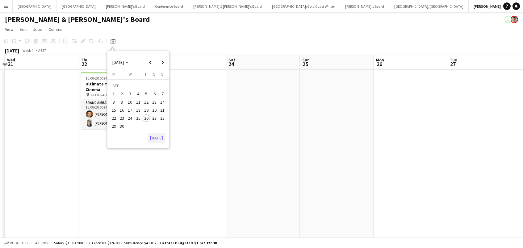
click at [155, 138] on button "Today" at bounding box center [157, 138] width 18 height 10
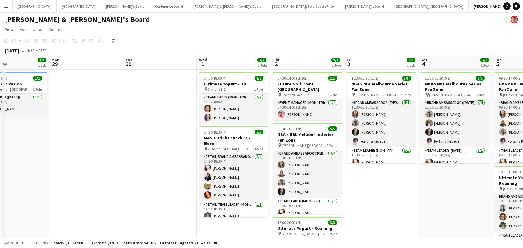
scroll to position [0, 0]
click at [101, 9] on button "Tennille's Board Close" at bounding box center [125, 6] width 49 height 12
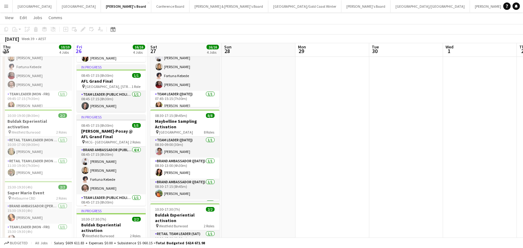
scroll to position [101, 0]
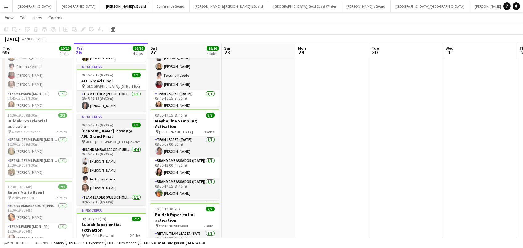
click at [106, 137] on h3 "La Roche-Posay @ AFL Grand Final" at bounding box center [111, 133] width 69 height 11
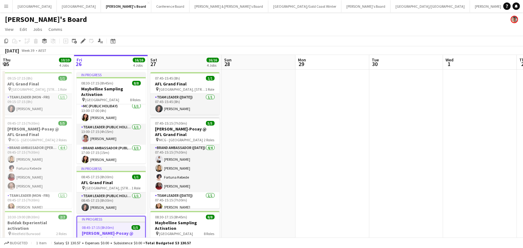
scroll to position [0, 0]
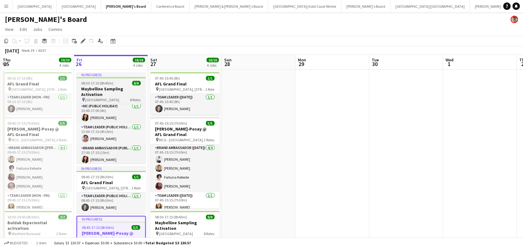
click at [94, 86] on h3 "Maybelline Sampling Activation" at bounding box center [111, 91] width 69 height 11
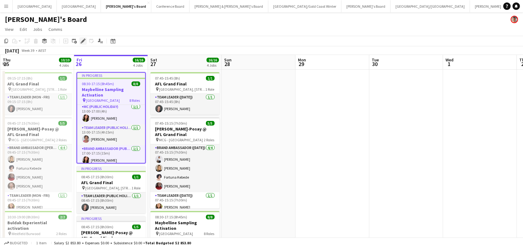
click at [83, 40] on icon at bounding box center [82, 41] width 3 height 3
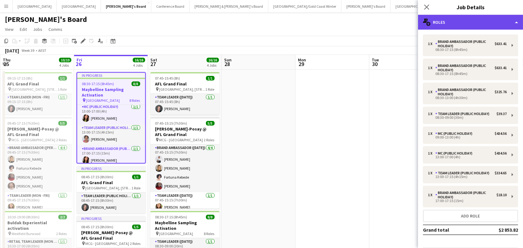
click at [441, 26] on div "multiple-users-add Roles" at bounding box center [470, 22] width 105 height 15
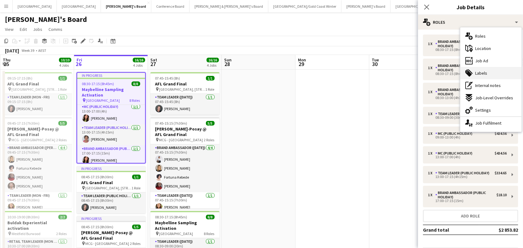
click at [485, 72] on span "Labels" at bounding box center [482, 73] width 12 height 6
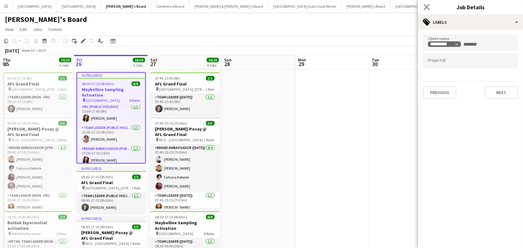
click at [424, 8] on app-icon "Close pop-in" at bounding box center [427, 7] width 9 height 9
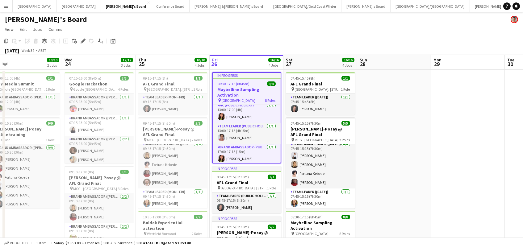
scroll to position [108, 0]
click at [190, 5] on button "Neil & Jenny's Board Close" at bounding box center [229, 6] width 79 height 12
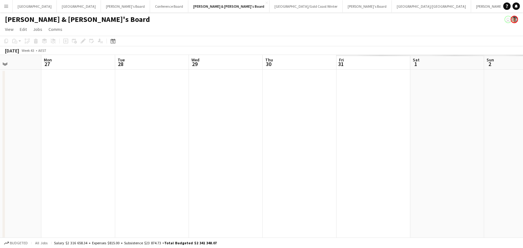
scroll to position [0, 294]
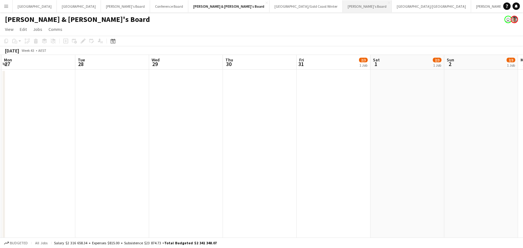
click at [343, 9] on button "Vicky's Board Close" at bounding box center [367, 6] width 49 height 12
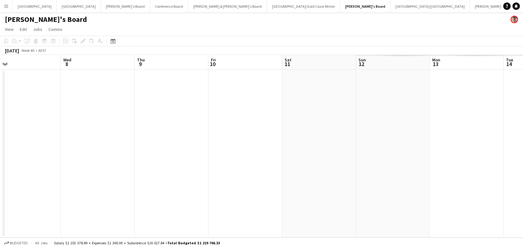
scroll to position [0, 253]
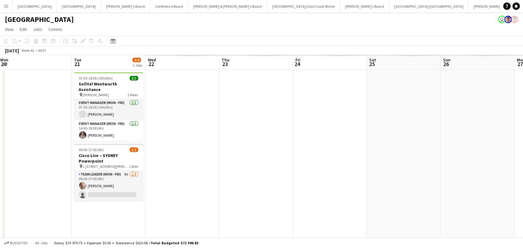
scroll to position [0, 167]
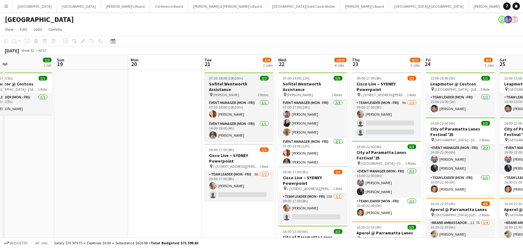
click at [208, 85] on h3 "Sofitel Wentworth Assistance" at bounding box center [239, 86] width 69 height 11
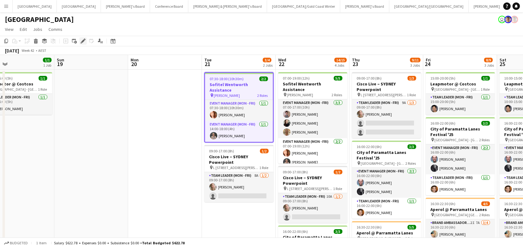
click at [81, 39] on icon "Edit" at bounding box center [83, 41] width 5 height 5
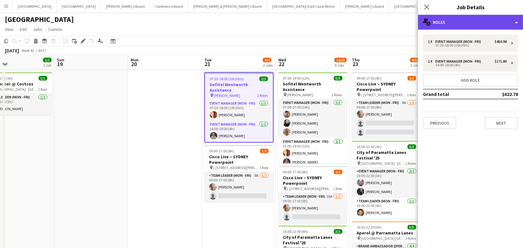
click at [487, 28] on div "multiple-users-add Roles" at bounding box center [470, 22] width 105 height 15
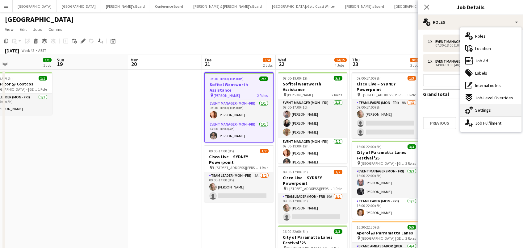
click at [490, 112] on span "Settings" at bounding box center [484, 111] width 16 height 6
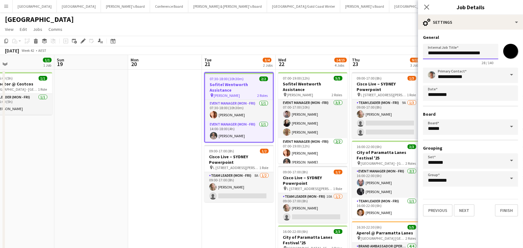
click at [489, 53] on input "**********" at bounding box center [460, 51] width 75 height 15
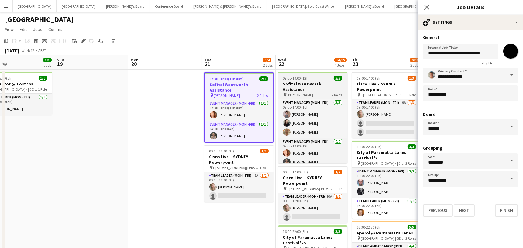
click at [298, 81] on app-job-card "07:00-19:00 (12h) 5/5 Sofitel Wentworth Assistance pin Sofitel Wentworth 2 Role…" at bounding box center [312, 117] width 69 height 91
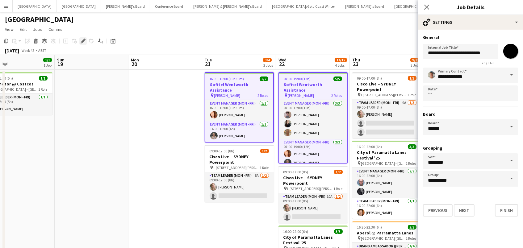
click at [81, 40] on icon "Edit" at bounding box center [83, 41] width 5 height 5
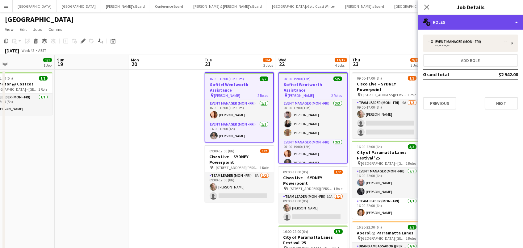
click at [500, 25] on div "multiple-users-add Roles" at bounding box center [470, 22] width 105 height 15
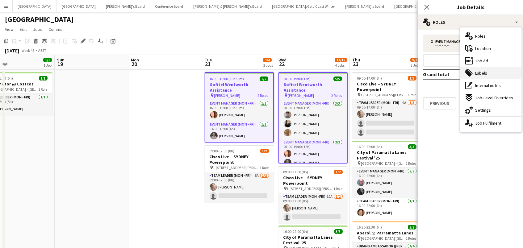
click at [495, 72] on div "tags-double Labels" at bounding box center [491, 73] width 61 height 12
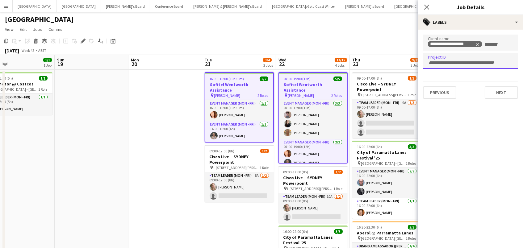
click at [458, 62] on input "Type to search project ID labels..." at bounding box center [470, 63] width 85 height 6
paste input "******"
type input "******"
click at [407, 45] on app-toolbar "Copy Paste Paste Command V Paste with crew Command Shift V Paste linked Job Del…" at bounding box center [261, 41] width 523 height 11
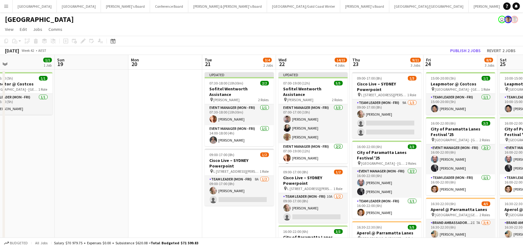
click at [467, 46] on div "October 2025 Week 42 • AEST Publish 2 jobs Revert 2 jobs" at bounding box center [261, 50] width 523 height 9
click at [467, 50] on button "Publish 2 jobs" at bounding box center [466, 51] width 36 height 8
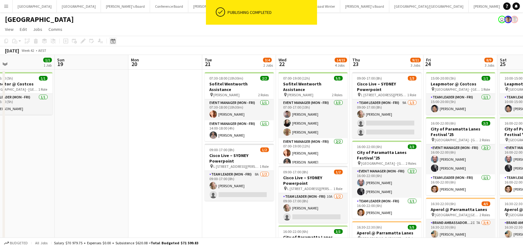
click at [114, 41] on icon "Date picker" at bounding box center [113, 41] width 5 height 5
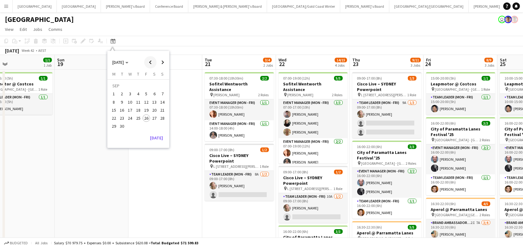
click at [148, 62] on span "Previous month" at bounding box center [150, 62] width 12 height 12
click at [159, 62] on span "Next month" at bounding box center [163, 62] width 12 height 12
click at [162, 93] on span "7" at bounding box center [162, 94] width 7 height 7
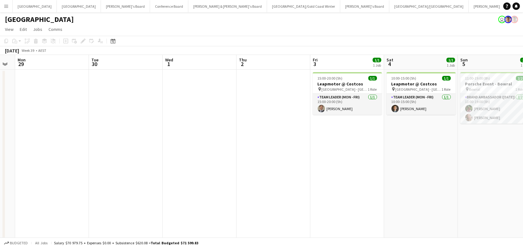
scroll to position [0, 292]
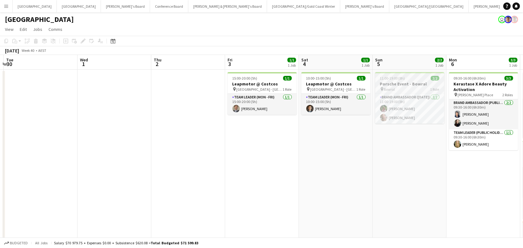
click at [405, 84] on h3 "Porsche Event - Bowral" at bounding box center [409, 84] width 69 height 6
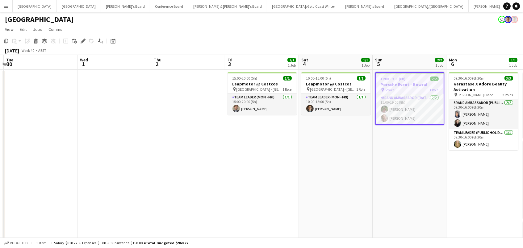
drag, startPoint x: 502, startPoint y: 19, endPoint x: 123, endPoint y: 19, distance: 378.5
click at [123, 19] on div "Sydney user" at bounding box center [261, 18] width 523 height 12
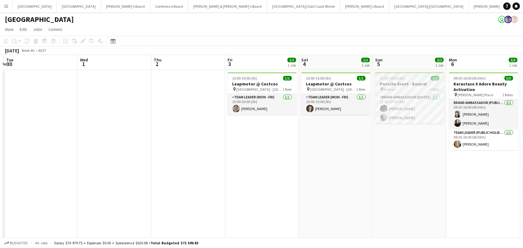
click at [418, 81] on h3 "Porsche Event - Bowral" at bounding box center [409, 84] width 69 height 6
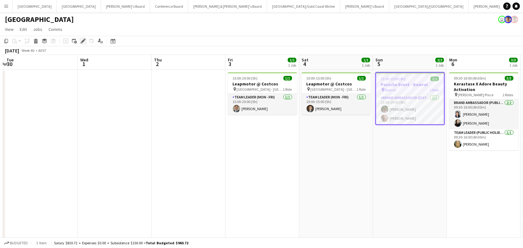
click at [82, 39] on icon "Edit" at bounding box center [83, 41] width 5 height 5
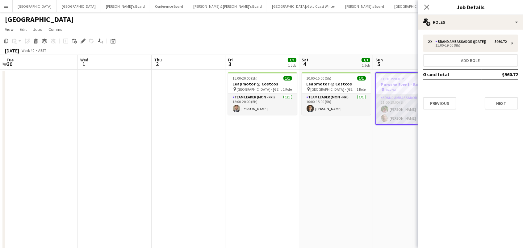
click at [398, 112] on app-card-role "Brand Ambassador (Sunday) 2/2 11:00-19:00 (8h) Laura Sanchidrian-Martinez Annie…" at bounding box center [410, 110] width 68 height 30
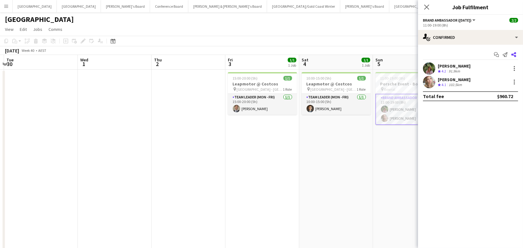
click at [514, 53] on icon "Share" at bounding box center [514, 54] width 5 height 5
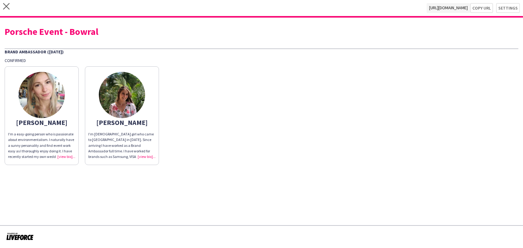
click at [148, 155] on div "I’m Spanish girl who came to Australia in 2018. Since arriving I have worked as…" at bounding box center [121, 146] width 67 height 28
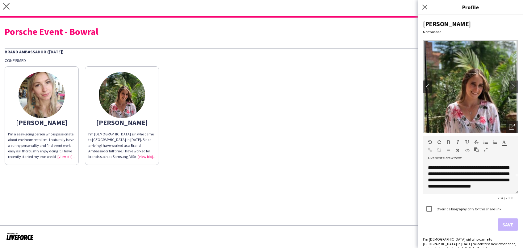
scroll to position [23, 0]
click at [495, 184] on div "**********" at bounding box center [470, 179] width 95 height 31
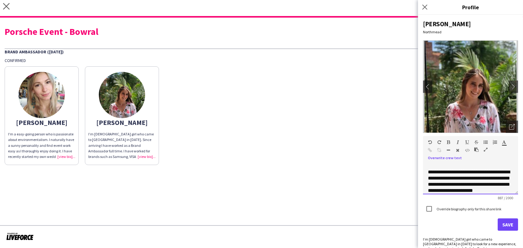
scroll to position [44, 0]
drag, startPoint x: 450, startPoint y: 176, endPoint x: 427, endPoint y: 176, distance: 23.5
click at [427, 176] on div "**********" at bounding box center [470, 179] width 95 height 31
click at [445, 178] on div "**********" at bounding box center [470, 175] width 85 height 25
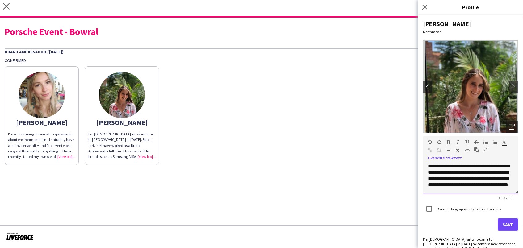
click at [440, 184] on div "**********" at bounding box center [470, 178] width 85 height 31
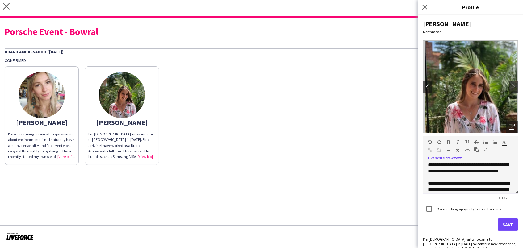
scroll to position [64, 0]
drag, startPoint x: 475, startPoint y: 182, endPoint x: 469, endPoint y: 171, distance: 12.3
click at [469, 171] on div "**********" at bounding box center [470, 164] width 85 height 31
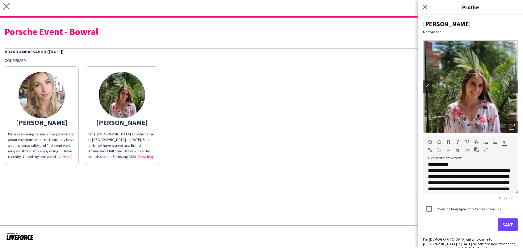
drag, startPoint x: 479, startPoint y: 176, endPoint x: 428, endPoint y: 178, distance: 51.7
click at [428, 178] on div "**********" at bounding box center [470, 179] width 95 height 31
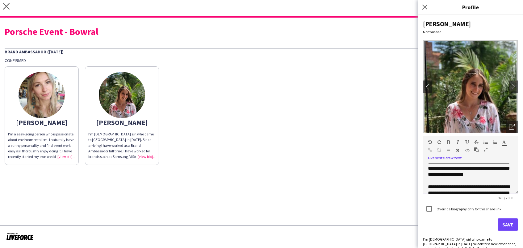
scroll to position [73, 0]
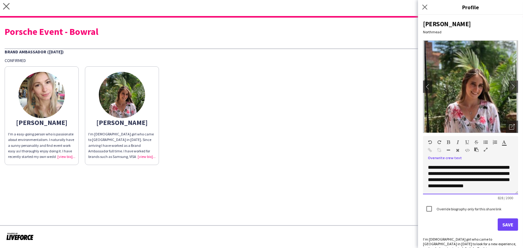
drag, startPoint x: 452, startPoint y: 173, endPoint x: 485, endPoint y: 184, distance: 34.3
click at [485, 184] on div "**********" at bounding box center [470, 177] width 85 height 37
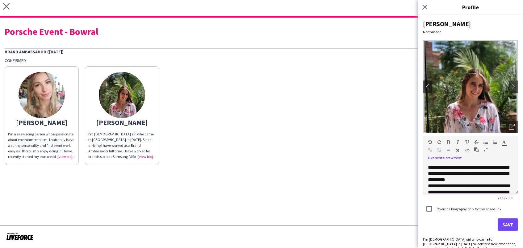
drag, startPoint x: 507, startPoint y: 185, endPoint x: 462, endPoint y: 176, distance: 46.5
click at [462, 176] on div "**********" at bounding box center [470, 171] width 85 height 25
click at [500, 172] on div "**********" at bounding box center [470, 168] width 85 height 19
drag, startPoint x: 466, startPoint y: 179, endPoint x: 444, endPoint y: 178, distance: 21.9
click at [444, 177] on div "**********" at bounding box center [470, 168] width 85 height 19
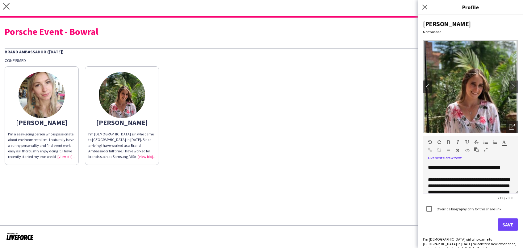
click at [452, 172] on div "**********" at bounding box center [470, 168] width 85 height 19
drag, startPoint x: 497, startPoint y: 172, endPoint x: 507, endPoint y: 172, distance: 10.2
click at [507, 172] on div "**********" at bounding box center [470, 168] width 85 height 19
click at [473, 177] on div "**********" at bounding box center [470, 168] width 85 height 19
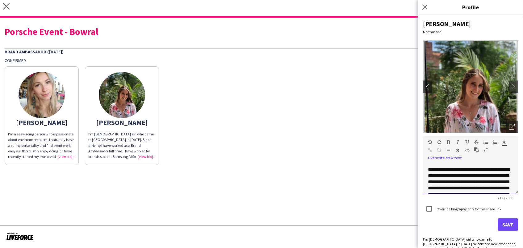
scroll to position [83, 0]
drag, startPoint x: 454, startPoint y: 179, endPoint x: 429, endPoint y: 174, distance: 24.8
click at [429, 174] on div "**********" at bounding box center [470, 185] width 85 height 37
drag, startPoint x: 460, startPoint y: 182, endPoint x: 502, endPoint y: 172, distance: 42.4
click at [502, 172] on div "**********" at bounding box center [470, 182] width 85 height 31
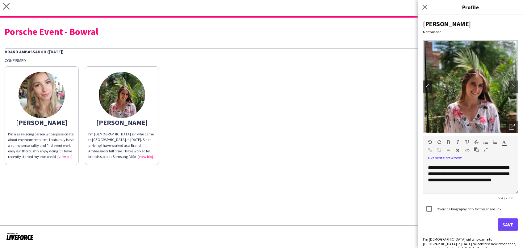
scroll to position [97, 0]
drag, startPoint x: 477, startPoint y: 174, endPoint x: 483, endPoint y: 189, distance: 16.6
click at [483, 189] on div "**********" at bounding box center [470, 179] width 95 height 31
click at [485, 186] on div "**********" at bounding box center [470, 180] width 85 height 19
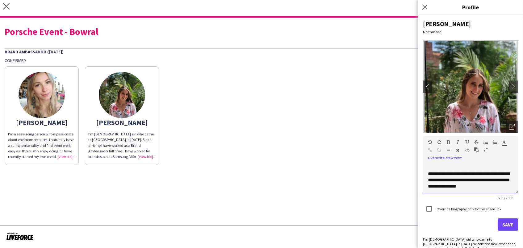
drag, startPoint x: 483, startPoint y: 186, endPoint x: 442, endPoint y: 180, distance: 41.6
click at [442, 180] on div "**********" at bounding box center [470, 180] width 85 height 19
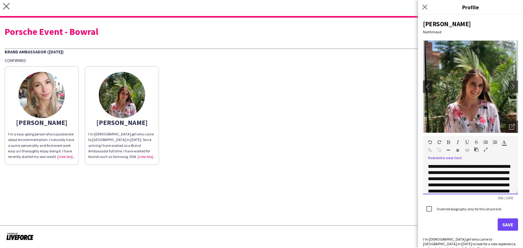
scroll to position [0, 0]
drag, startPoint x: 442, startPoint y: 171, endPoint x: 425, endPoint y: 167, distance: 17.1
click at [425, 167] on div "**********" at bounding box center [470, 179] width 95 height 31
click at [445, 172] on span "**********" at bounding box center [469, 185] width 82 height 42
click at [432, 166] on span "**********" at bounding box center [469, 185] width 82 height 42
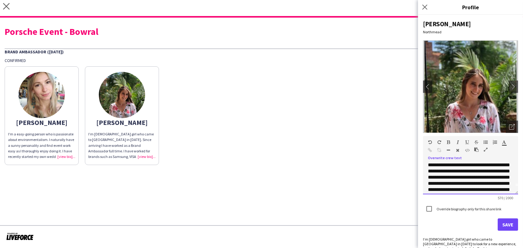
scroll to position [8, 0]
click at [476, 170] on span "**********" at bounding box center [469, 177] width 82 height 42
click at [434, 180] on span "**********" at bounding box center [469, 176] width 82 height 42
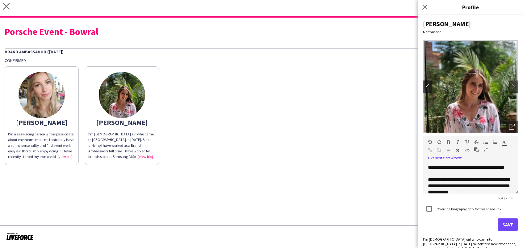
scroll to position [41, 0]
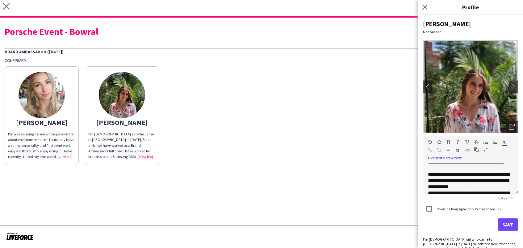
click at [434, 170] on div at bounding box center [470, 169] width 85 height 6
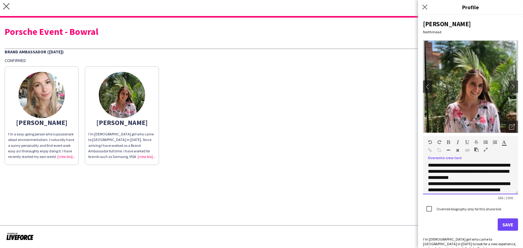
scroll to position [54, 0]
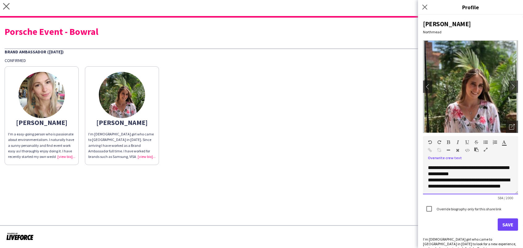
click at [454, 174] on div "**********" at bounding box center [470, 168] width 85 height 19
click at [513, 174] on div "**********" at bounding box center [470, 168] width 85 height 19
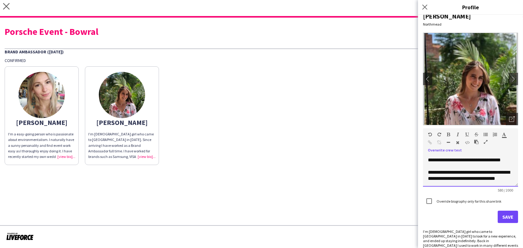
scroll to position [12, 0]
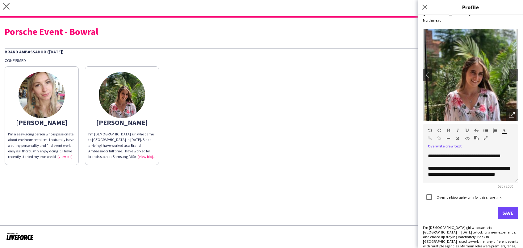
click at [506, 215] on button "Save" at bounding box center [508, 213] width 20 height 12
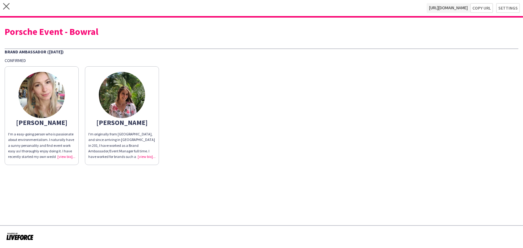
click at [70, 153] on div "I'm a easy-going person who is passionate about environmentalism. I naturally h…" at bounding box center [41, 146] width 67 height 28
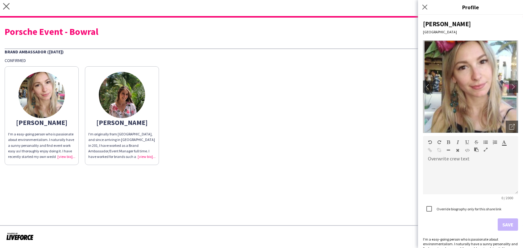
scroll to position [11, 0]
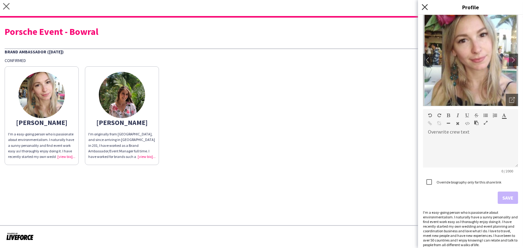
click at [427, 9] on icon at bounding box center [425, 7] width 6 height 6
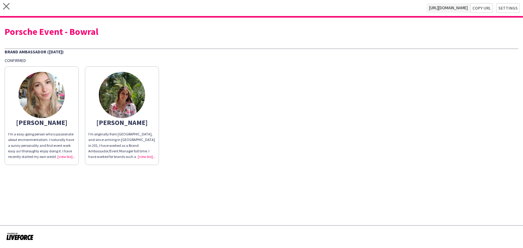
click at [68, 155] on div "I'm a easy-going person who is passionate about environmentalism. I naturally h…" at bounding box center [41, 146] width 67 height 28
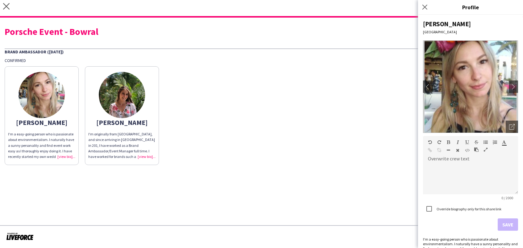
click at [149, 156] on div "I'm originally from [GEOGRAPHIC_DATA], and since arriving in [GEOGRAPHIC_DATA] …" at bounding box center [121, 146] width 67 height 28
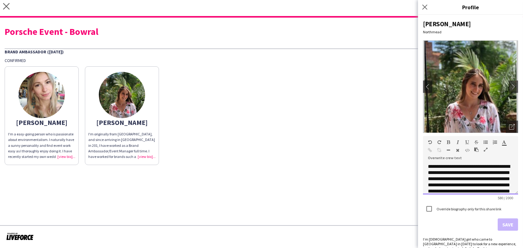
click at [481, 172] on span "**********" at bounding box center [469, 185] width 82 height 42
click at [506, 221] on button "Save" at bounding box center [508, 225] width 20 height 12
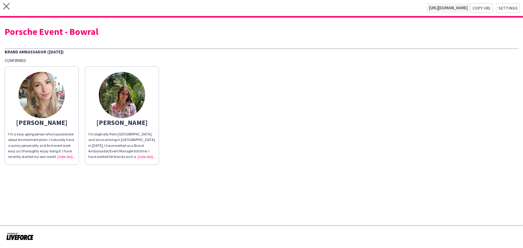
click at [67, 157] on div "I'm a easy-going person who is passionate about environmentalism. I naturally h…" at bounding box center [41, 146] width 67 height 28
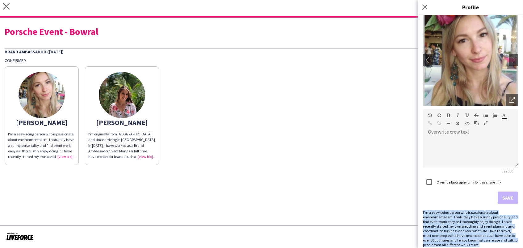
drag, startPoint x: 491, startPoint y: 242, endPoint x: 423, endPoint y: 209, distance: 74.9
click at [423, 210] on div "I'm a easy-going person who is passionate about environmentalism. I naturally h…" at bounding box center [470, 228] width 95 height 37
copy div "I'm a easy-going person who is passionate about environmentalism. I naturally h…"
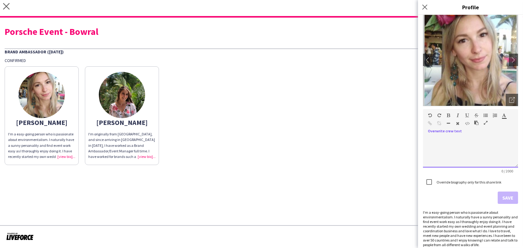
click at [438, 150] on div at bounding box center [470, 152] width 95 height 31
paste div
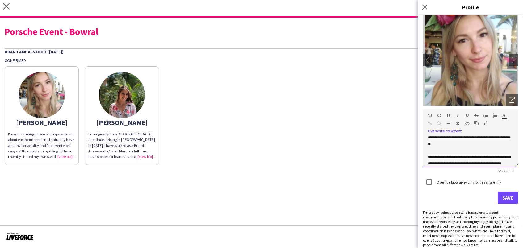
scroll to position [54, 0]
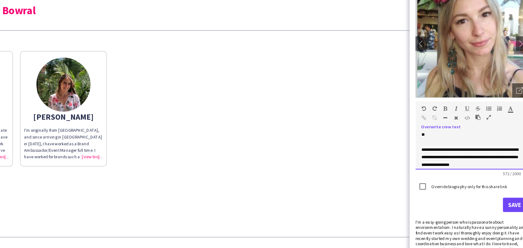
click at [428, 149] on span "**********" at bounding box center [469, 157] width 83 height 17
click at [498, 192] on button "Save" at bounding box center [508, 198] width 20 height 12
